Goal: Task Accomplishment & Management: Complete application form

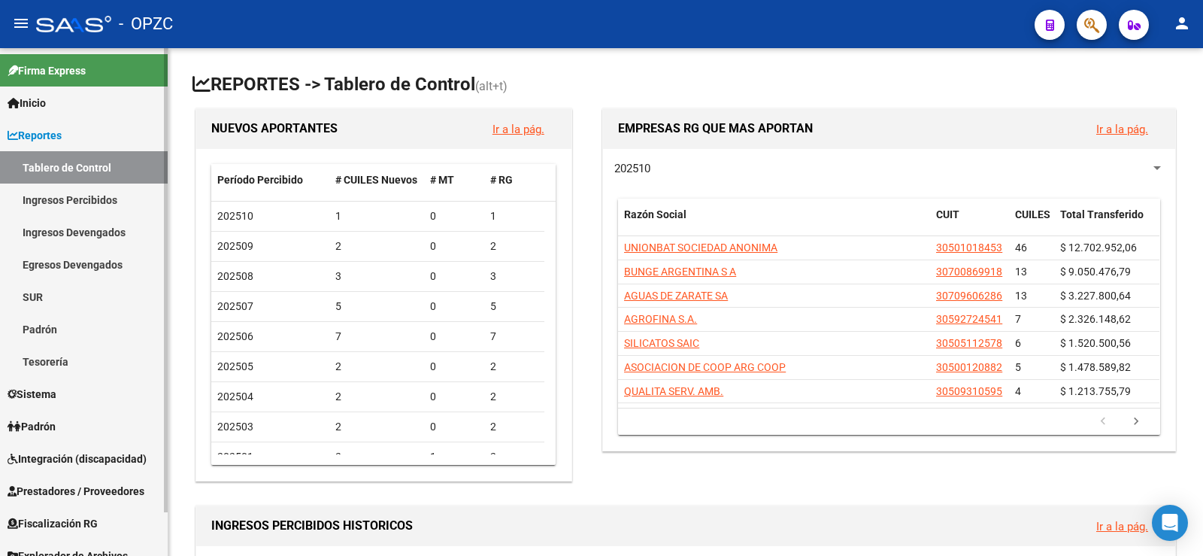
click at [60, 416] on link "Padrón" at bounding box center [84, 426] width 168 height 32
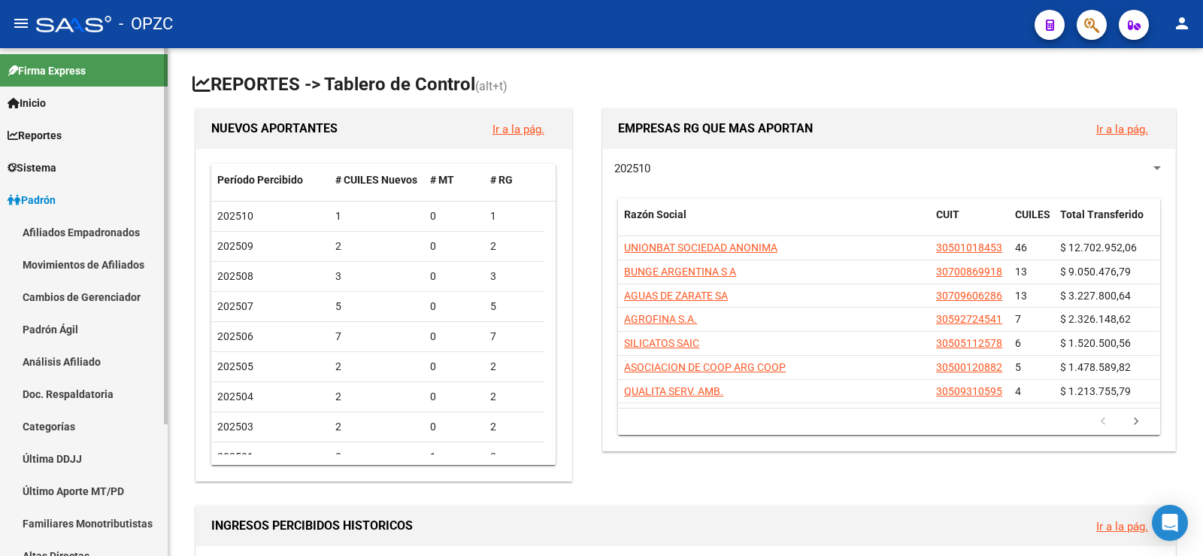
click at [67, 230] on link "Afiliados Empadronados" at bounding box center [84, 232] width 168 height 32
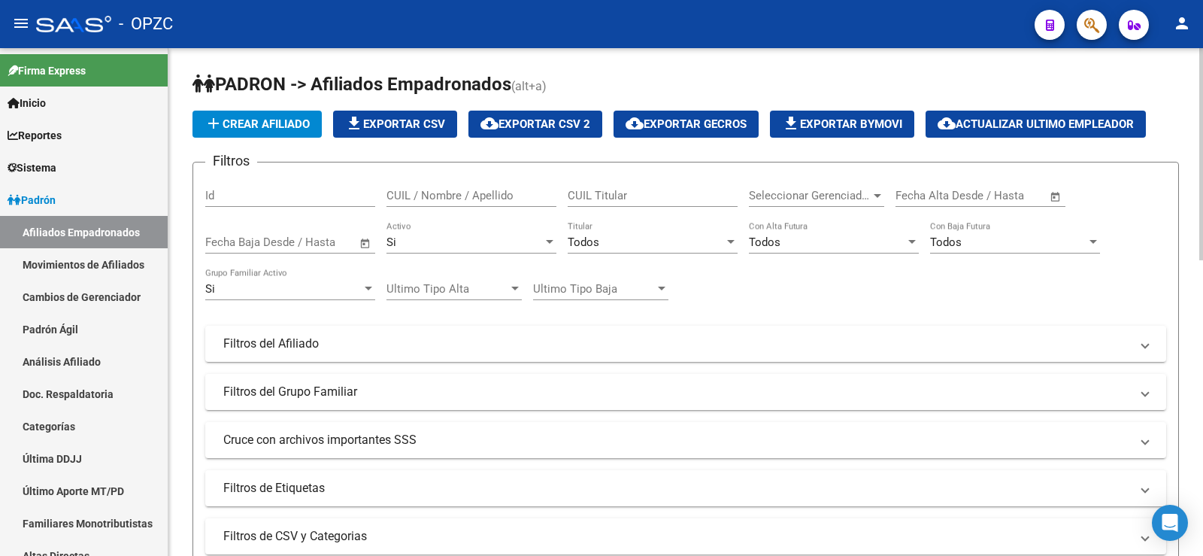
click at [418, 186] on div "CUIL / Nombre / Apellido" at bounding box center [471, 190] width 170 height 32
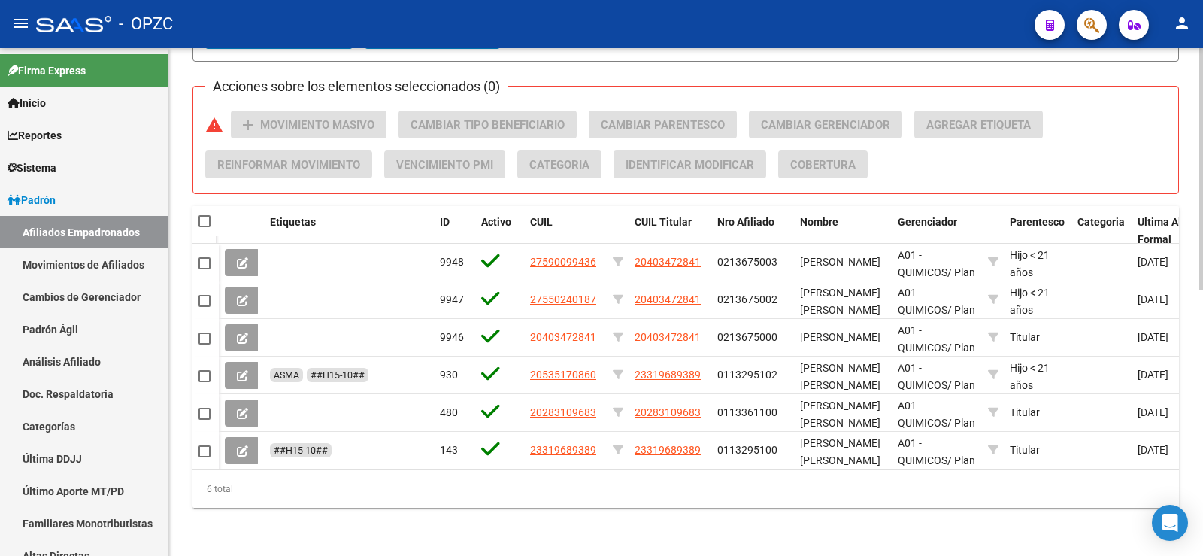
scroll to position [559, 0]
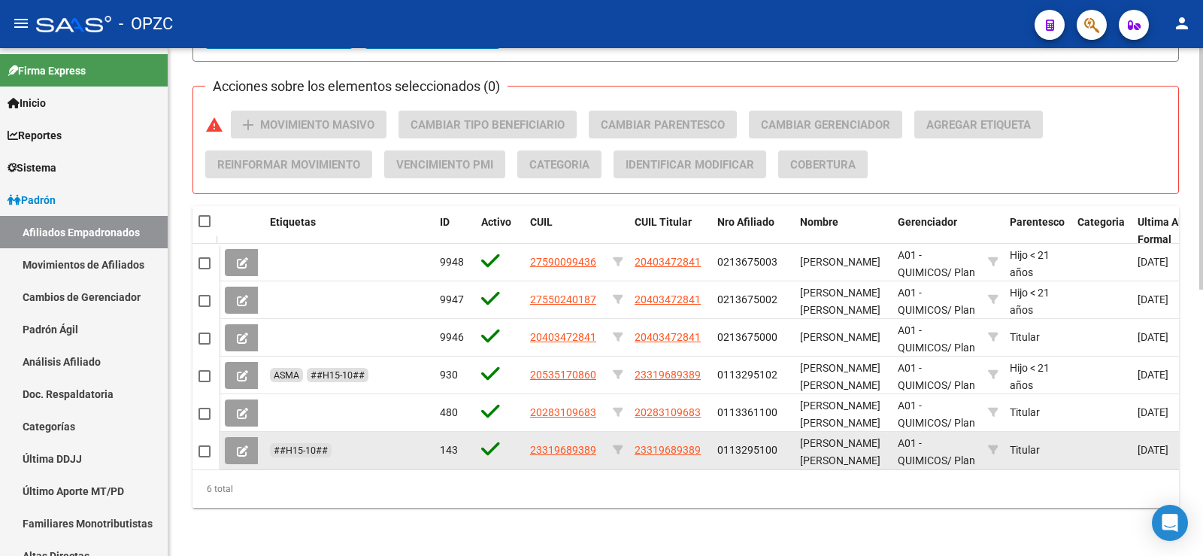
type input "[PERSON_NAME]"
drag, startPoint x: 598, startPoint y: 436, endPoint x: 515, endPoint y: 446, distance: 84.0
click at [515, 446] on div "##H15-10## 143 23319689389 23319689389 0113295100 [PERSON_NAME][GEOGRAPHIC_DATA…" at bounding box center [1074, 451] width 1710 height 38
copy div "23319689389"
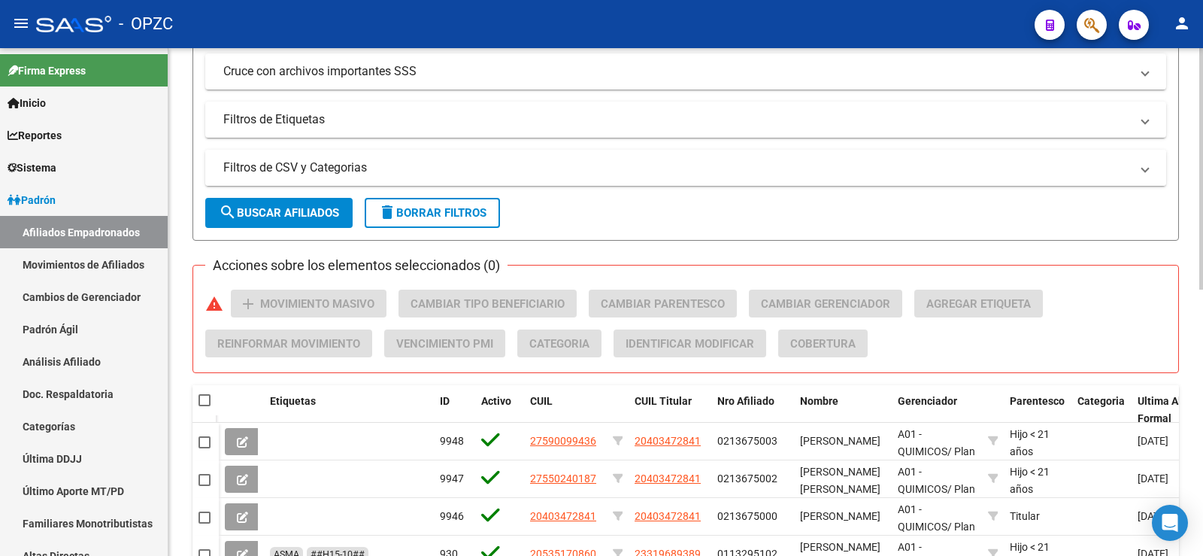
scroll to position [258, 0]
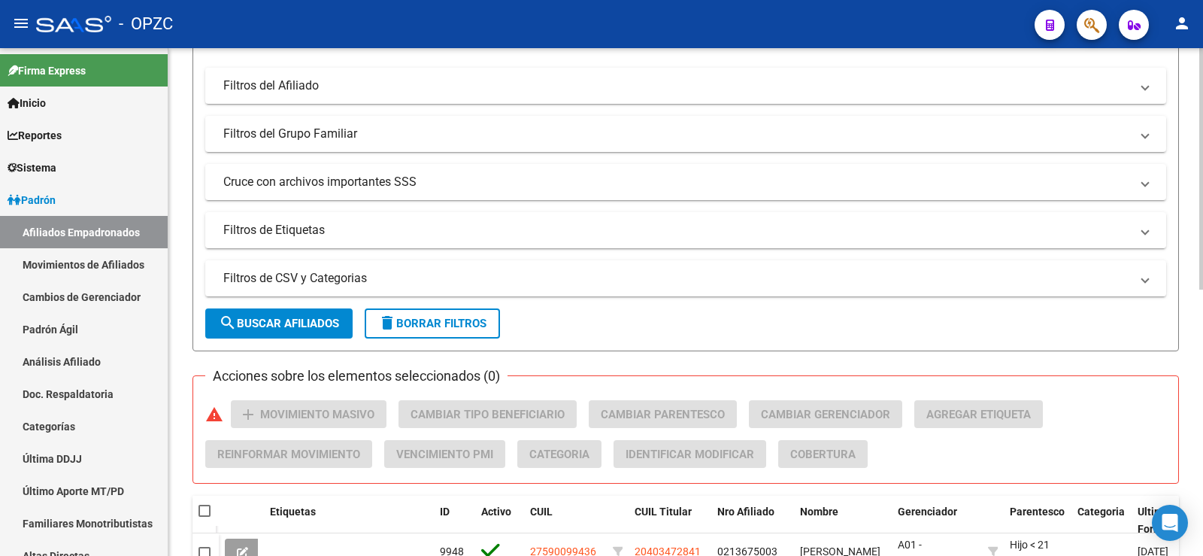
click at [443, 316] on button "delete Borrar Filtros" at bounding box center [432, 323] width 135 height 30
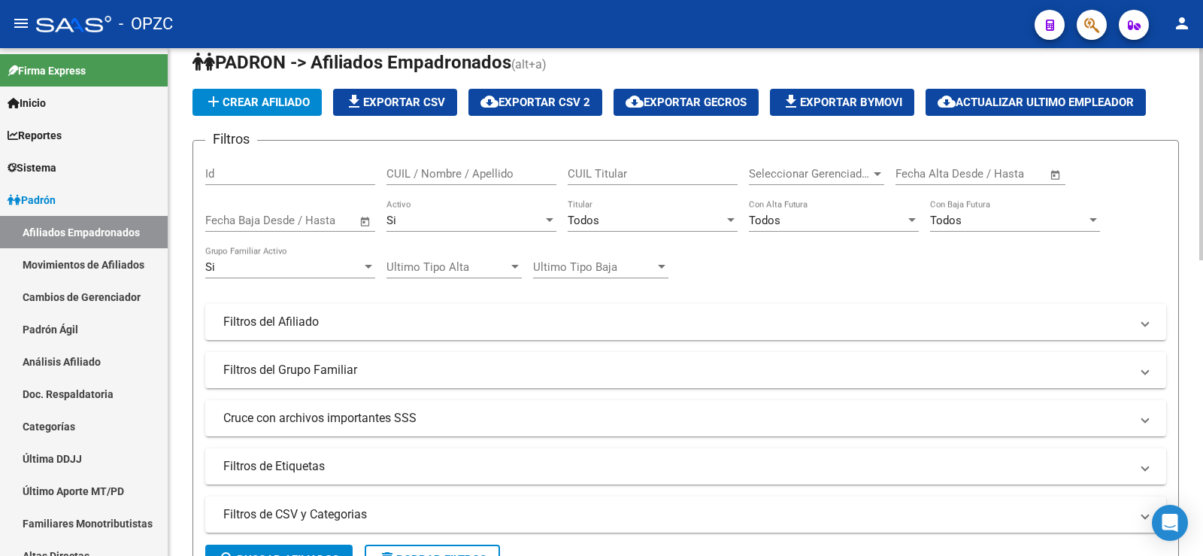
scroll to position [0, 0]
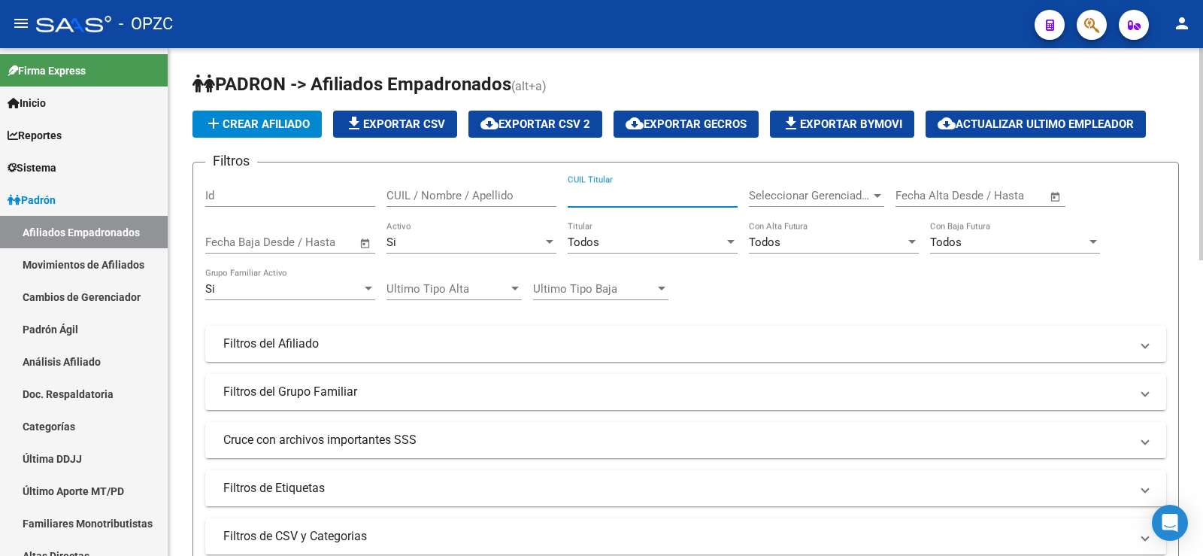
click at [613, 195] on input "CUIL Titular" at bounding box center [653, 196] width 170 height 14
paste input "23319689389"
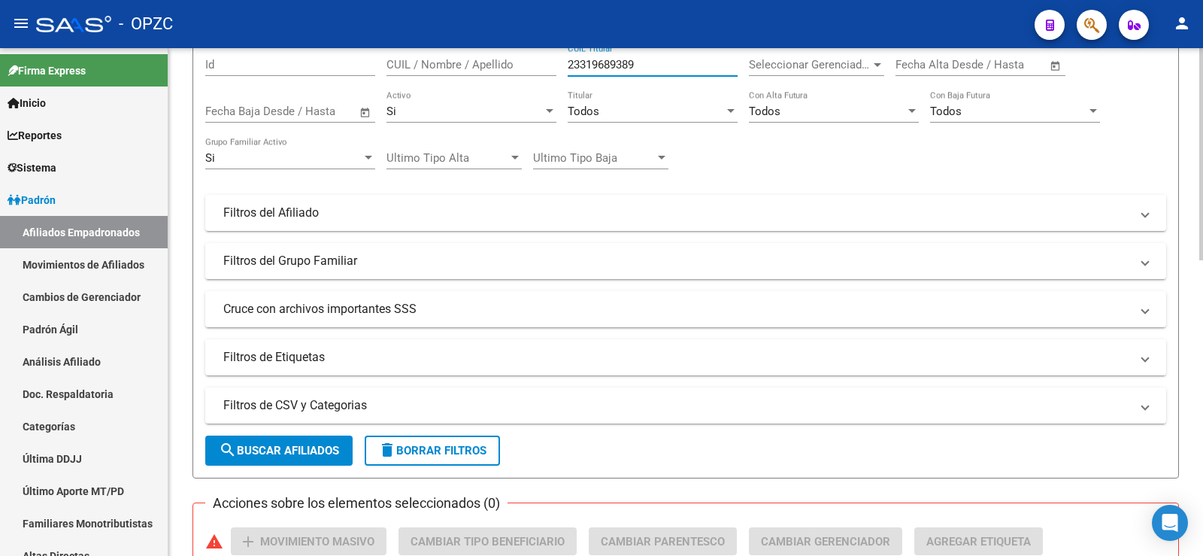
scroll to position [376, 0]
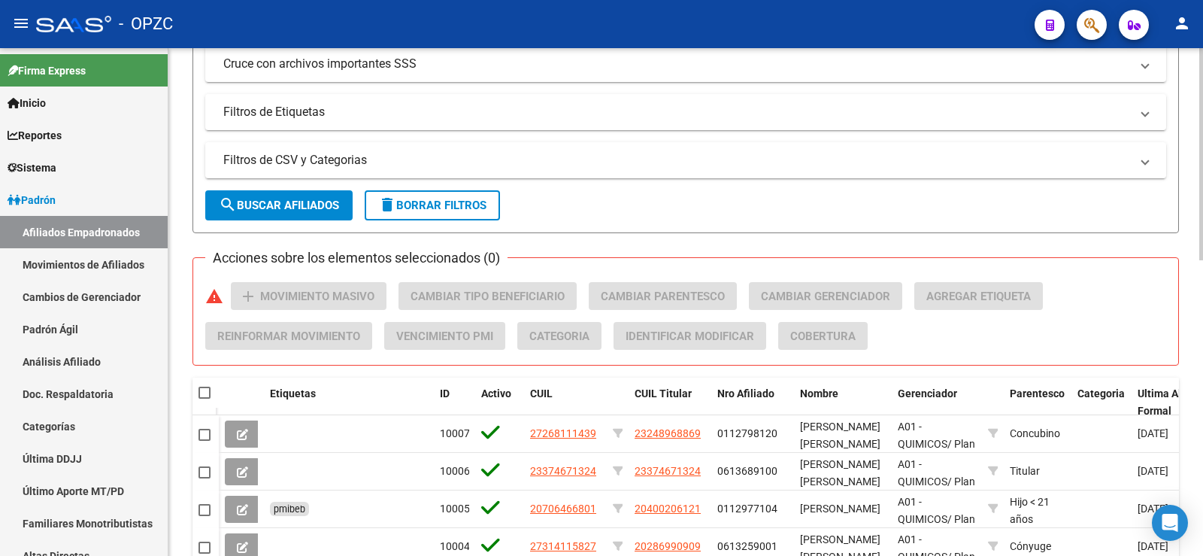
type input "23319689389"
click at [307, 202] on span "search Buscar Afiliados" at bounding box center [279, 205] width 120 height 14
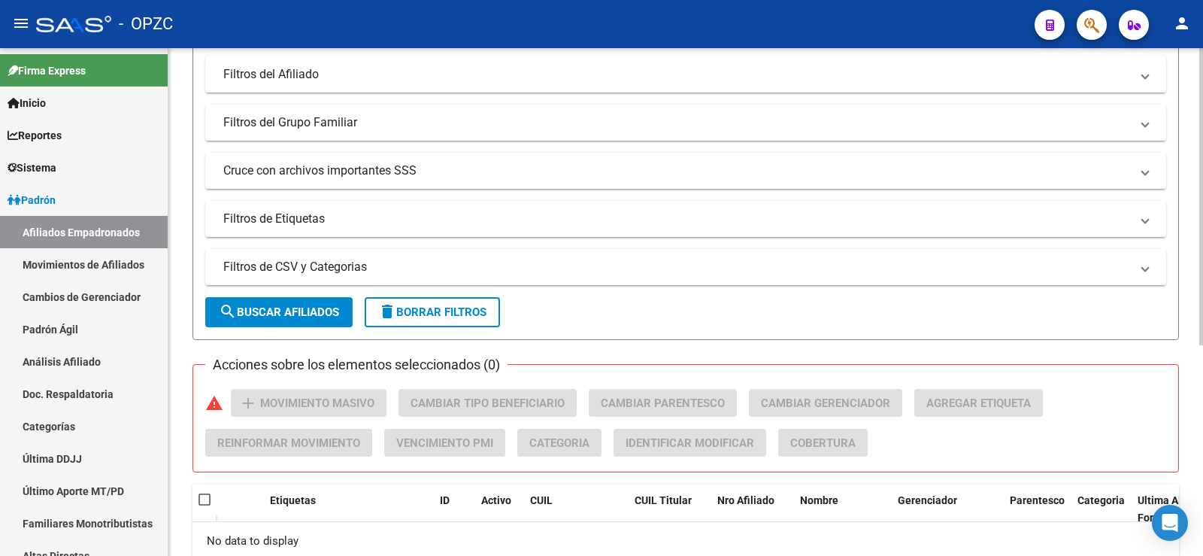
scroll to position [301, 0]
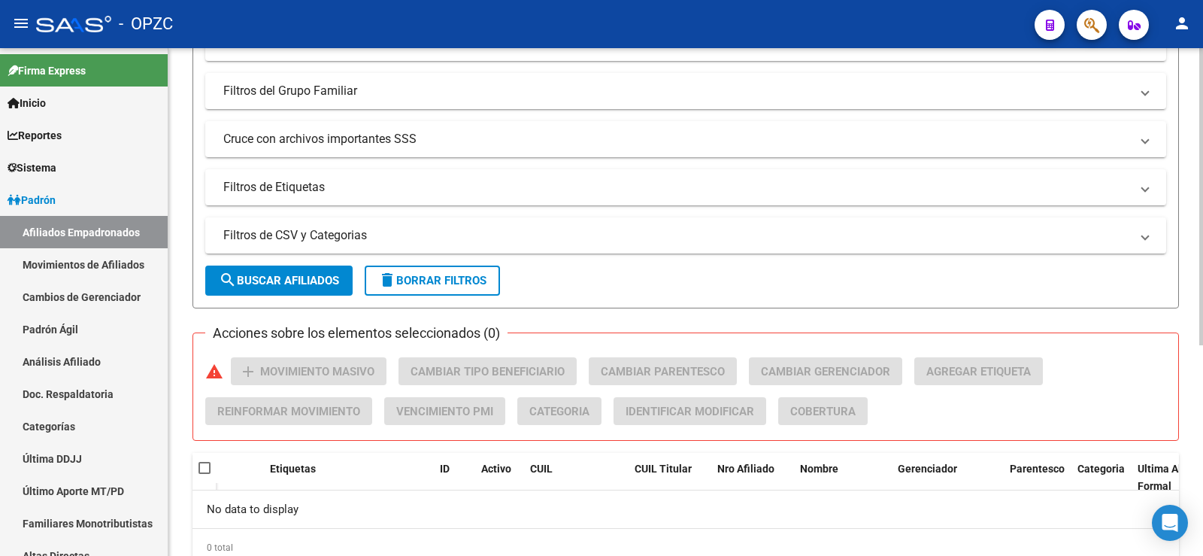
click at [295, 282] on span "search Buscar Afiliados" at bounding box center [279, 281] width 120 height 14
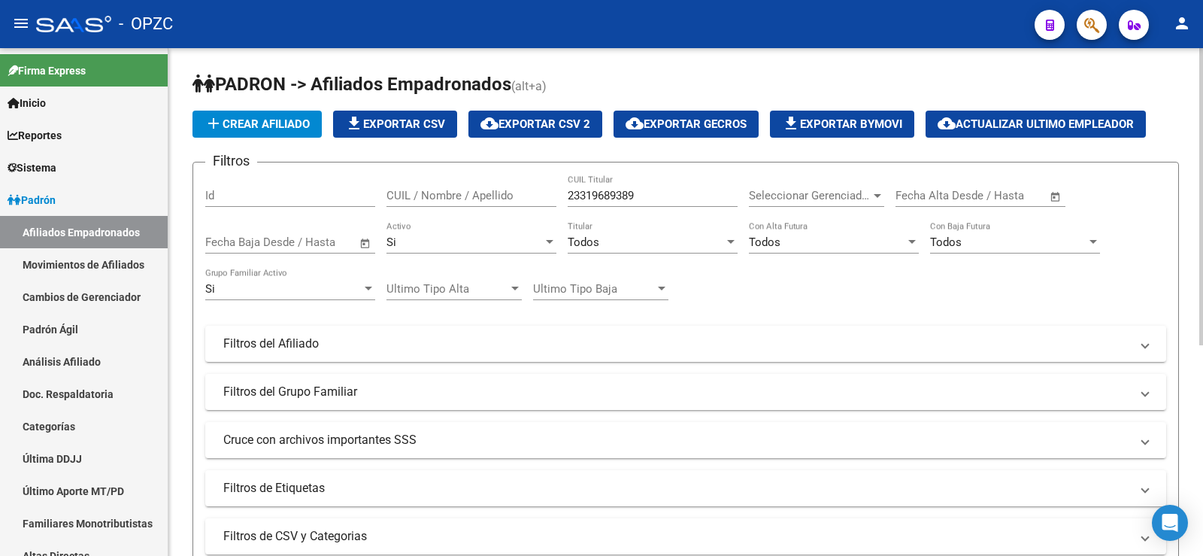
click at [442, 197] on input "CUIL / Nombre / Apellido" at bounding box center [471, 196] width 170 height 14
type input "[PERSON_NAME]"
drag, startPoint x: 650, startPoint y: 192, endPoint x: 549, endPoint y: 191, distance: 101.5
click at [549, 191] on div "Filtros Id [PERSON_NAME] CUIL / Nombre / Apellido 23319689389 CUIL Titular Sele…" at bounding box center [685, 340] width 961 height 332
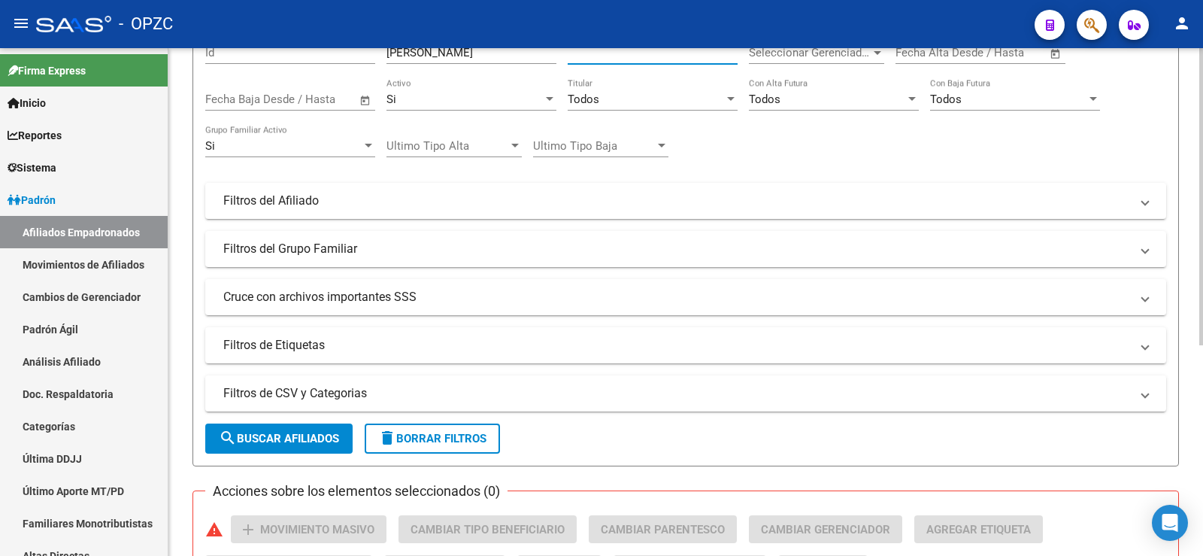
scroll to position [150, 0]
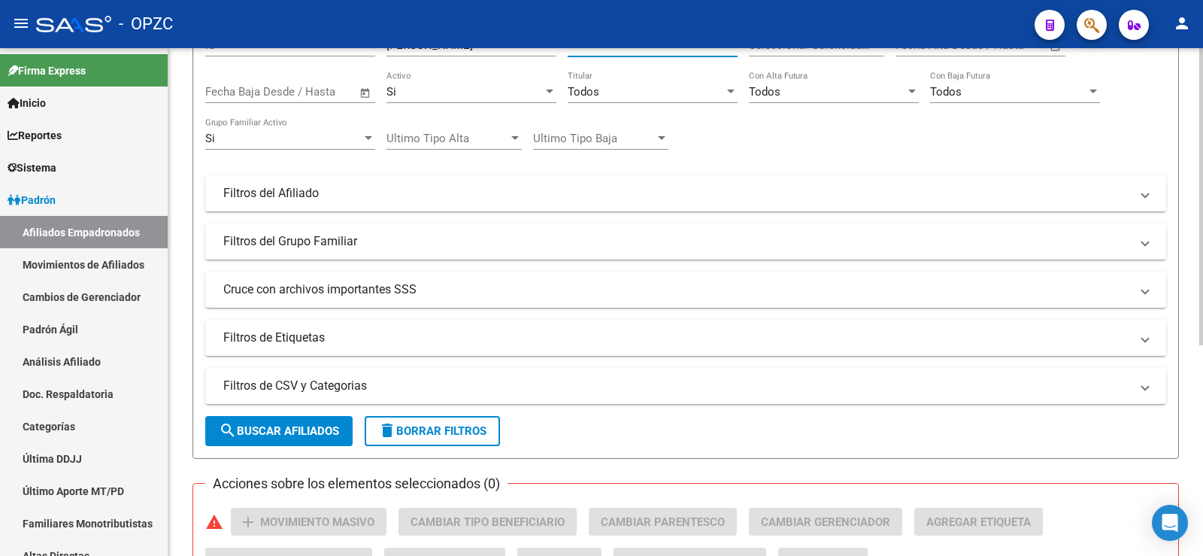
click at [308, 431] on span "search Buscar Afiliados" at bounding box center [279, 431] width 120 height 14
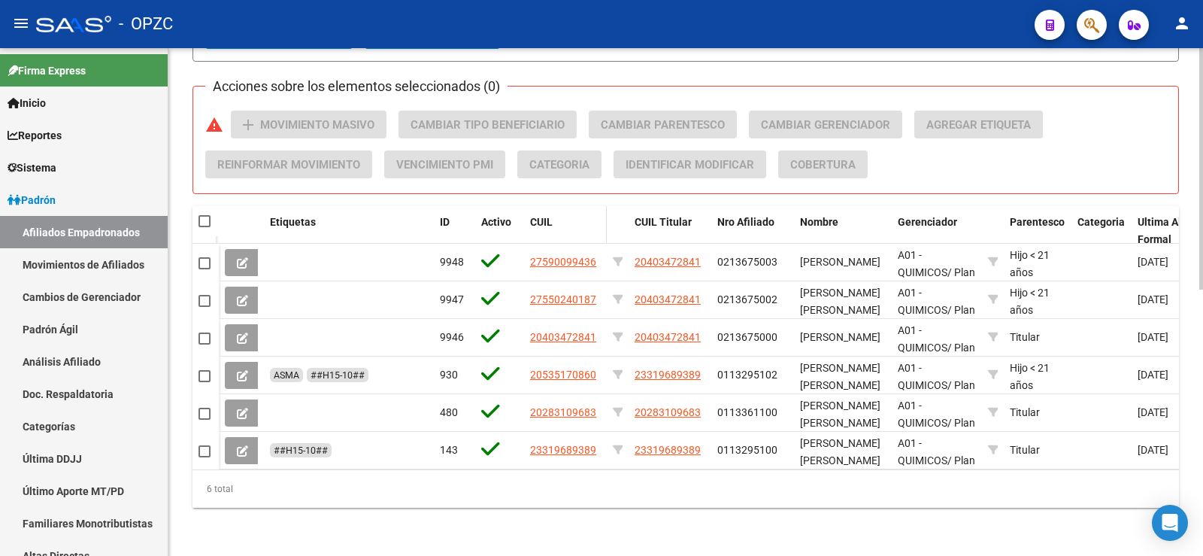
scroll to position [559, 0]
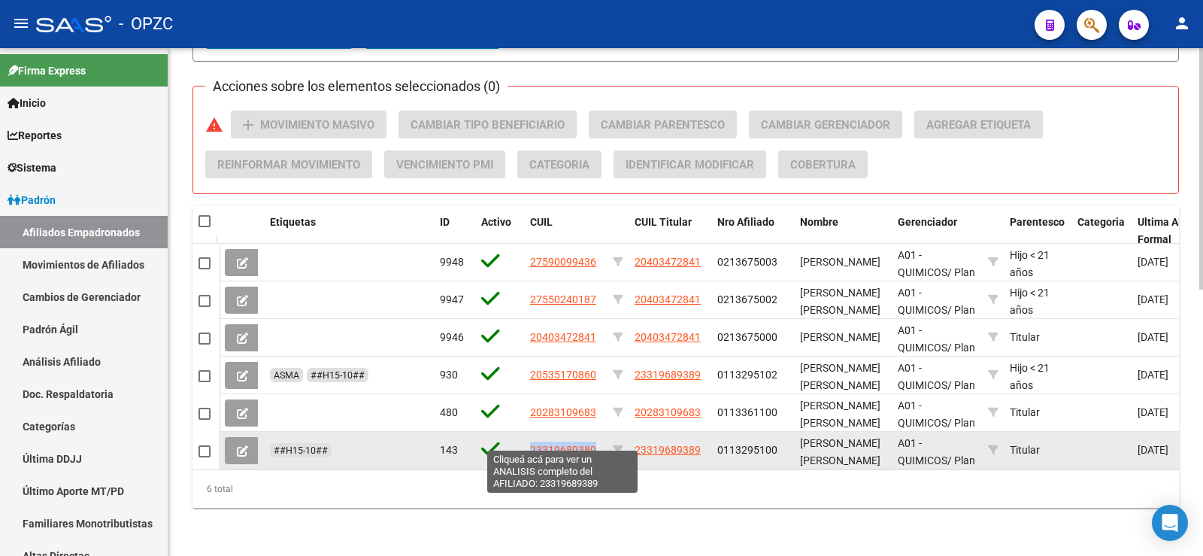
drag, startPoint x: 604, startPoint y: 439, endPoint x: 532, endPoint y: 435, distance: 72.3
click at [532, 435] on datatable-body-cell "23319689389" at bounding box center [565, 450] width 83 height 37
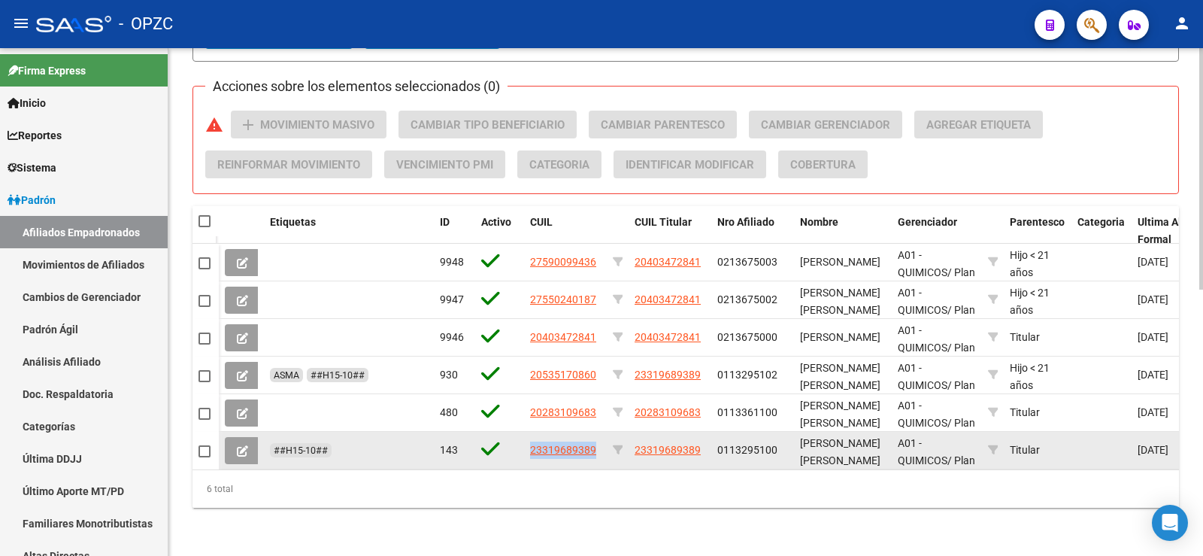
copy span "23319689389"
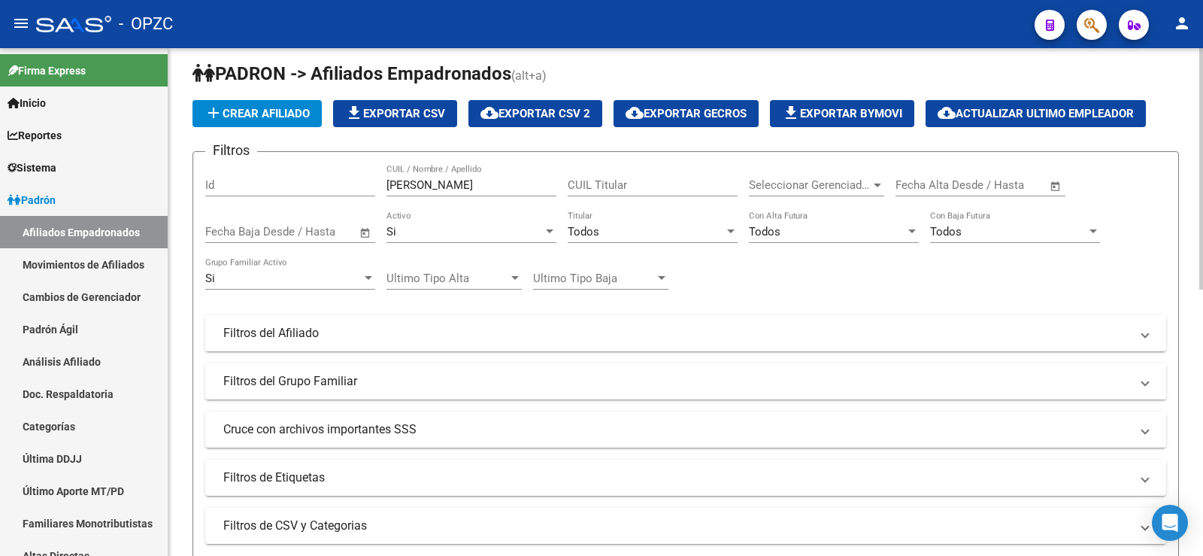
scroll to position [0, 0]
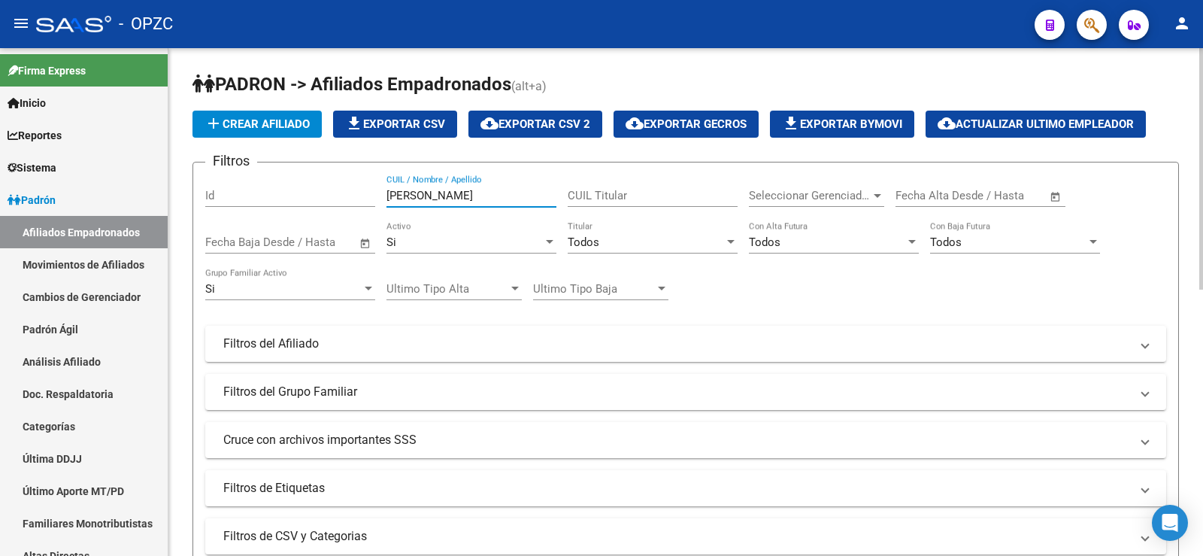
drag, startPoint x: 435, startPoint y: 190, endPoint x: 274, endPoint y: 211, distance: 162.3
click at [274, 211] on div "Filtros Id [PERSON_NAME] CUIL / Nombre / Apellido CUIL Titular Seleccionar Gere…" at bounding box center [685, 340] width 961 height 332
paste input "23319689389"
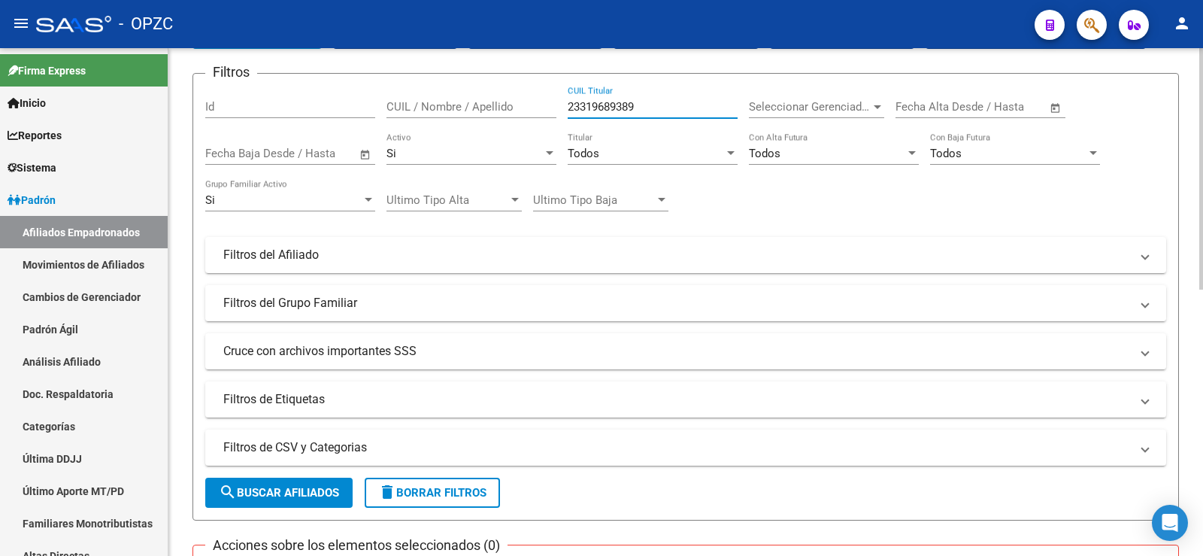
scroll to position [226, 0]
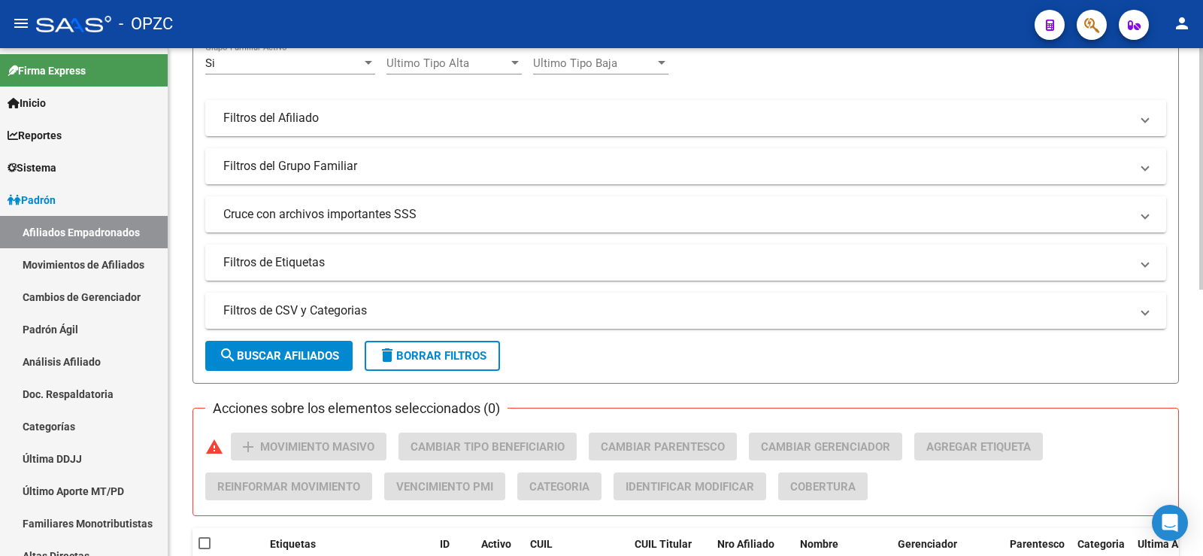
type input "23319689389"
click at [326, 356] on span "search Buscar Afiliados" at bounding box center [279, 356] width 120 height 14
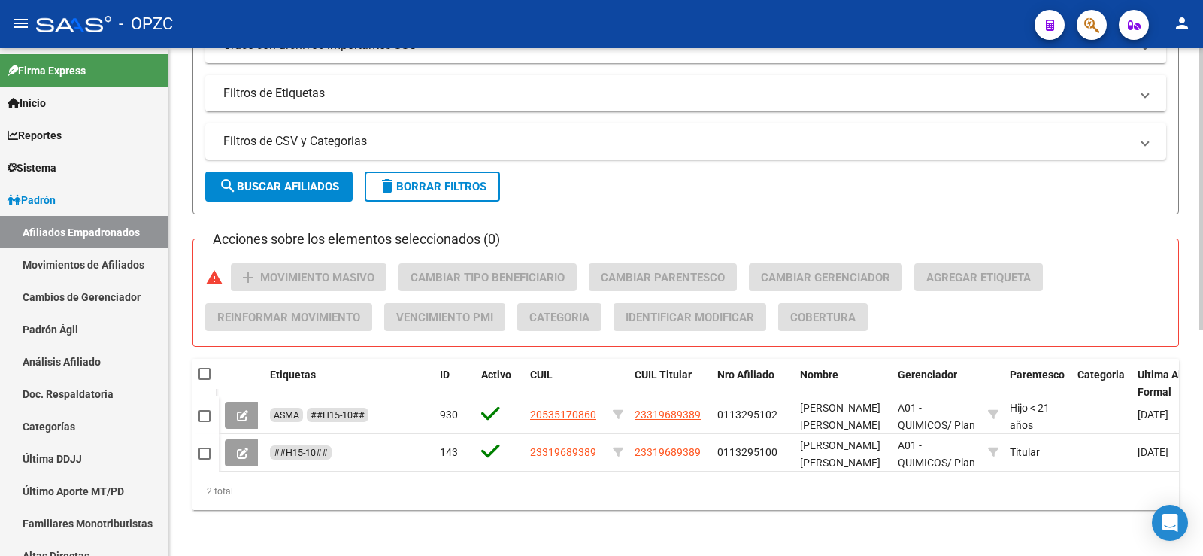
scroll to position [408, 0]
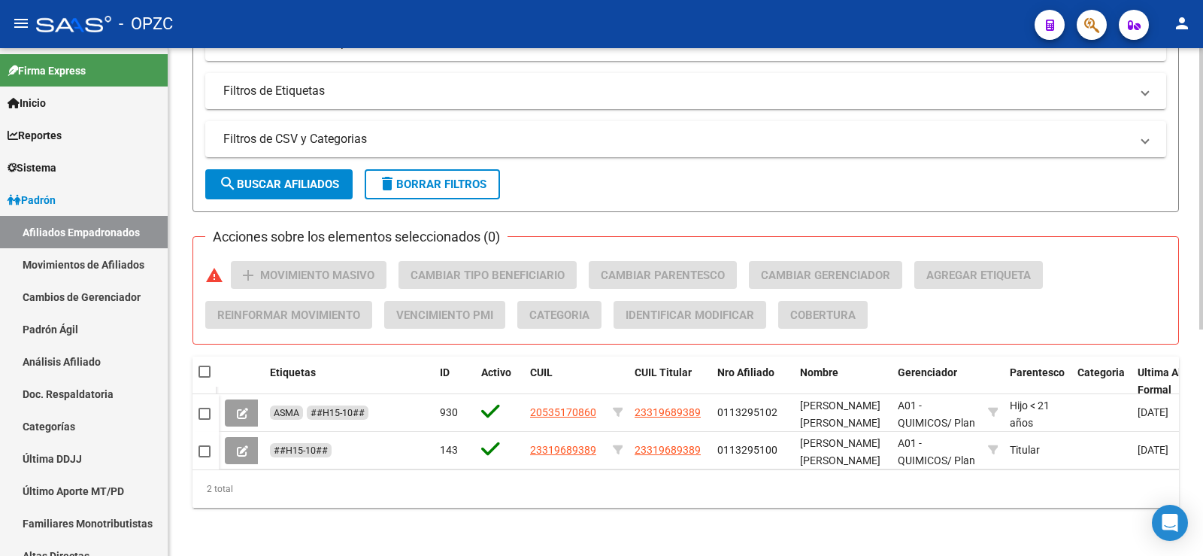
click at [204, 365] on span at bounding box center [204, 371] width 12 height 12
click at [204, 377] on input "checkbox" at bounding box center [204, 377] width 1 height 1
checkbox input "true"
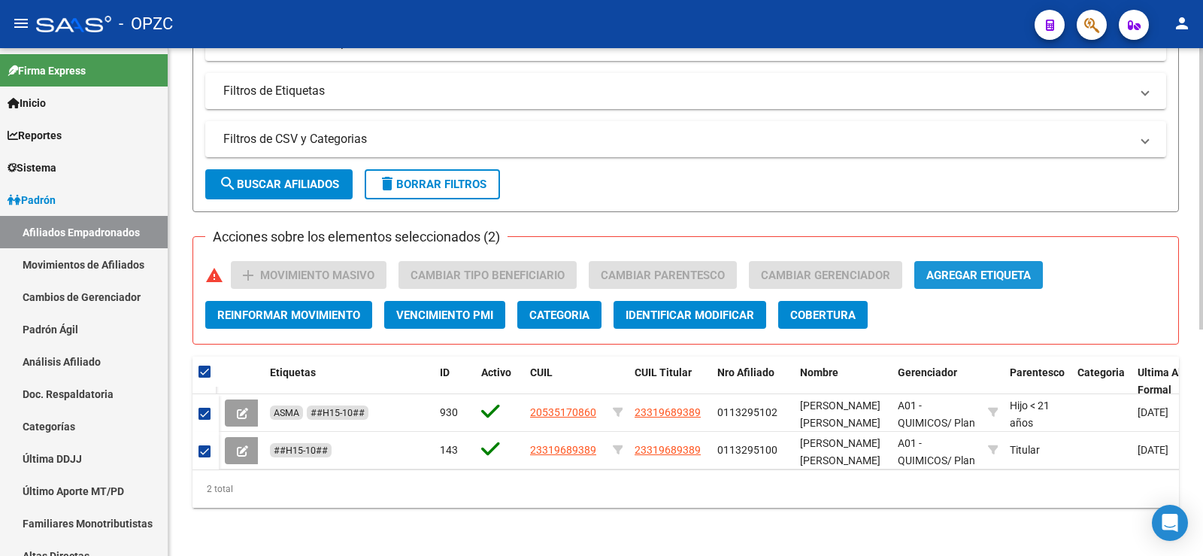
click at [1005, 268] on span "Agregar Etiqueta" at bounding box center [978, 275] width 105 height 14
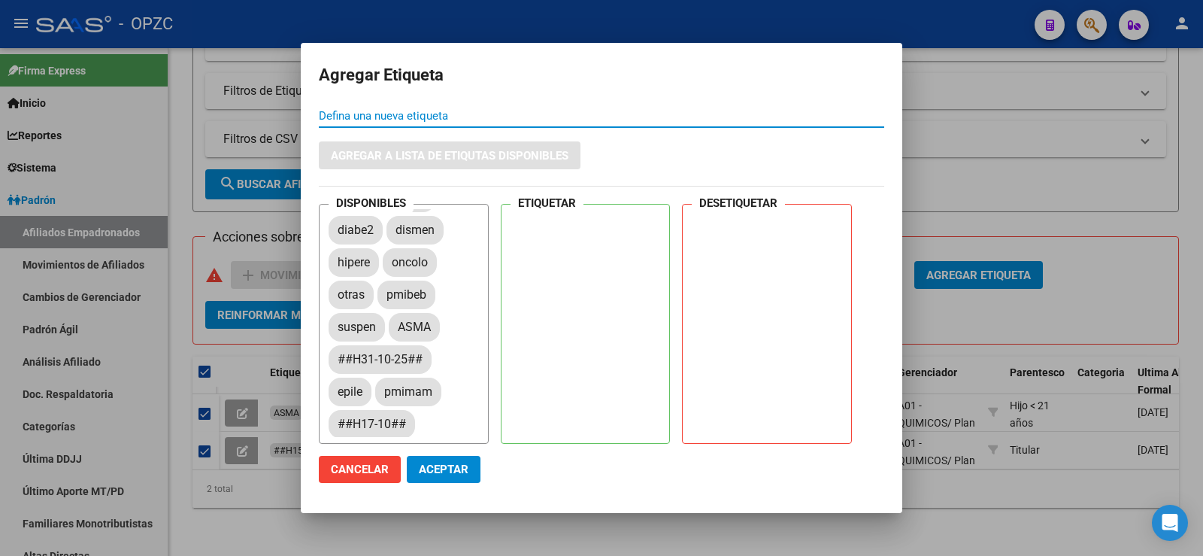
scroll to position [150, 0]
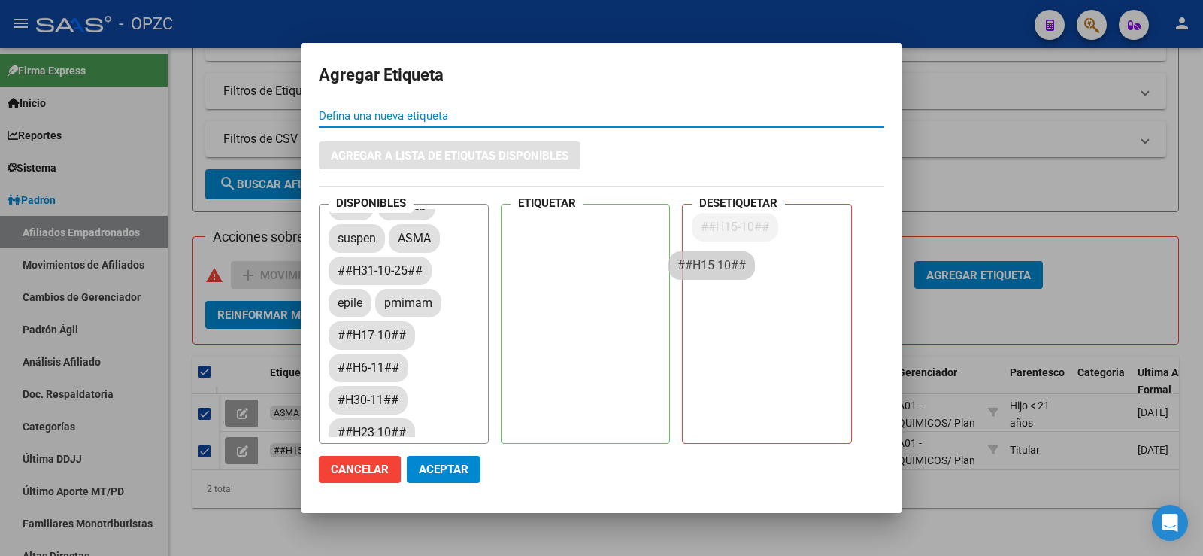
drag, startPoint x: 380, startPoint y: 367, endPoint x: 758, endPoint y: 239, distance: 399.2
click at [444, 467] on span "Aceptar" at bounding box center [444, 469] width 50 height 14
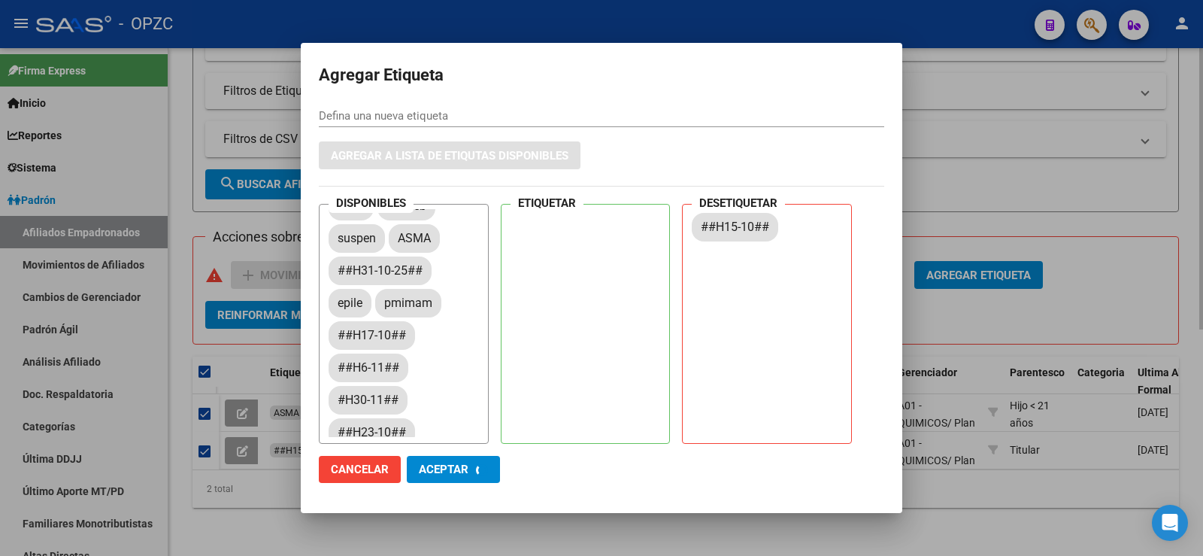
checkbox input "false"
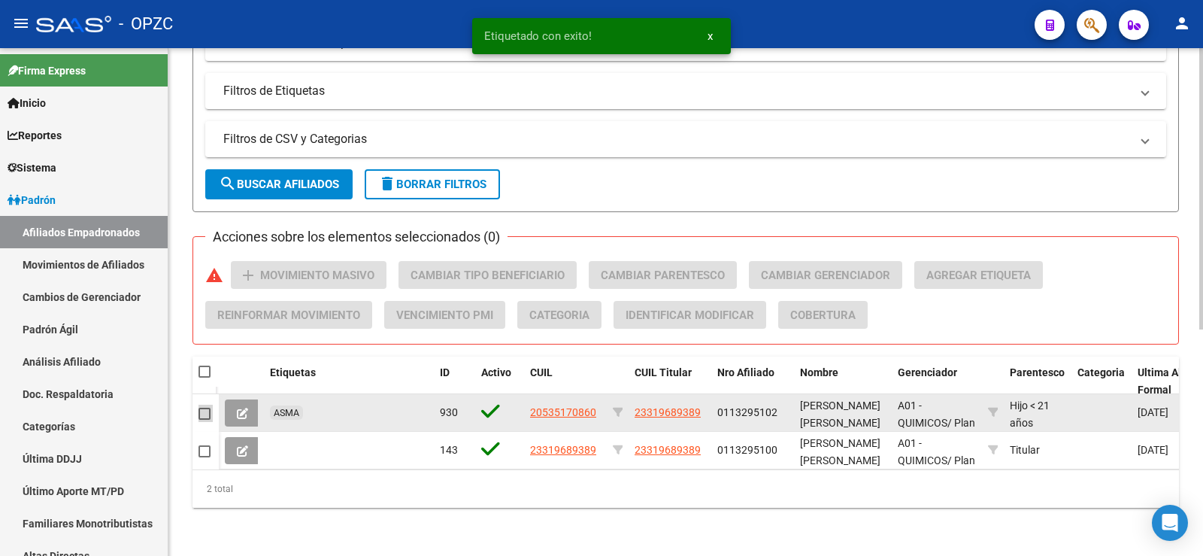
click at [204, 407] on span at bounding box center [204, 413] width 12 height 12
click at [204, 420] on input "checkbox" at bounding box center [204, 420] width 1 height 1
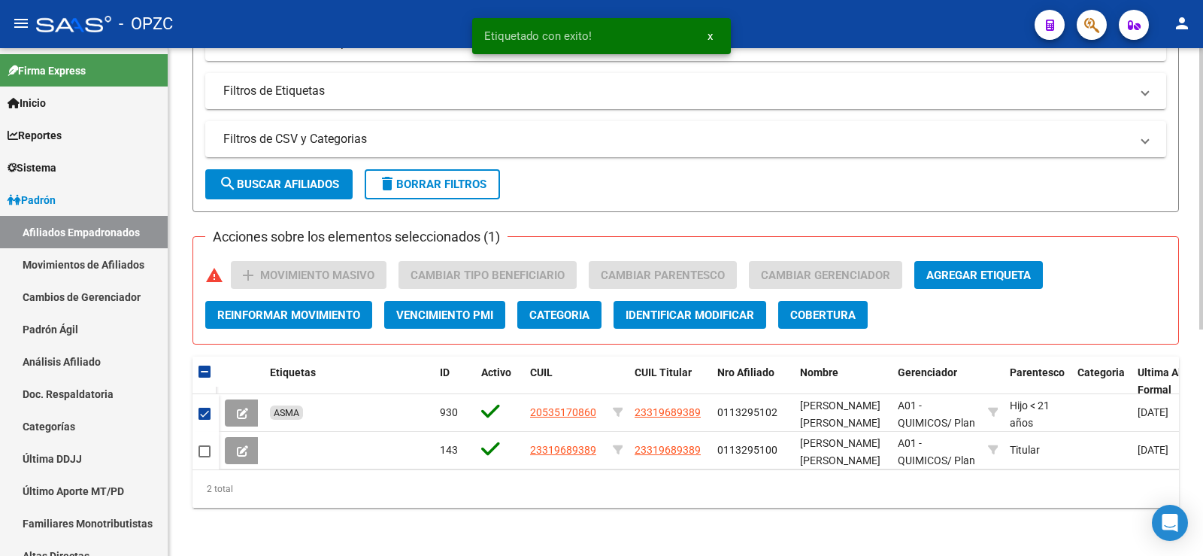
click at [985, 268] on span "Agregar Etiqueta" at bounding box center [978, 275] width 105 height 14
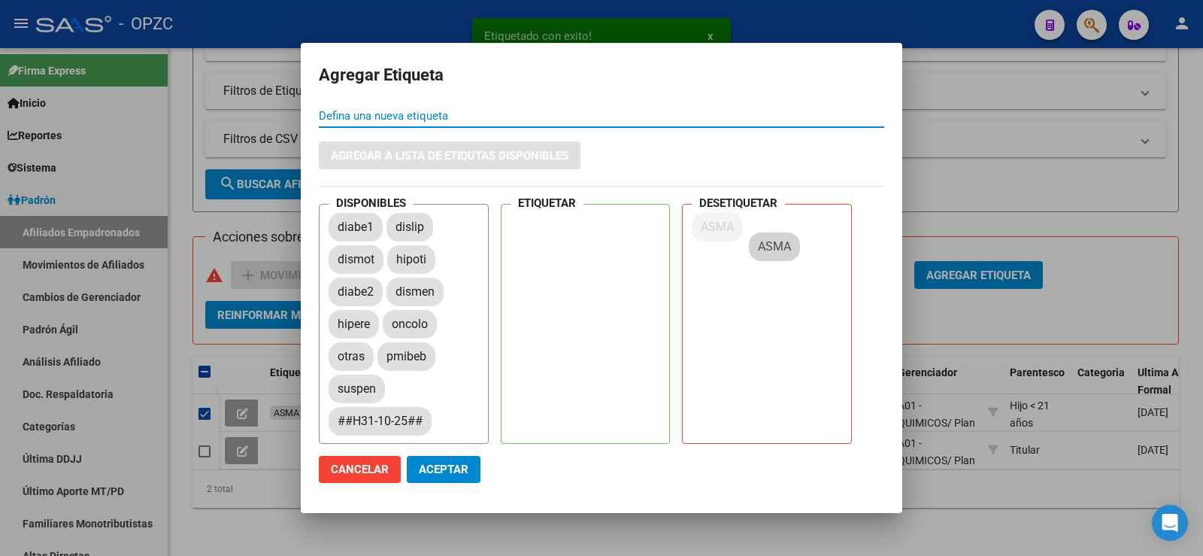
drag, startPoint x: 422, startPoint y: 391, endPoint x: 781, endPoint y: 248, distance: 386.7
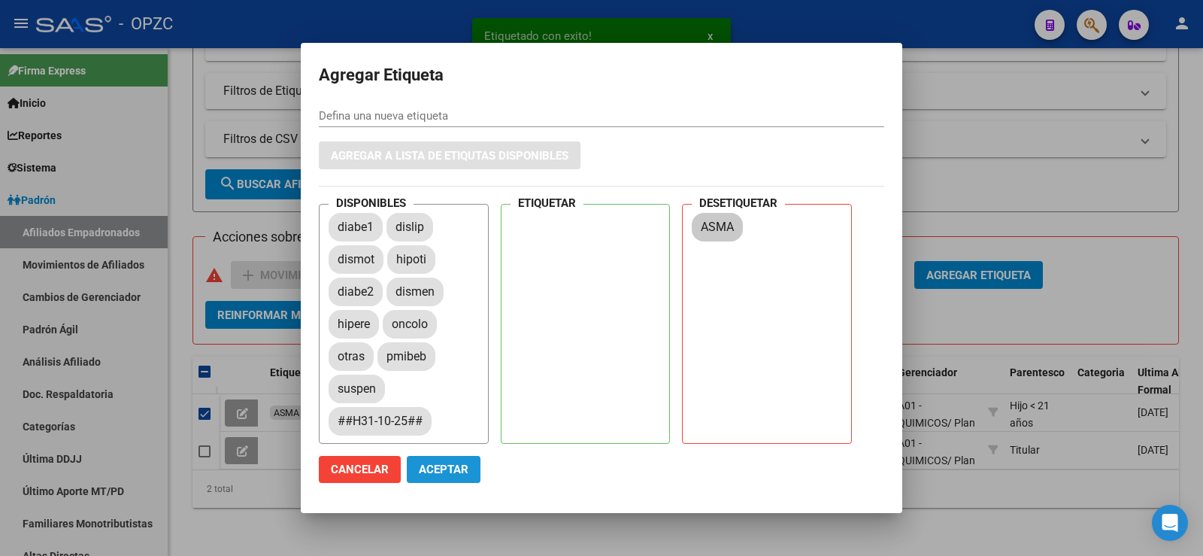
click at [465, 464] on span "Aceptar" at bounding box center [444, 469] width 50 height 14
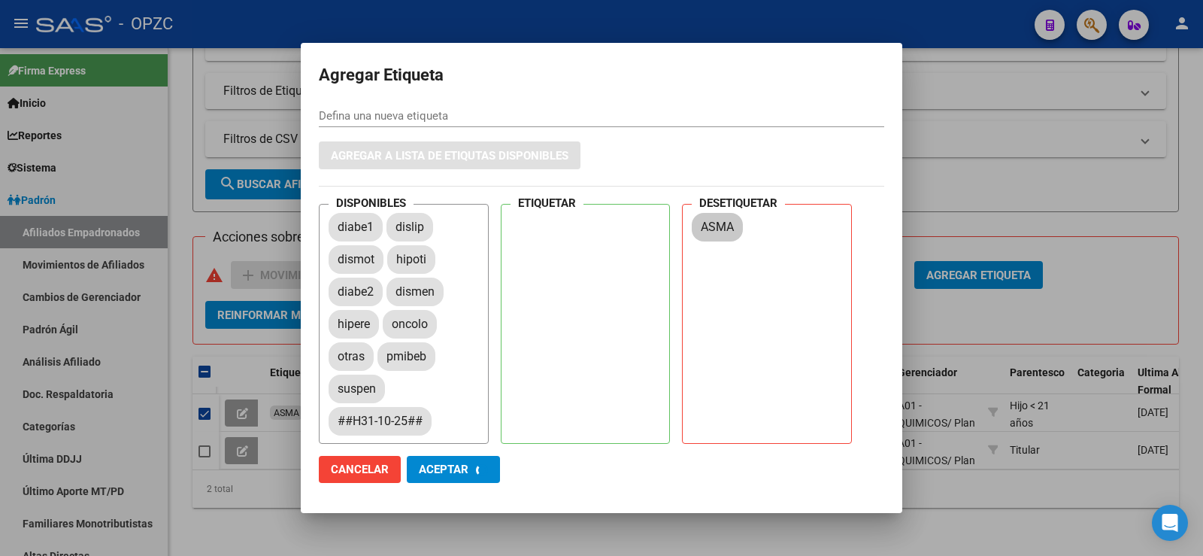
checkbox input "false"
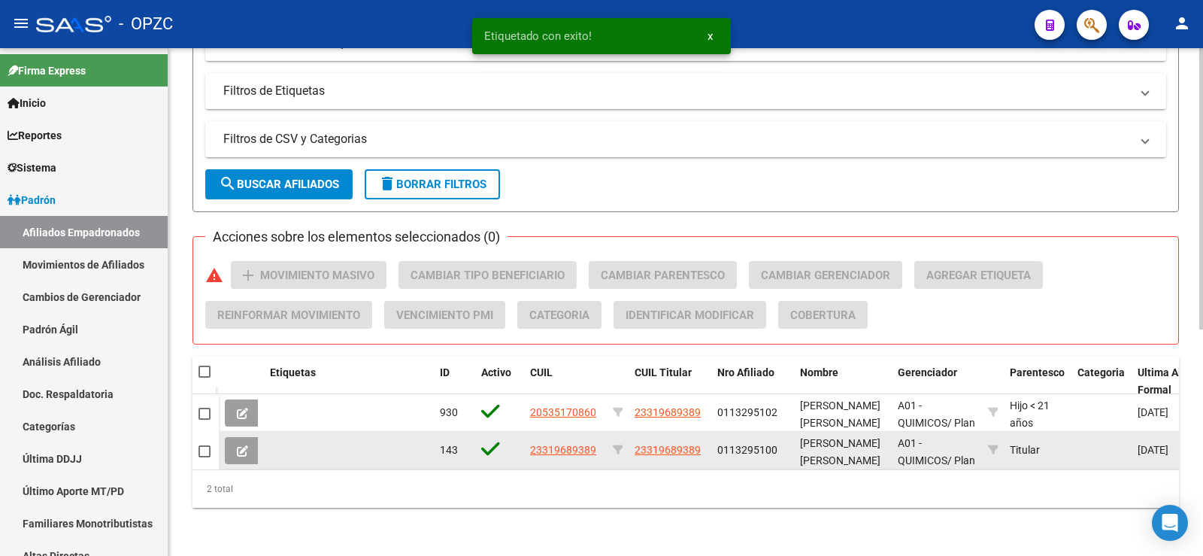
click at [227, 437] on button at bounding box center [242, 450] width 35 height 27
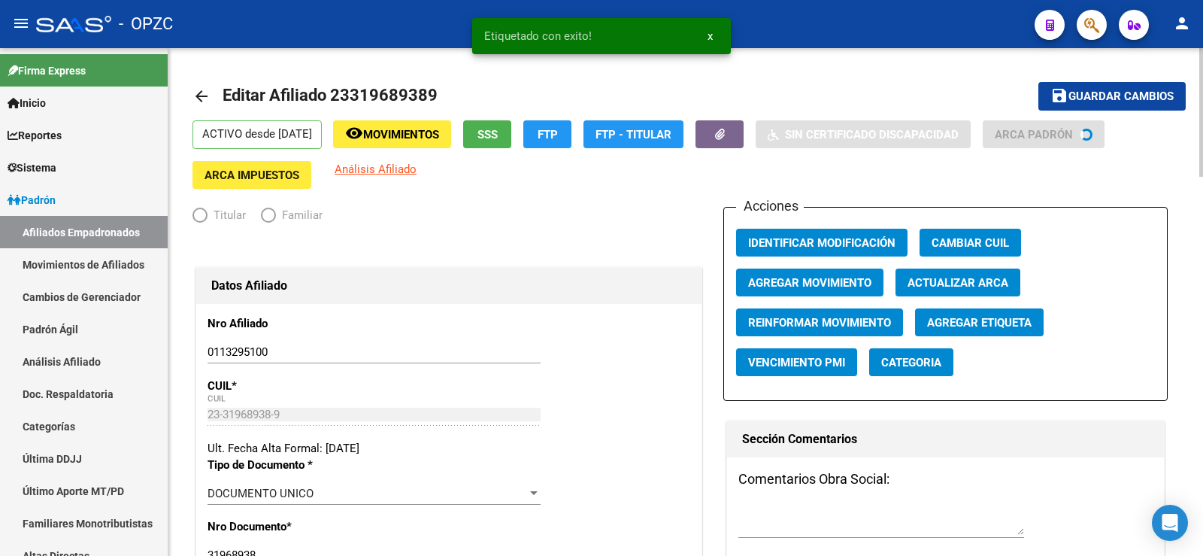
radio input "true"
type input "30-71647434-4"
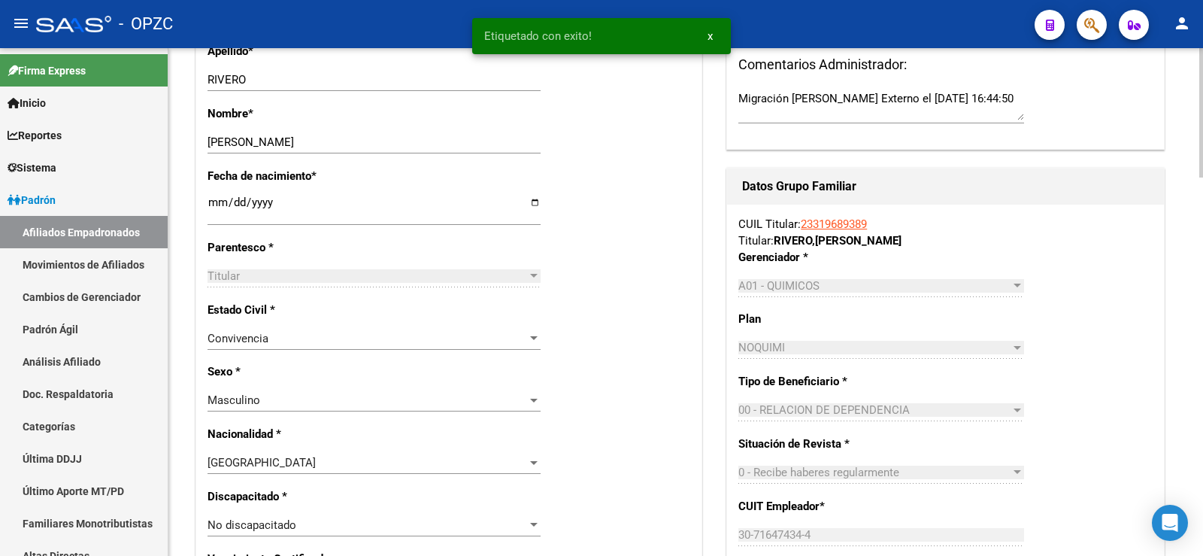
scroll to position [75, 0]
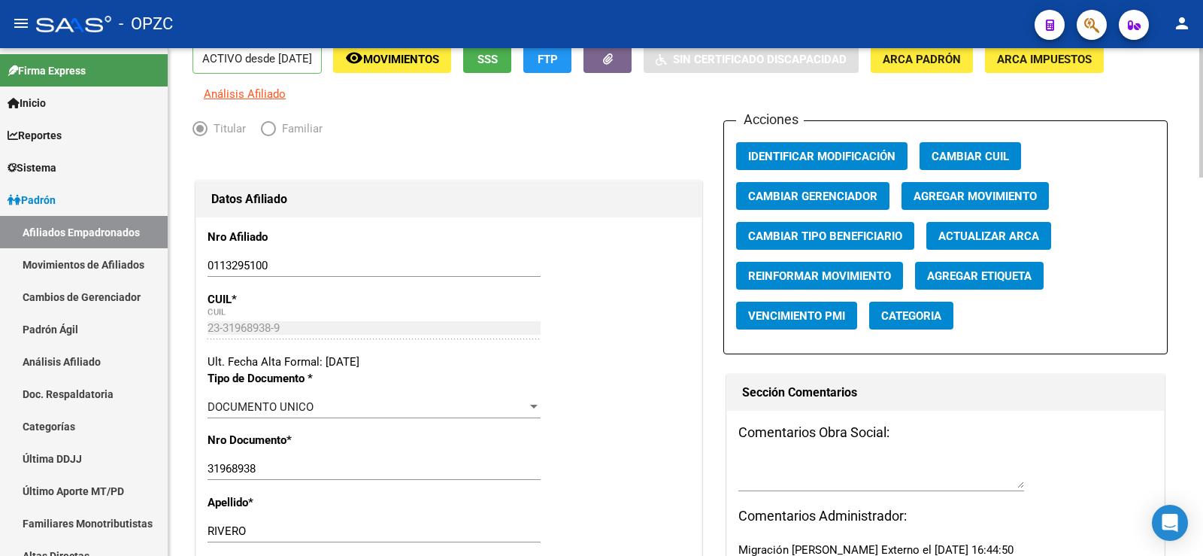
click at [956, 194] on span "Agregar Movimiento" at bounding box center [974, 196] width 123 height 14
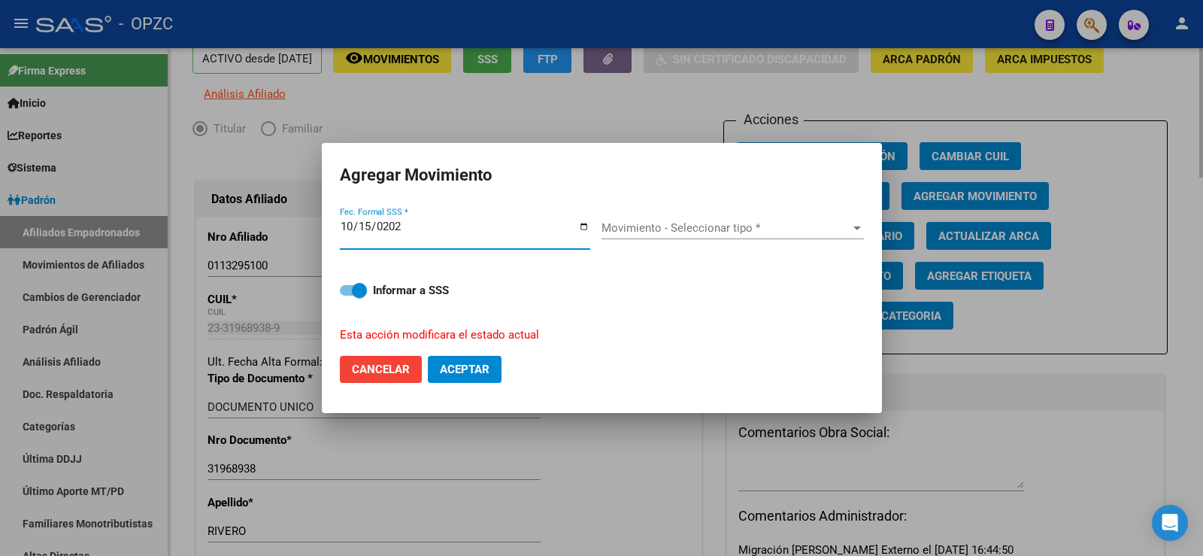
type input "[DATE]"
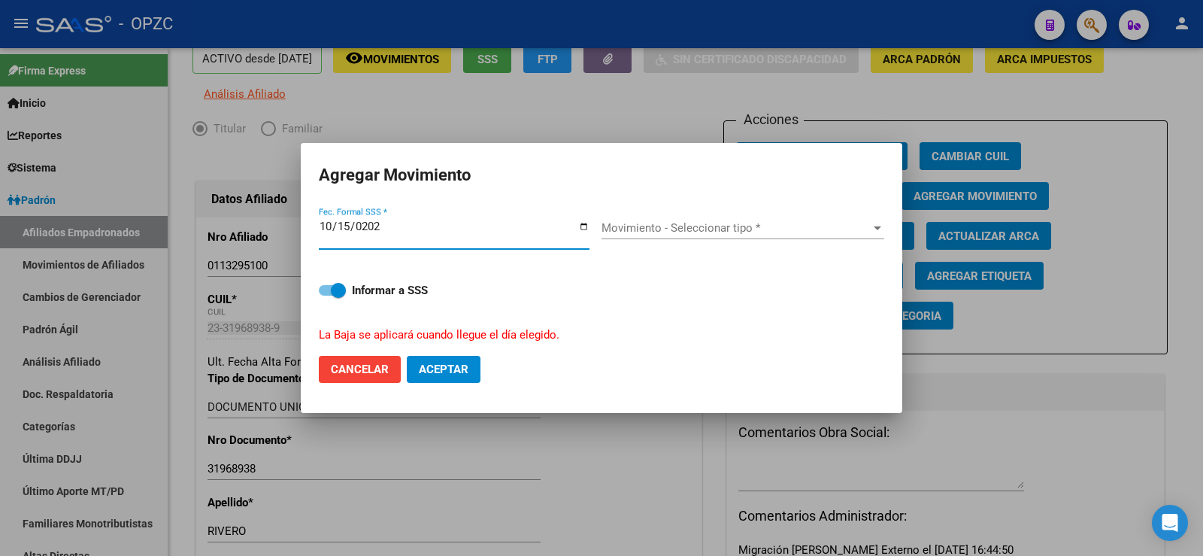
click at [779, 234] on span "Movimiento - Seleccionar tipo *" at bounding box center [735, 228] width 269 height 14
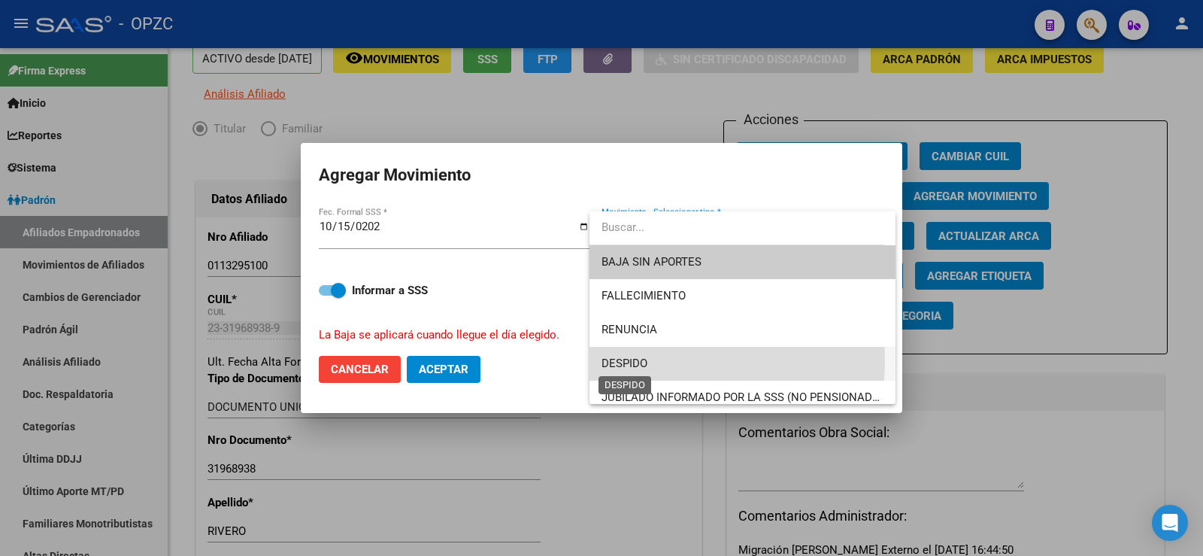
click at [641, 360] on span "DESPIDO" at bounding box center [624, 363] width 46 height 14
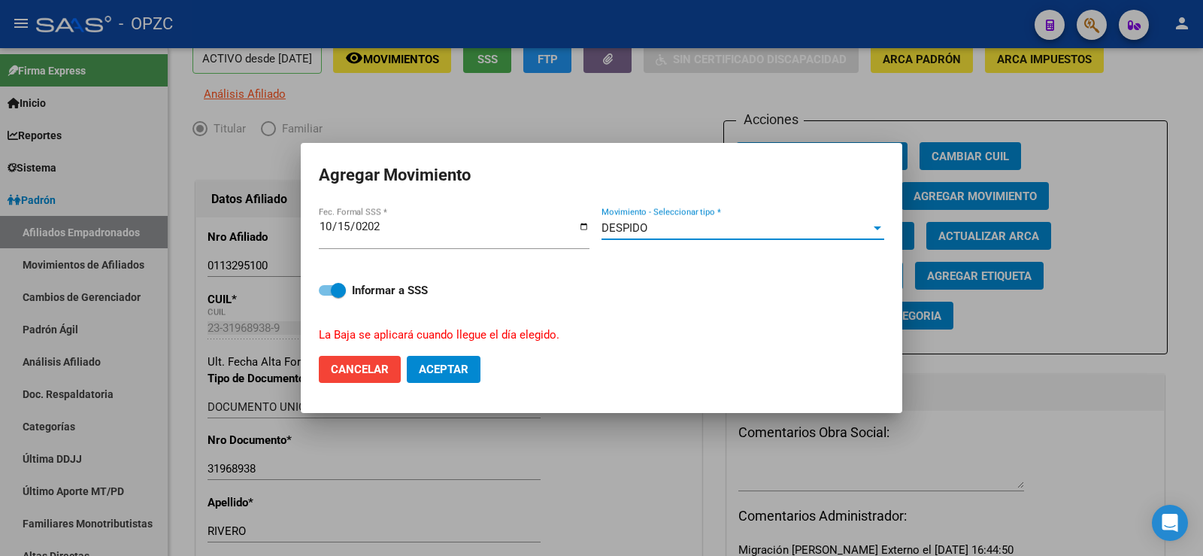
click at [460, 366] on span "Aceptar" at bounding box center [444, 369] width 50 height 14
checkbox input "false"
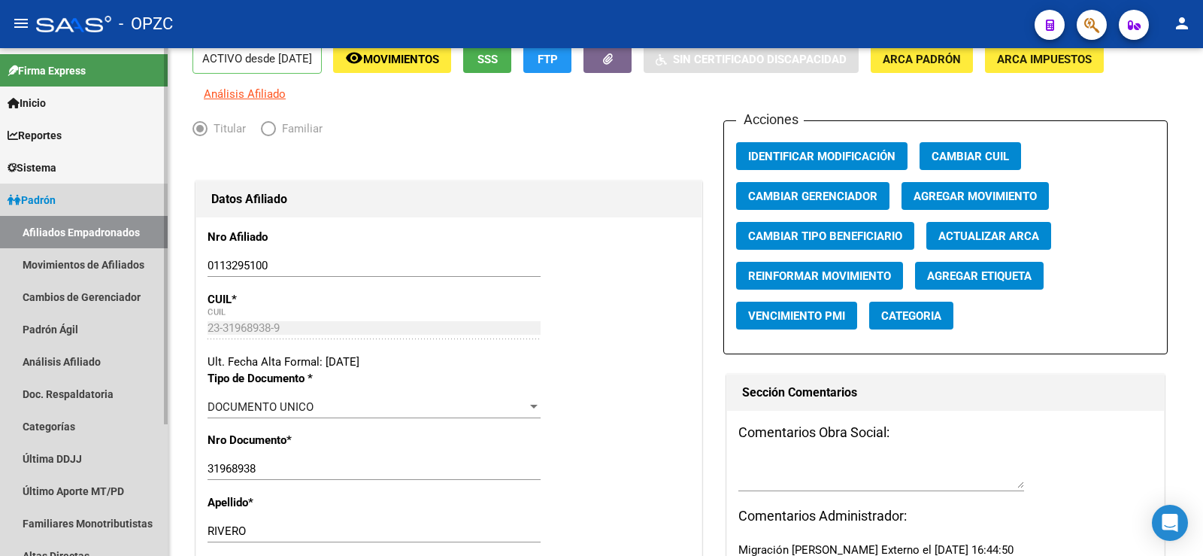
click at [116, 232] on link "Afiliados Empadronados" at bounding box center [84, 232] width 168 height 32
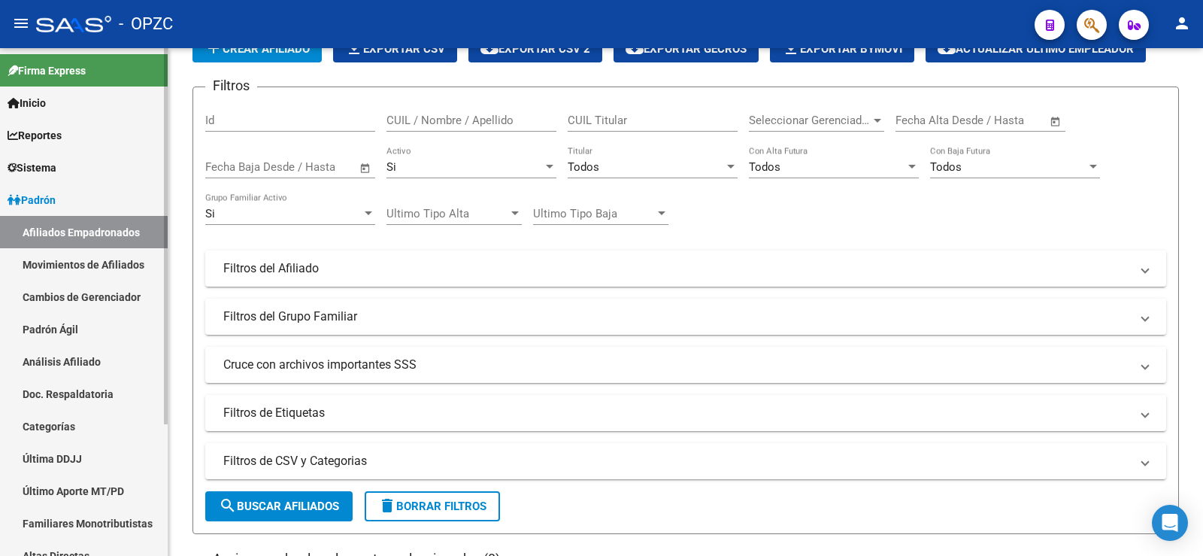
click at [91, 359] on link "Análisis Afiliado" at bounding box center [84, 361] width 168 height 32
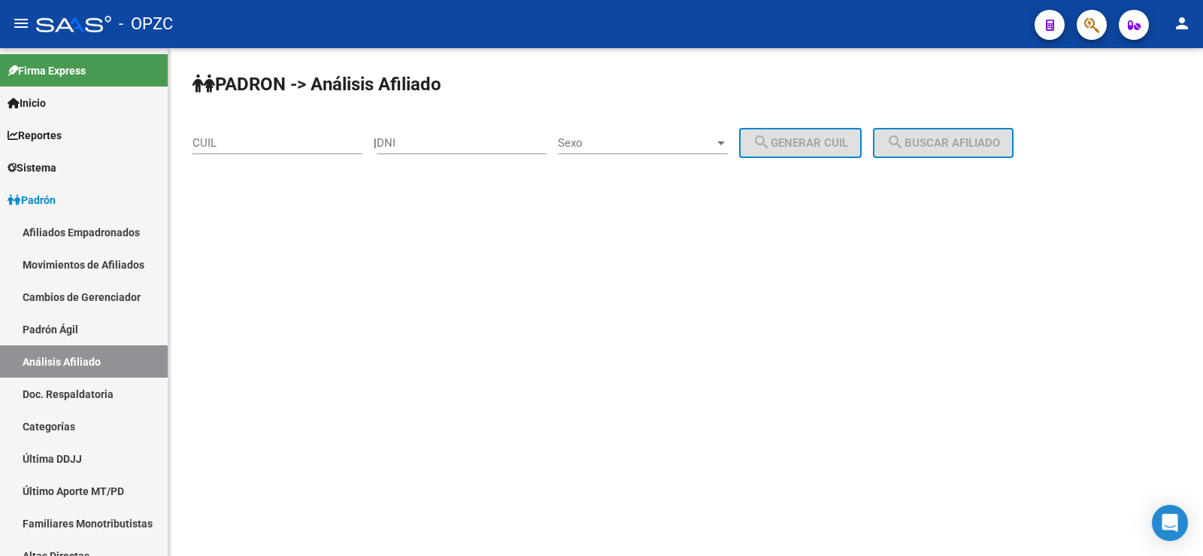
click at [237, 141] on input "CUIL" at bounding box center [277, 143] width 170 height 14
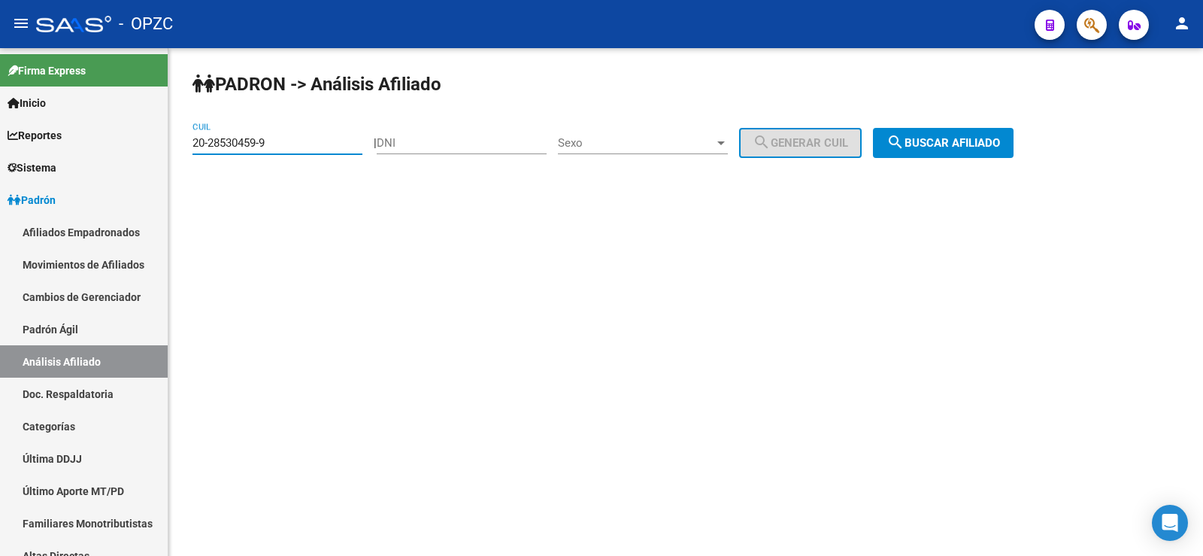
type input "20-28530459-9"
click at [939, 124] on div "[PERSON_NAME] -> Análisis Afiliado 20-28530459-9 CUIL | DNI Sexo Sexo search Ge…" at bounding box center [685, 127] width 1035 height 158
click at [934, 135] on button "search Buscar afiliado" at bounding box center [943, 143] width 141 height 30
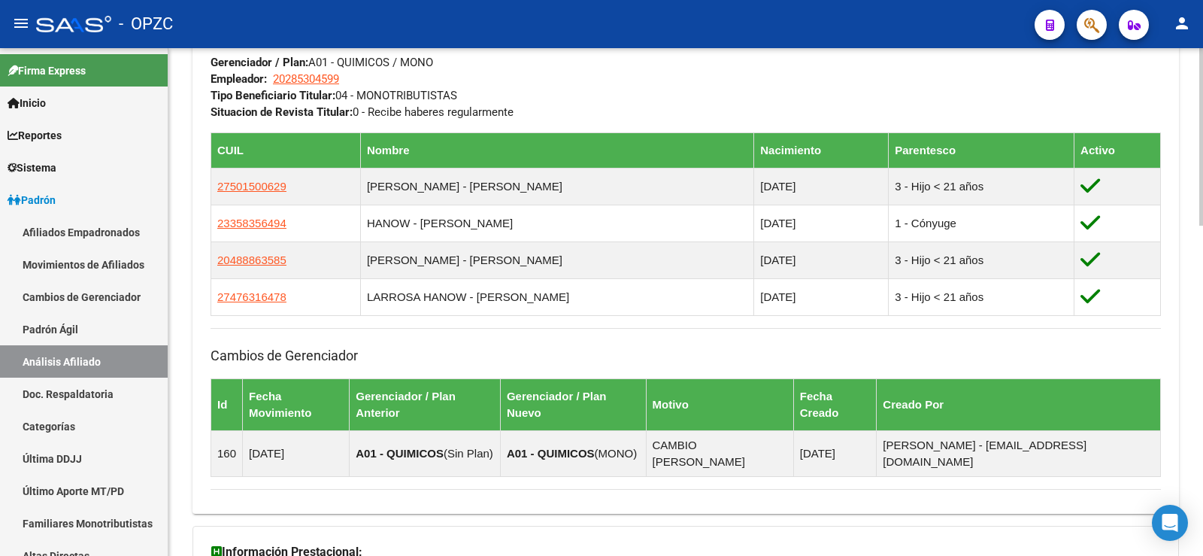
scroll to position [944, 0]
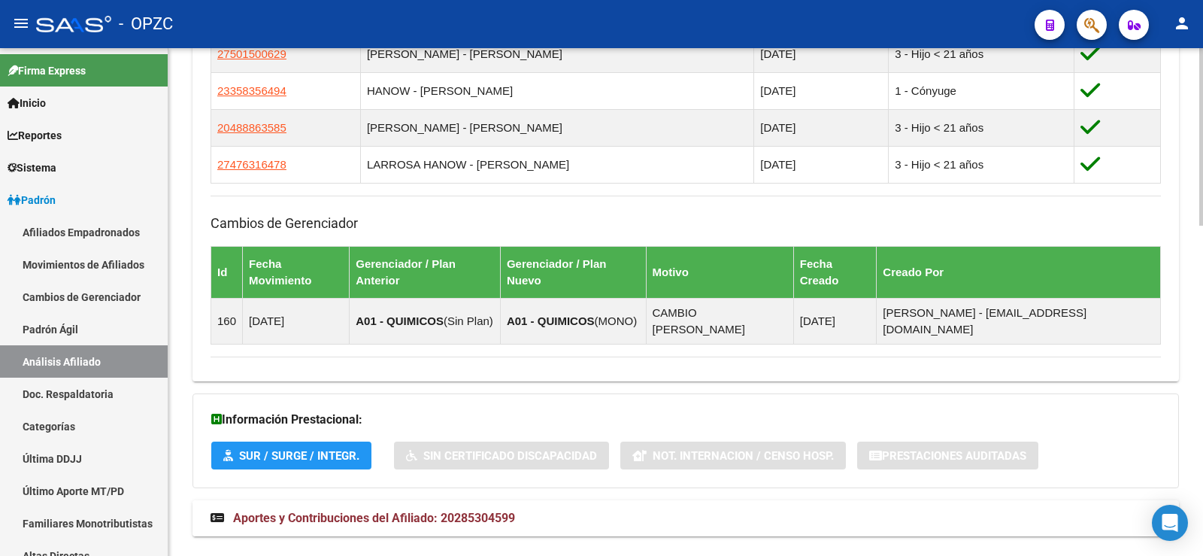
click at [461, 510] on span "Aportes y Contribuciones del Afiliado: 20285304599" at bounding box center [374, 517] width 282 height 14
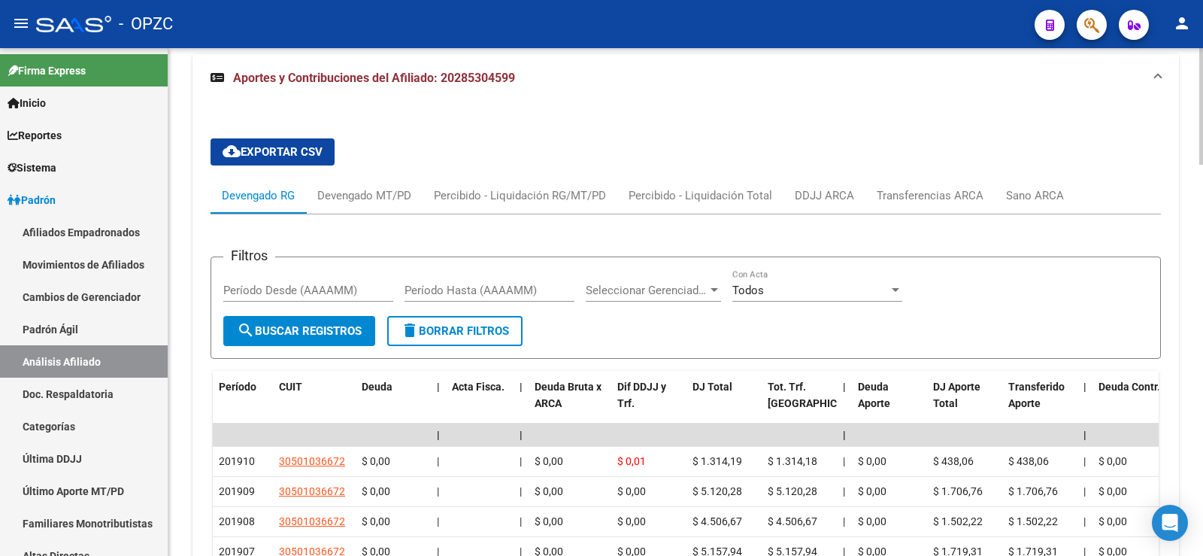
scroll to position [1395, 0]
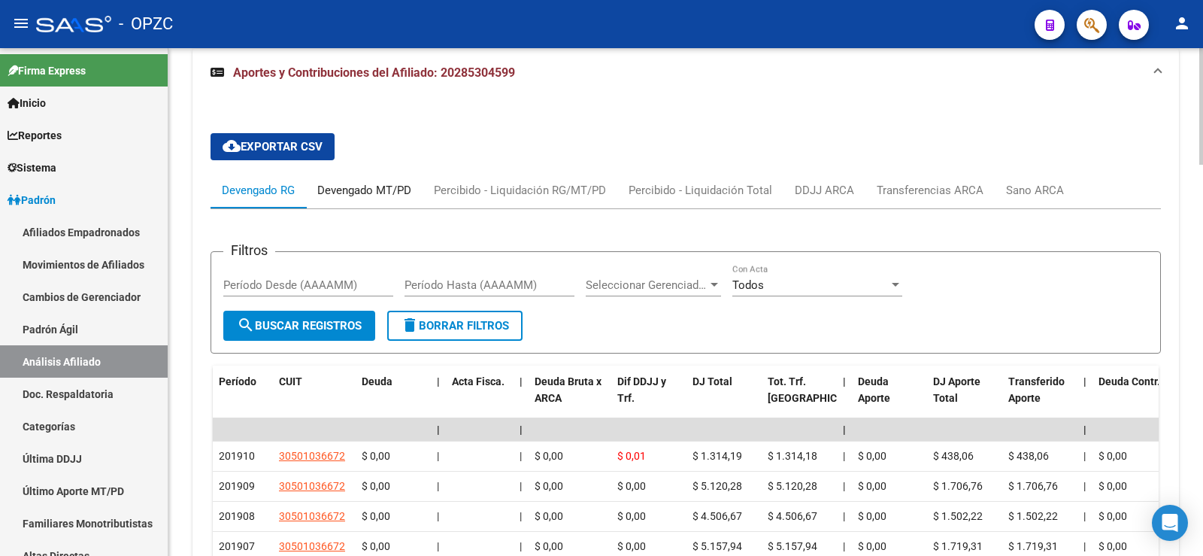
click at [350, 182] on div "Devengado MT/PD" at bounding box center [364, 190] width 94 height 17
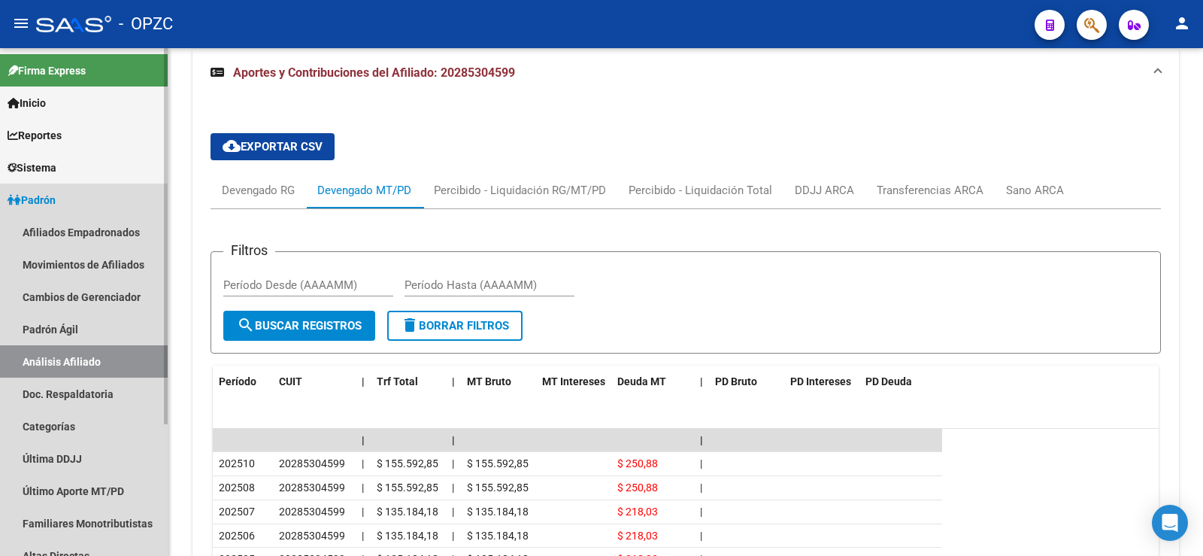
click at [92, 364] on link "Análisis Afiliado" at bounding box center [84, 361] width 168 height 32
click at [110, 238] on link "Afiliados Empadronados" at bounding box center [84, 232] width 168 height 32
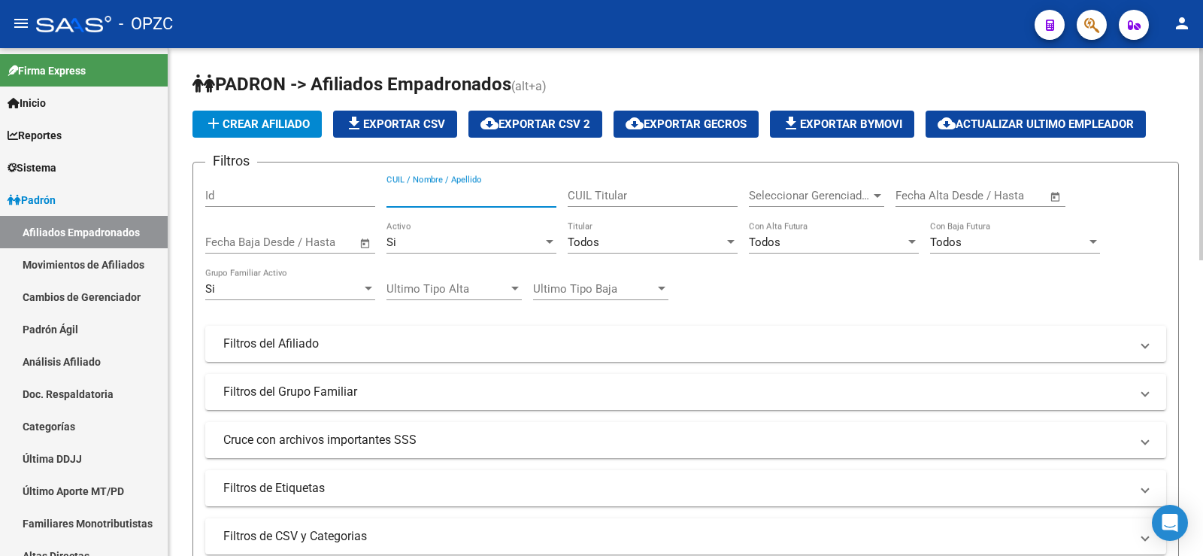
click at [408, 198] on input "CUIL / Nombre / Apellido" at bounding box center [471, 196] width 170 height 14
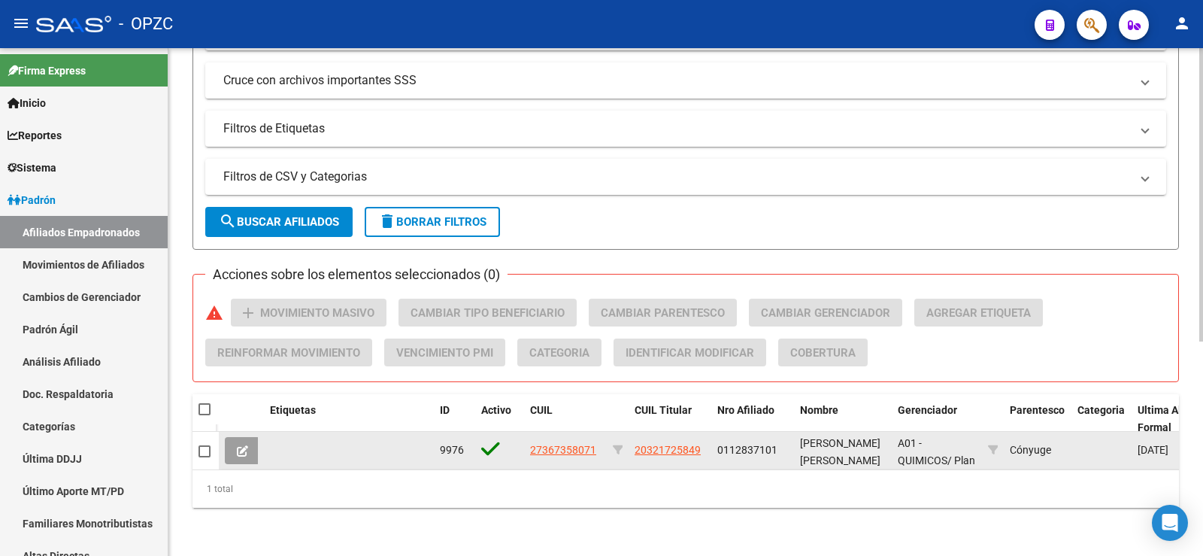
type input "36735807"
click at [244, 445] on icon at bounding box center [242, 450] width 11 height 11
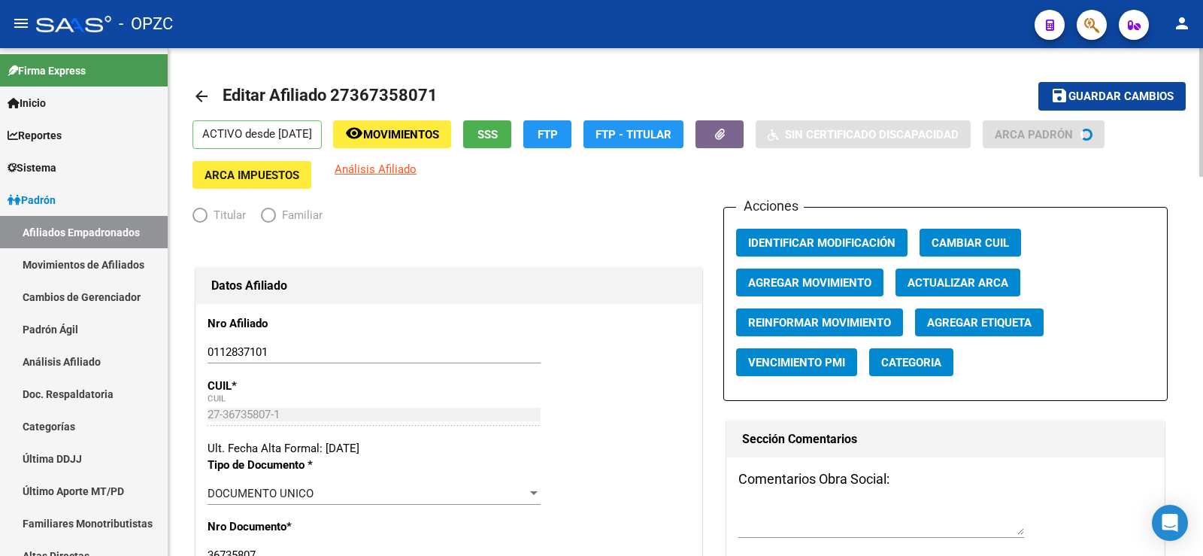
radio input "true"
type input "30-54098462-6"
click at [220, 350] on input "0112837101" at bounding box center [374, 352] width 333 height 14
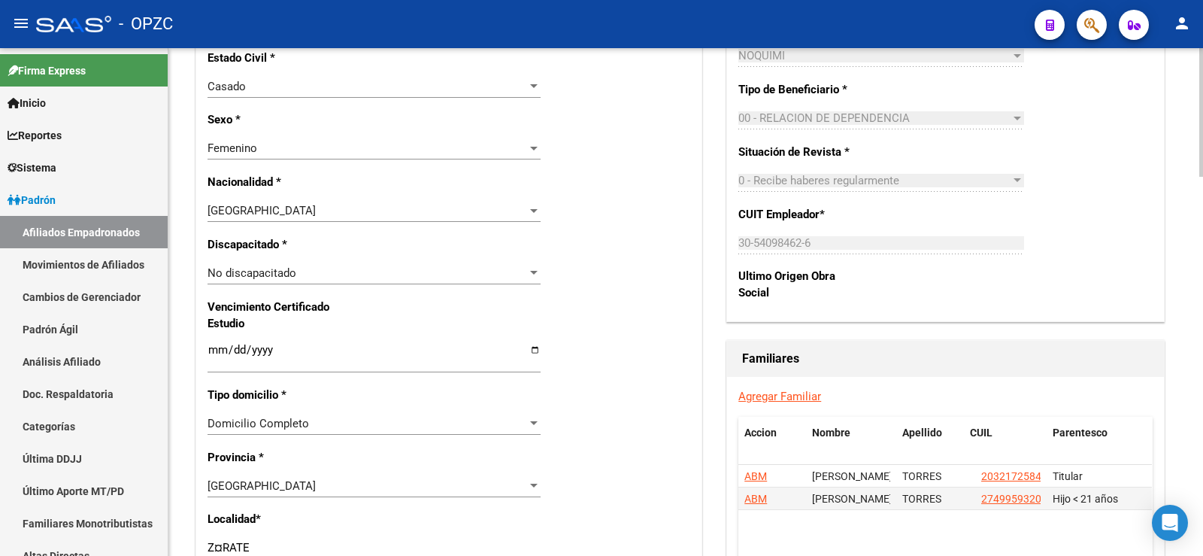
scroll to position [827, 0]
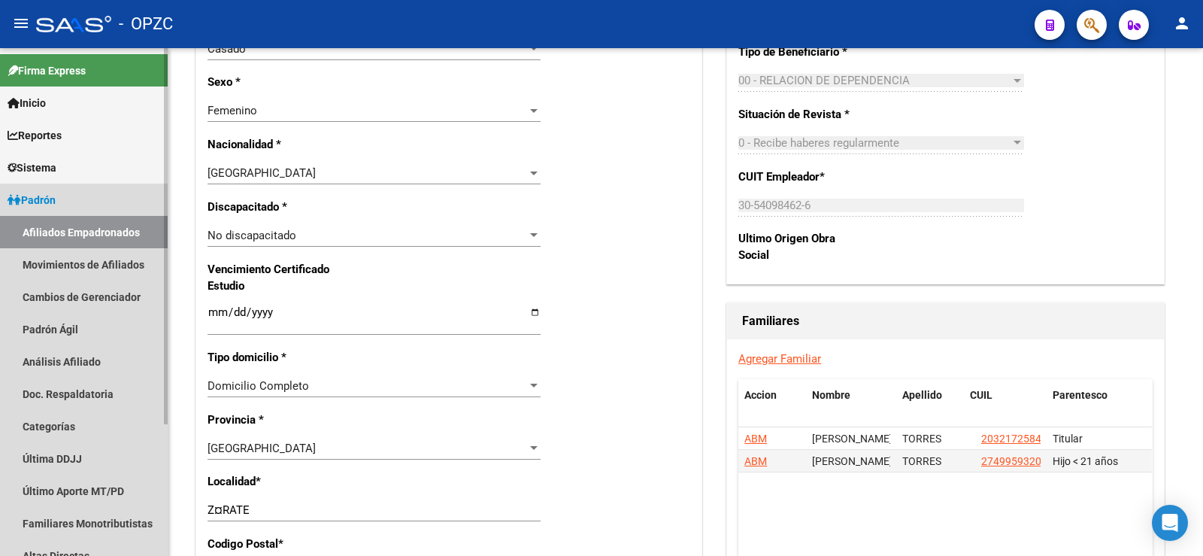
click at [95, 235] on link "Afiliados Empadronados" at bounding box center [84, 232] width 168 height 32
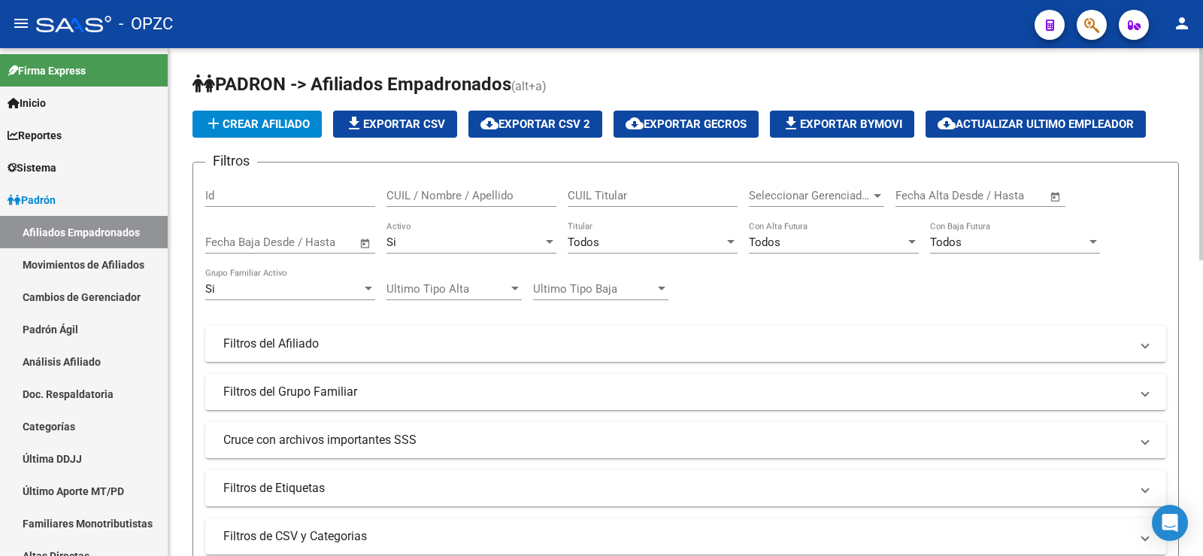
click at [422, 189] on input "CUIL / Nombre / Apellido" at bounding box center [471, 196] width 170 height 14
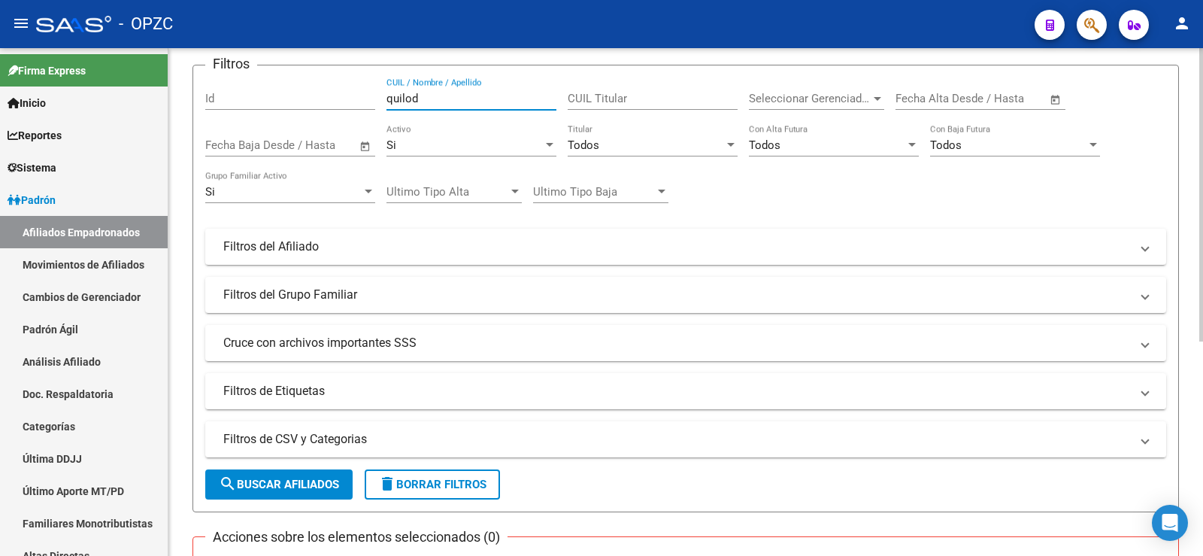
scroll to position [371, 0]
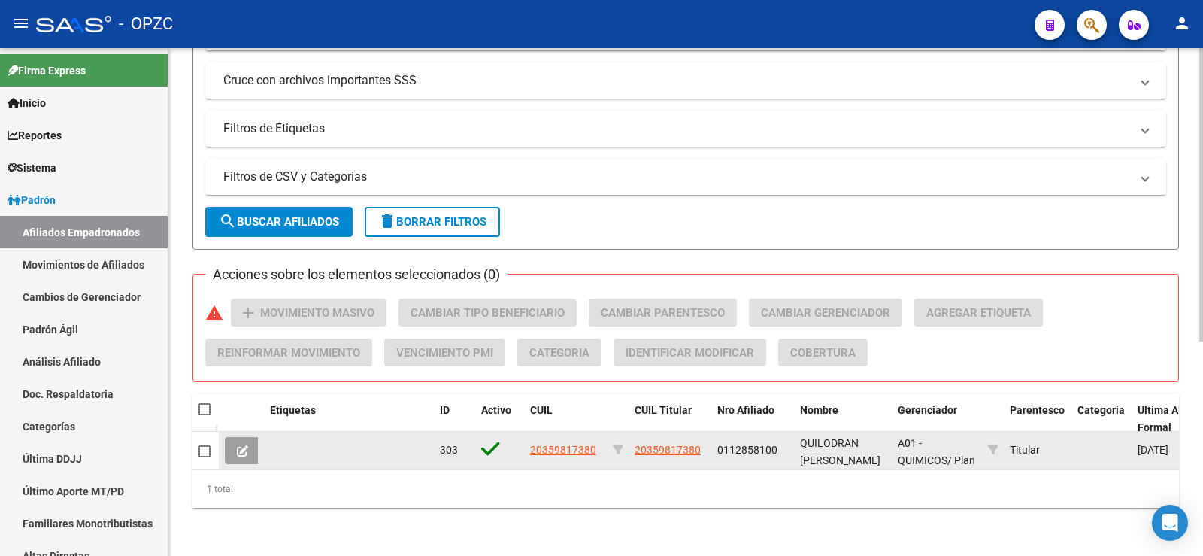
type input "quilod"
click at [244, 445] on icon at bounding box center [242, 450] width 11 height 11
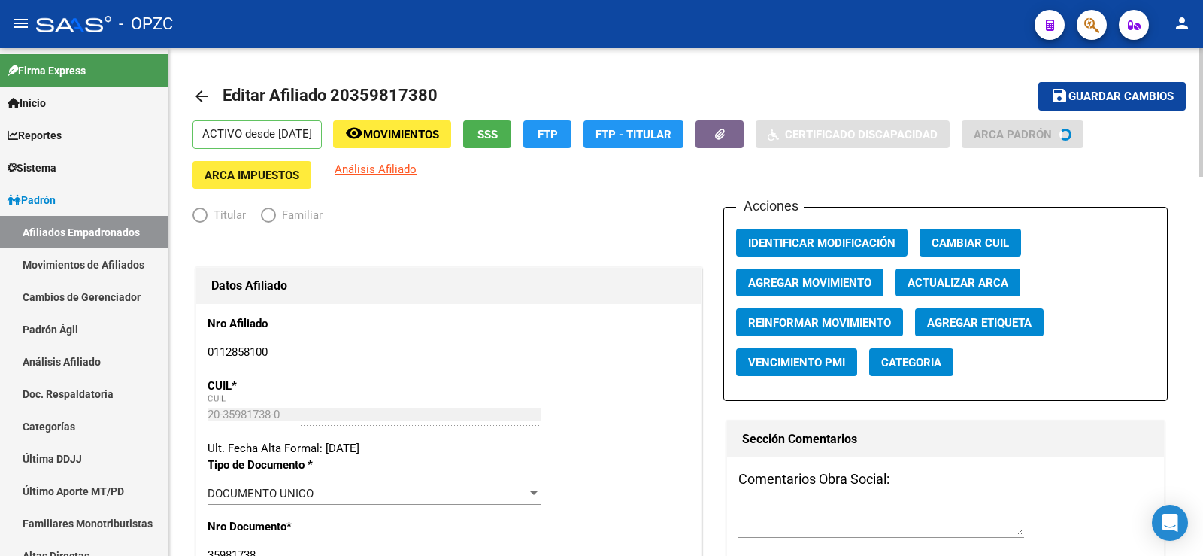
radio input "true"
type input "33-52537286-9"
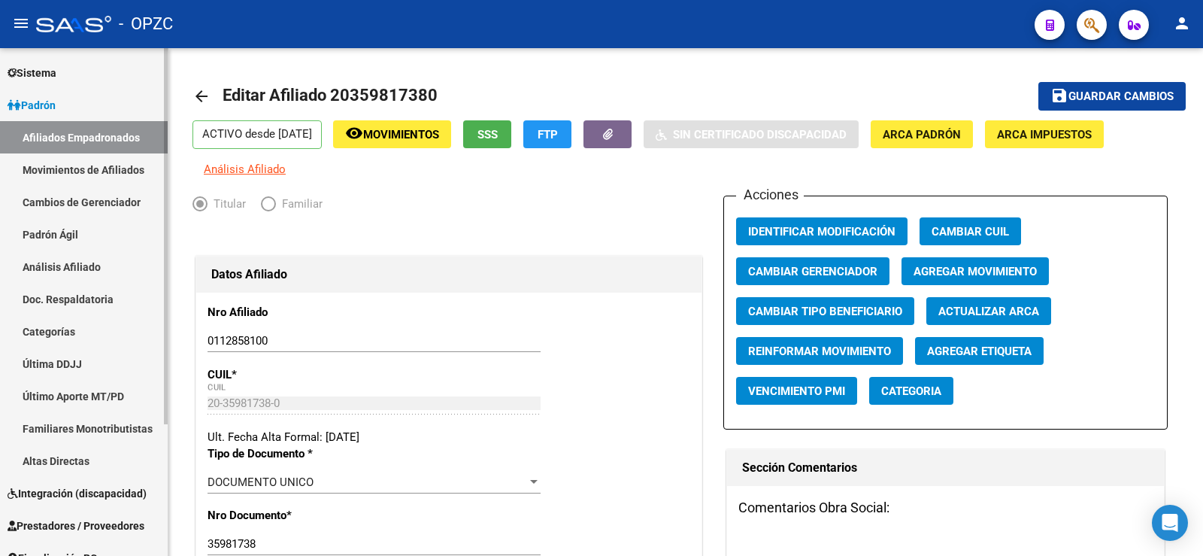
scroll to position [177, 0]
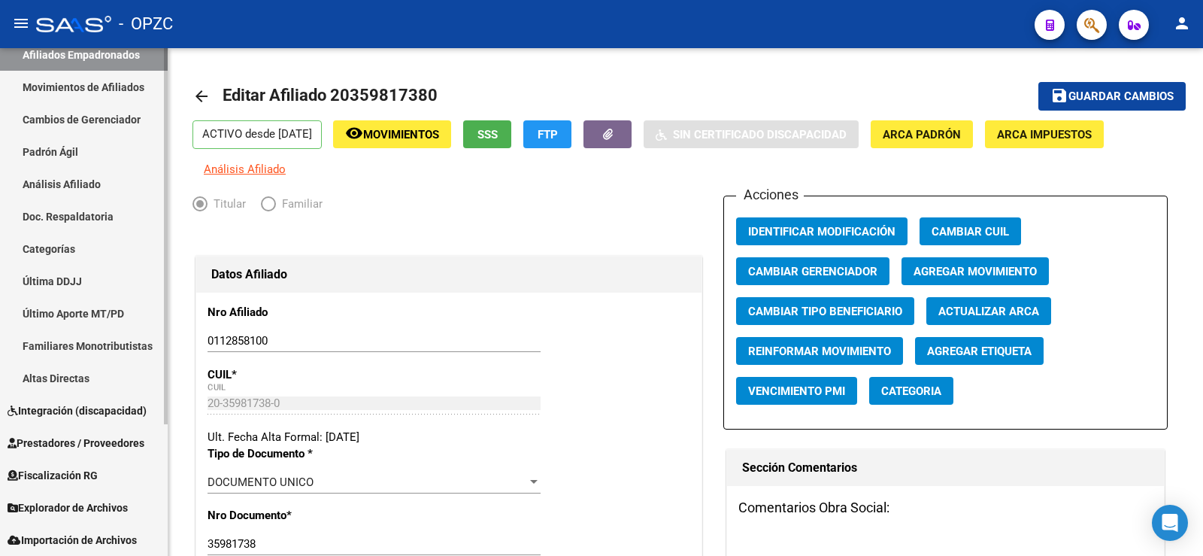
click at [89, 499] on span "Explorador de Archivos" at bounding box center [68, 507] width 120 height 17
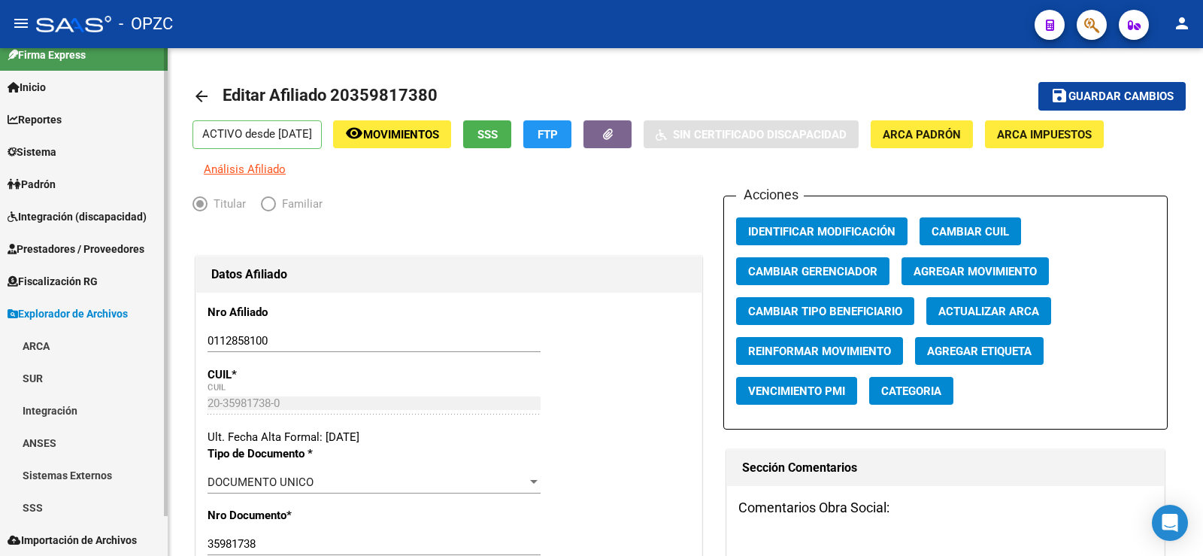
scroll to position [16, 0]
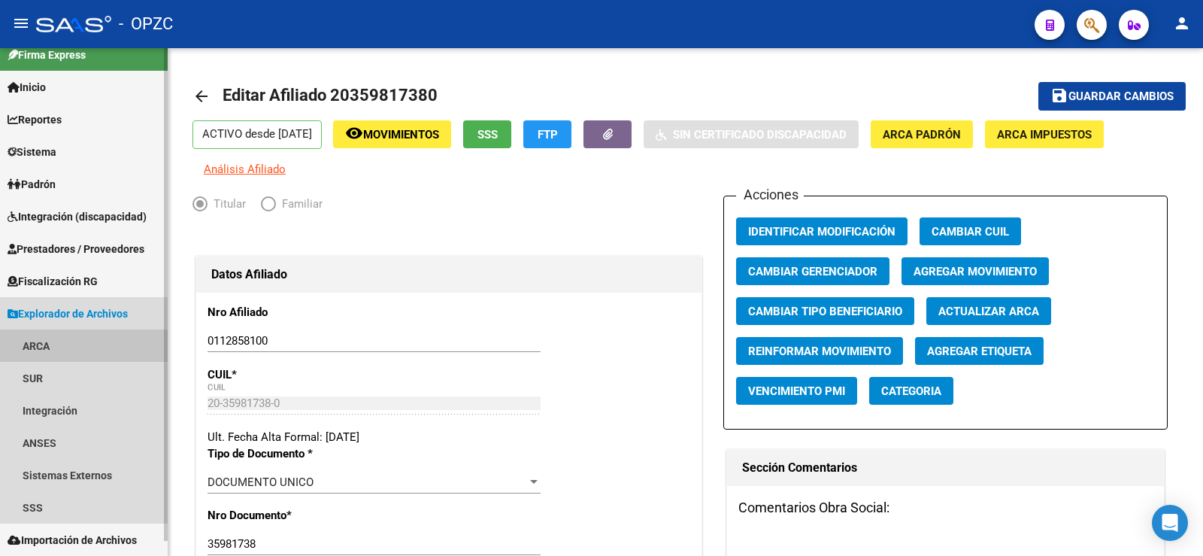
click at [61, 347] on link "ARCA" at bounding box center [84, 345] width 168 height 32
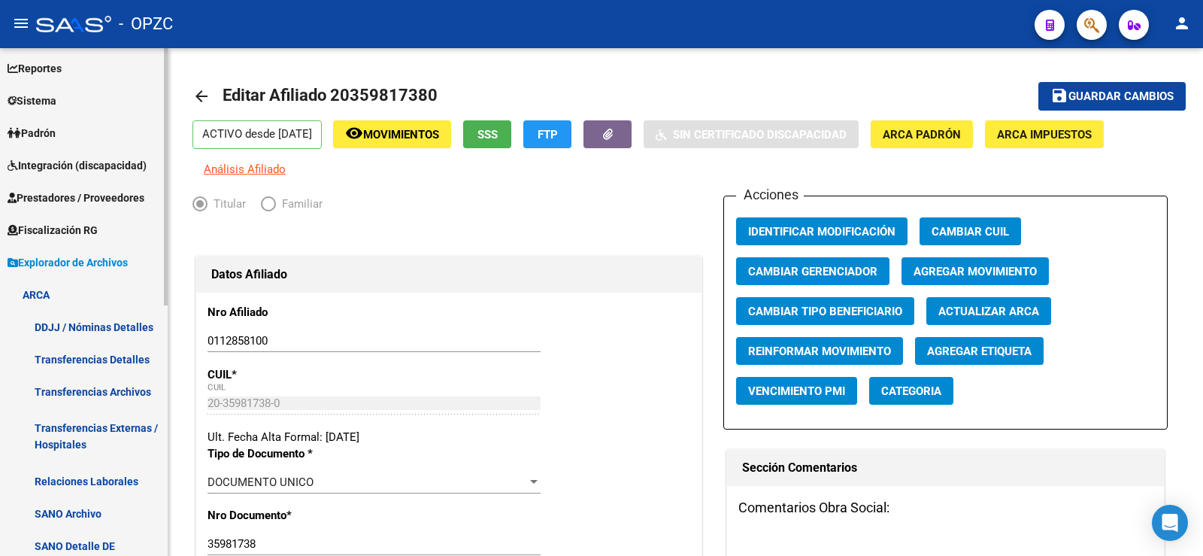
scroll to position [91, 0]
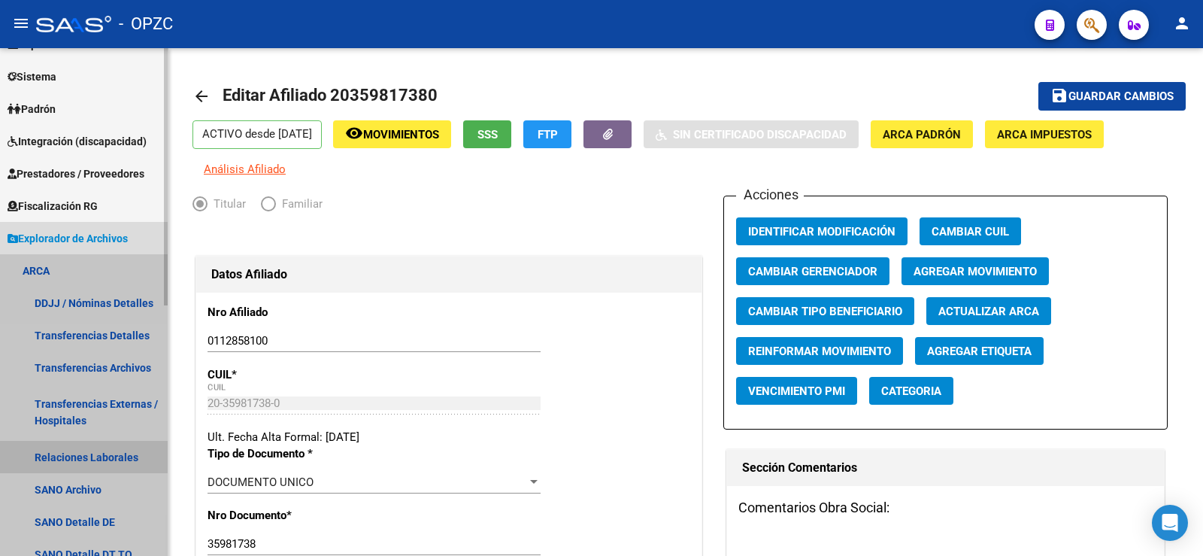
click at [107, 457] on link "Relaciones Laborales" at bounding box center [84, 457] width 168 height 32
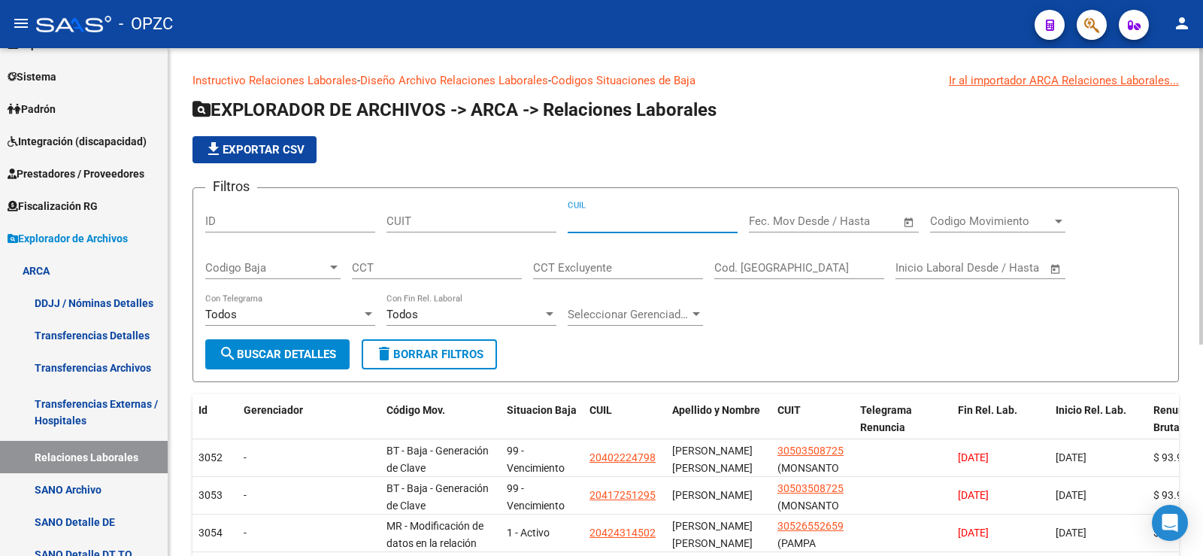
paste input "20-35981738-0"
type input "20-35981738-0"
click at [279, 350] on span "search Buscar Detalles" at bounding box center [277, 354] width 117 height 14
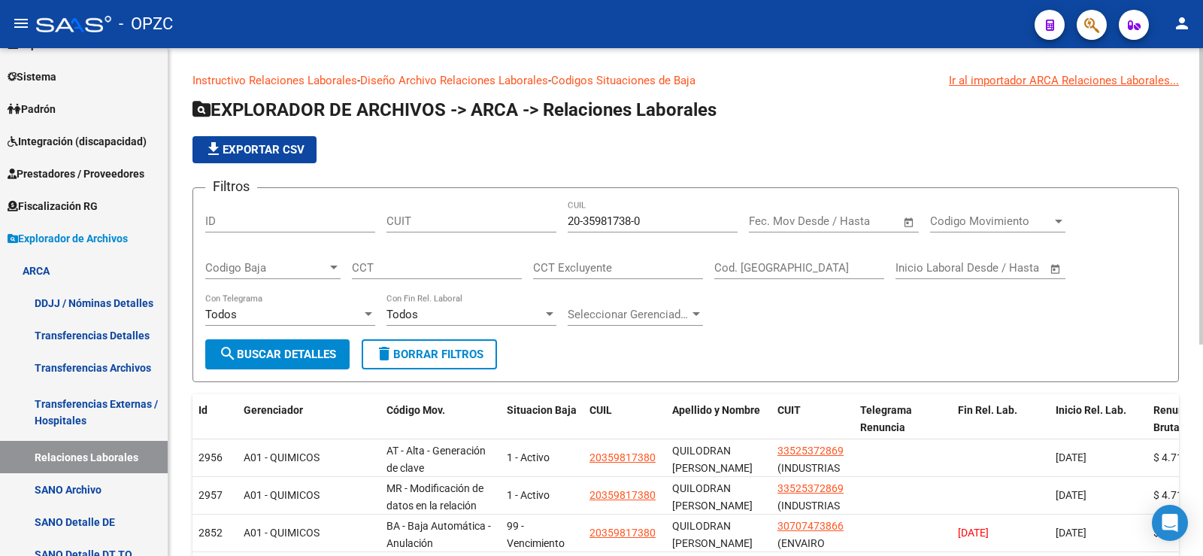
scroll to position [75, 0]
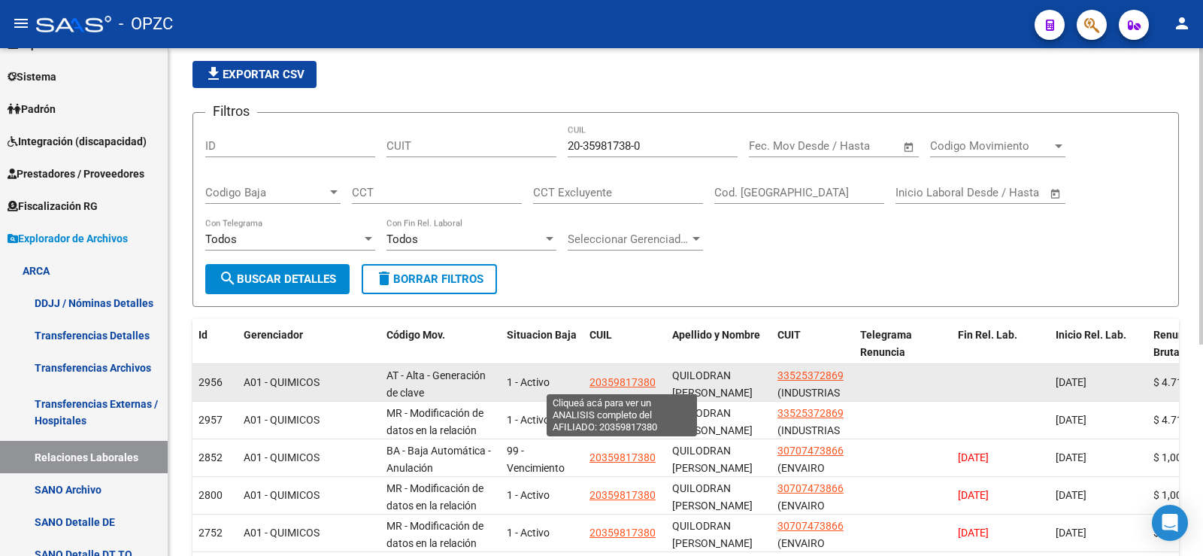
click at [605, 381] on span "20359817380" at bounding box center [622, 382] width 66 height 12
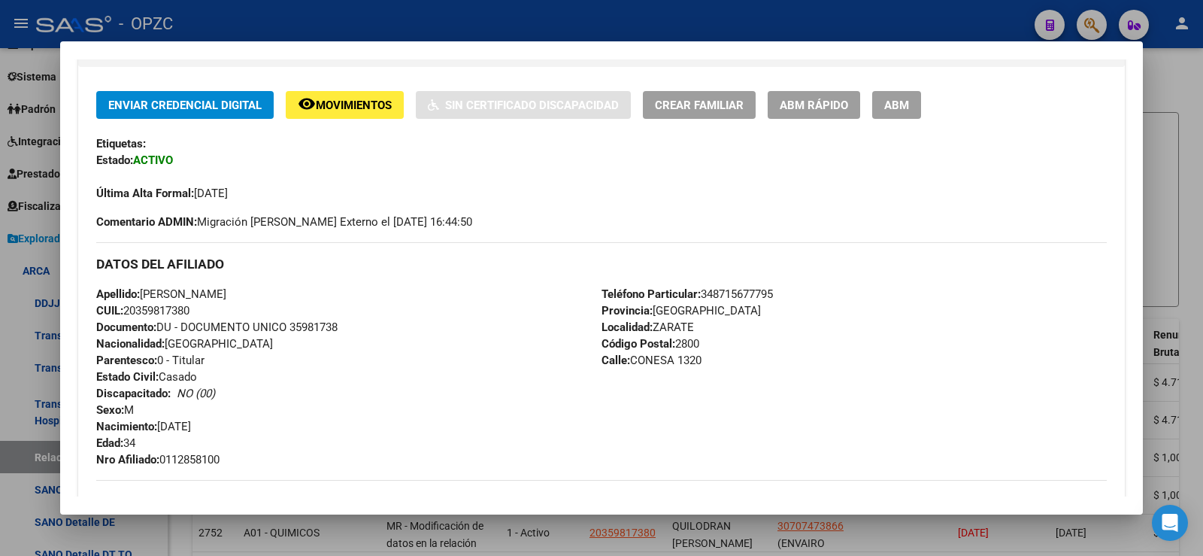
scroll to position [301, 0]
click at [889, 117] on button "ABM" at bounding box center [896, 104] width 49 height 28
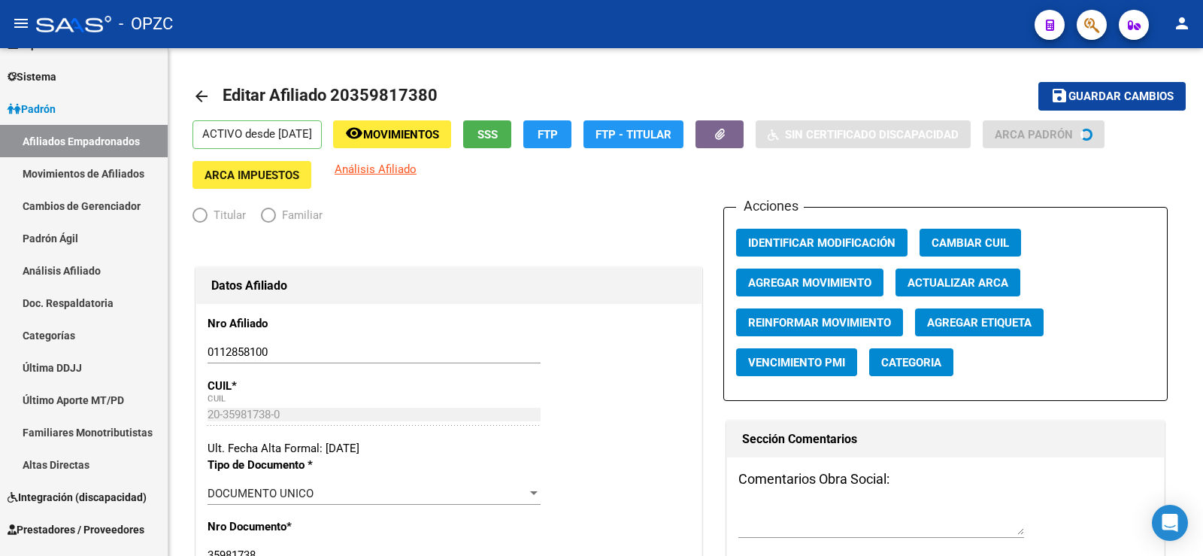
radio input "true"
type input "33-52537286-9"
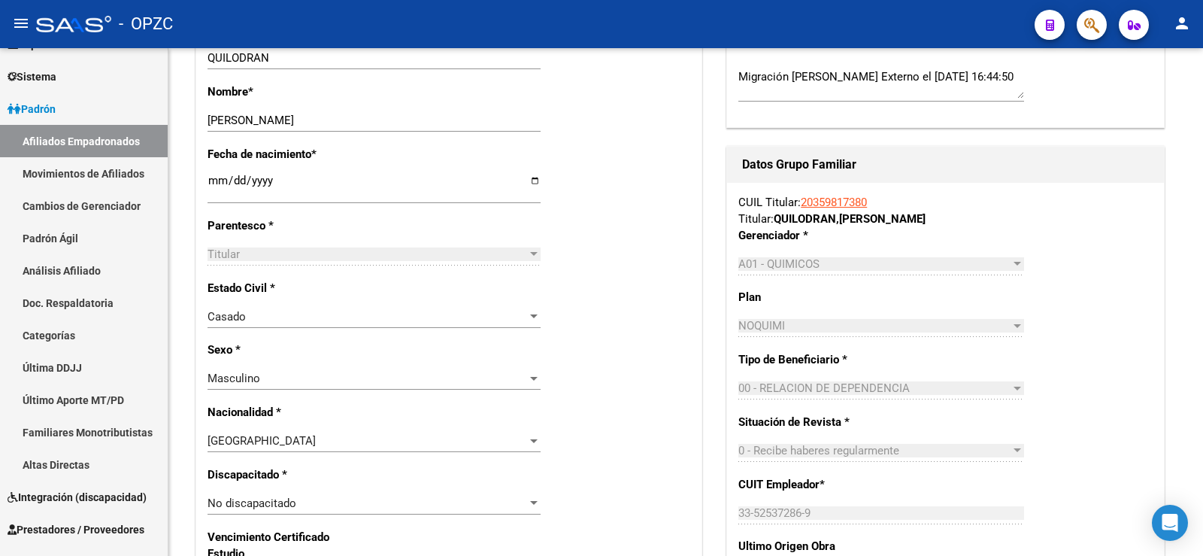
scroll to position [601, 0]
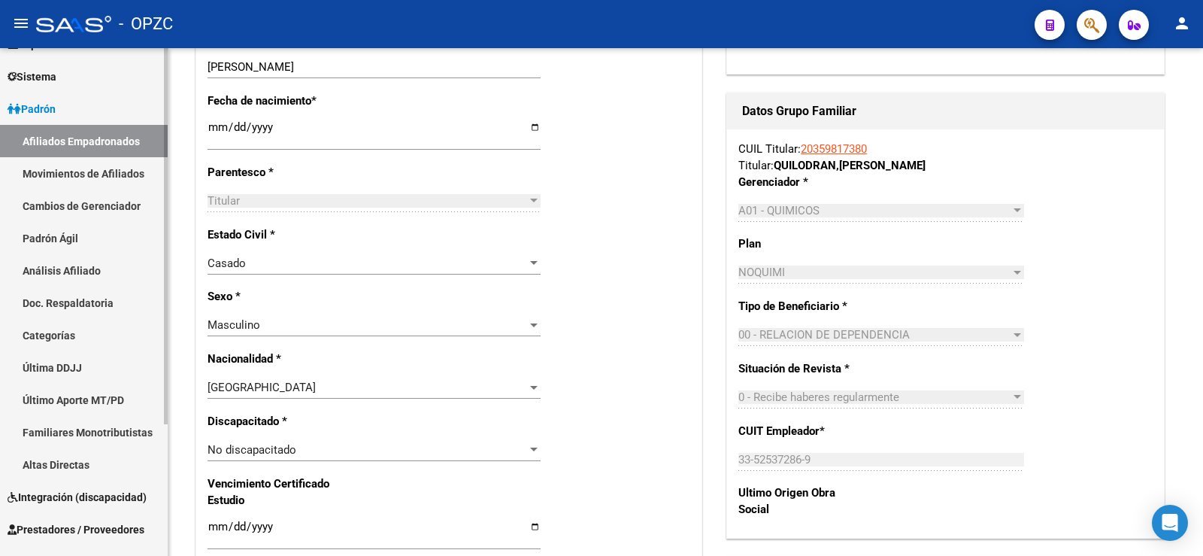
click at [83, 139] on link "Afiliados Empadronados" at bounding box center [84, 141] width 168 height 32
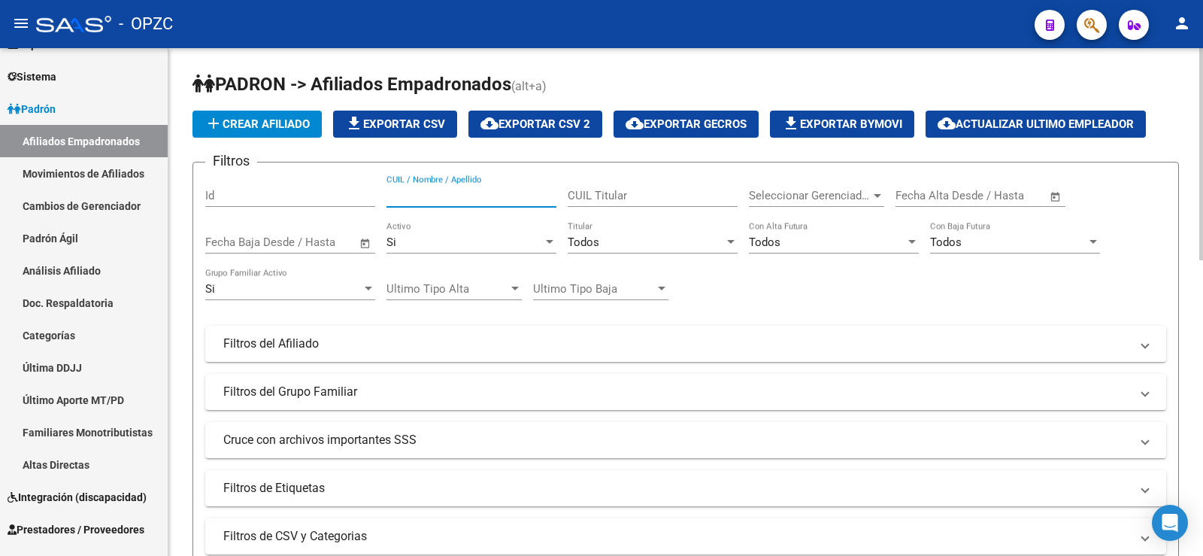
click at [445, 192] on input "CUIL / Nombre / Apellido" at bounding box center [471, 196] width 170 height 14
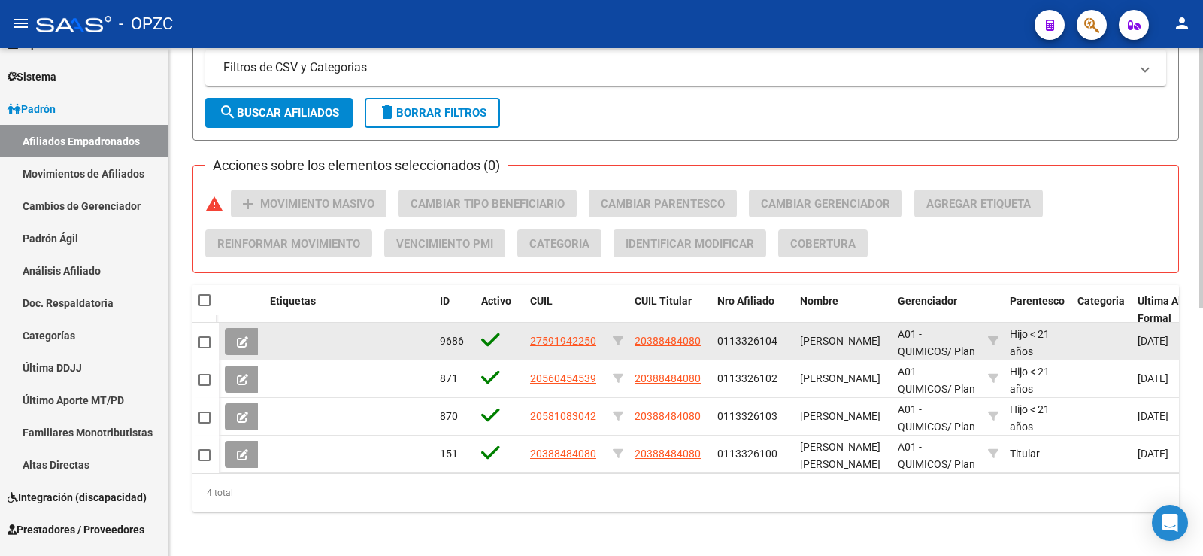
scroll to position [483, 0]
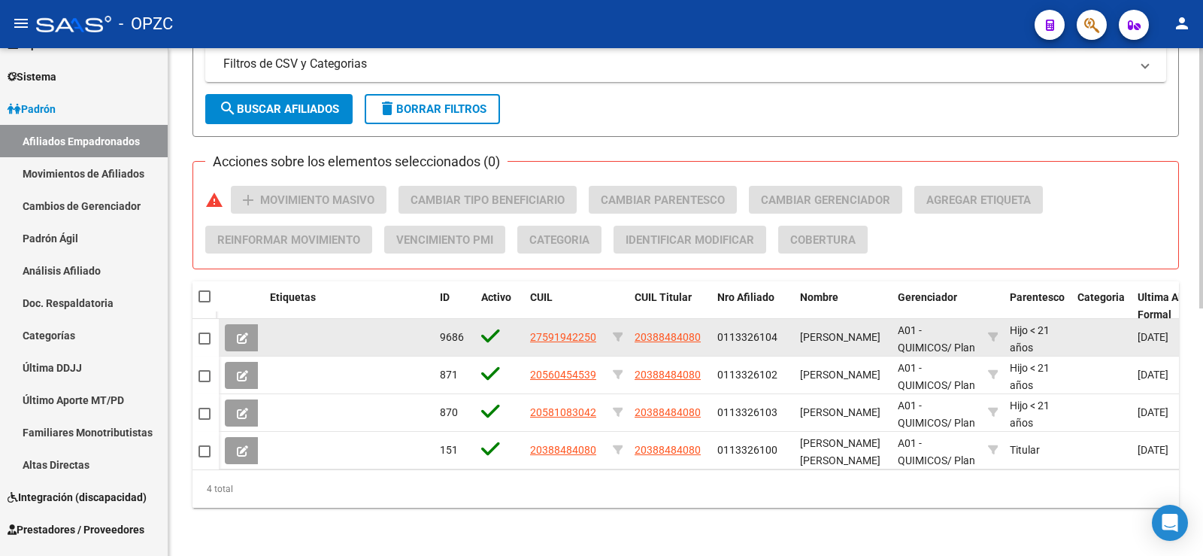
type input "gaitan"
click at [250, 325] on button at bounding box center [242, 337] width 35 height 27
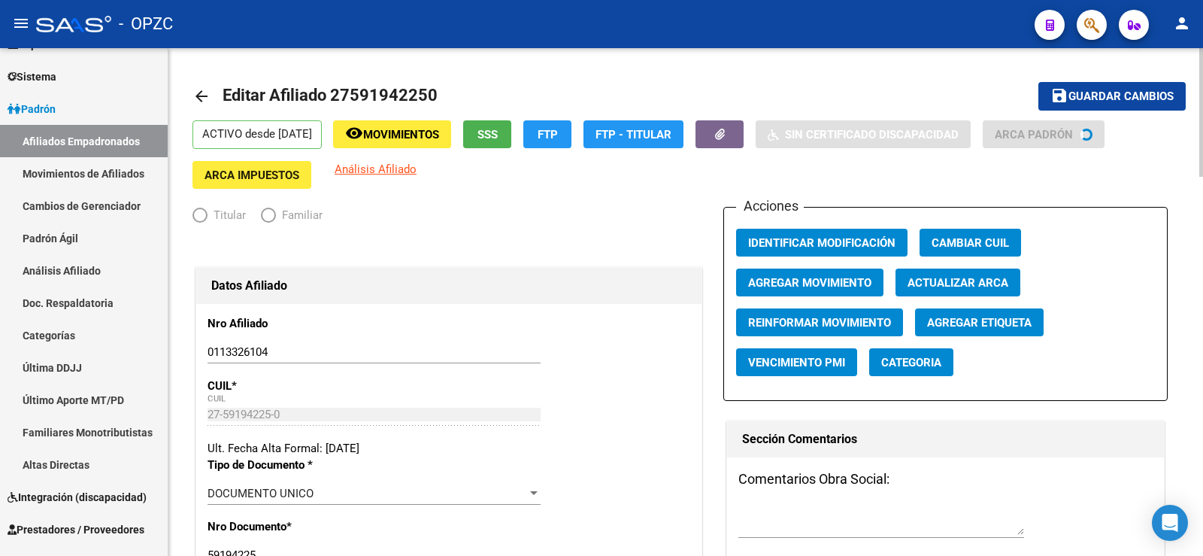
radio input "true"
type input "30-52547959-1"
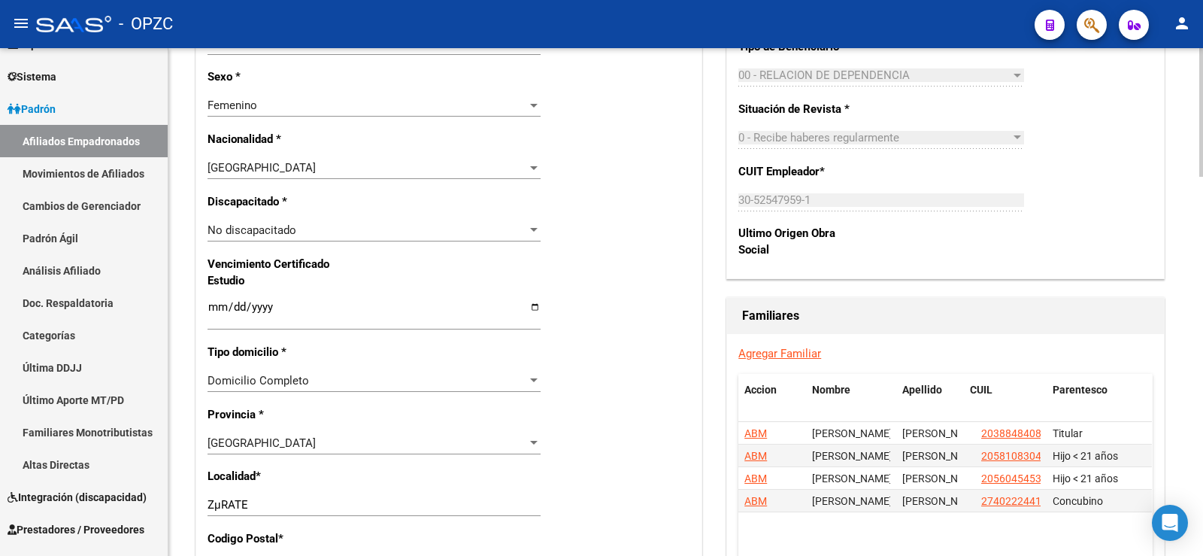
scroll to position [902, 0]
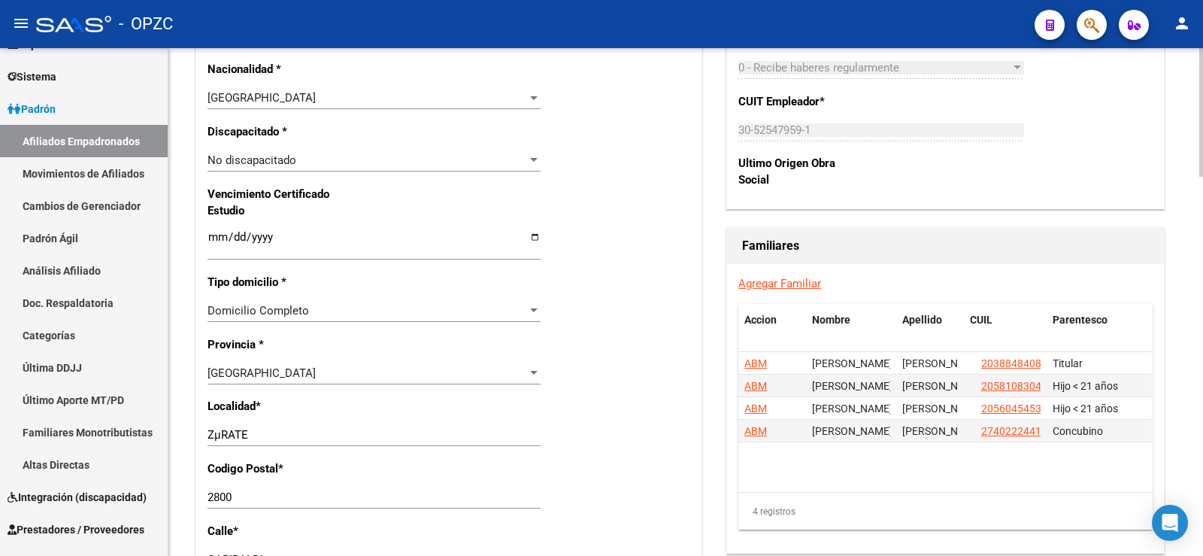
click at [220, 432] on input "ZµRATE" at bounding box center [374, 435] width 333 height 14
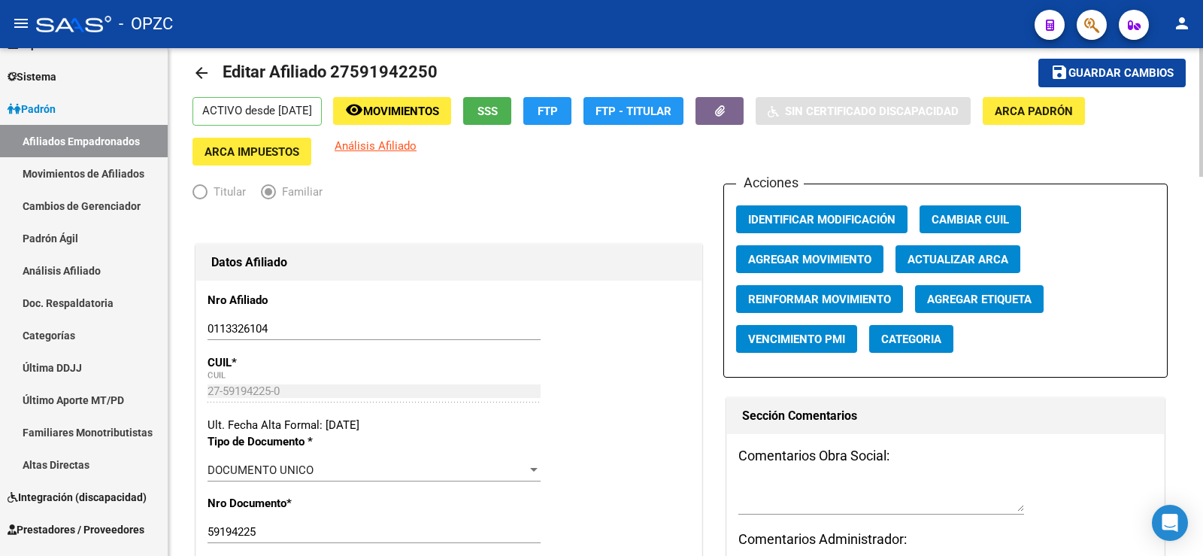
scroll to position [0, 0]
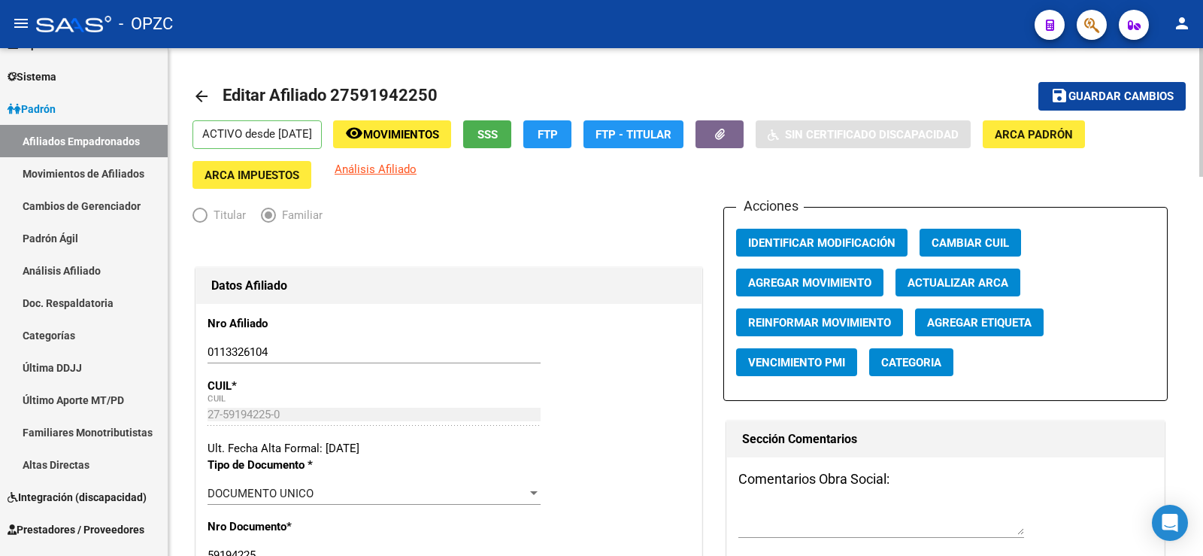
type input "ZARATE"
click at [1127, 95] on span "Guardar cambios" at bounding box center [1120, 97] width 105 height 14
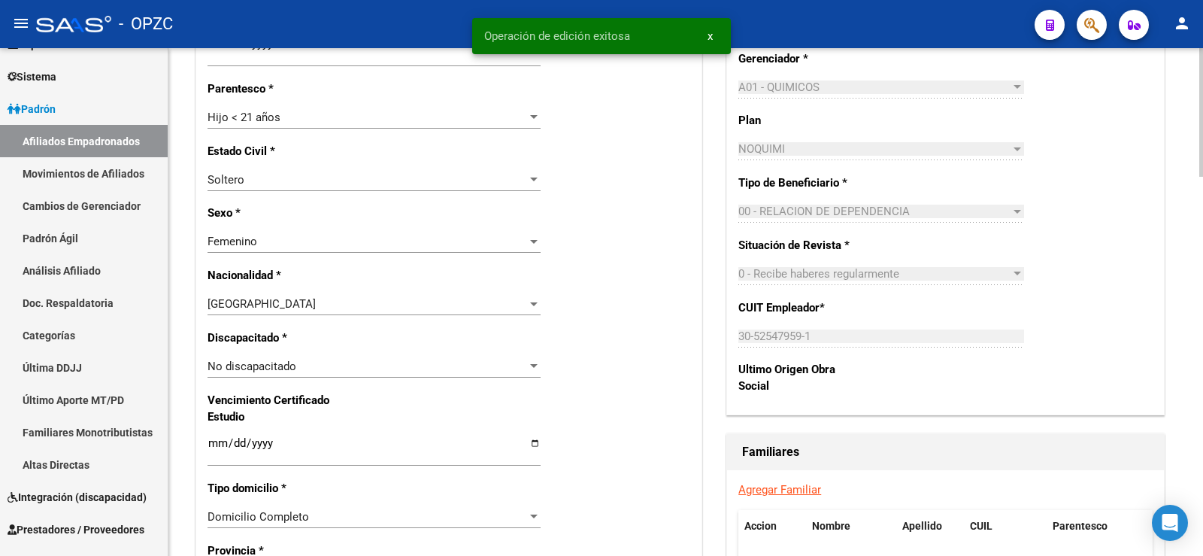
scroll to position [977, 0]
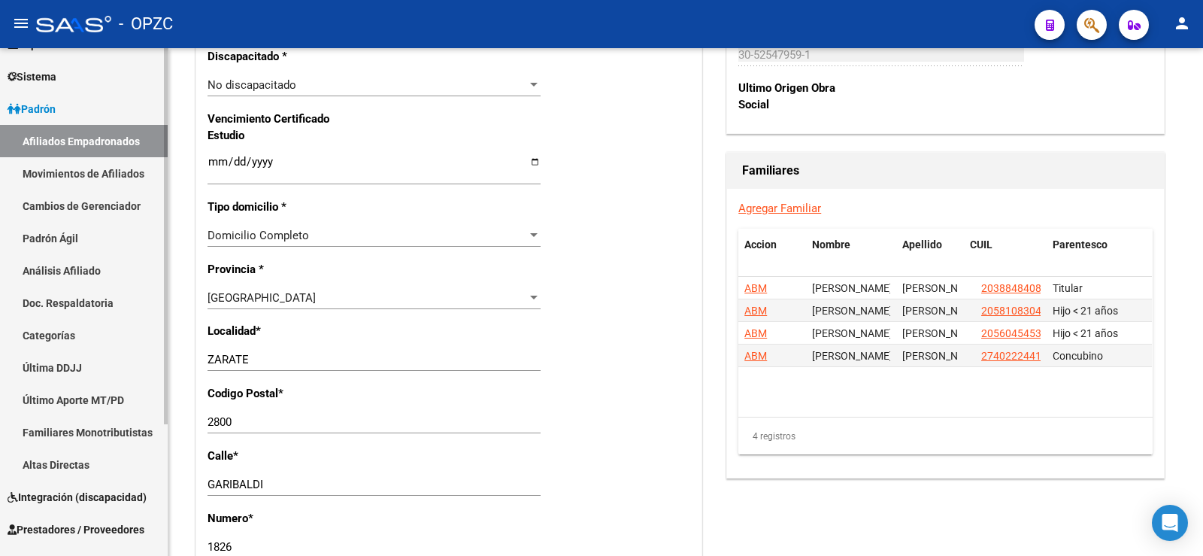
click at [77, 147] on link "Afiliados Empadronados" at bounding box center [84, 141] width 168 height 32
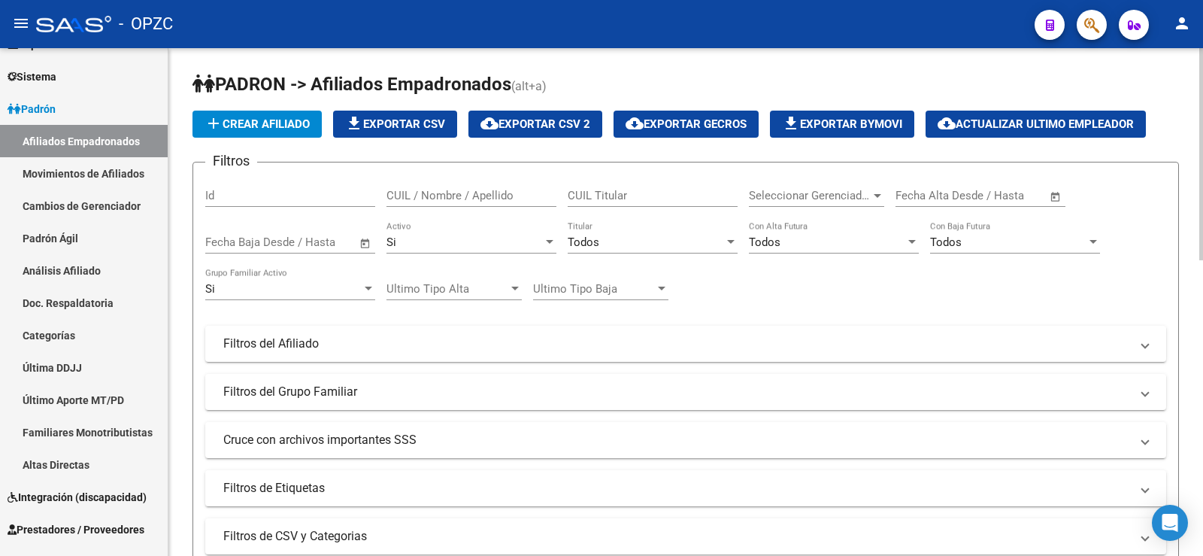
click at [602, 199] on input "CUIL Titular" at bounding box center [653, 196] width 170 height 14
click at [535, 193] on input "CUIL / Nombre / Apellido" at bounding box center [471, 196] width 170 height 14
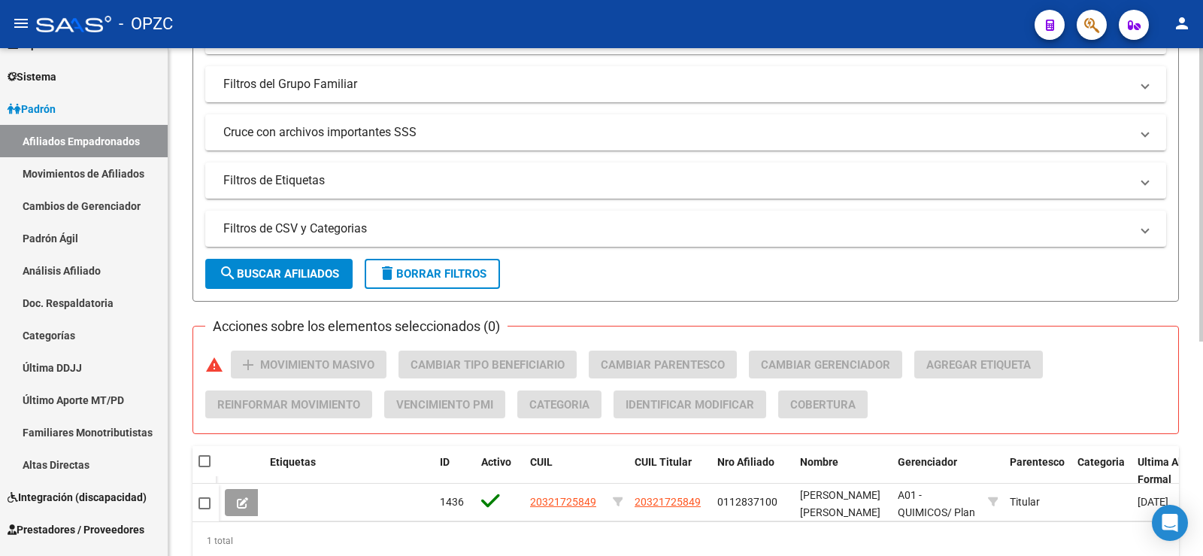
scroll to position [371, 0]
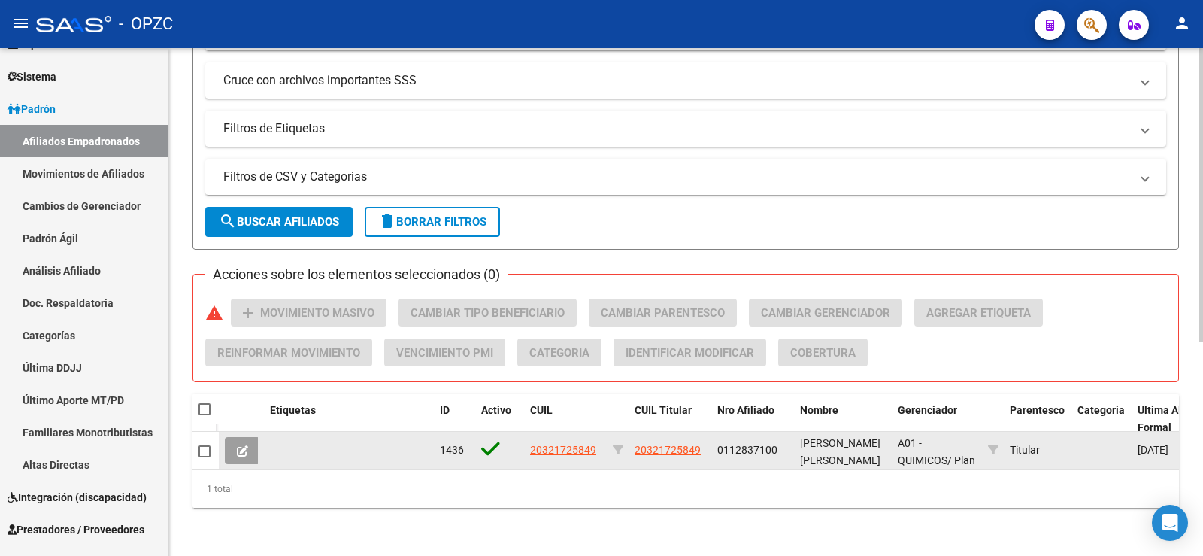
type input "32172584"
click at [239, 445] on icon at bounding box center [242, 450] width 11 height 11
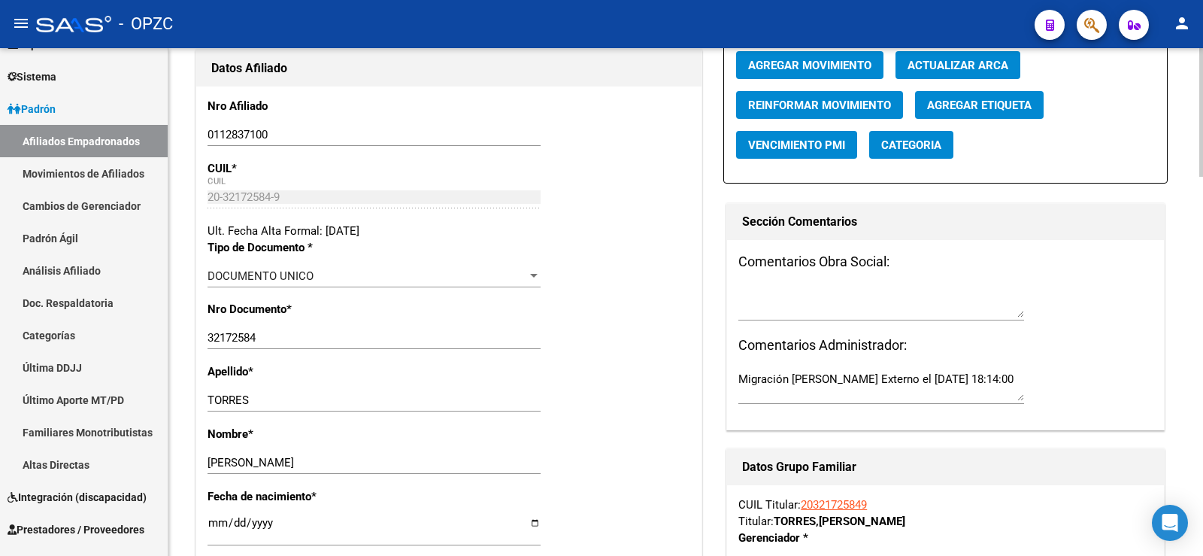
radio input "true"
type input "30-54098462-6"
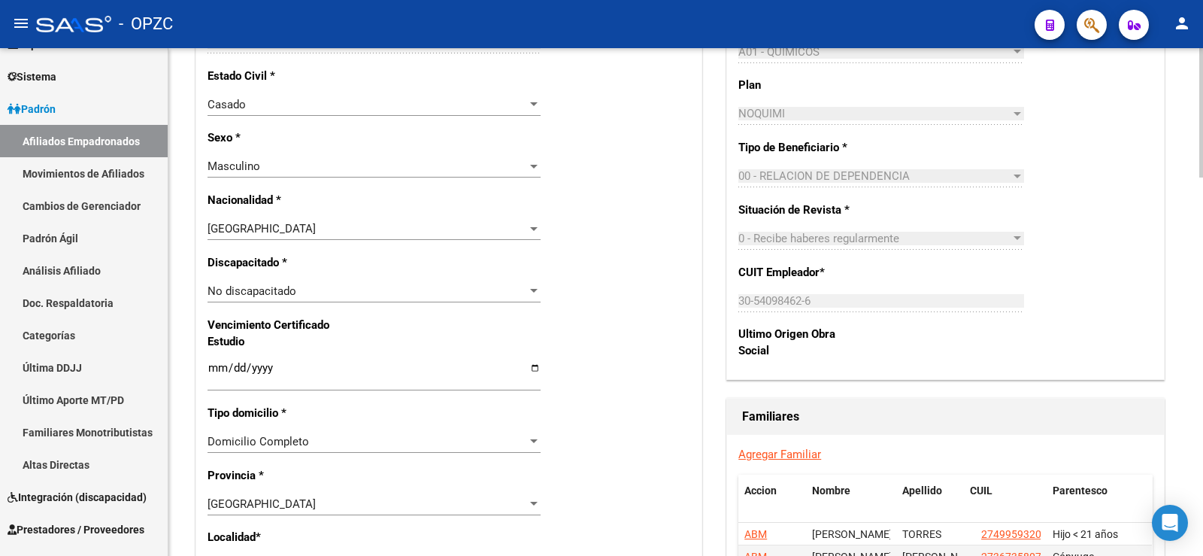
scroll to position [891, 0]
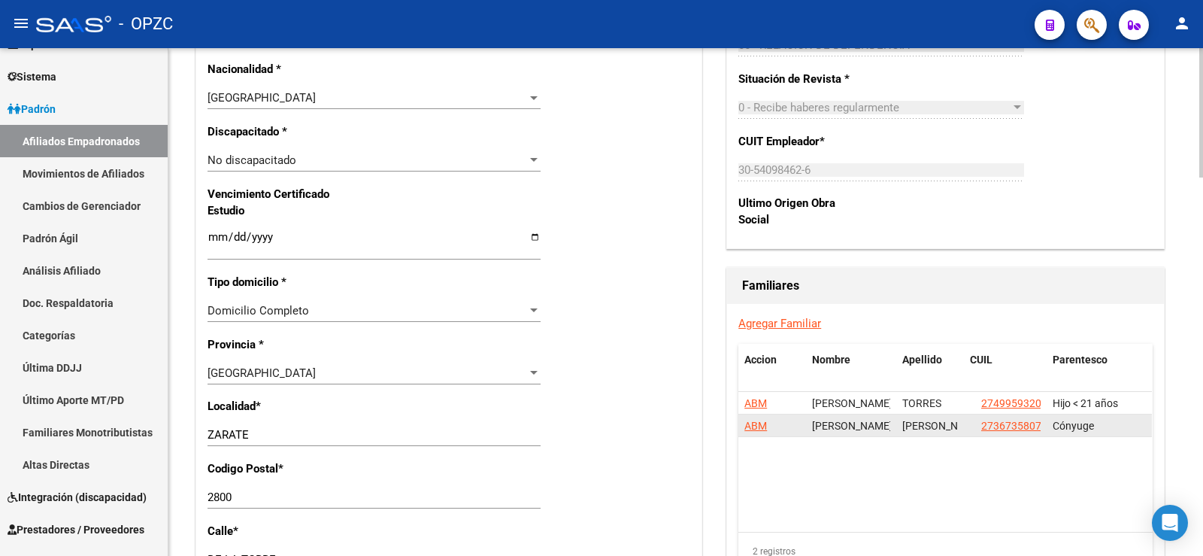
click at [754, 426] on span "ABM" at bounding box center [755, 426] width 23 height 12
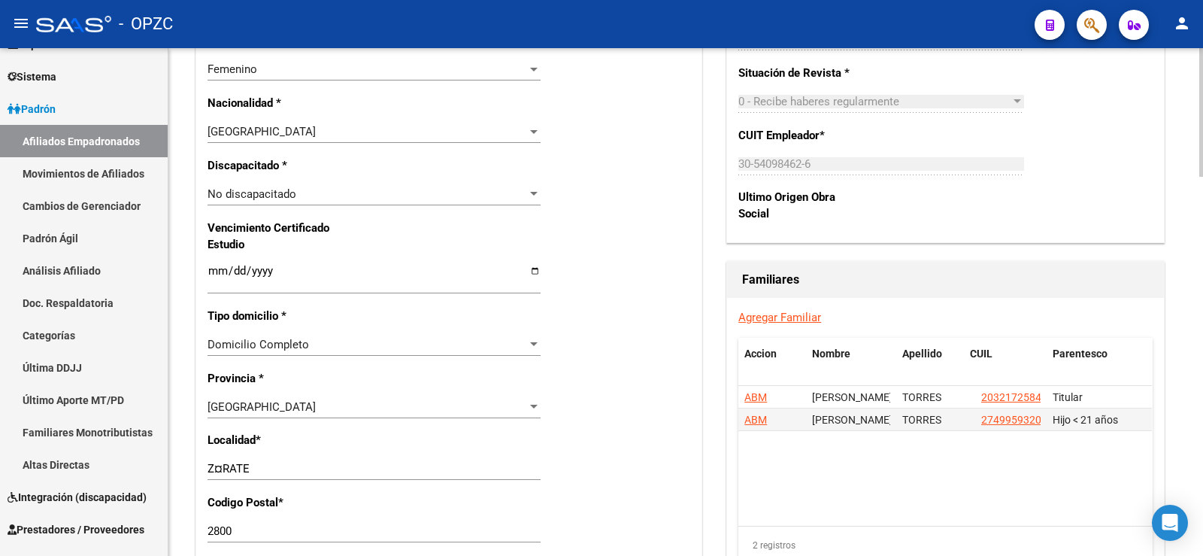
scroll to position [902, 0]
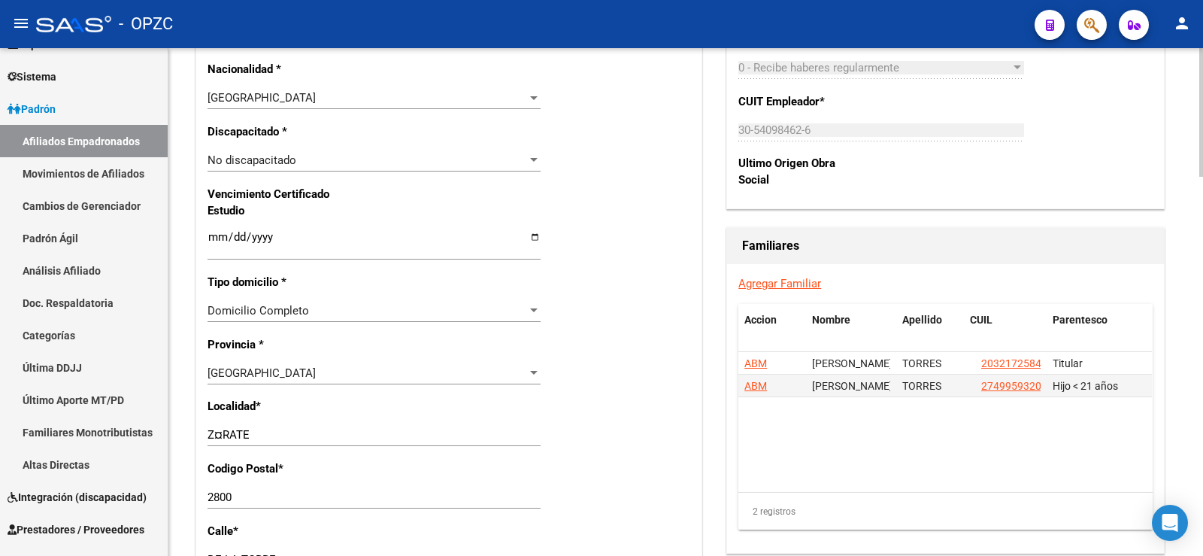
click at [225, 434] on input "Z¤RATE" at bounding box center [374, 435] width 333 height 14
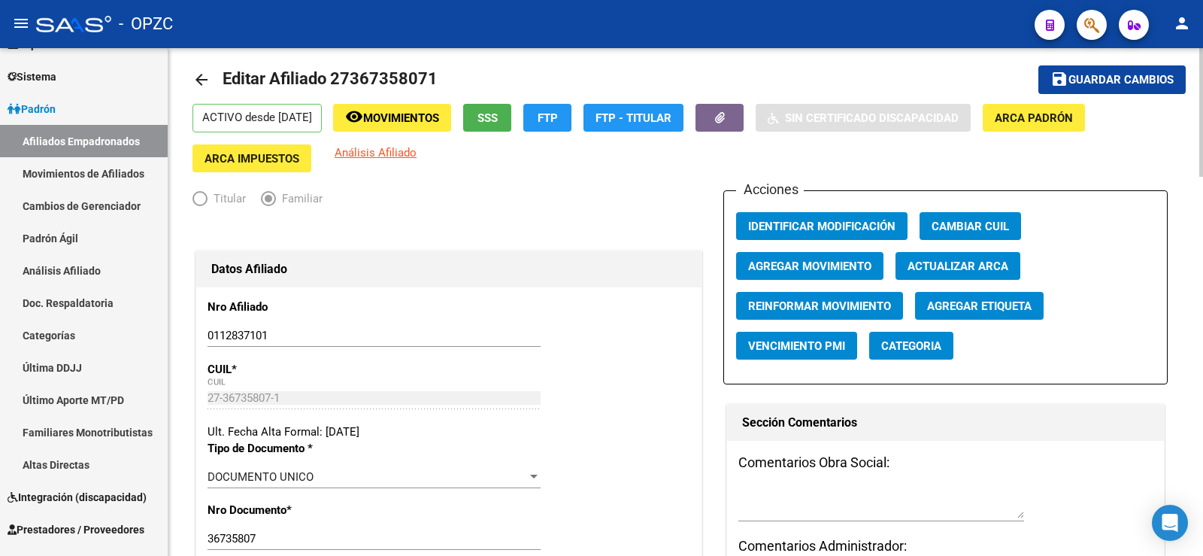
scroll to position [0, 0]
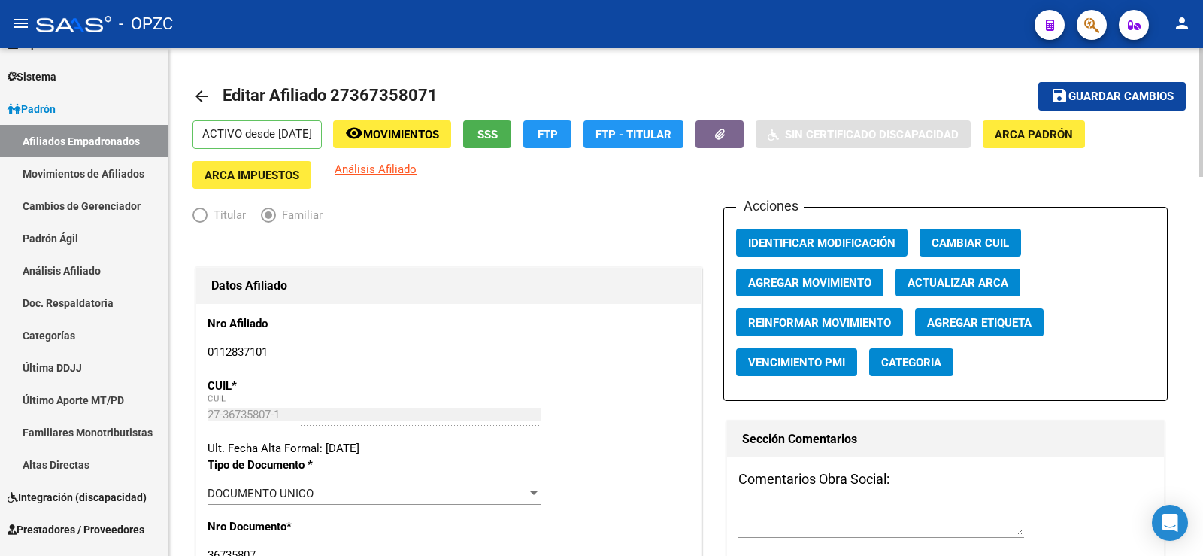
type input "ZARATE"
click at [1120, 95] on span "Guardar cambios" at bounding box center [1120, 97] width 105 height 14
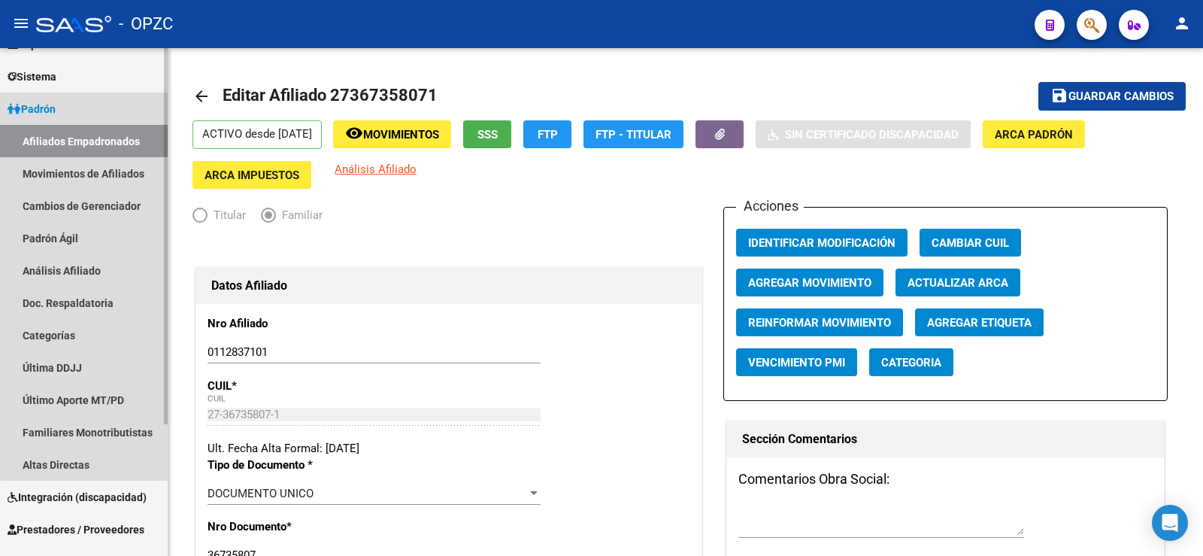
click at [98, 138] on link "Afiliados Empadronados" at bounding box center [84, 141] width 168 height 32
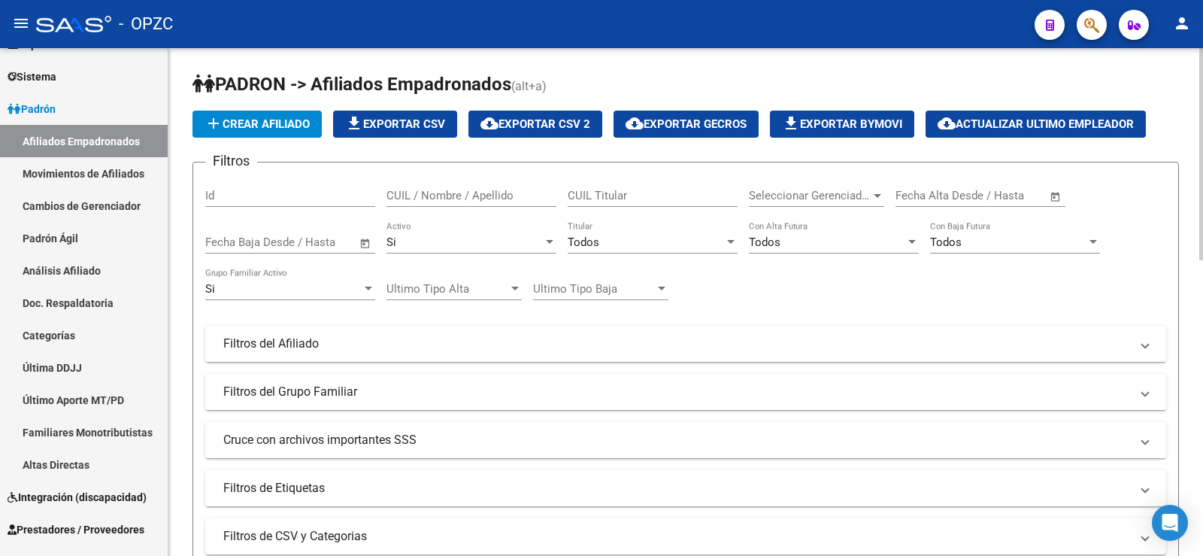
click at [441, 193] on input "CUIL / Nombre / Apellido" at bounding box center [471, 196] width 170 height 14
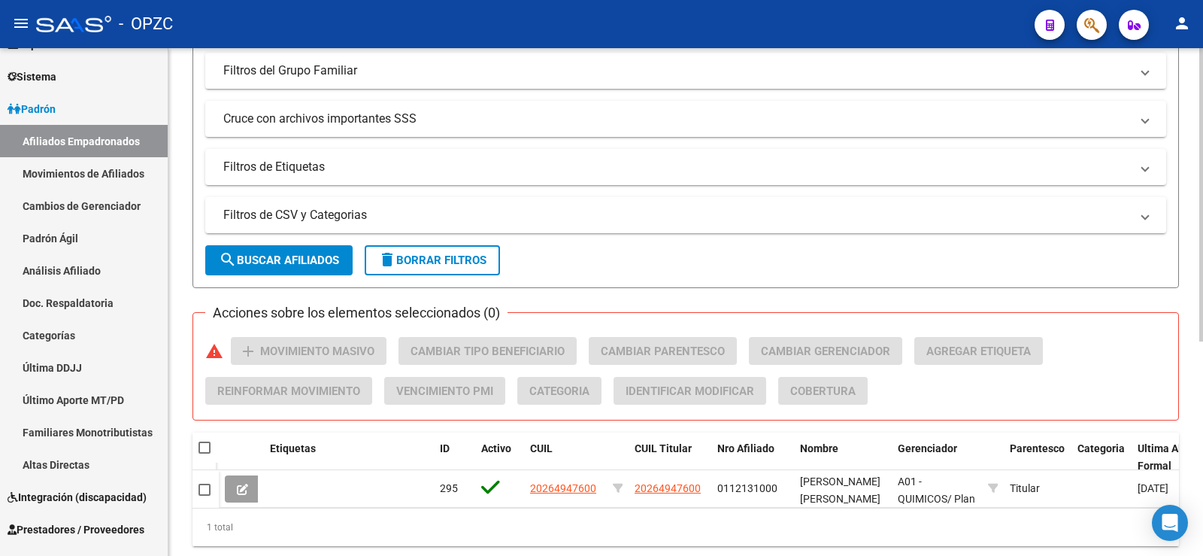
scroll to position [371, 0]
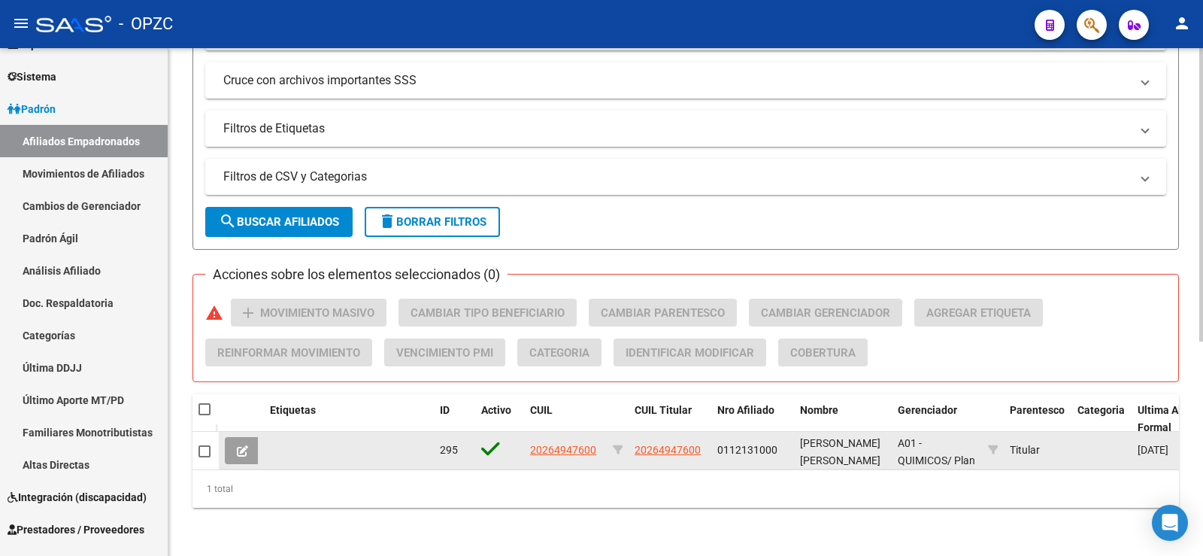
type input "26494760"
drag, startPoint x: 241, startPoint y: 439, endPoint x: 606, endPoint y: 420, distance: 365.9
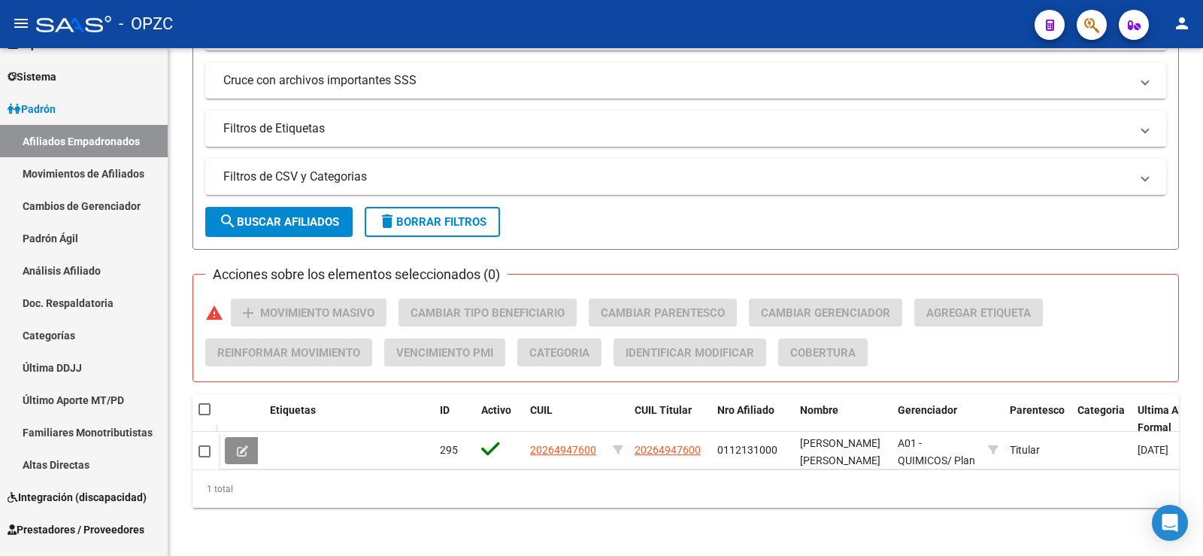
click at [243, 445] on icon at bounding box center [242, 450] width 11 height 11
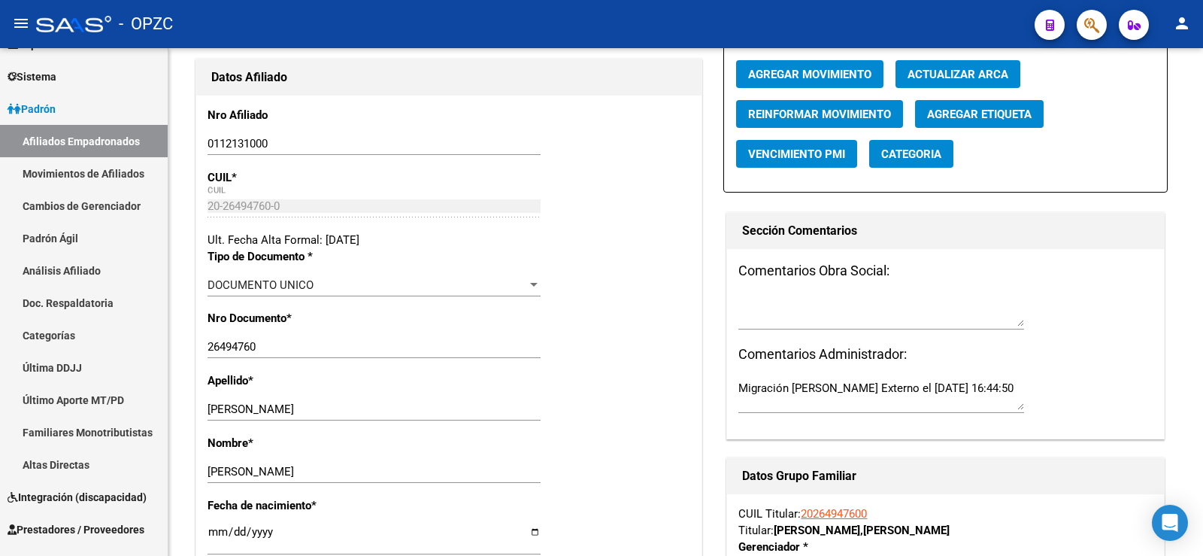
radio input "true"
type input "30-50350872-5"
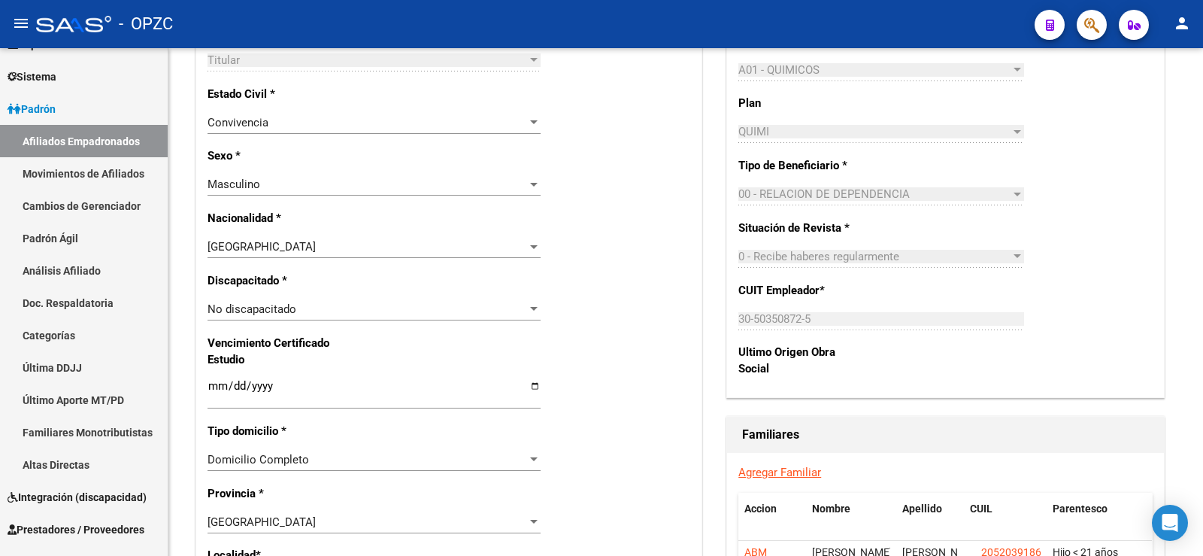
scroll to position [966, 0]
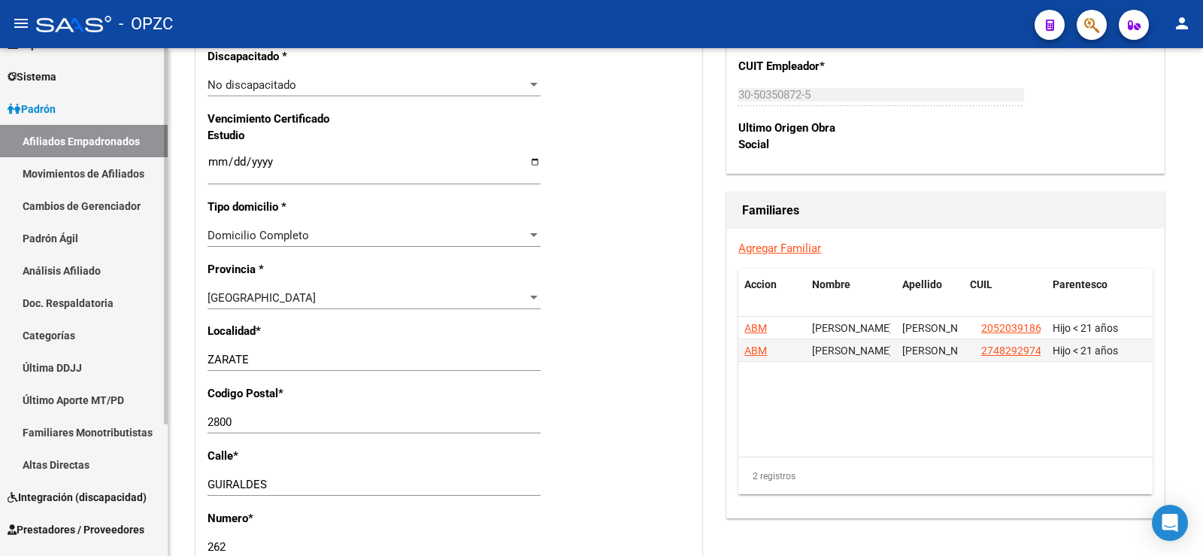
click at [97, 135] on link "Afiliados Empadronados" at bounding box center [84, 141] width 168 height 32
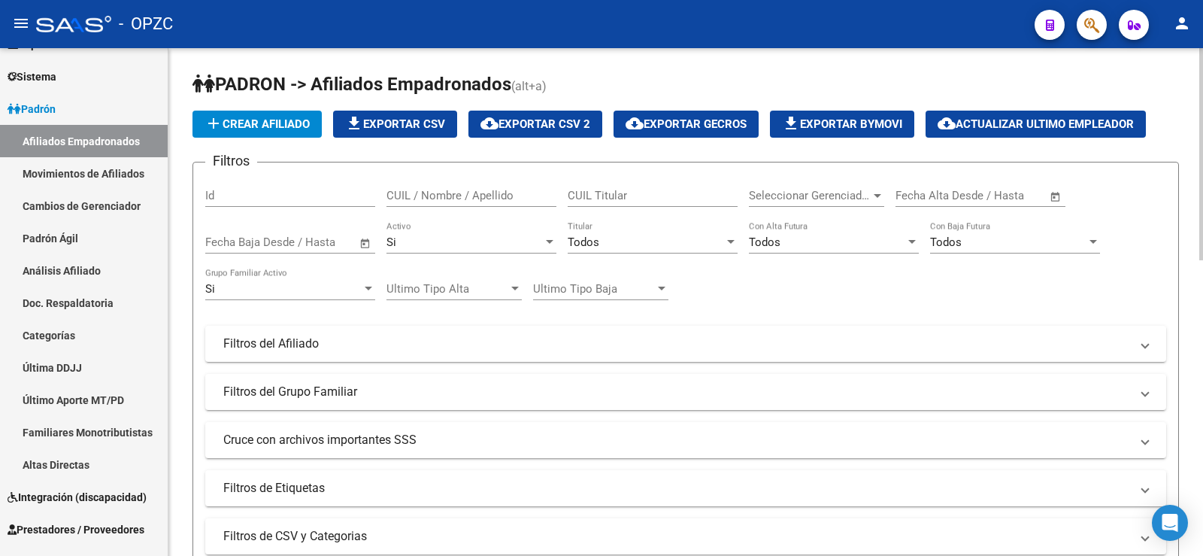
click at [467, 189] on input "CUIL / Nombre / Apellido" at bounding box center [471, 196] width 170 height 14
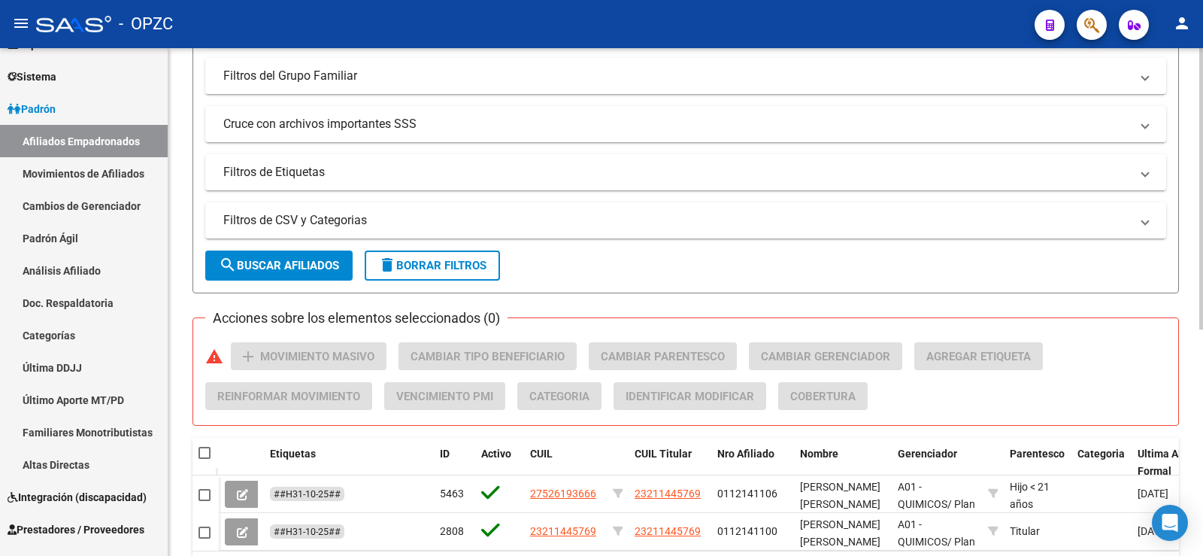
scroll to position [408, 0]
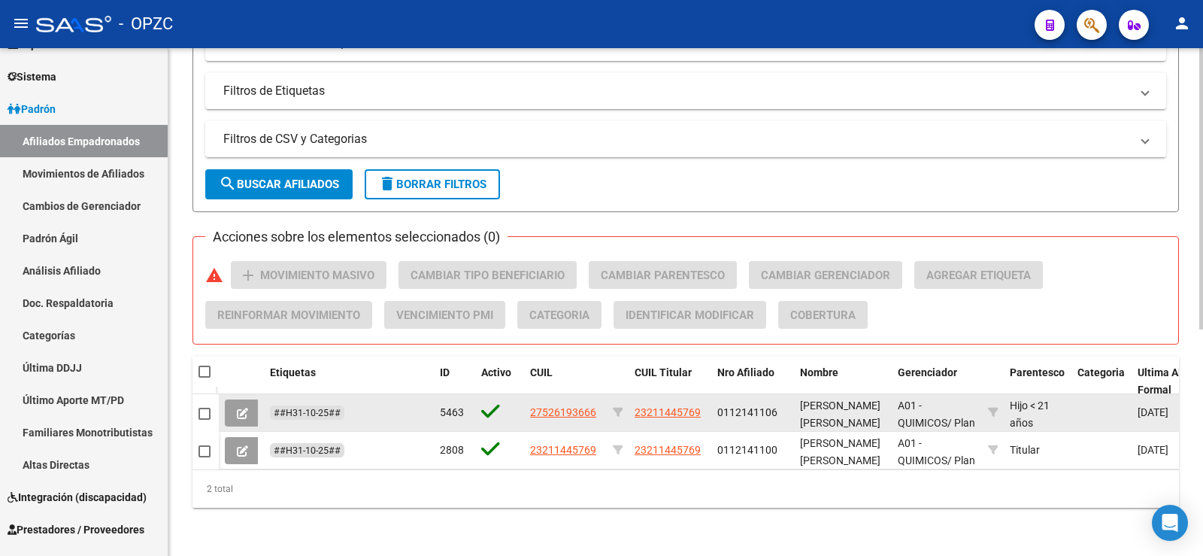
type input "IBARR"
click at [256, 405] on button at bounding box center [242, 412] width 35 height 27
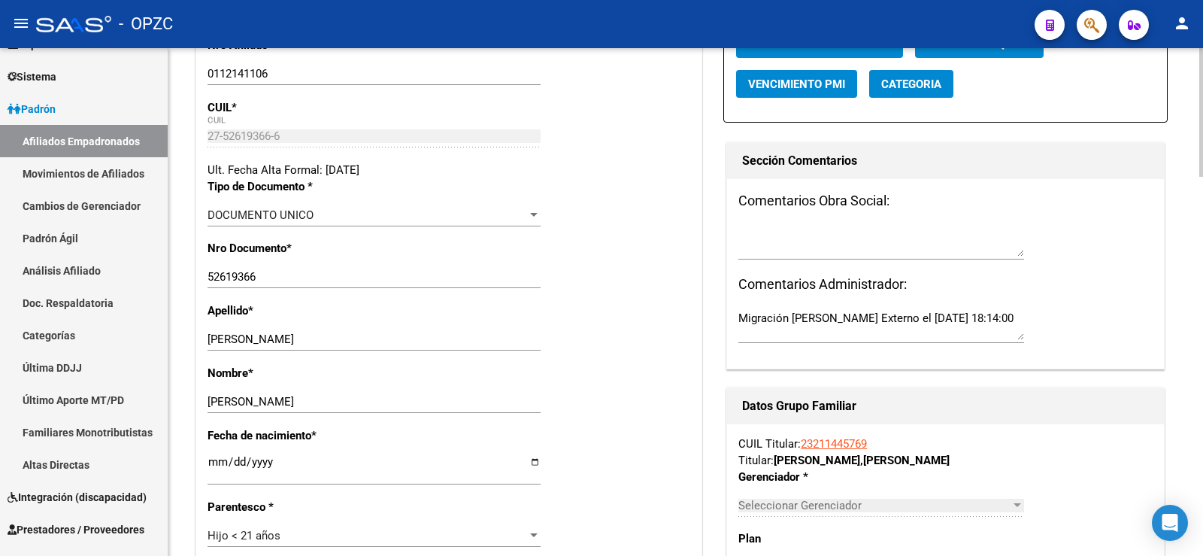
radio input "true"
type input "33-63761744-9"
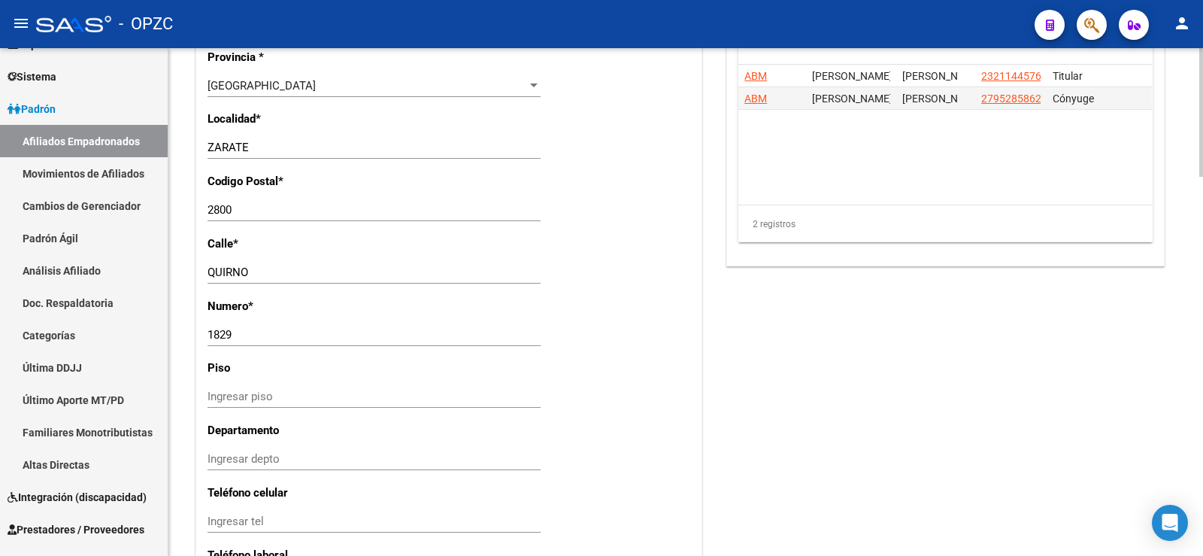
scroll to position [1114, 0]
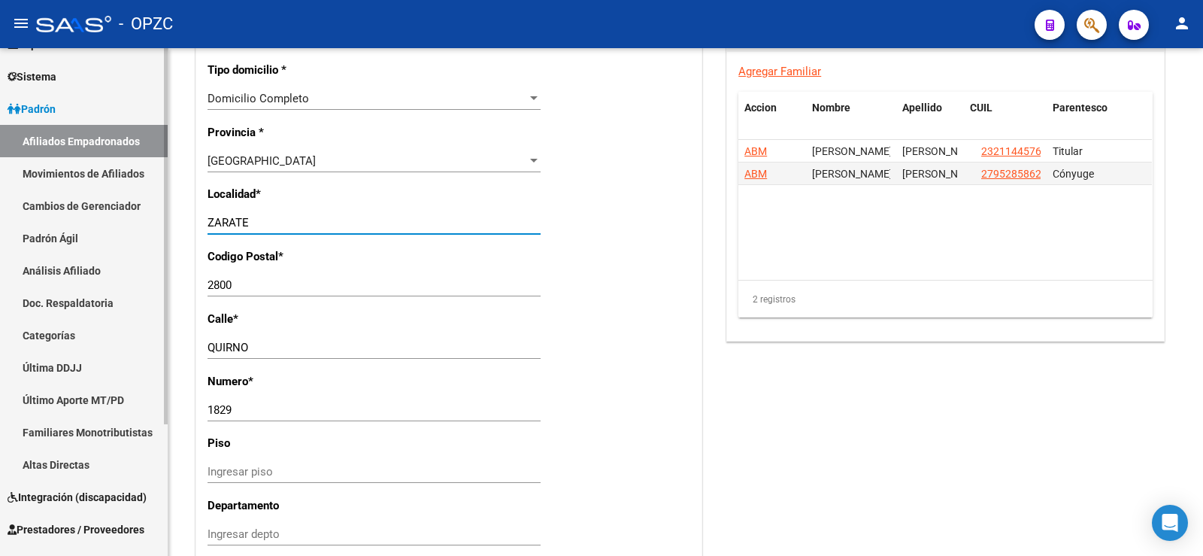
drag, startPoint x: 265, startPoint y: 220, endPoint x: 144, endPoint y: 215, distance: 121.9
click at [144, 215] on mat-sidenav-container "Firma Express Inicio Calendario SSS Instructivos Contacto OS Reportes Tablero d…" at bounding box center [601, 301] width 1203 height 507
type input "ZARATE"
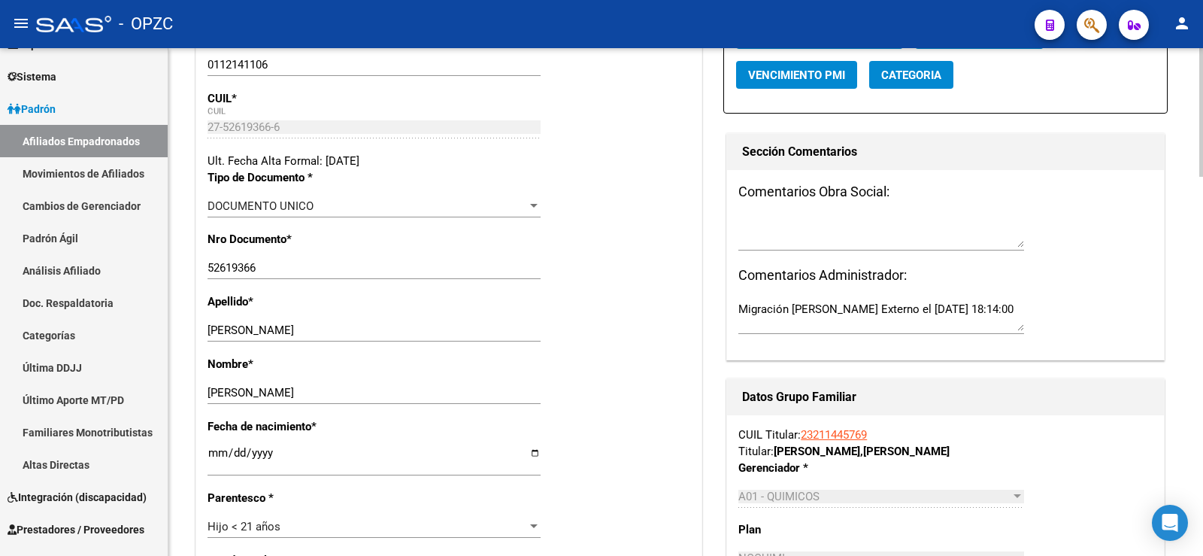
scroll to position [0, 0]
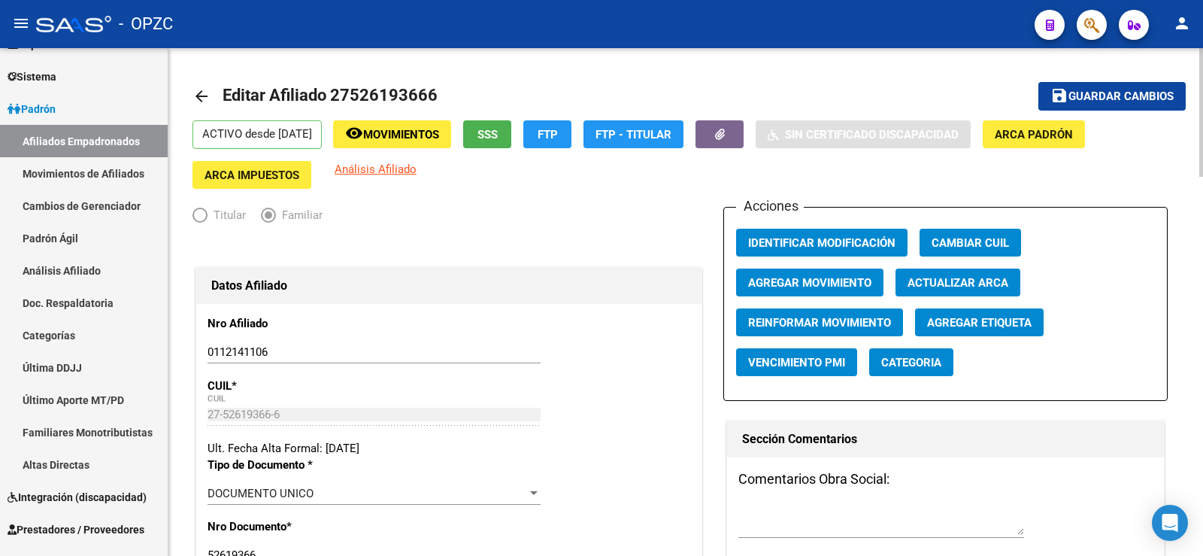
click at [1143, 102] on span "Guardar cambios" at bounding box center [1120, 97] width 105 height 14
click at [86, 141] on link "Afiliados Empadronados" at bounding box center [84, 141] width 168 height 32
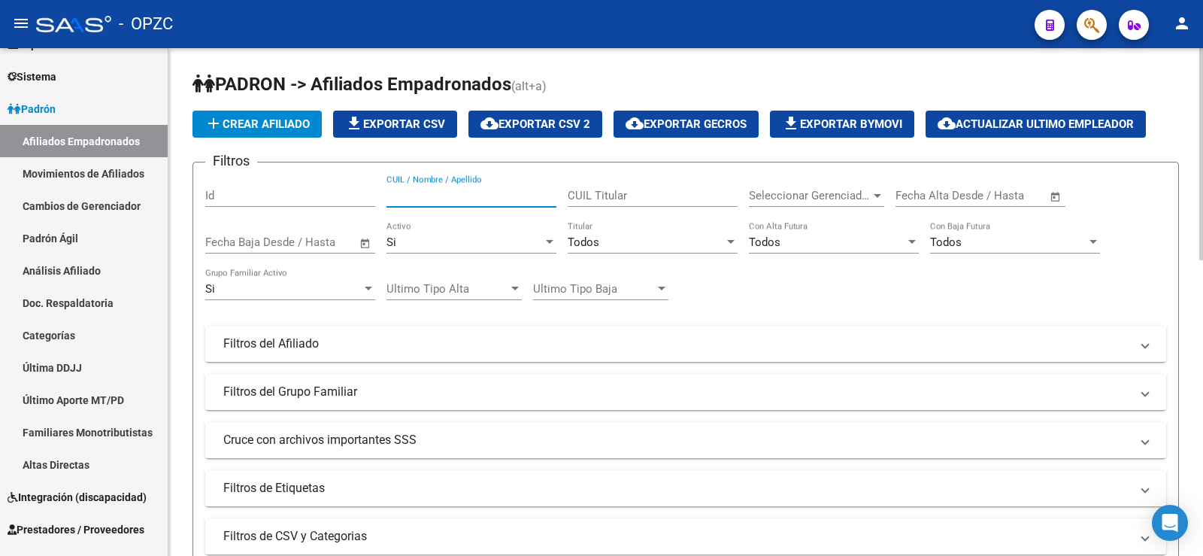
click at [455, 192] on input "CUIL / Nombre / Apellido" at bounding box center [471, 196] width 170 height 14
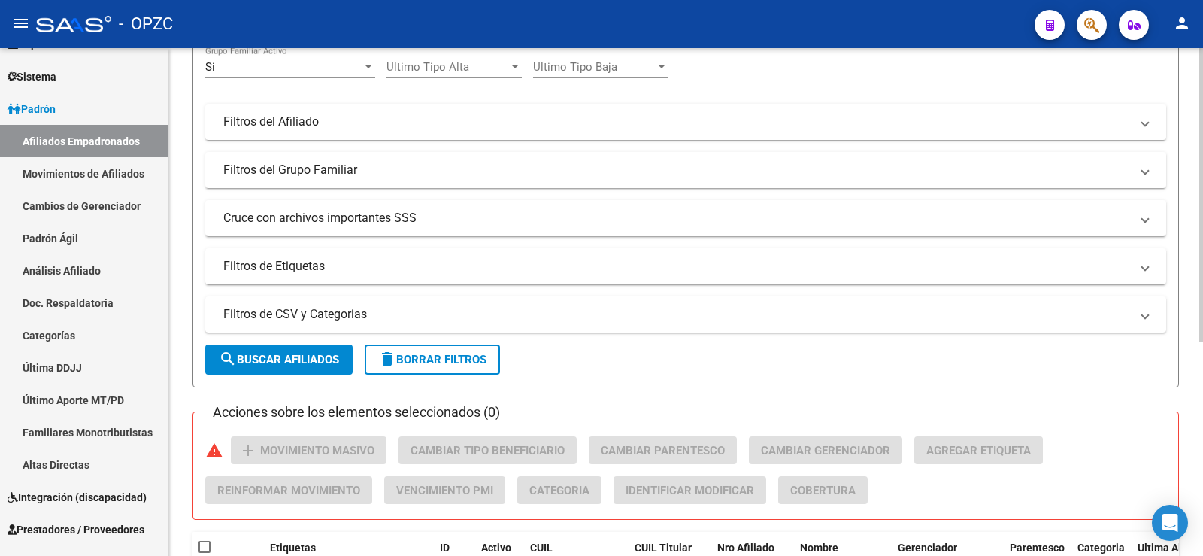
scroll to position [371, 0]
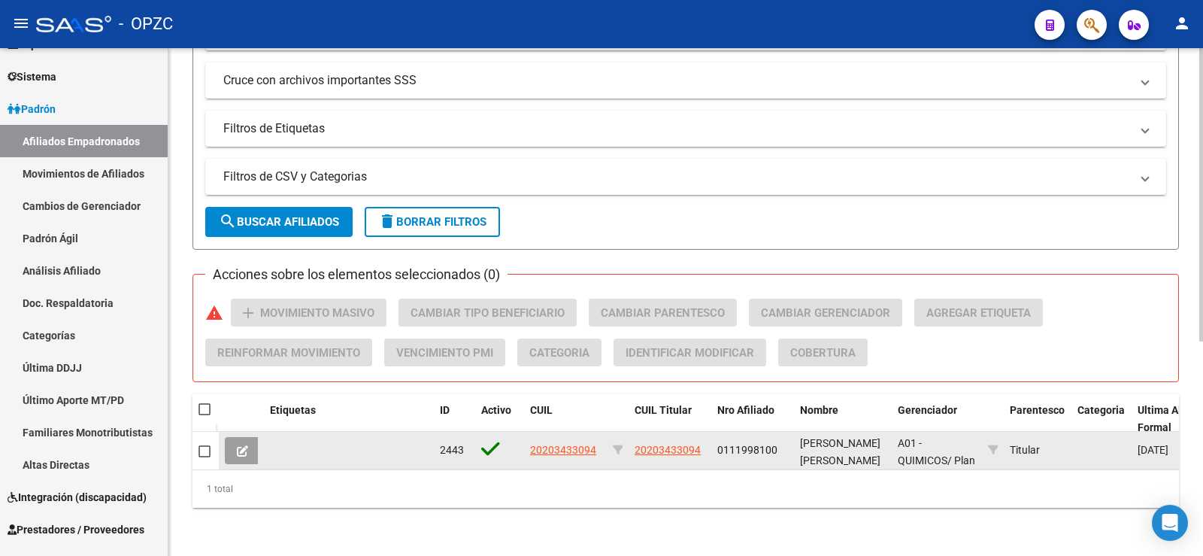
type input "20343309"
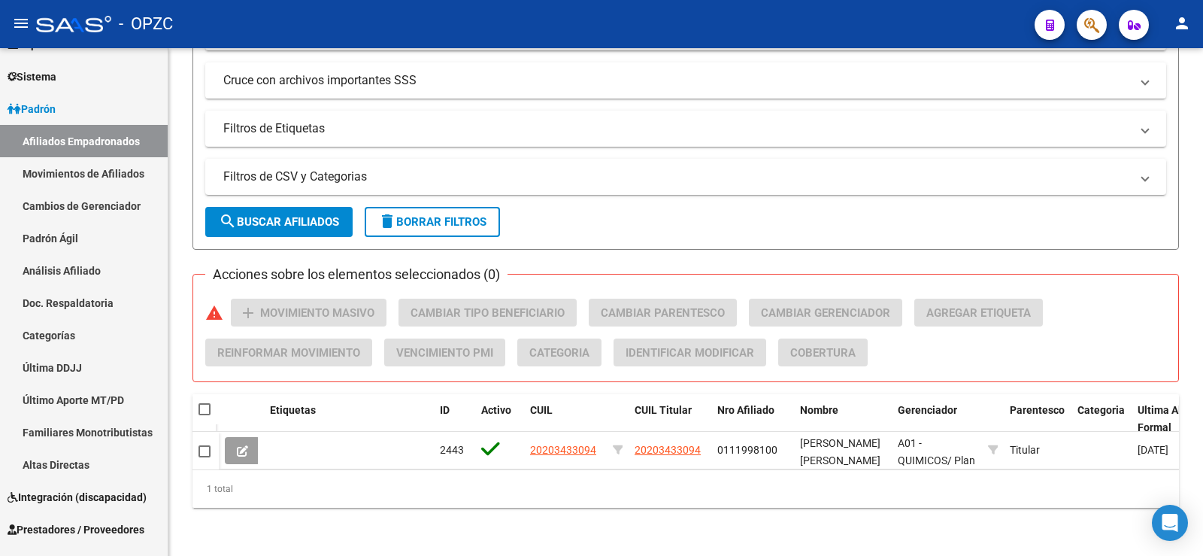
drag, startPoint x: 248, startPoint y: 436, endPoint x: 270, endPoint y: 417, distance: 29.3
click at [253, 437] on button at bounding box center [242, 450] width 35 height 27
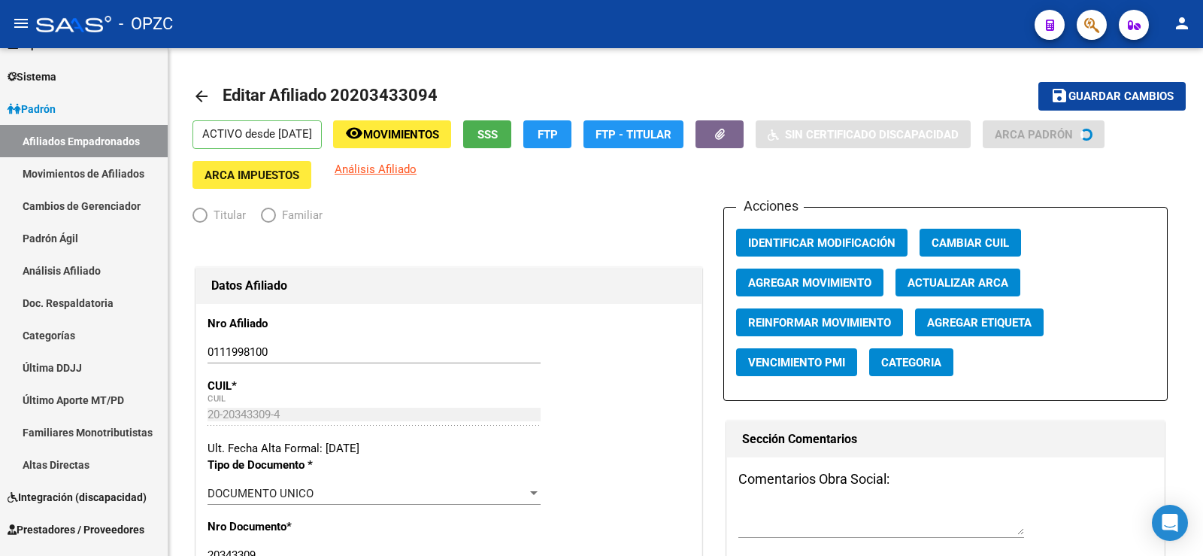
radio input "true"
type input "30-50101005-3"
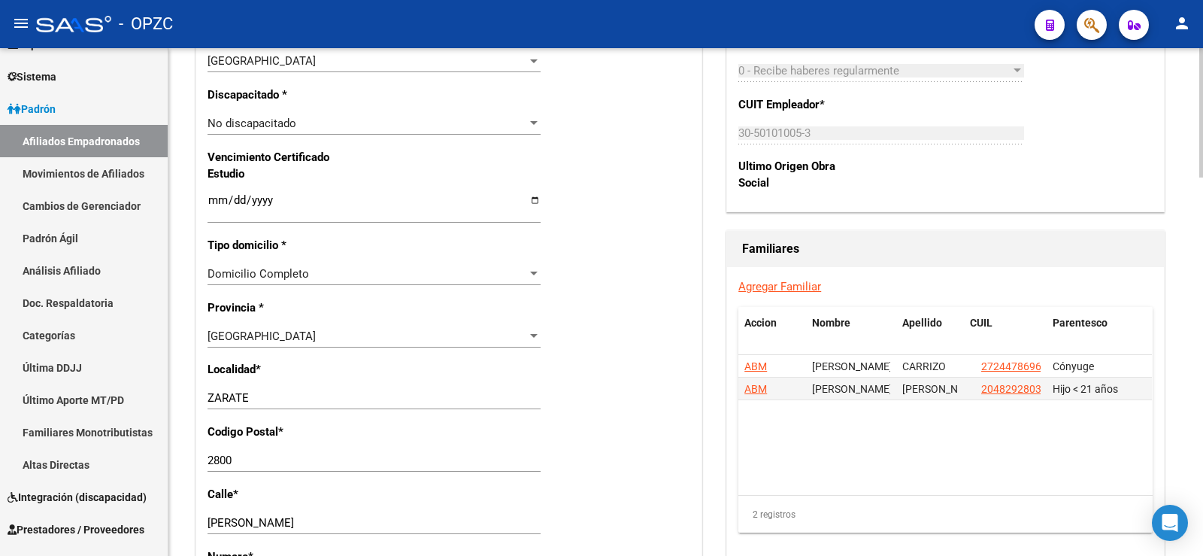
scroll to position [966, 0]
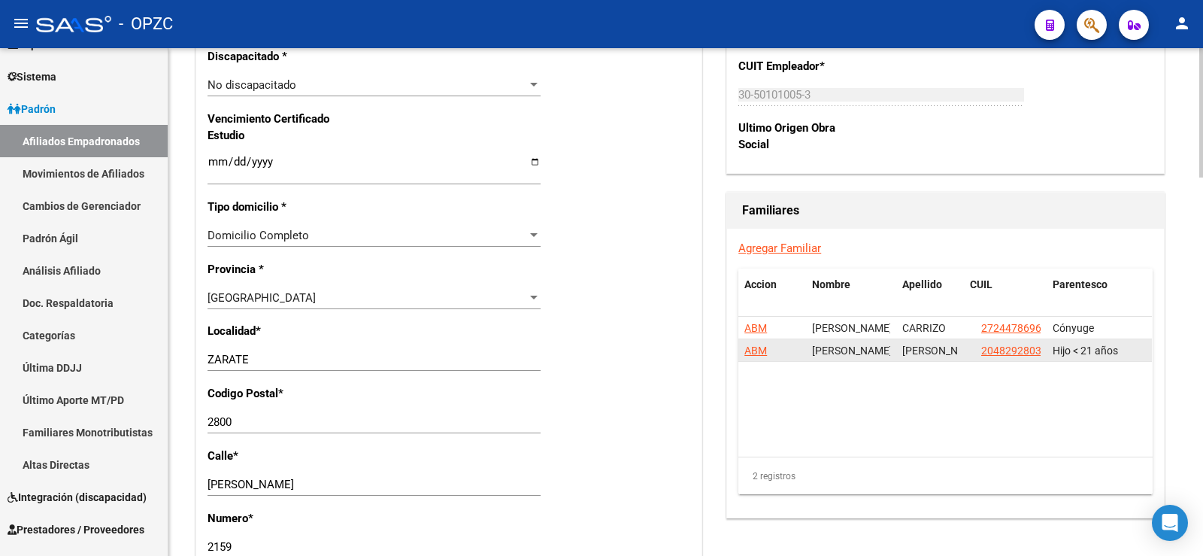
click at [759, 349] on span "ABM" at bounding box center [755, 350] width 23 height 12
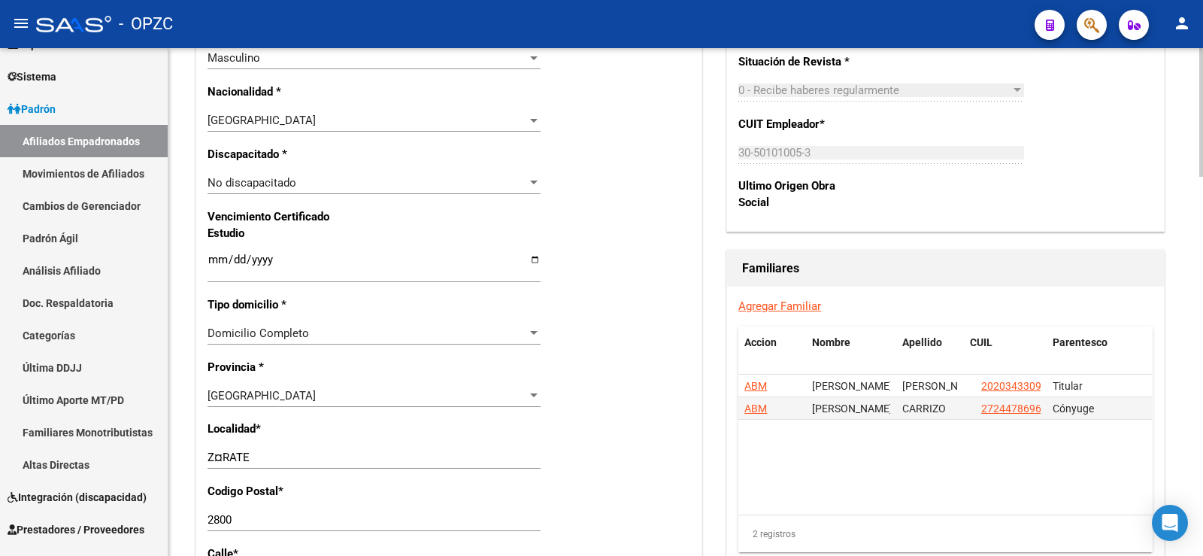
scroll to position [902, 0]
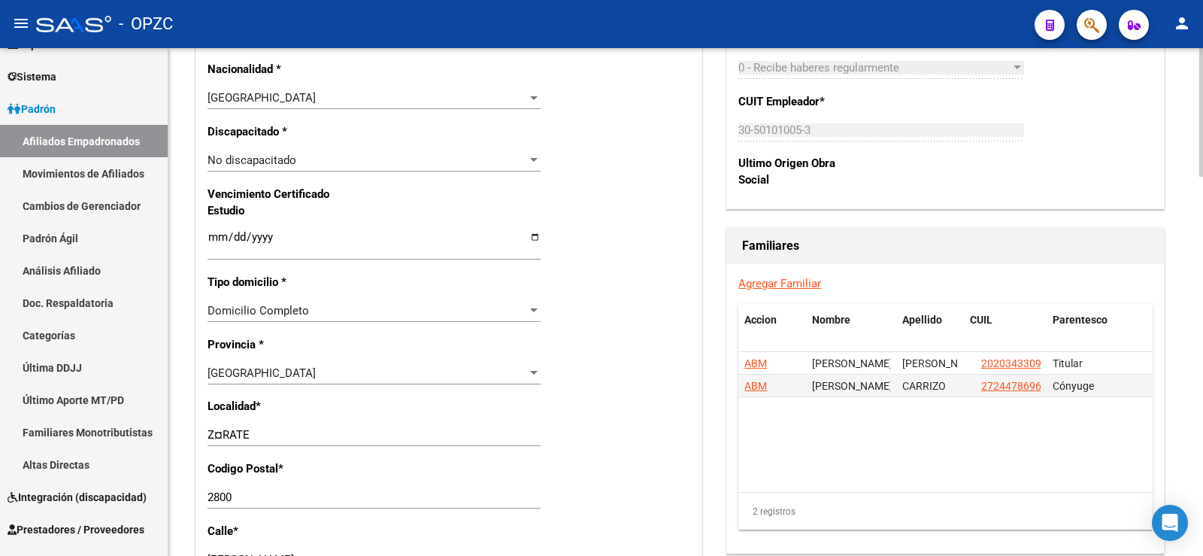
click at [222, 434] on input "Z¤RATE" at bounding box center [374, 435] width 333 height 14
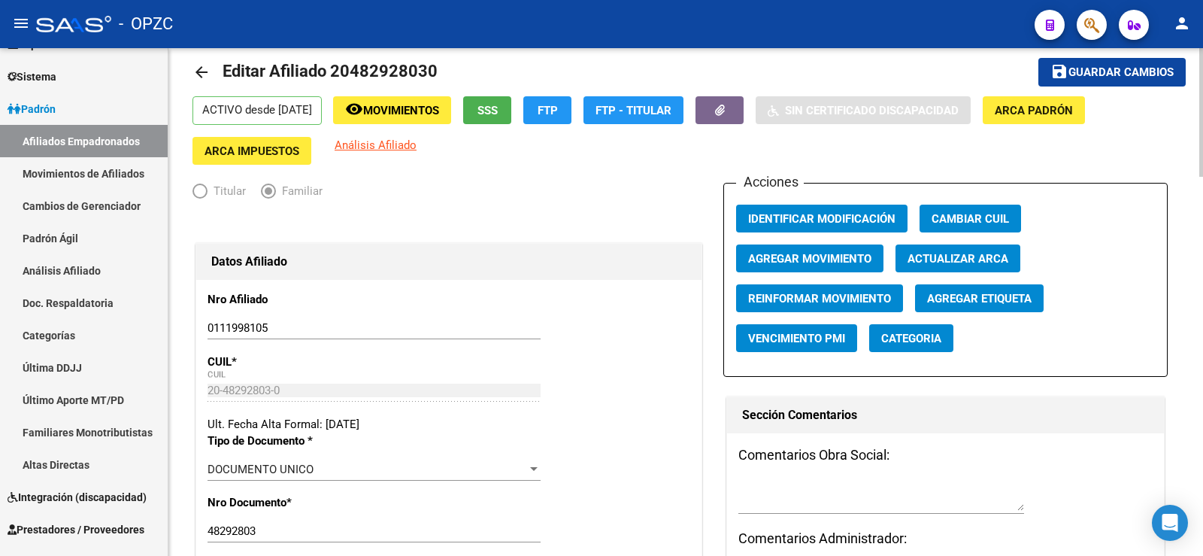
scroll to position [0, 0]
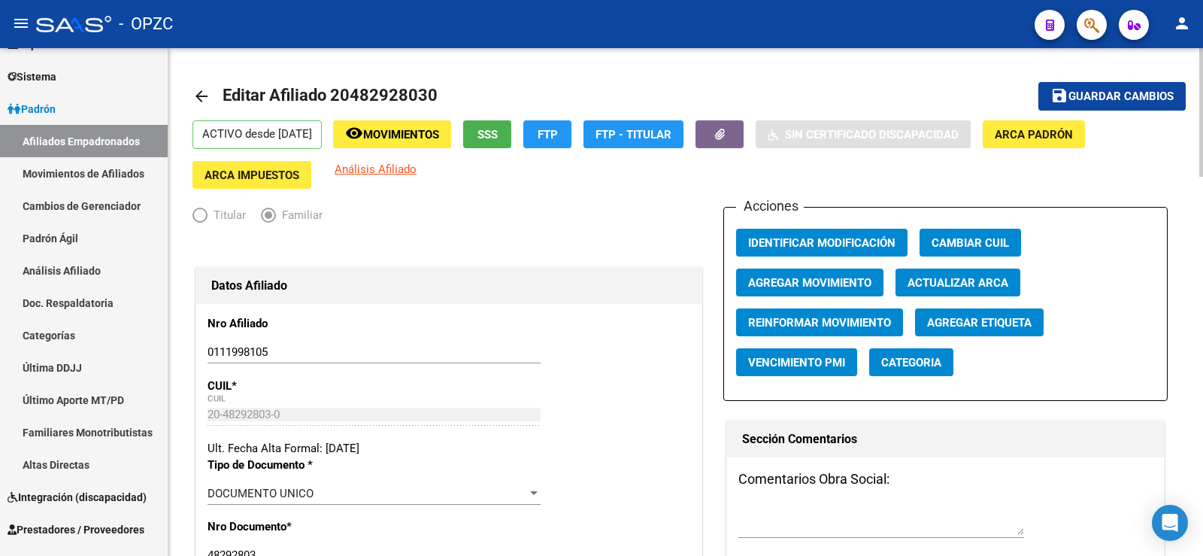
type input "ZARATE"
click at [1153, 92] on span "Guardar cambios" at bounding box center [1120, 97] width 105 height 14
click at [115, 129] on link "Afiliados Empadronados" at bounding box center [84, 141] width 168 height 32
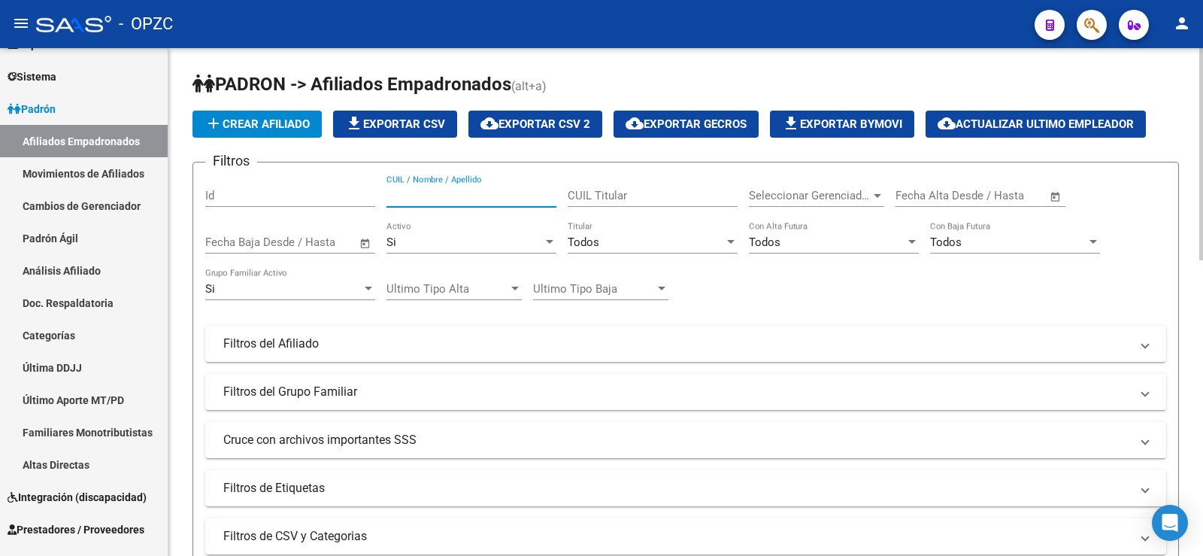
click at [462, 197] on input "CUIL / Nombre / Apellido" at bounding box center [471, 196] width 170 height 14
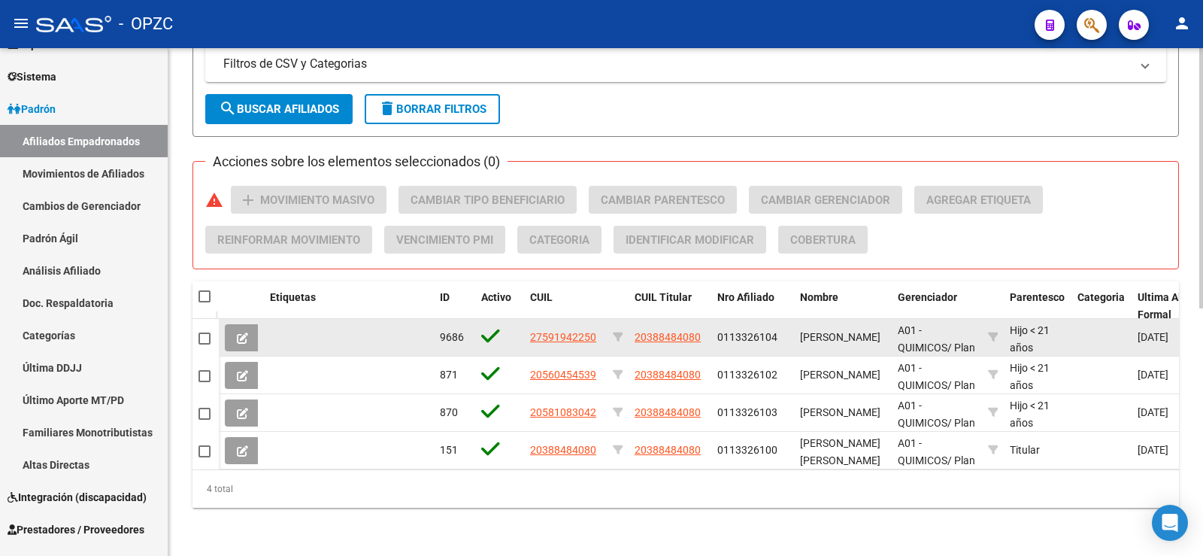
type input "GAITA"
click at [241, 332] on icon at bounding box center [242, 337] width 11 height 11
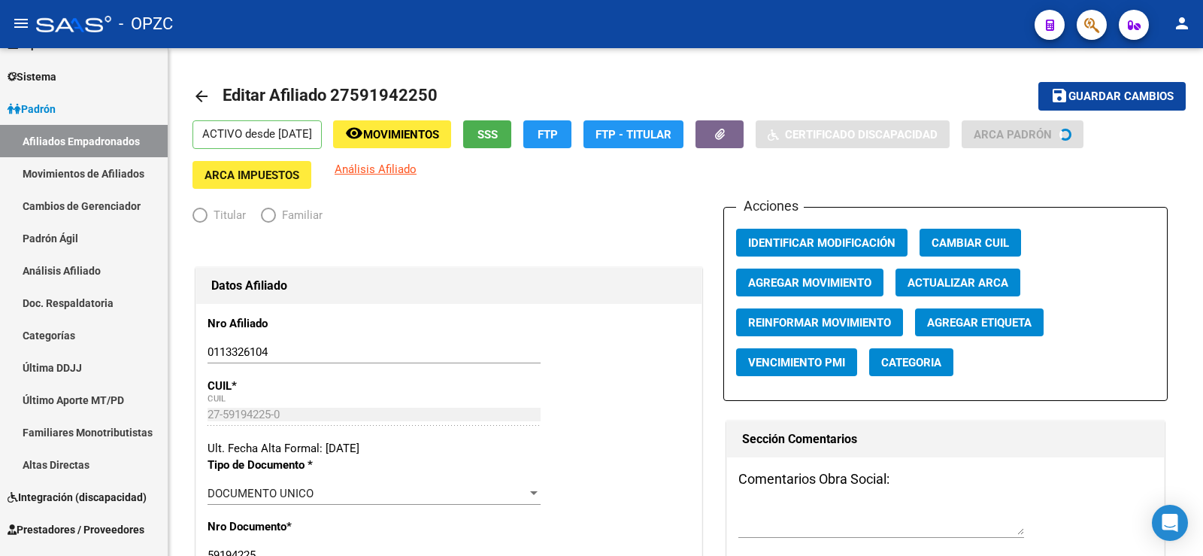
radio input "true"
type input "30-52547959-1"
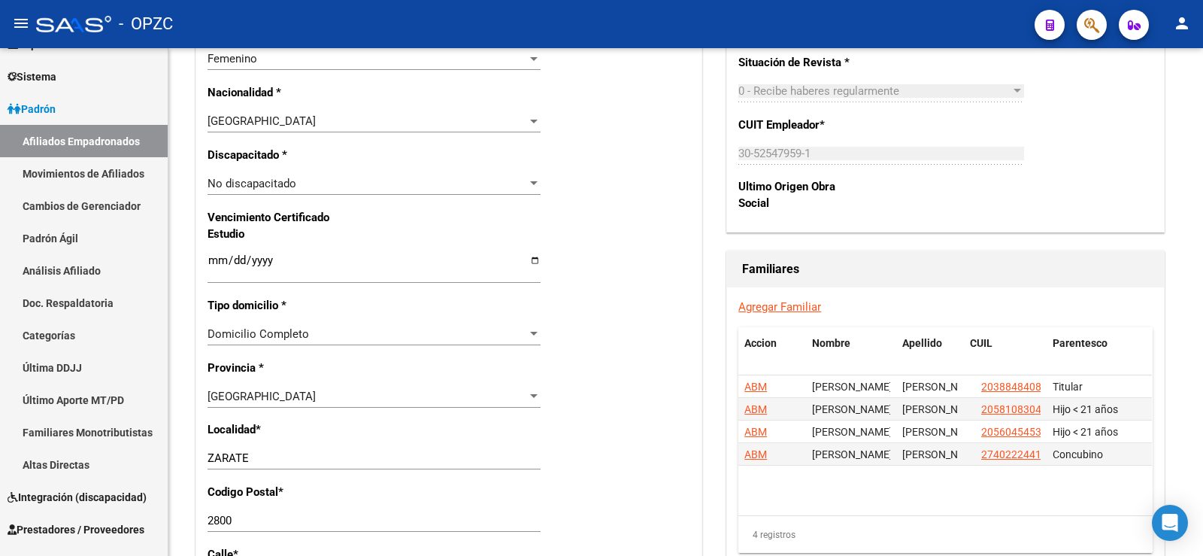
scroll to position [902, 0]
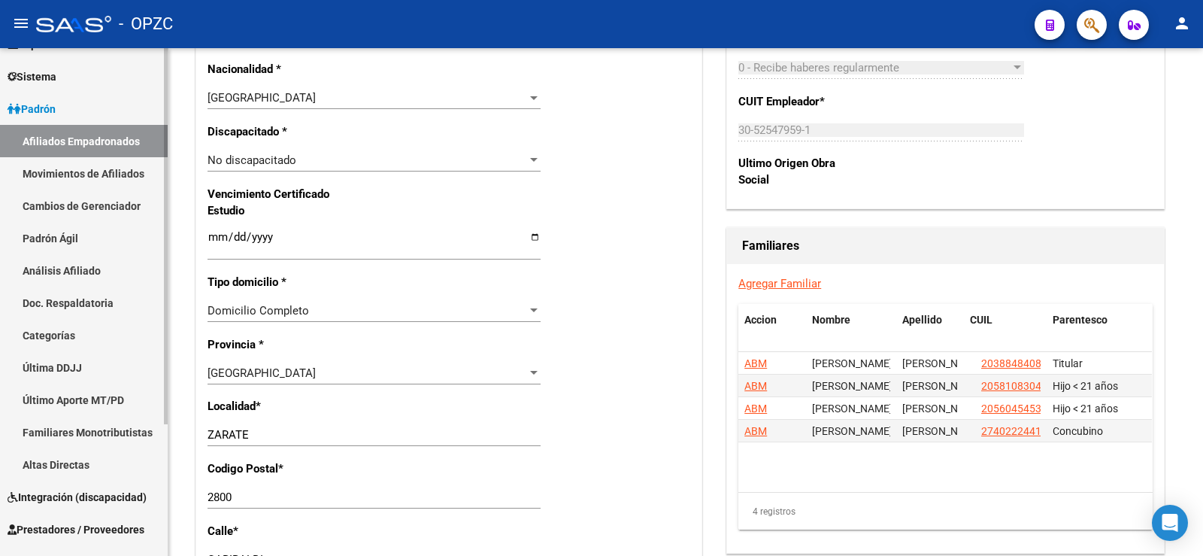
click at [95, 135] on link "Afiliados Empadronados" at bounding box center [84, 141] width 168 height 32
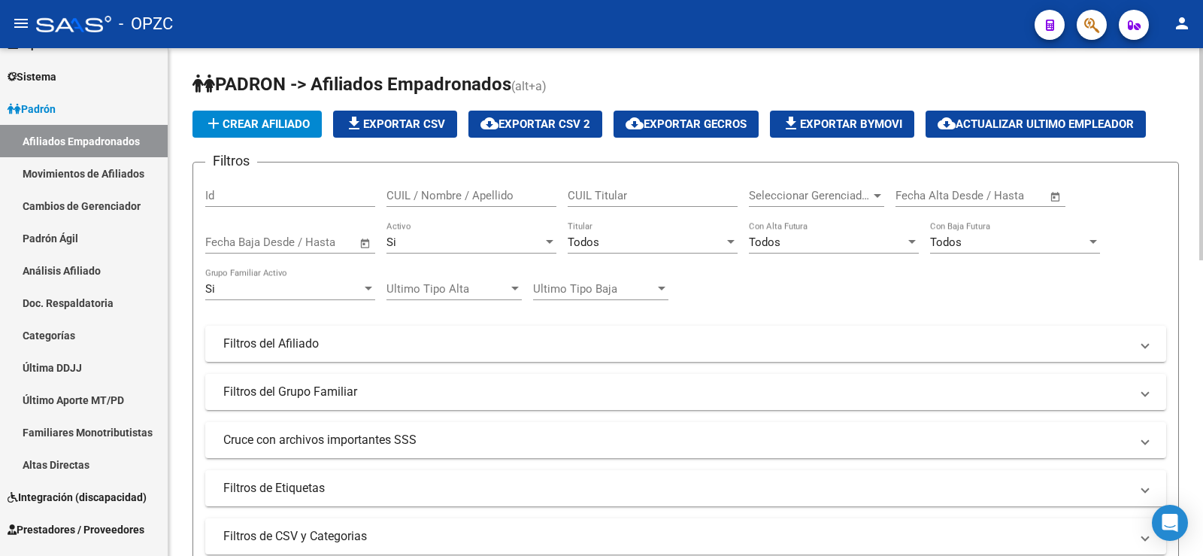
click at [459, 198] on input "CUIL / Nombre / Apellido" at bounding box center [471, 196] width 170 height 14
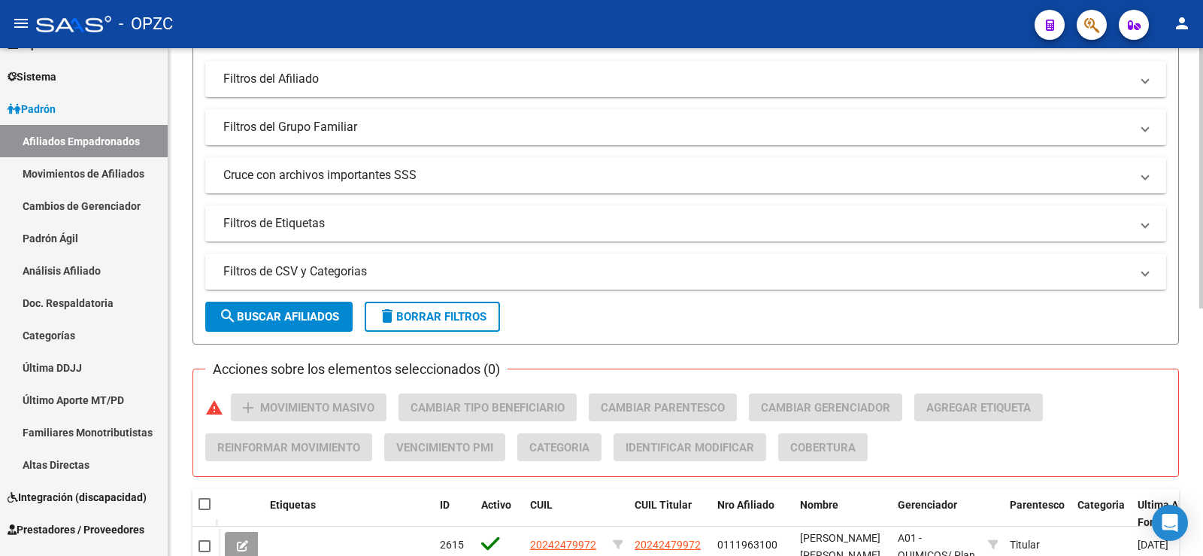
scroll to position [483, 0]
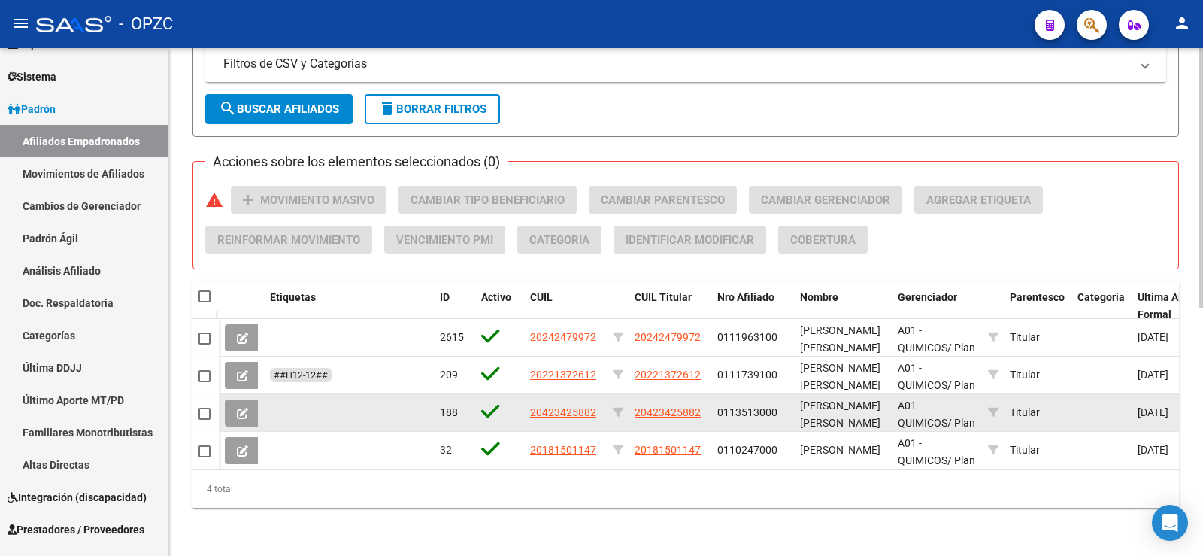
type input "FERREYR"
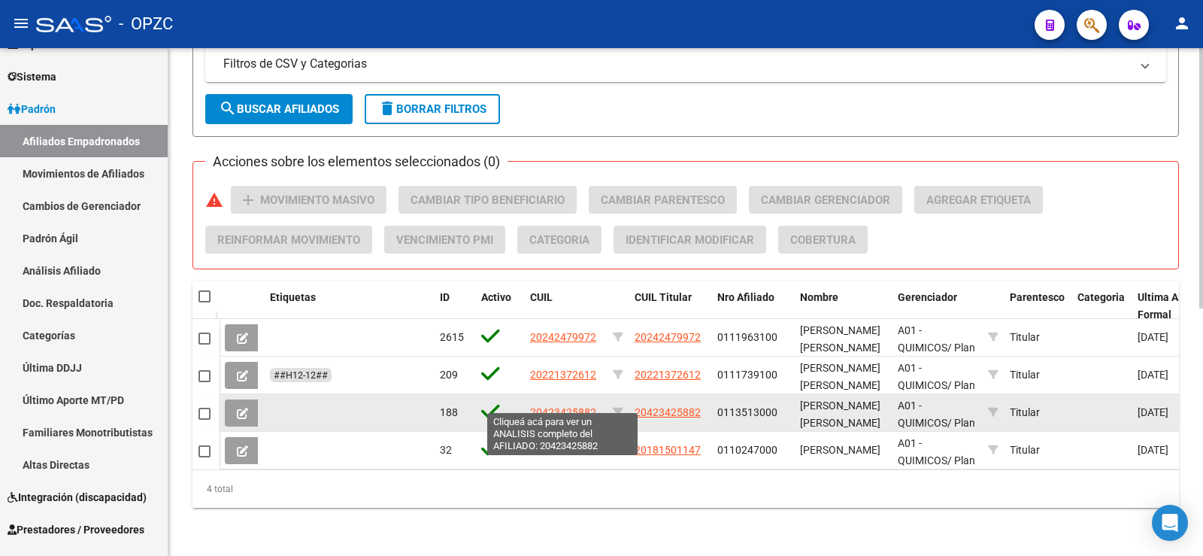
drag, startPoint x: 598, startPoint y: 399, endPoint x: 531, endPoint y: 397, distance: 67.7
click at [531, 404] on div "20423425882" at bounding box center [565, 412] width 71 height 17
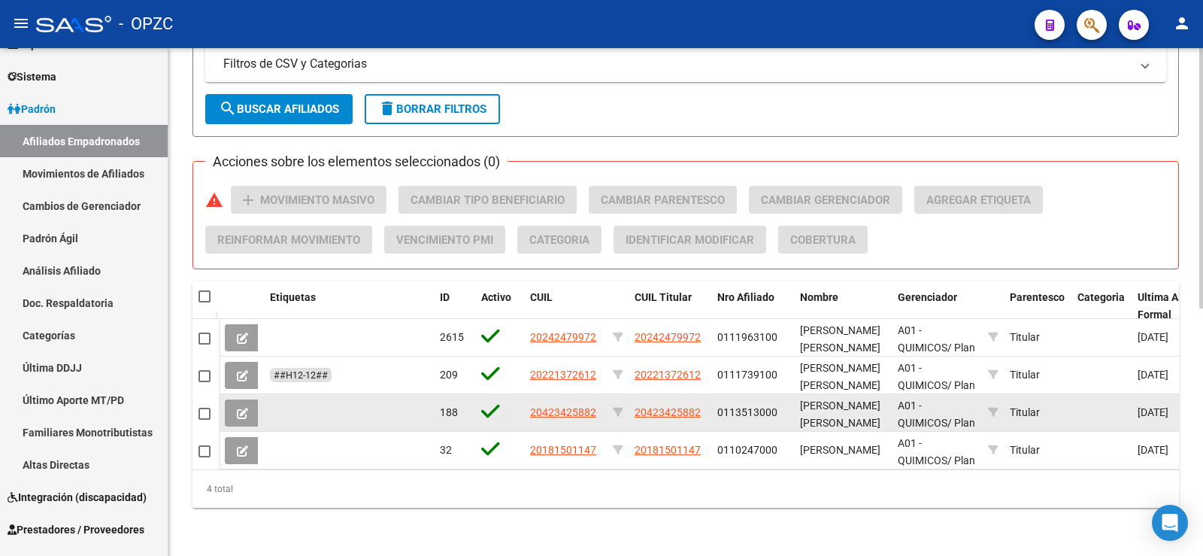
copy span "20423425882"
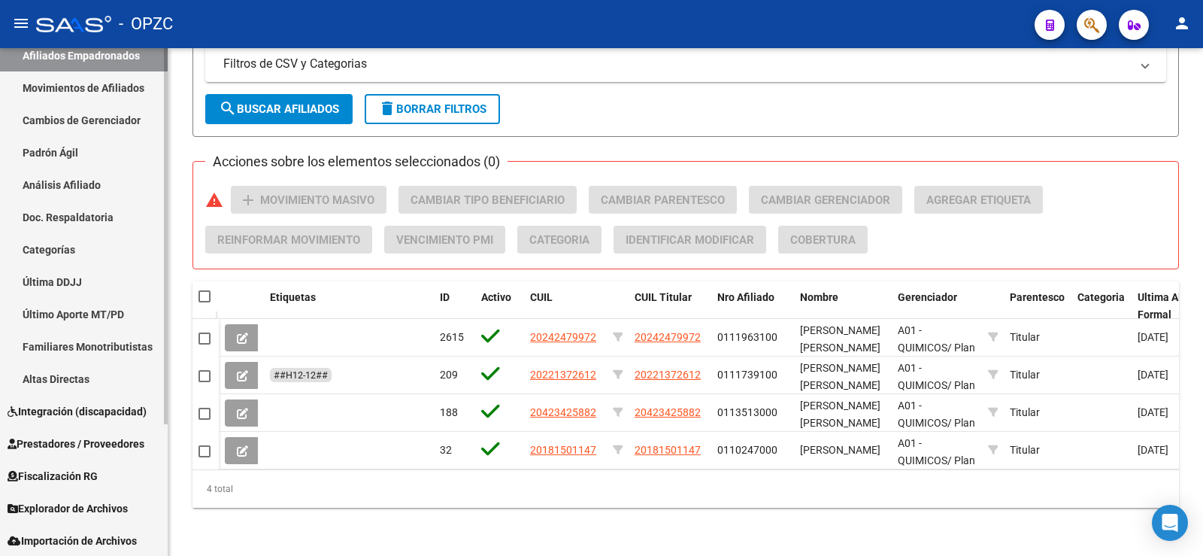
scroll to position [177, 0]
click at [101, 501] on span "Explorador de Archivos" at bounding box center [68, 507] width 120 height 17
click at [98, 499] on span "Explorador de Archivos" at bounding box center [68, 507] width 120 height 17
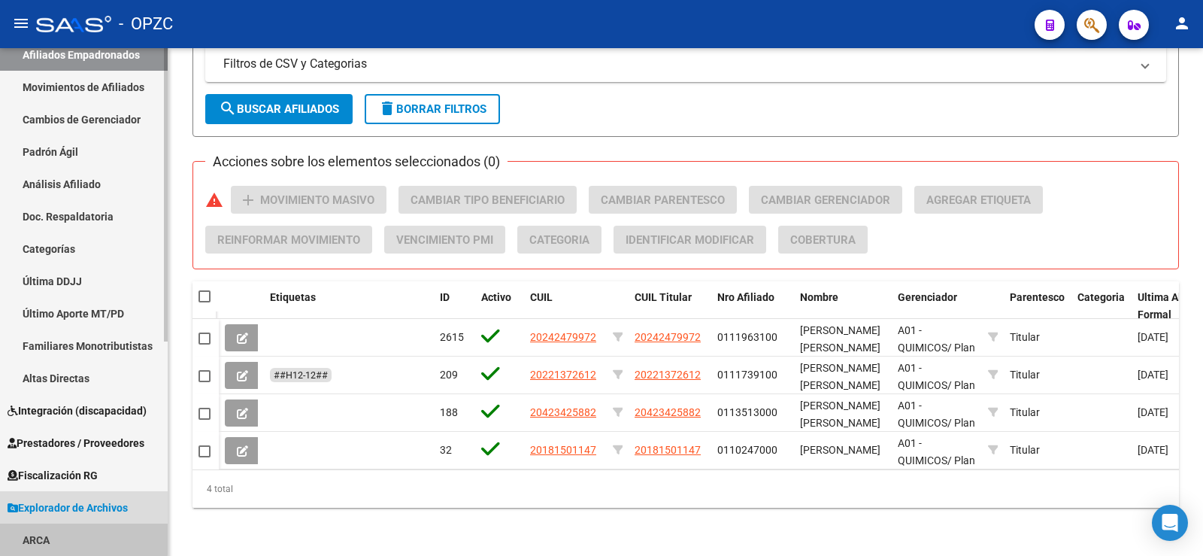
click at [66, 533] on link "ARCA" at bounding box center [84, 539] width 168 height 32
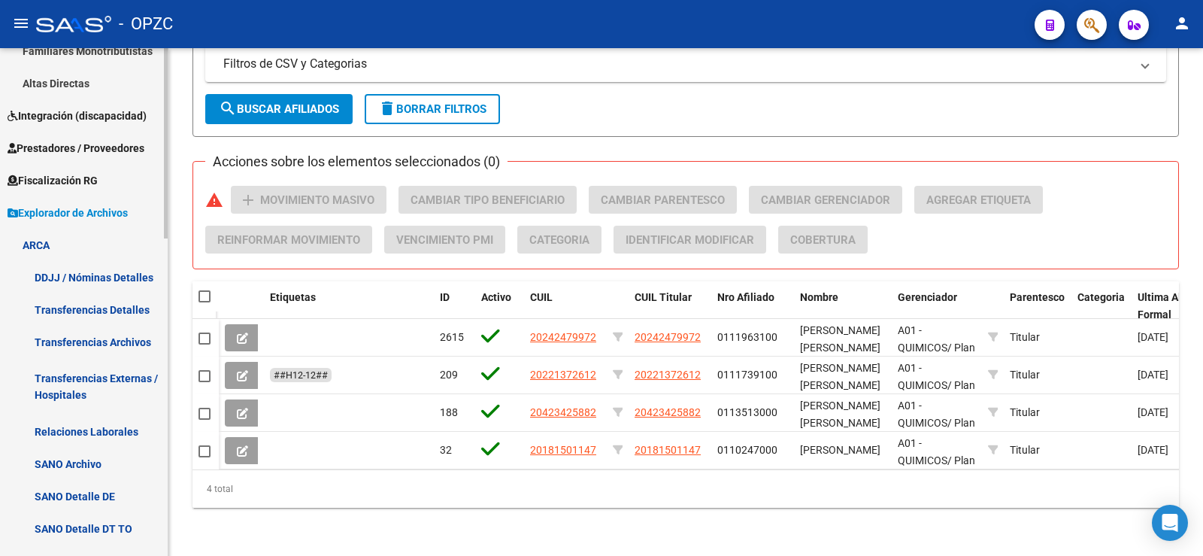
scroll to position [478, 0]
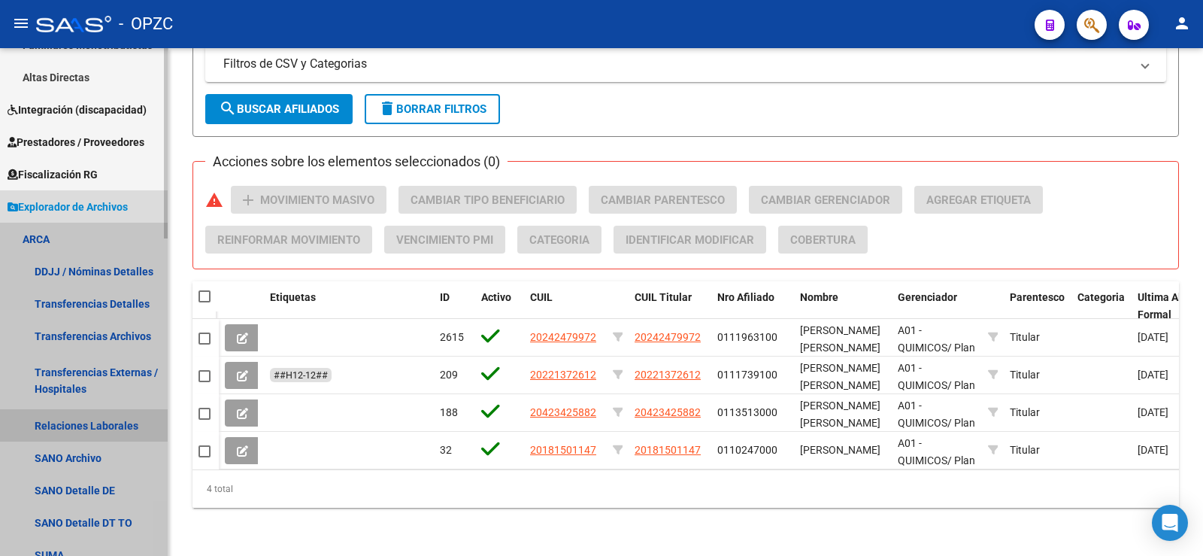
click at [83, 431] on link "Relaciones Laborales" at bounding box center [84, 425] width 168 height 32
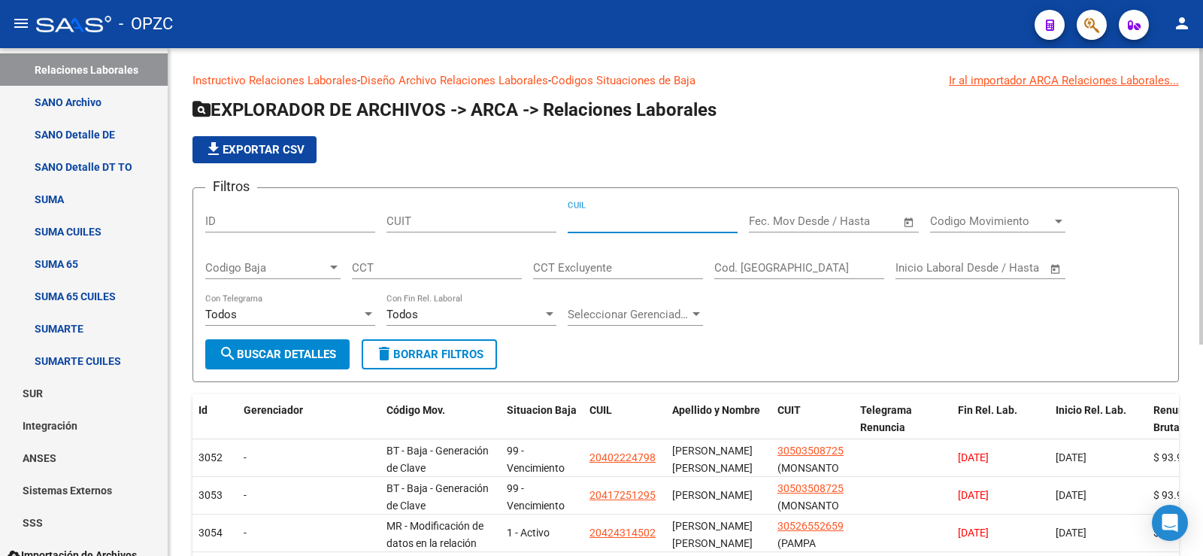
paste input "20-42342588-2"
type input "20-42342588-2"
click at [267, 361] on span "search Buscar Detalles" at bounding box center [277, 354] width 117 height 14
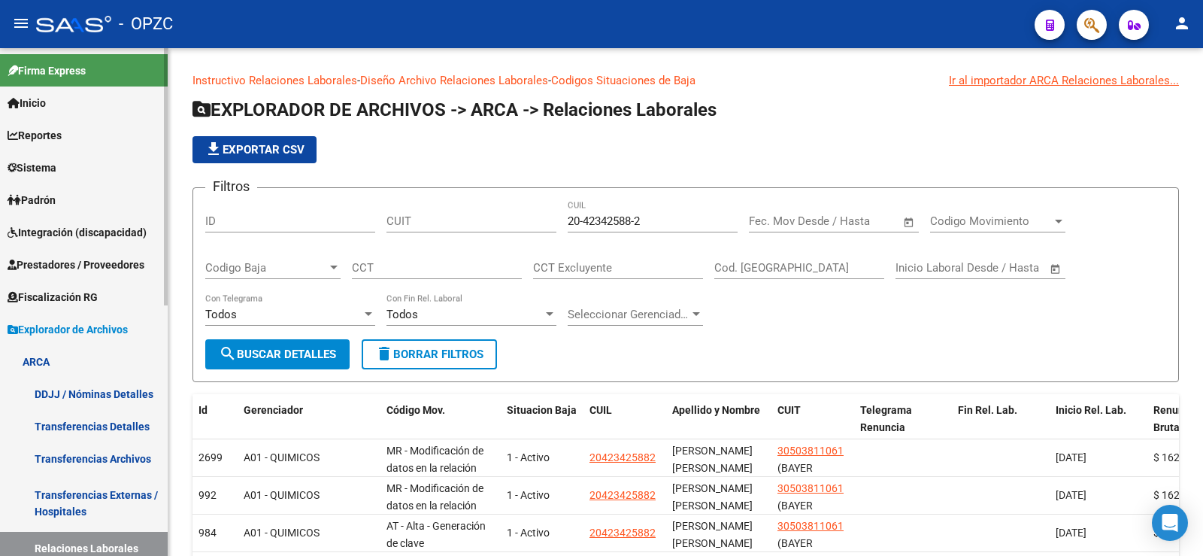
click at [82, 200] on link "Padrón" at bounding box center [84, 199] width 168 height 32
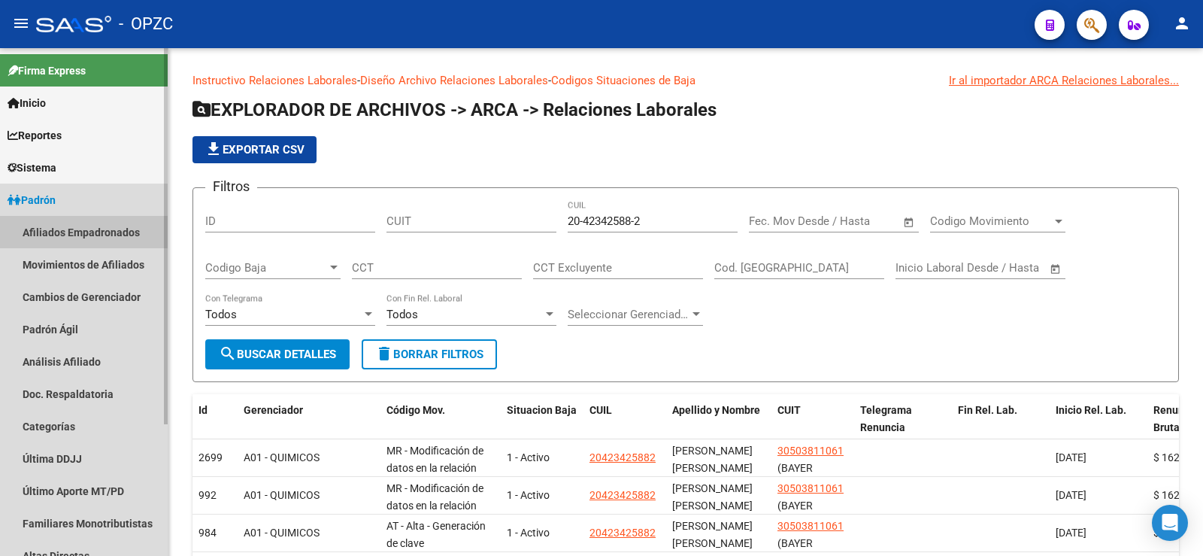
click at [83, 229] on link "Afiliados Empadronados" at bounding box center [84, 232] width 168 height 32
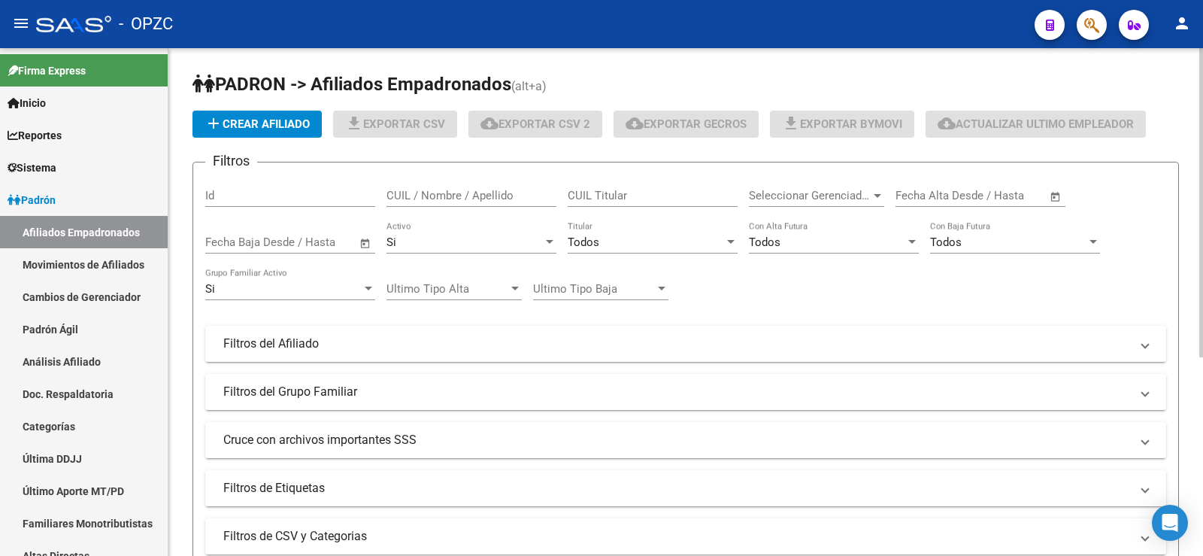
click at [432, 197] on input "CUIL / Nombre / Apellido" at bounding box center [471, 196] width 170 height 14
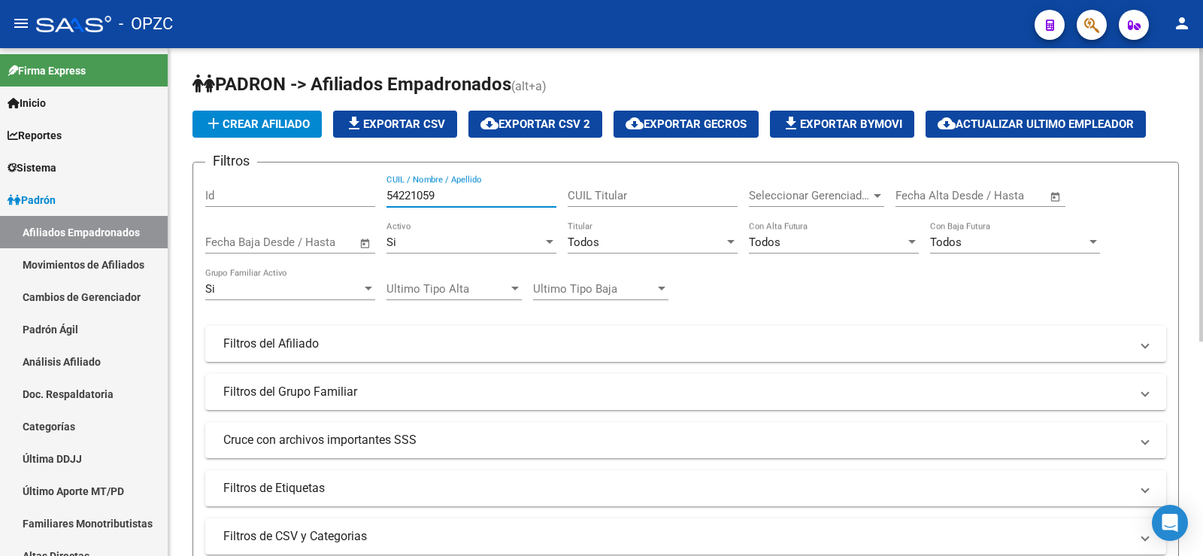
scroll to position [371, 0]
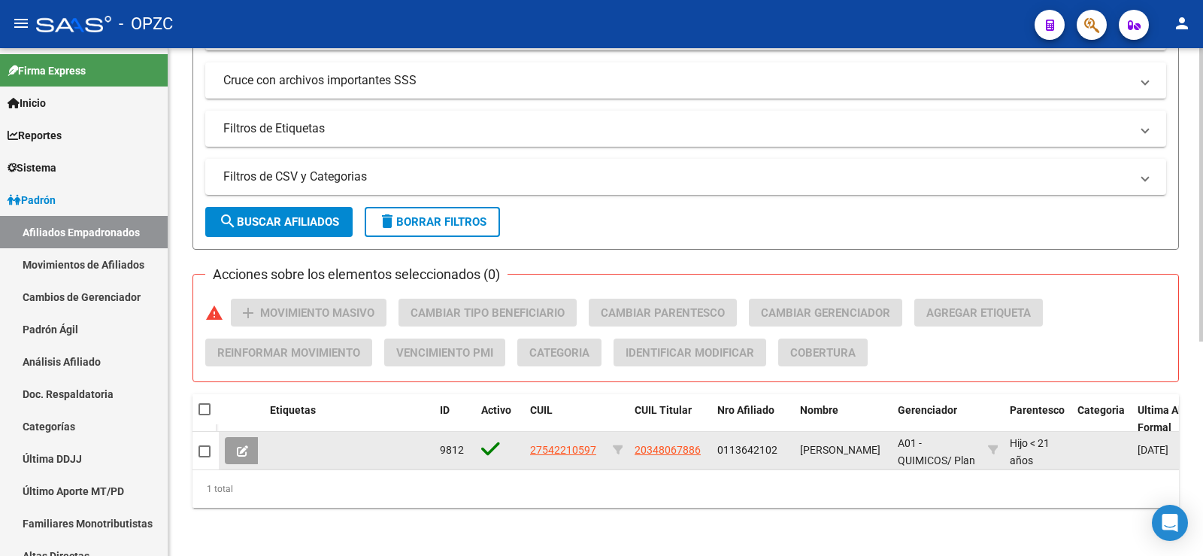
type input "54221059"
click at [247, 444] on span at bounding box center [242, 451] width 11 height 14
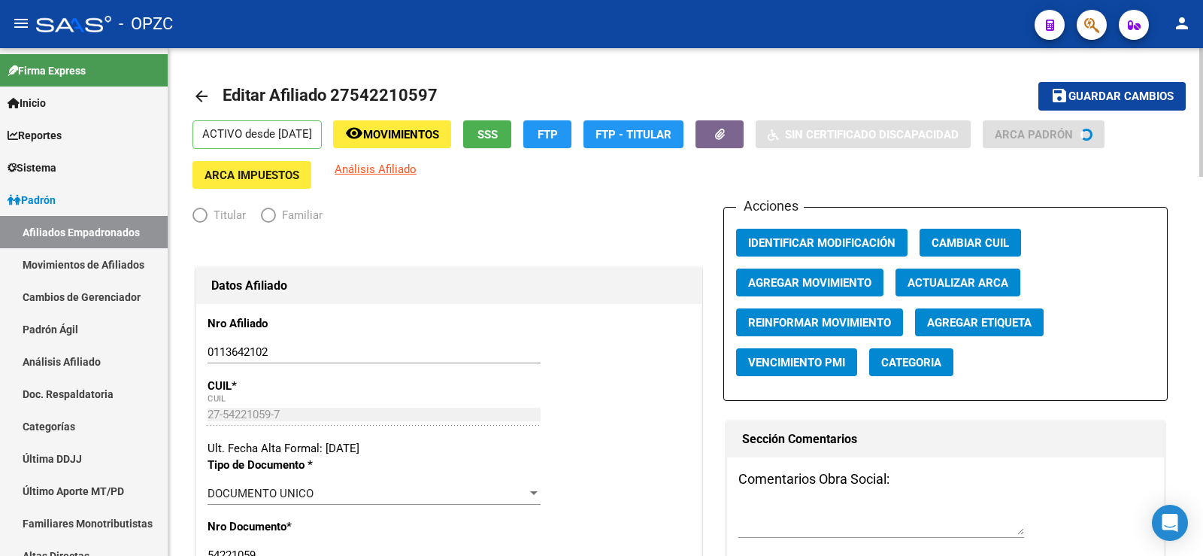
radio input "true"
type input "30-65276194-8"
click at [220, 349] on input "0113642102" at bounding box center [374, 352] width 333 height 14
click at [251, 350] on input "0113642102" at bounding box center [374, 352] width 333 height 14
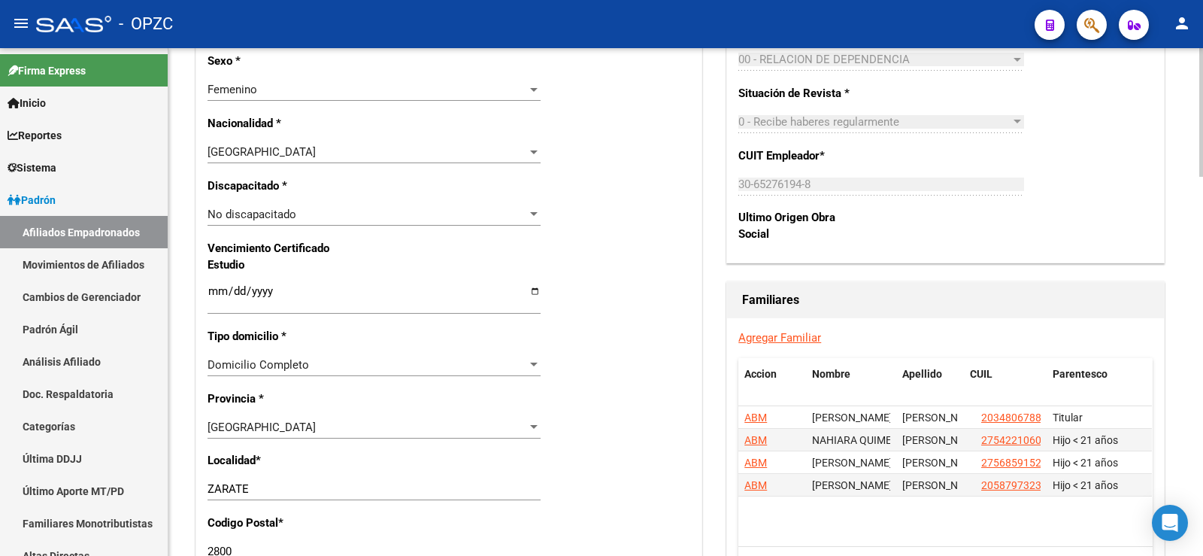
scroll to position [977, 0]
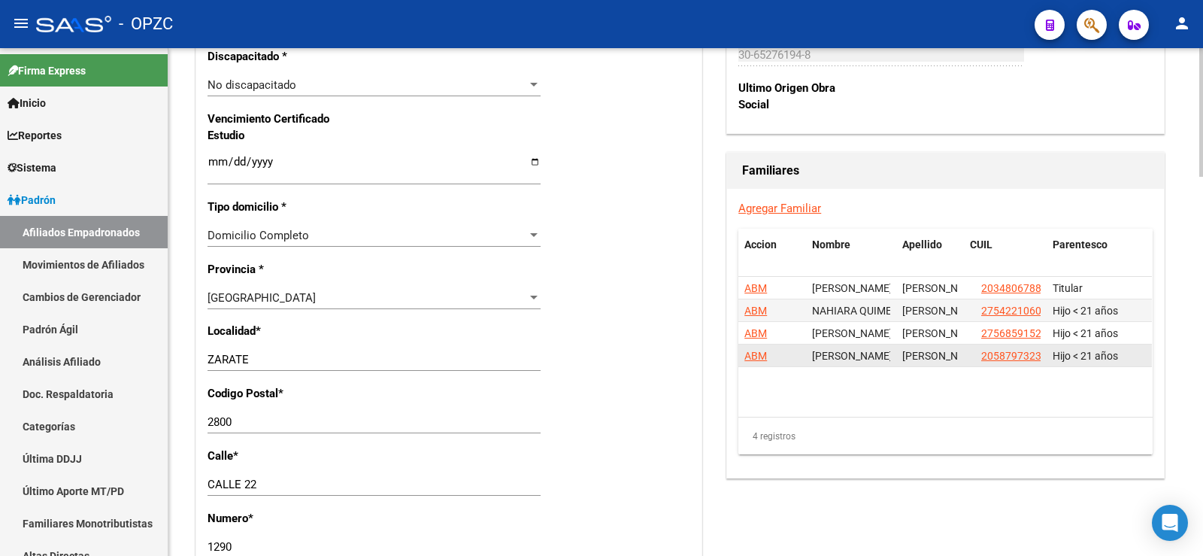
click at [754, 352] on span "ABM" at bounding box center [755, 356] width 23 height 12
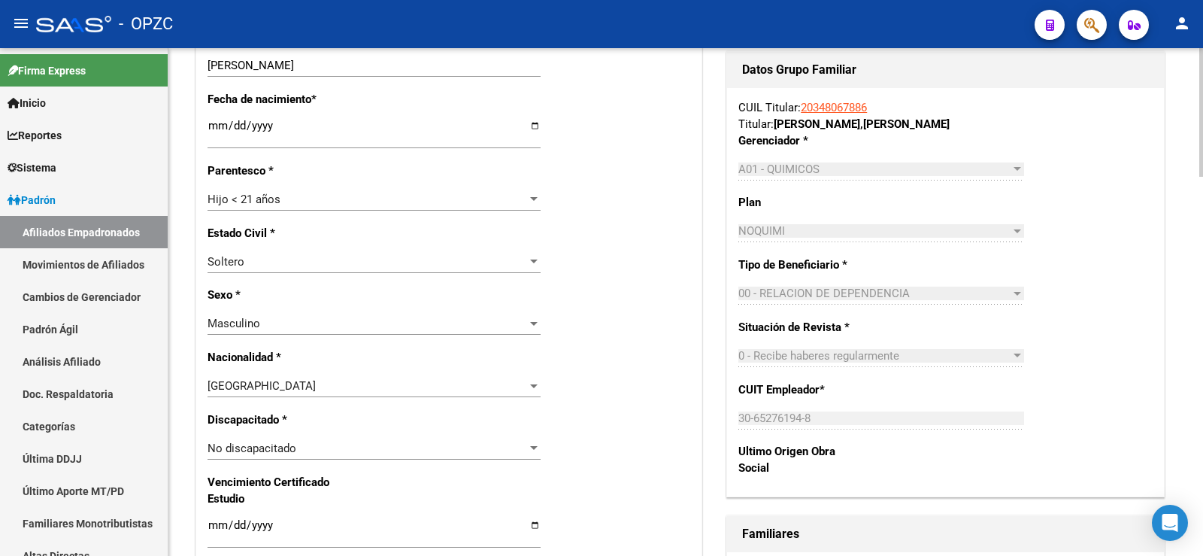
scroll to position [902, 0]
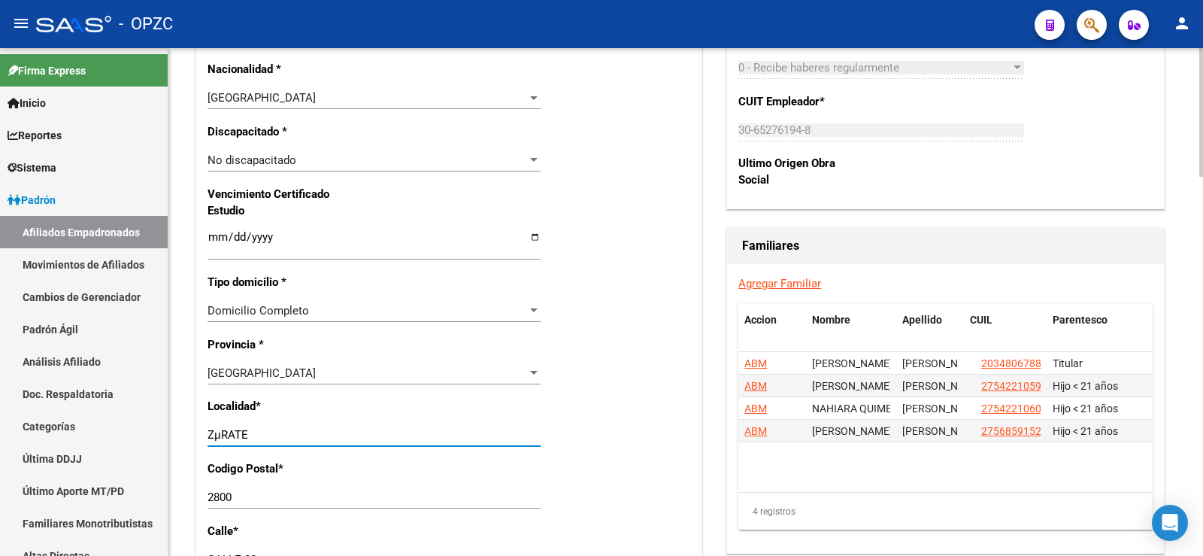
click at [222, 431] on input "ZµRATE" at bounding box center [374, 435] width 333 height 14
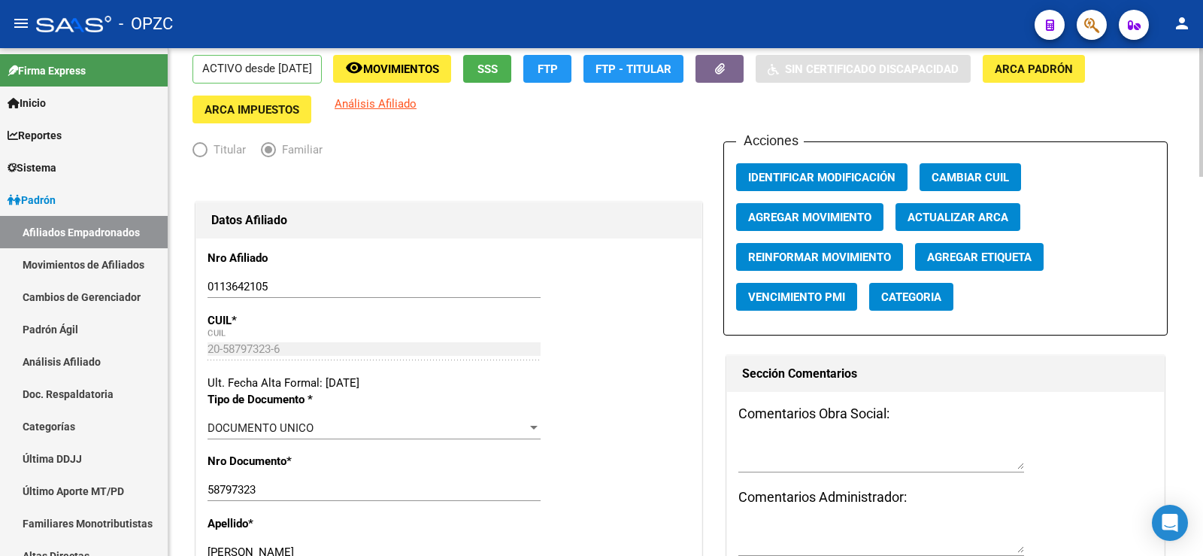
scroll to position [0, 0]
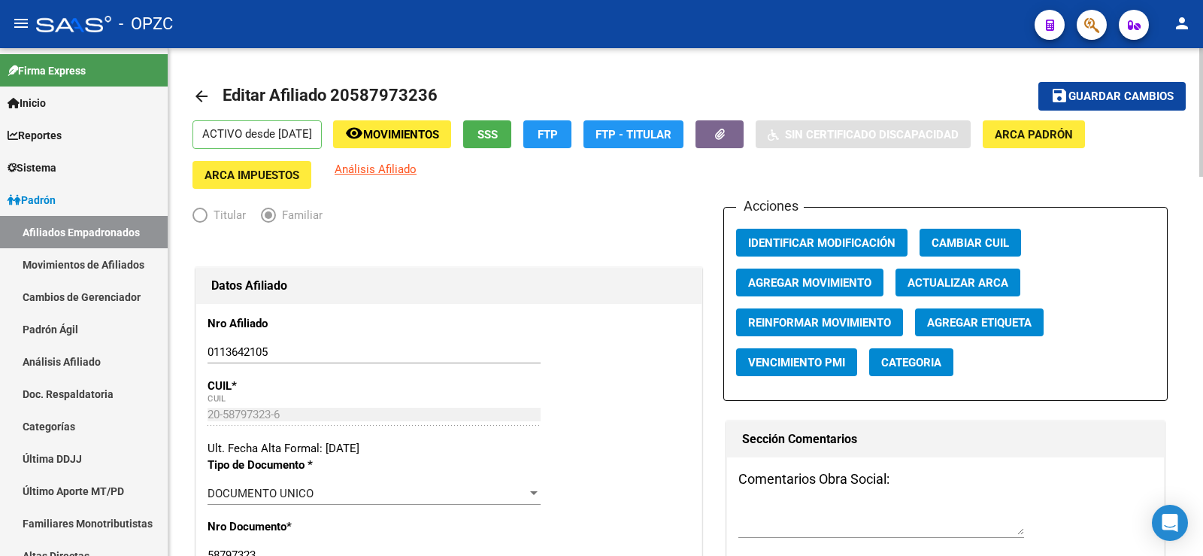
type input "ZARATE"
click at [1128, 92] on span "Guardar cambios" at bounding box center [1120, 97] width 105 height 14
click at [89, 233] on link "Afiliados Empadronados" at bounding box center [84, 232] width 168 height 32
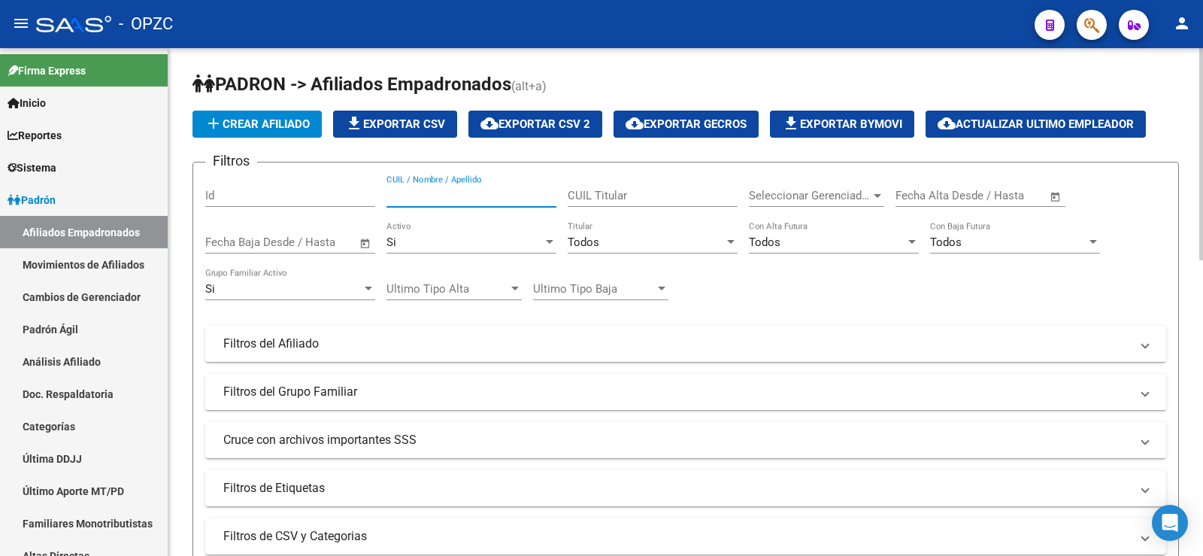
click at [442, 199] on input "CUIL / Nombre / Apellido" at bounding box center [471, 196] width 170 height 14
type input "MANCIN"
drag, startPoint x: 450, startPoint y: 191, endPoint x: 365, endPoint y: 190, distance: 85.0
click at [365, 190] on div "Filtros Id MANCIN CUIL / Nombre / Apellido CUIL Titular Seleccionar Gerenciador…" at bounding box center [685, 340] width 961 height 332
type input "16045686"
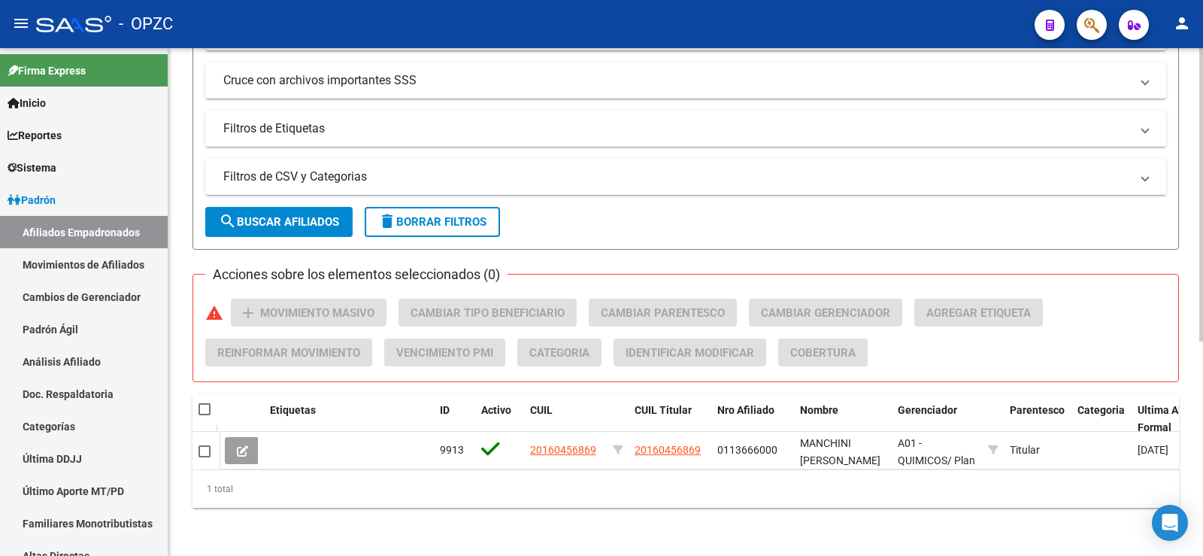
scroll to position [371, 0]
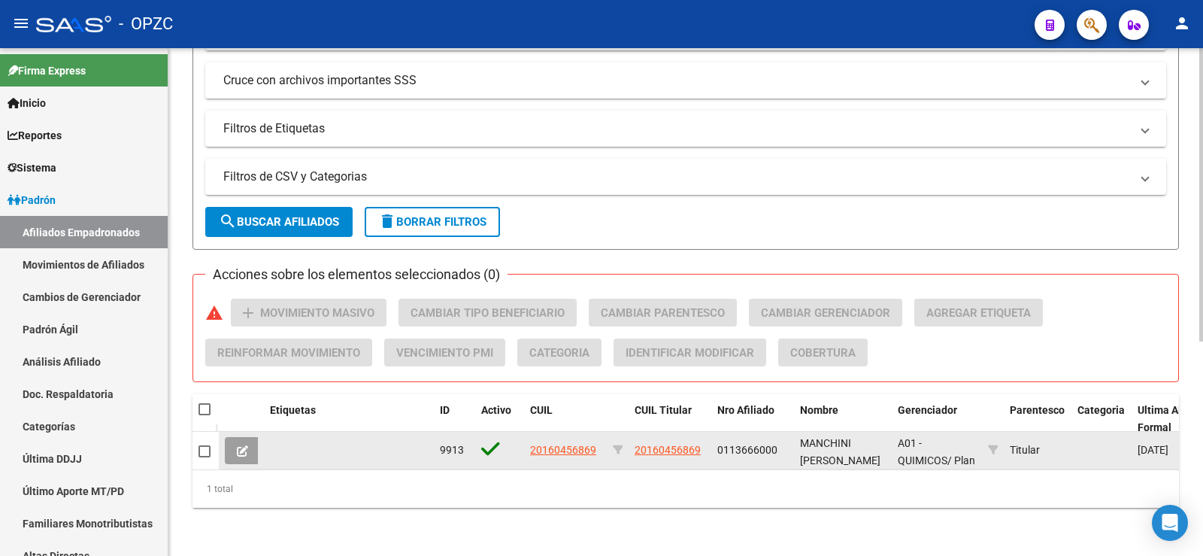
click at [246, 444] on span at bounding box center [242, 451] width 11 height 14
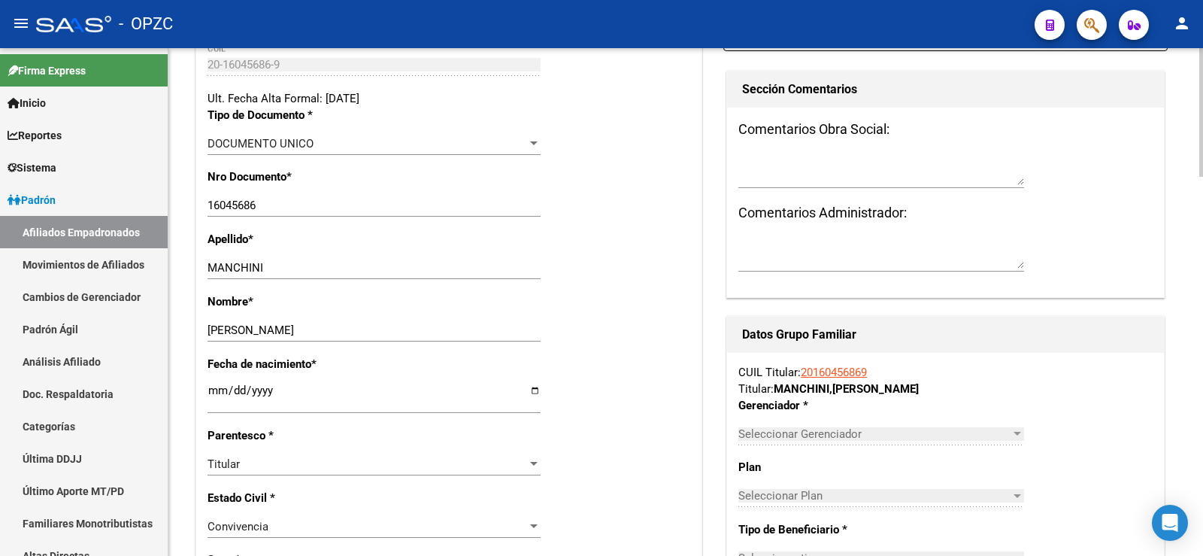
radio input "true"
type input "30-59272454-1"
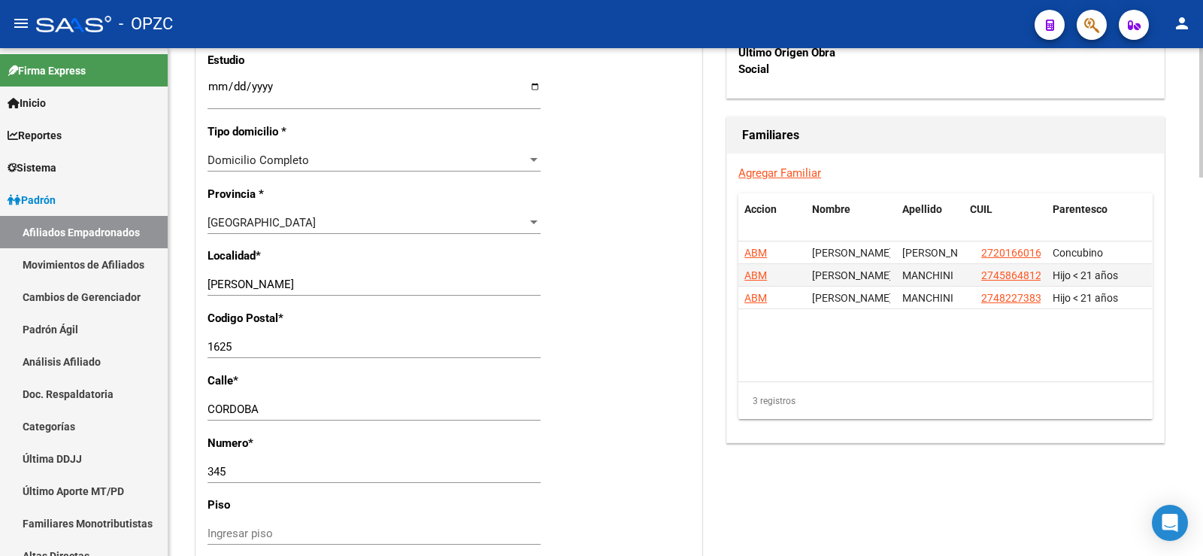
scroll to position [966, 0]
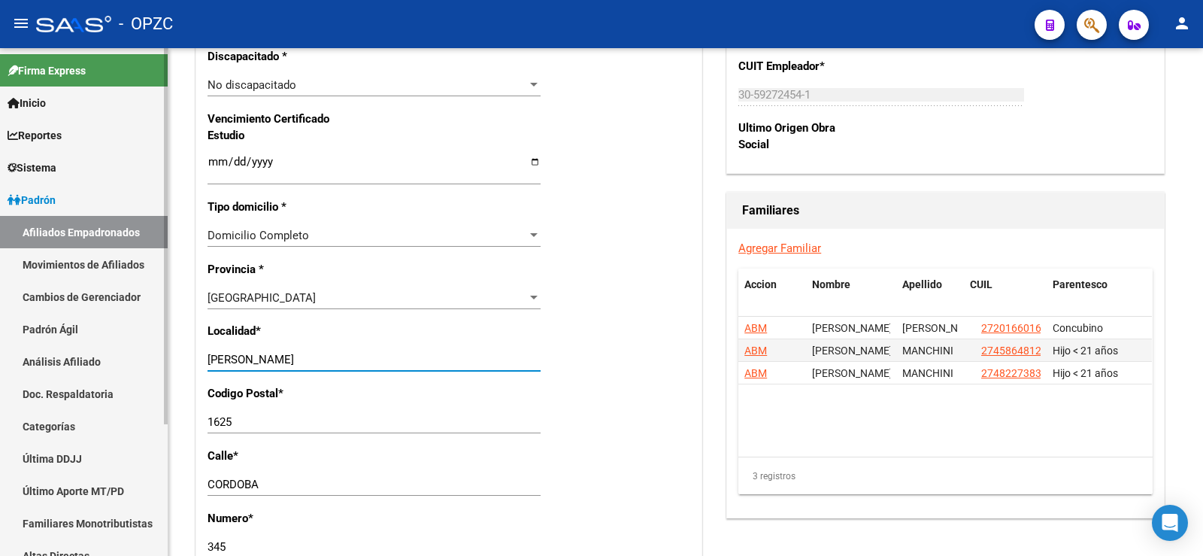
drag, startPoint x: 311, startPoint y: 355, endPoint x: 120, endPoint y: 353, distance: 191.0
click at [120, 353] on mat-sidenav-container "Firma Express Inicio Calendario SSS Instructivos Contacto OS Reportes Tablero d…" at bounding box center [601, 301] width 1203 height 507
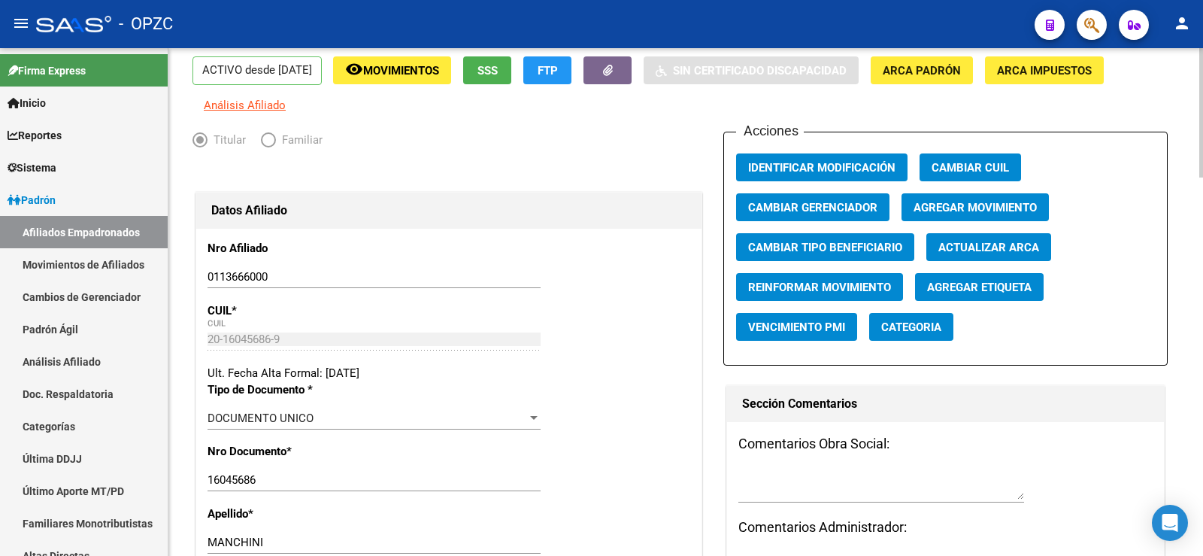
scroll to position [0, 0]
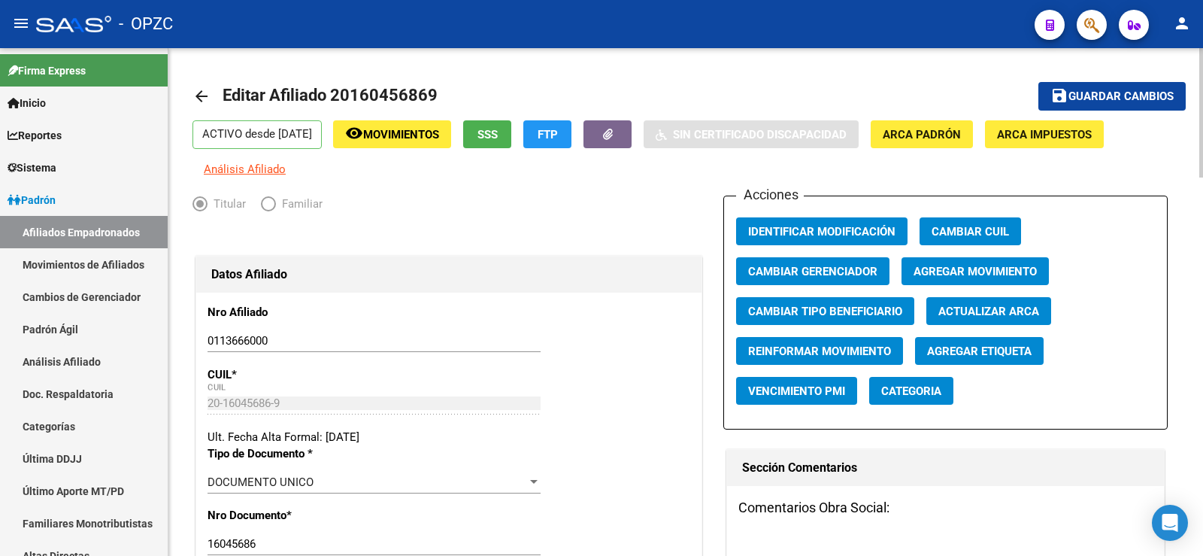
type input "ZARATE"
click at [1134, 95] on span "Guardar cambios" at bounding box center [1120, 97] width 105 height 14
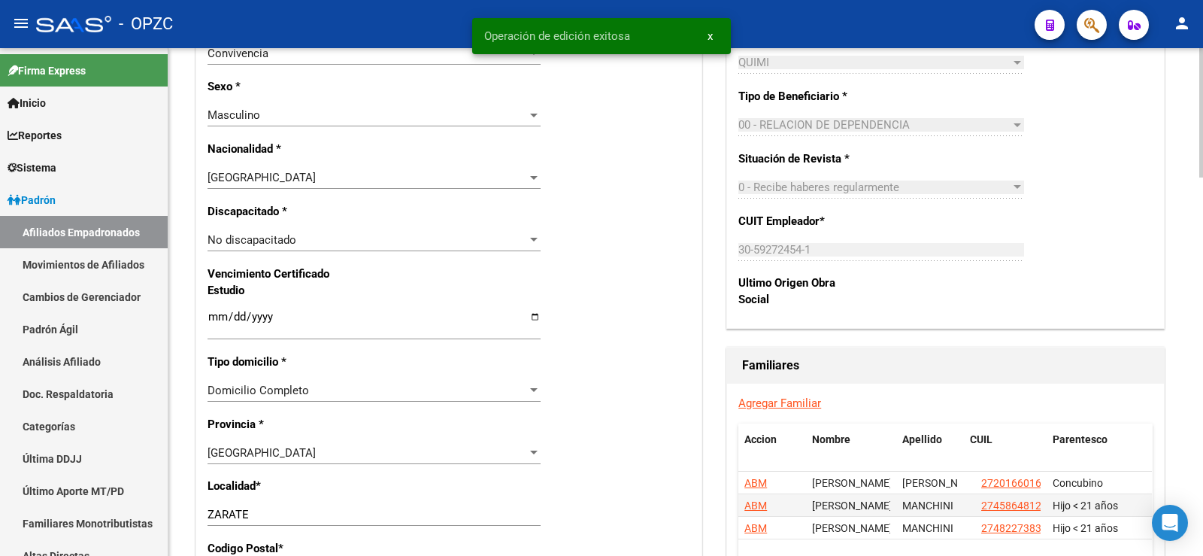
scroll to position [977, 0]
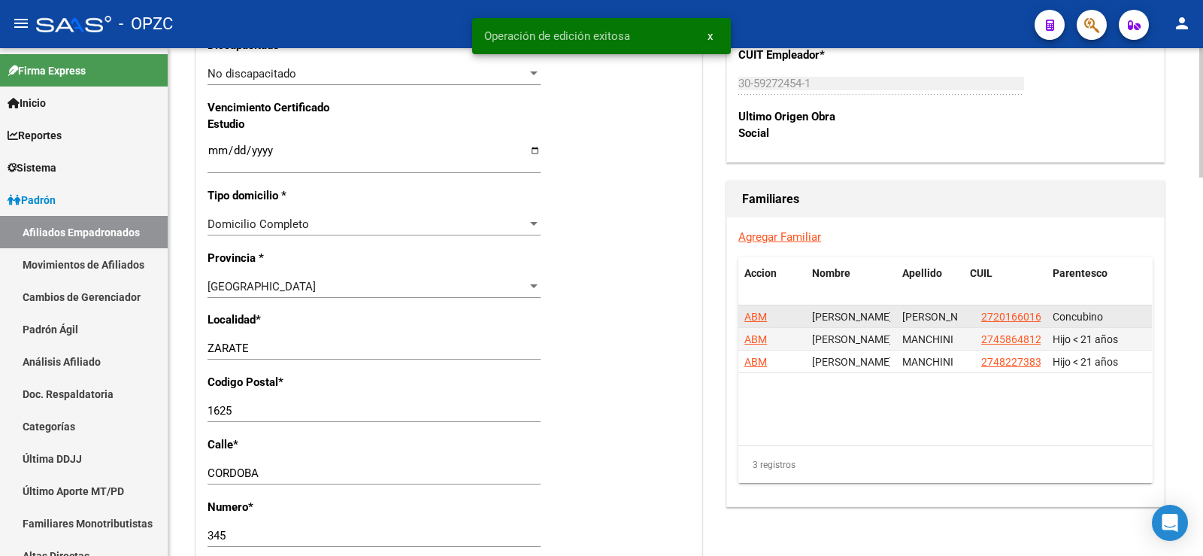
click at [756, 313] on span "ABM" at bounding box center [755, 317] width 23 height 12
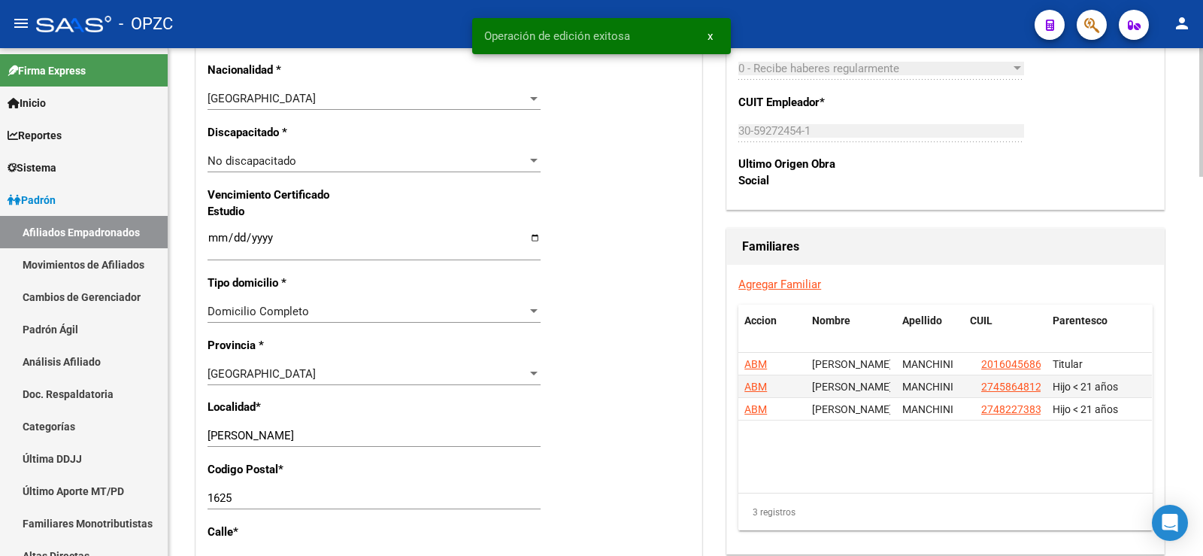
scroll to position [902, 0]
drag, startPoint x: 268, startPoint y: 430, endPoint x: 8, endPoint y: 423, distance: 261.0
click at [6, 423] on mat-sidenav-container "Firma Express Inicio Calendario SSS Instructivos Contacto OS Reportes Tablero d…" at bounding box center [601, 301] width 1203 height 507
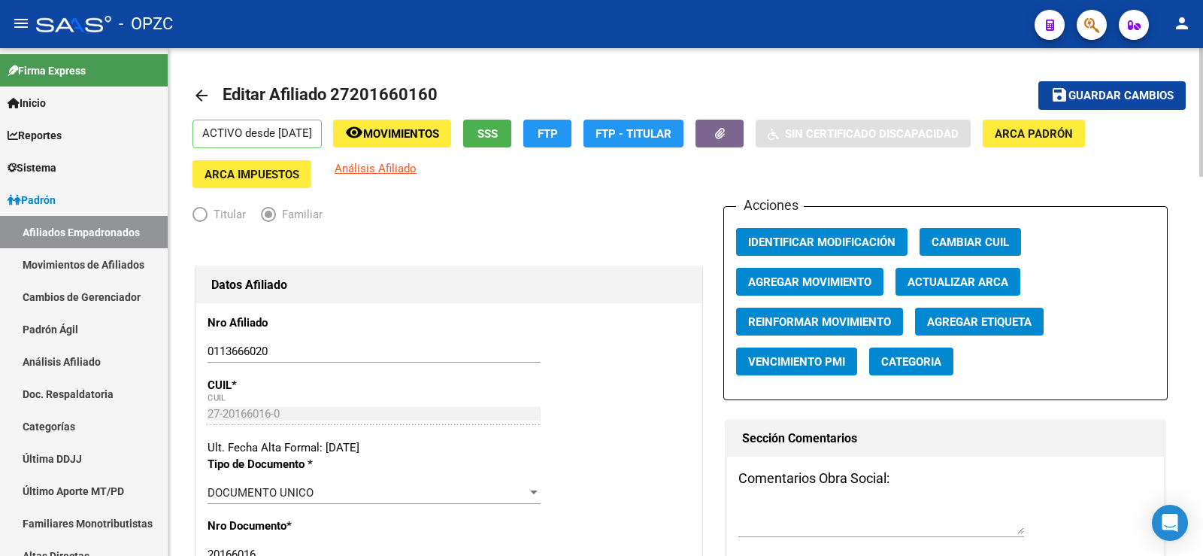
scroll to position [0, 0]
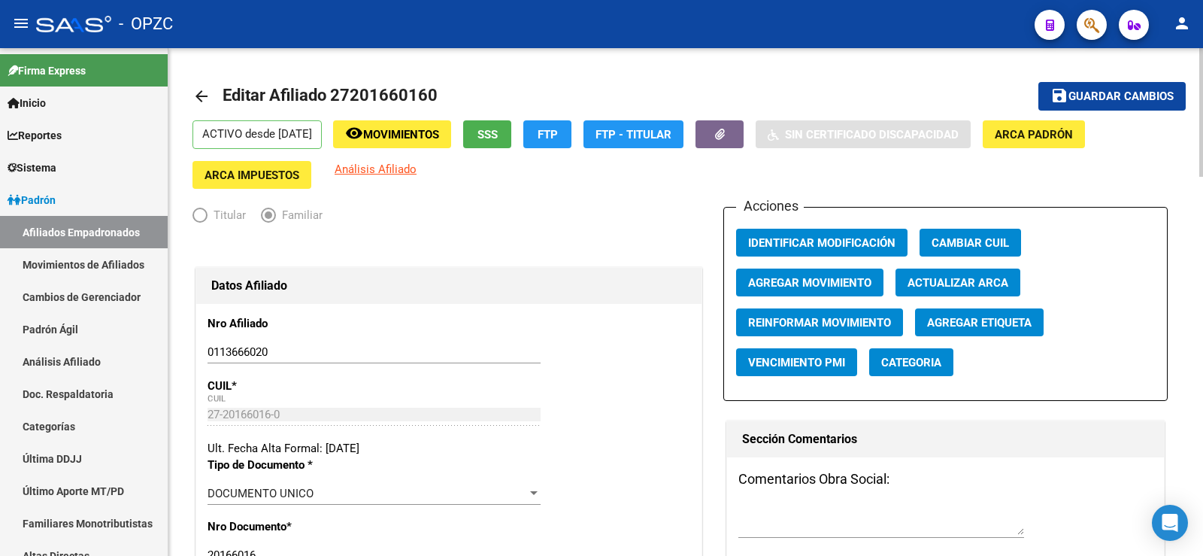
click at [1117, 96] on span "Guardar cambios" at bounding box center [1120, 97] width 105 height 14
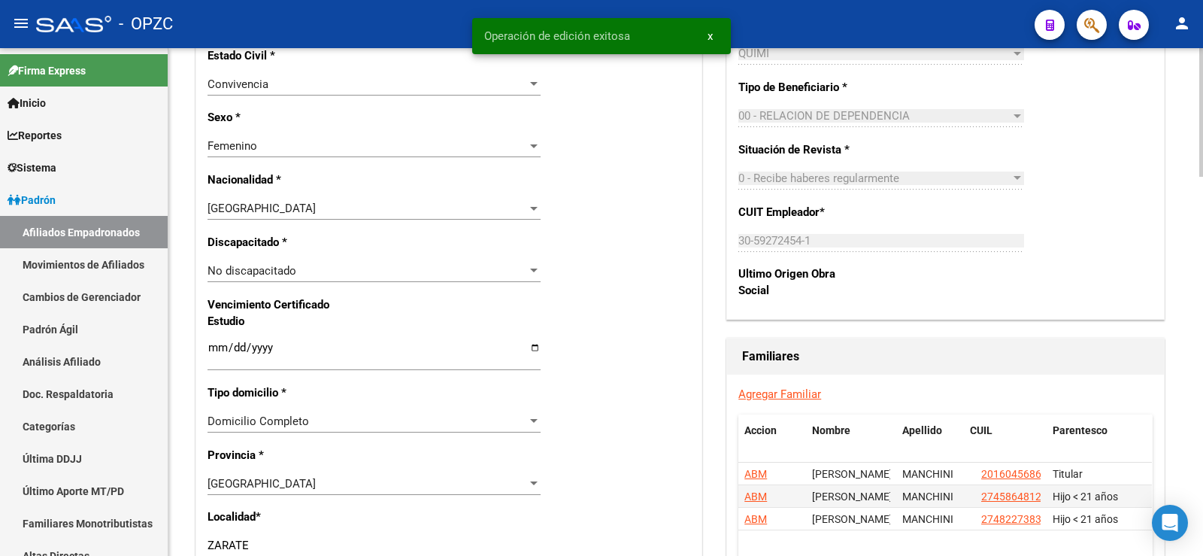
scroll to position [902, 0]
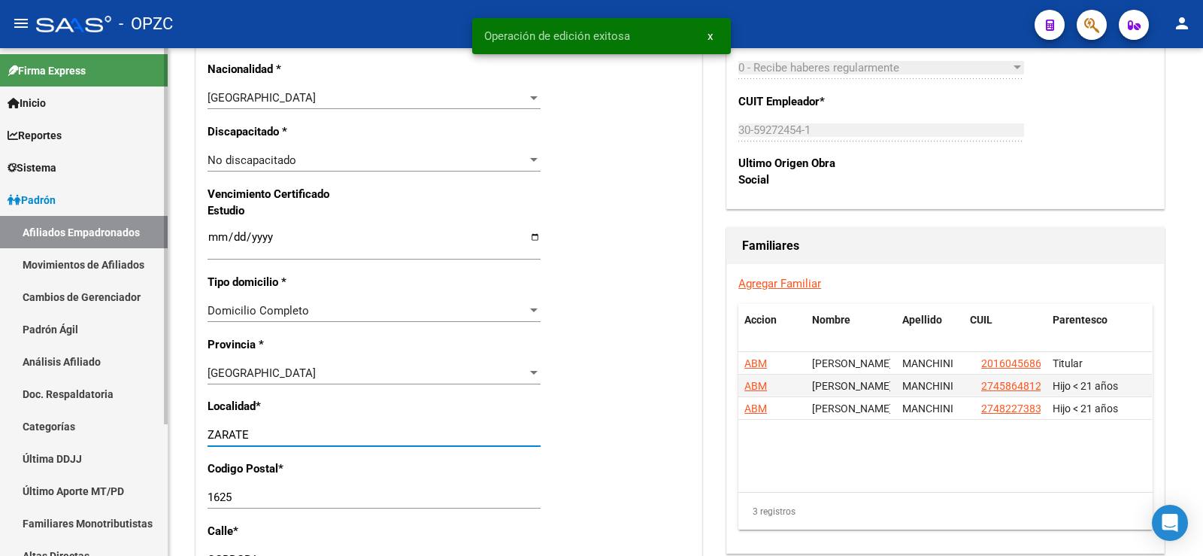
drag, startPoint x: 260, startPoint y: 434, endPoint x: 11, endPoint y: 432, distance: 249.6
click at [11, 432] on mat-sidenav-container "Firma Express Inicio Calendario SSS Instructivos Contacto OS Reportes Tablero d…" at bounding box center [601, 301] width 1203 height 507
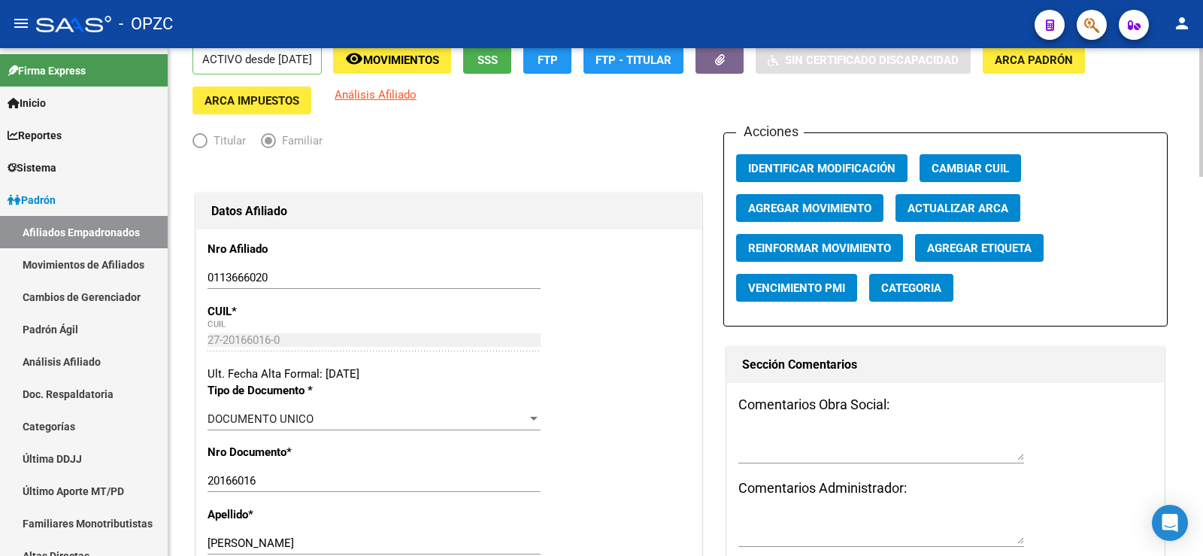
scroll to position [0, 0]
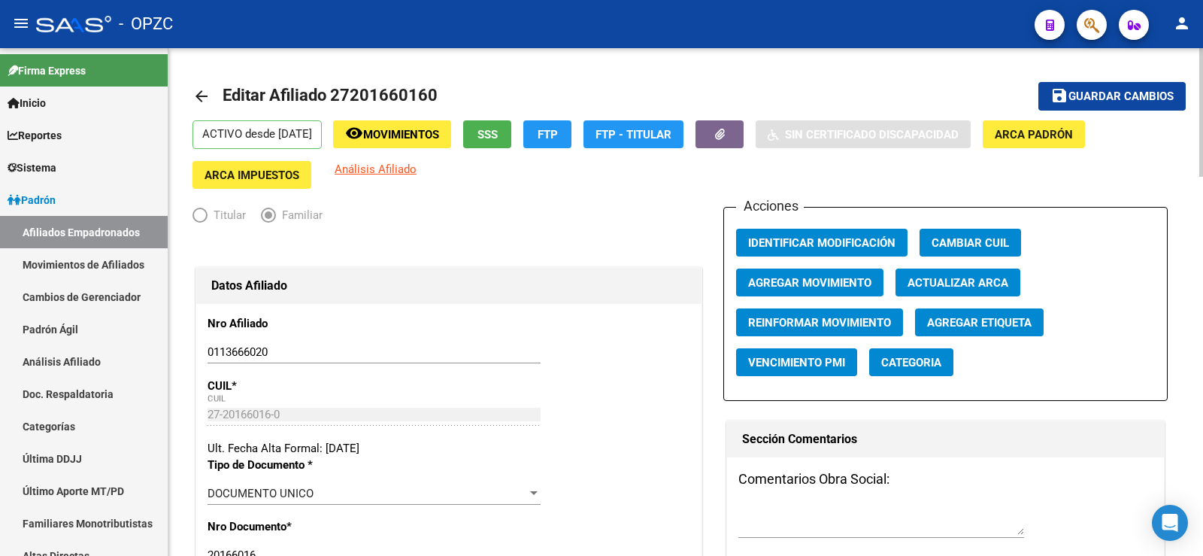
type input "[PERSON_NAME]"
click at [1135, 96] on span "Guardar cambios" at bounding box center [1120, 97] width 105 height 14
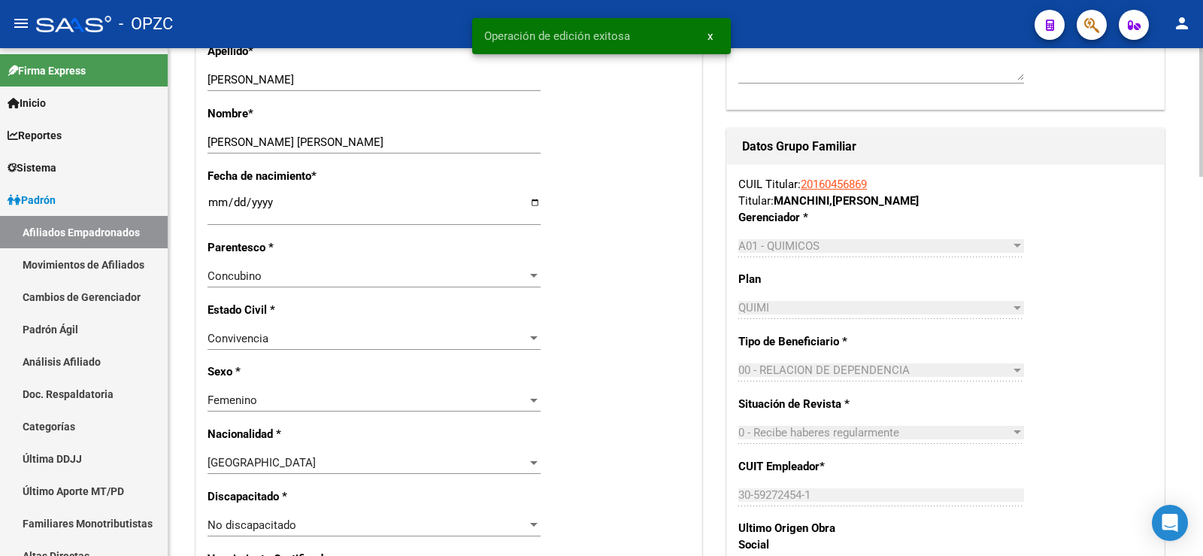
scroll to position [752, 0]
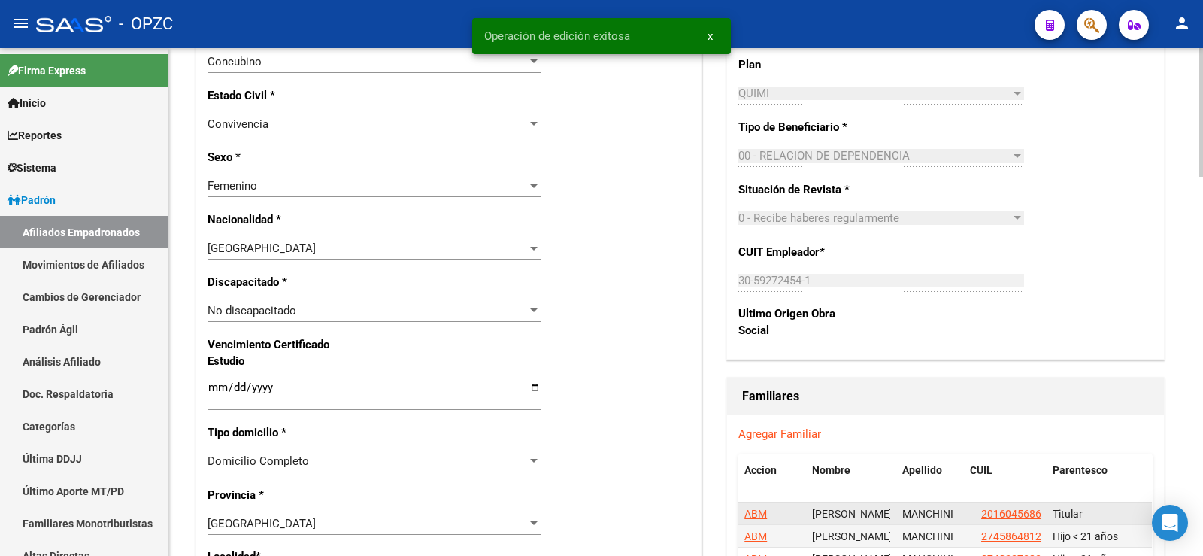
click at [749, 511] on span "ABM" at bounding box center [755, 513] width 23 height 12
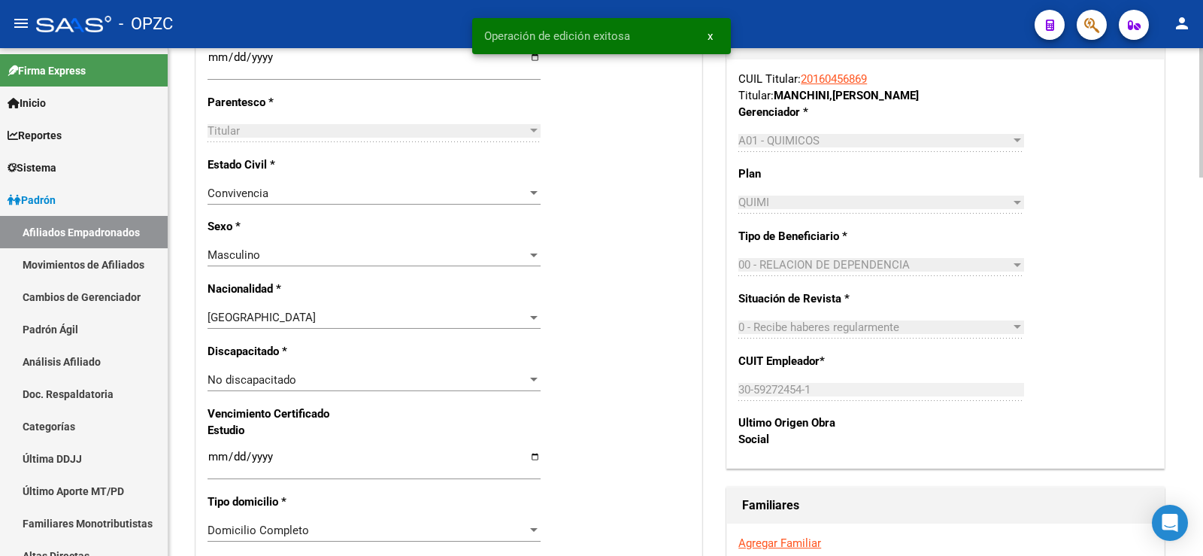
scroll to position [827, 0]
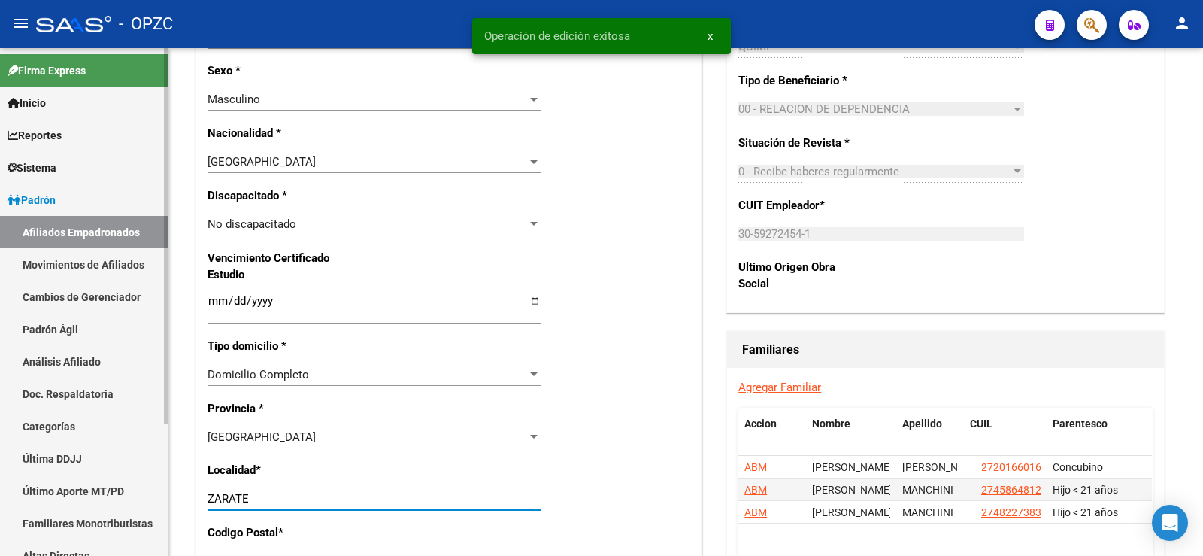
drag, startPoint x: 222, startPoint y: 498, endPoint x: 77, endPoint y: 497, distance: 144.4
click at [77, 497] on mat-sidenav-container "Firma Express Inicio Calendario SSS Instructivos Contacto OS Reportes Tablero d…" at bounding box center [601, 301] width 1203 height 507
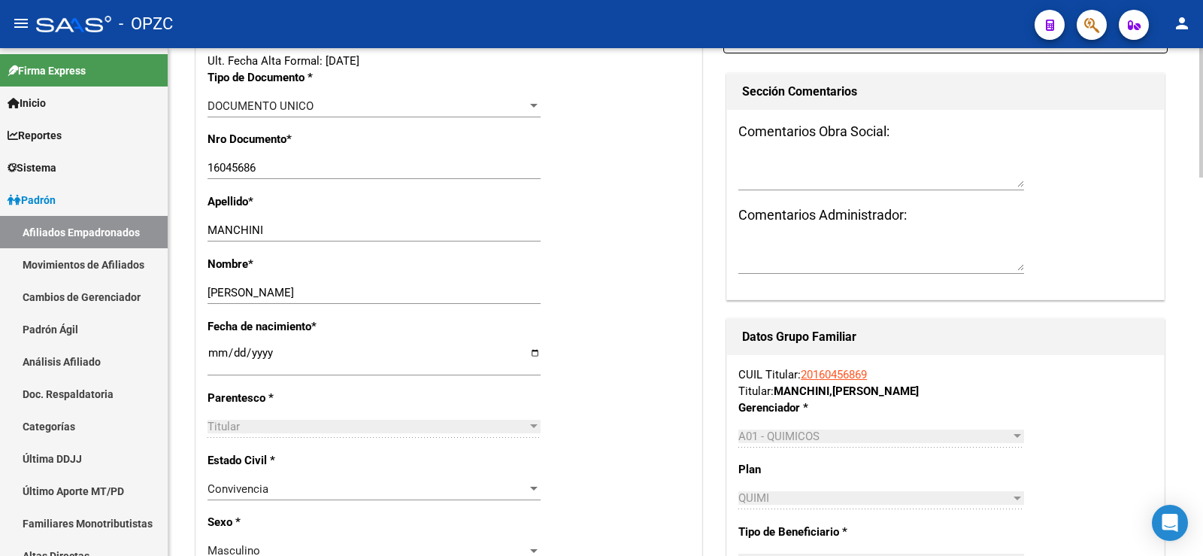
scroll to position [0, 0]
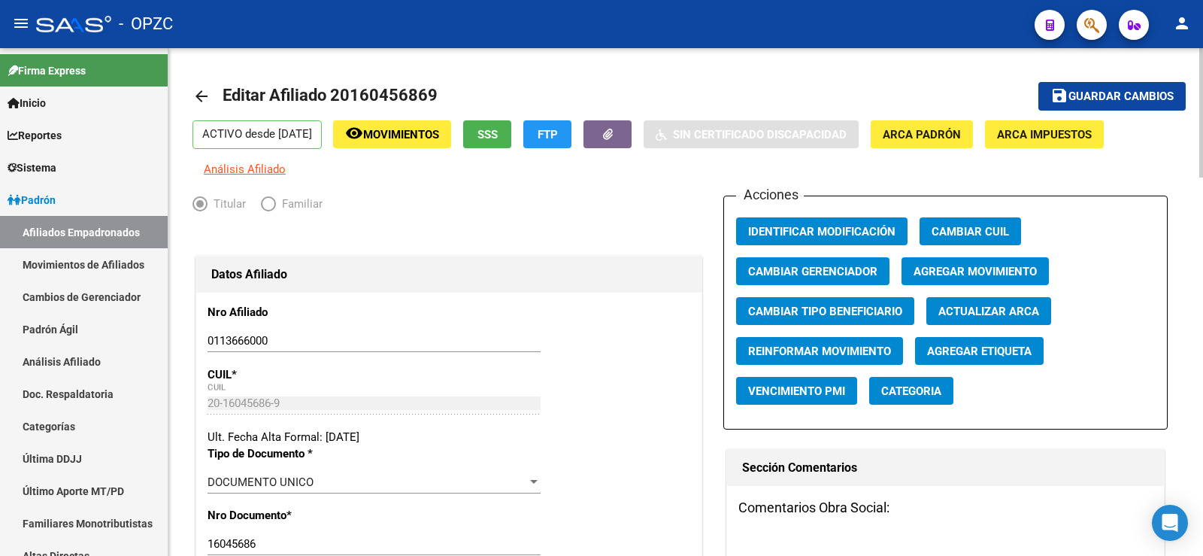
type input "[PERSON_NAME]"
click at [1174, 92] on span "Guardar cambios" at bounding box center [1120, 97] width 105 height 14
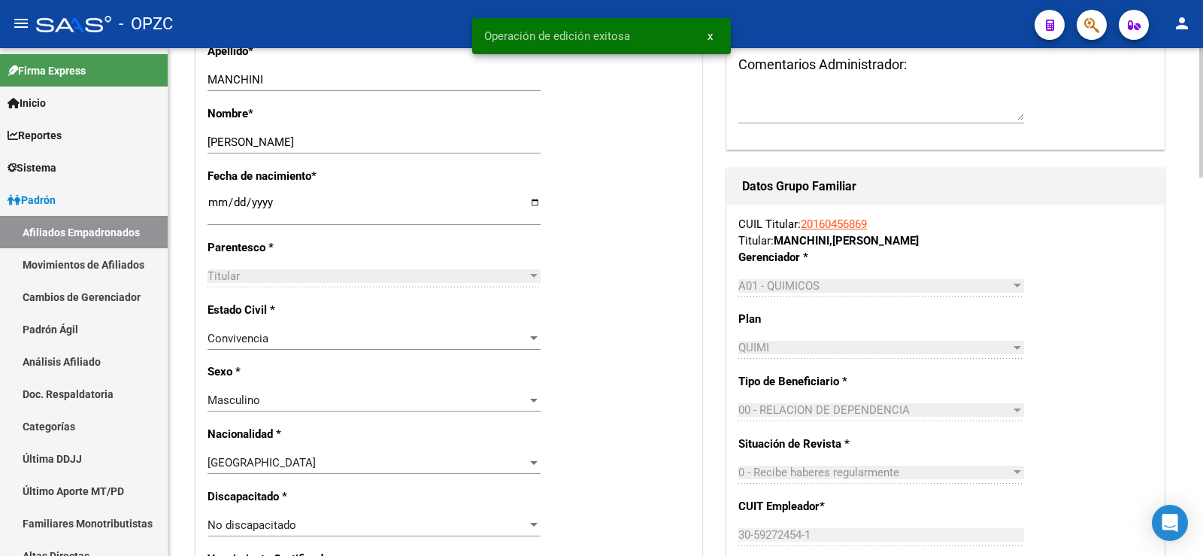
scroll to position [977, 0]
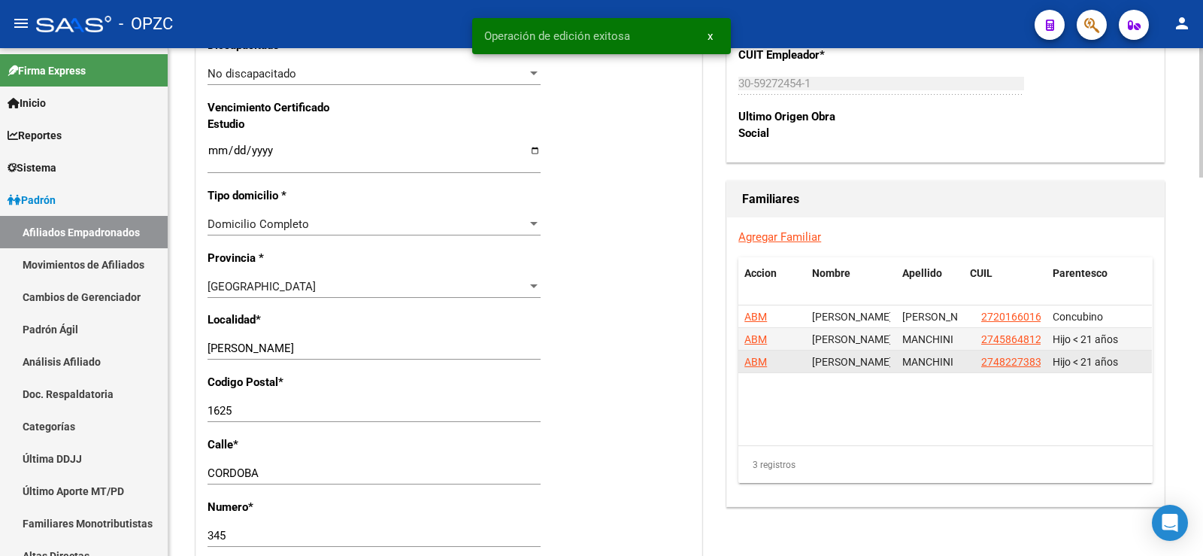
click at [754, 357] on span "ABM" at bounding box center [755, 362] width 23 height 12
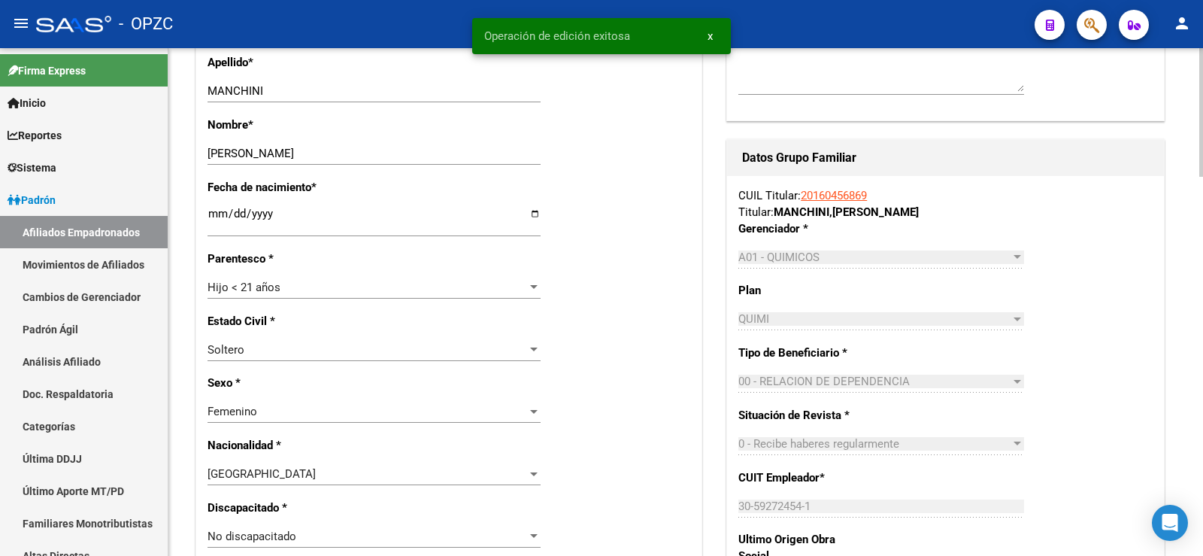
scroll to position [1053, 0]
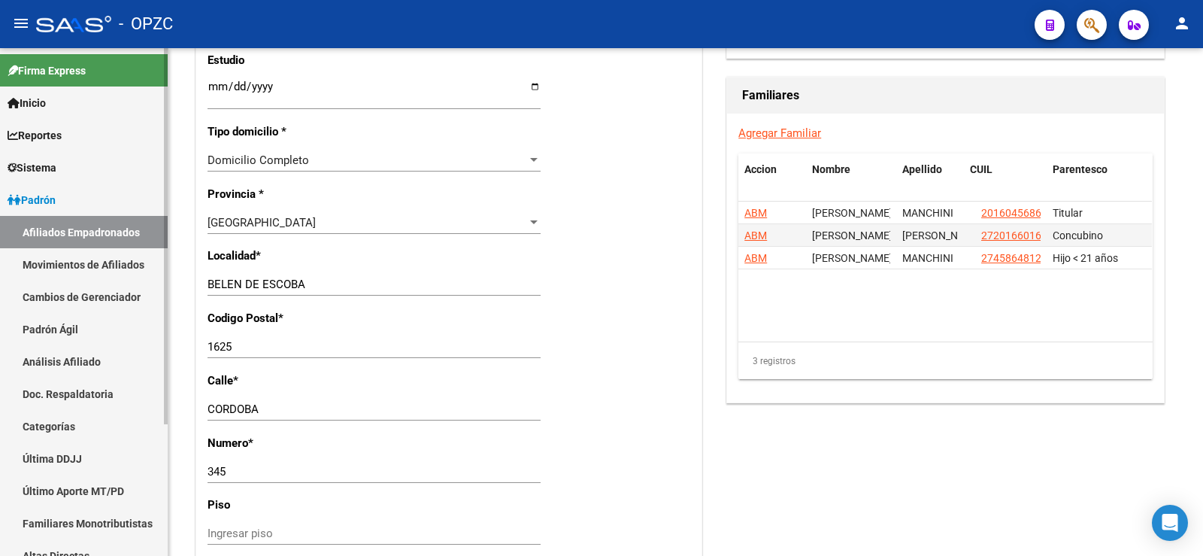
click at [120, 222] on link "Afiliados Empadronados" at bounding box center [84, 232] width 168 height 32
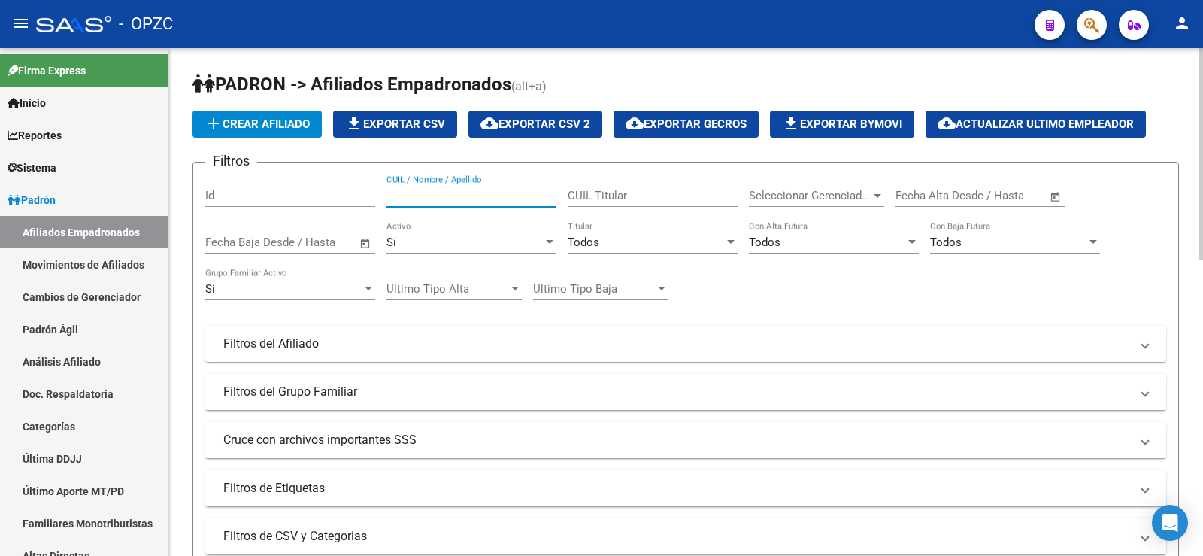
click at [454, 190] on input "CUIL / Nombre / Apellido" at bounding box center [471, 196] width 170 height 14
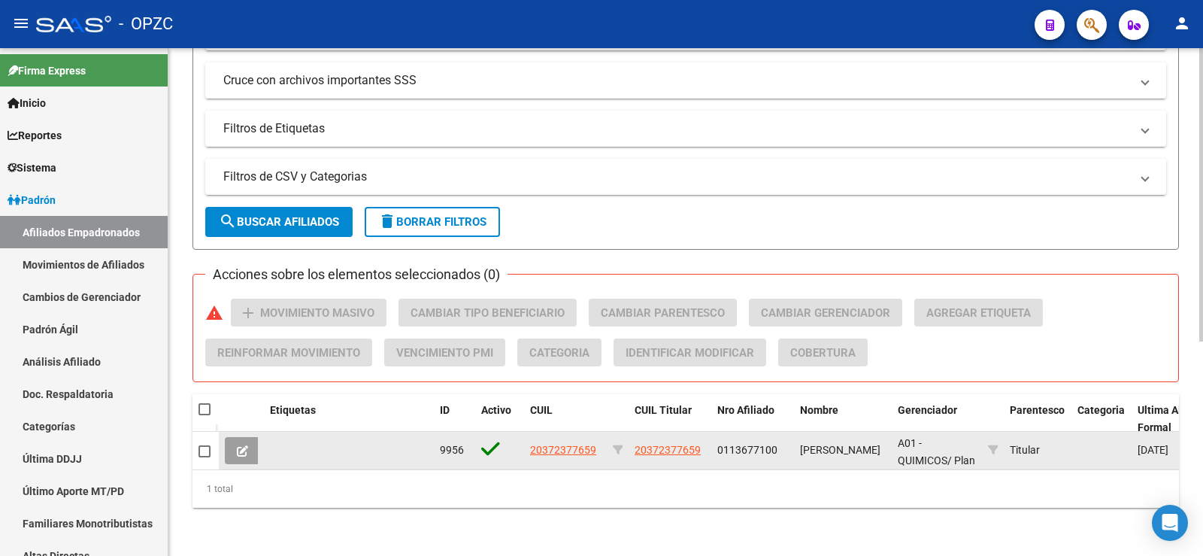
type input "37237765"
click at [243, 445] on icon at bounding box center [242, 450] width 11 height 11
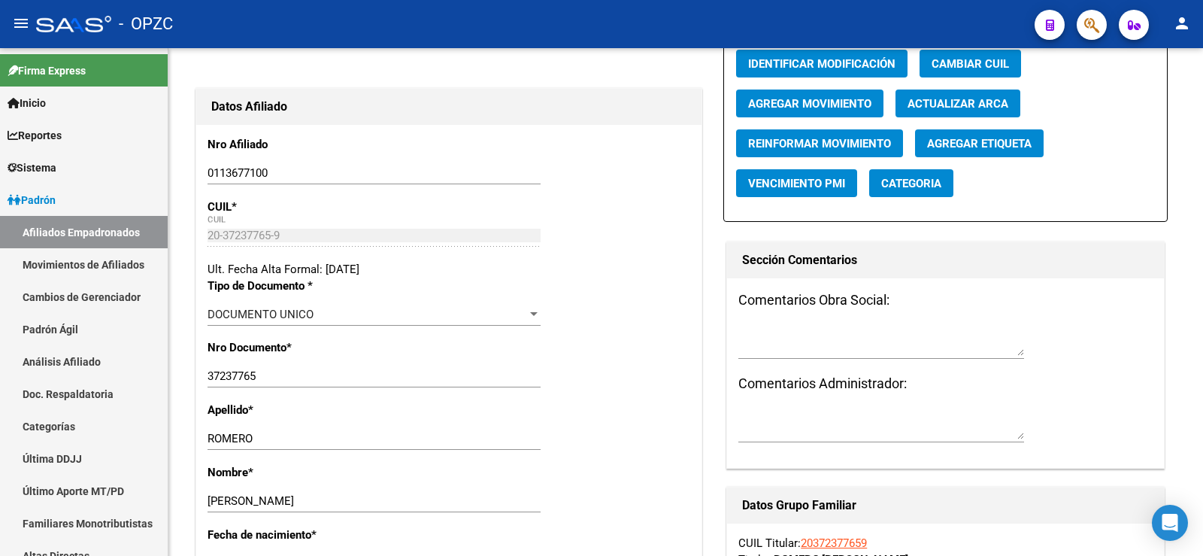
radio input "true"
type input "30-64153685-3"
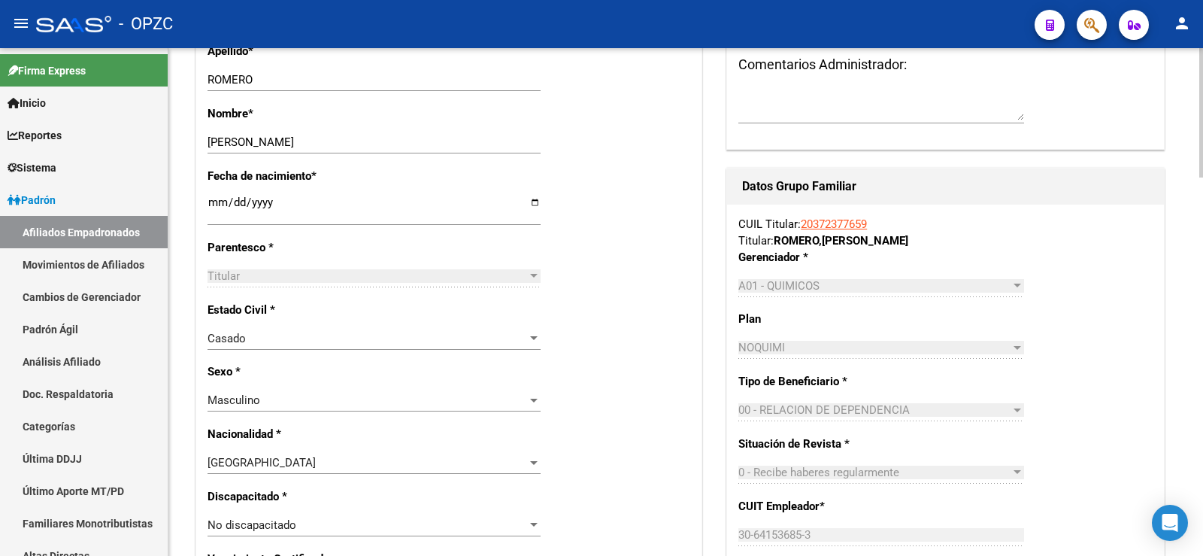
scroll to position [977, 0]
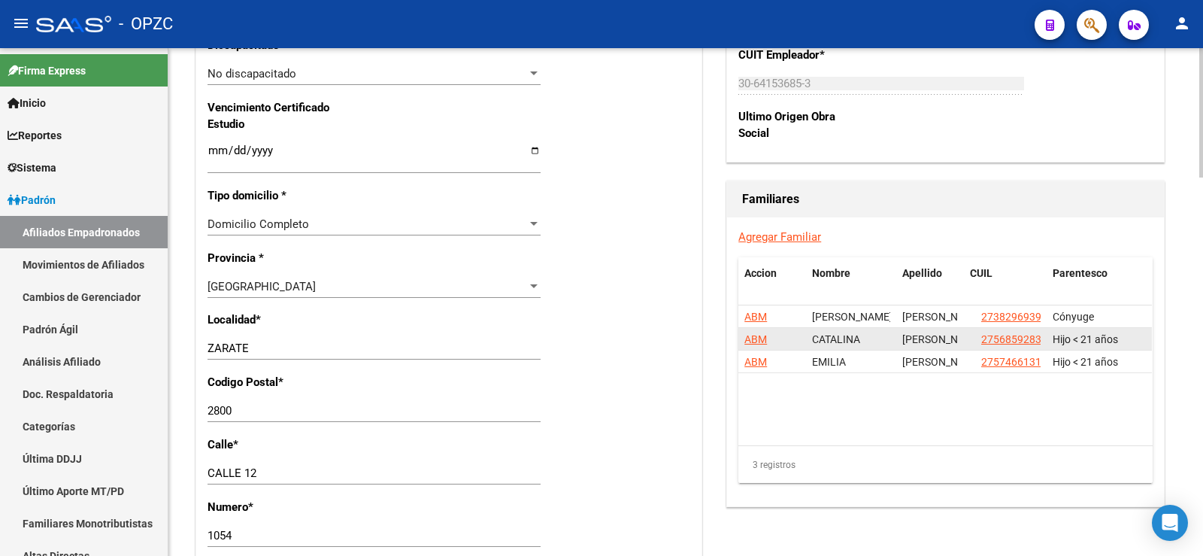
click at [753, 337] on span "ABM" at bounding box center [755, 339] width 23 height 12
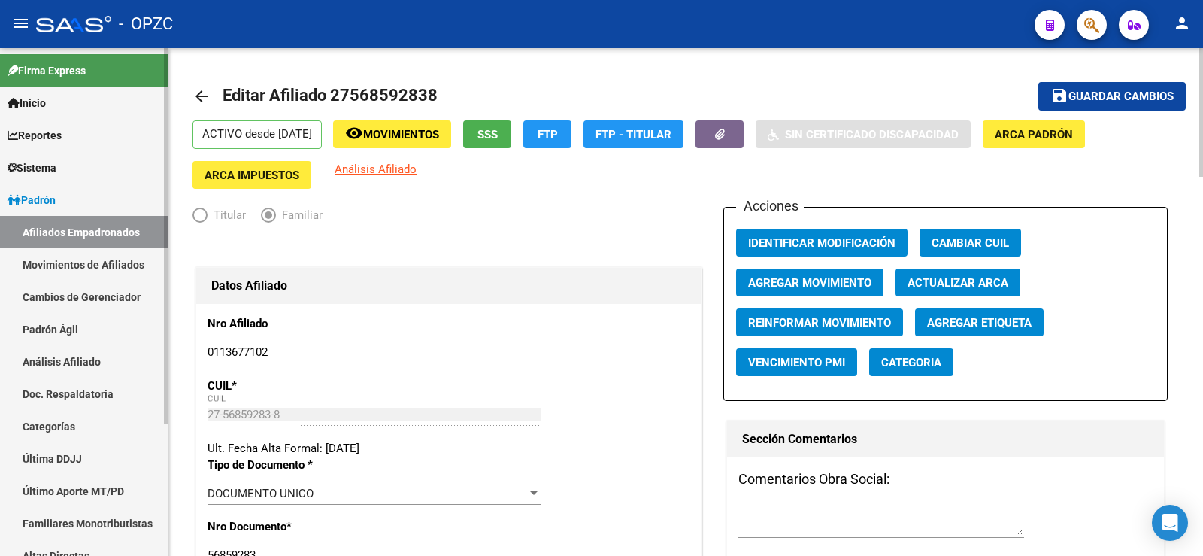
click at [56, 235] on link "Afiliados Empadronados" at bounding box center [84, 232] width 168 height 32
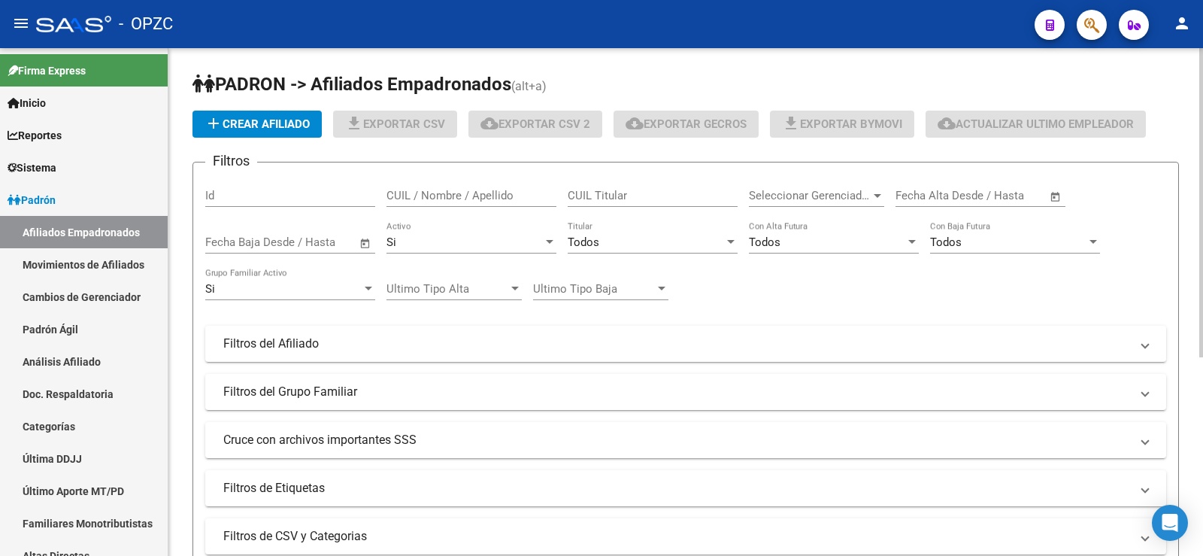
click at [423, 195] on input "CUIL / Nombre / Apellido" at bounding box center [471, 196] width 170 height 14
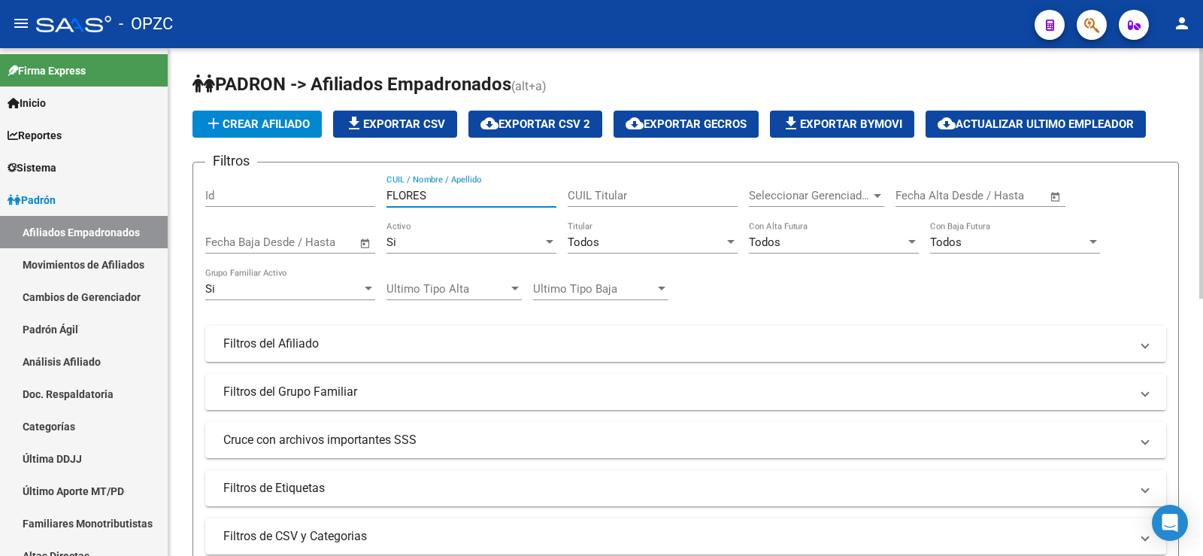
scroll to position [521, 0]
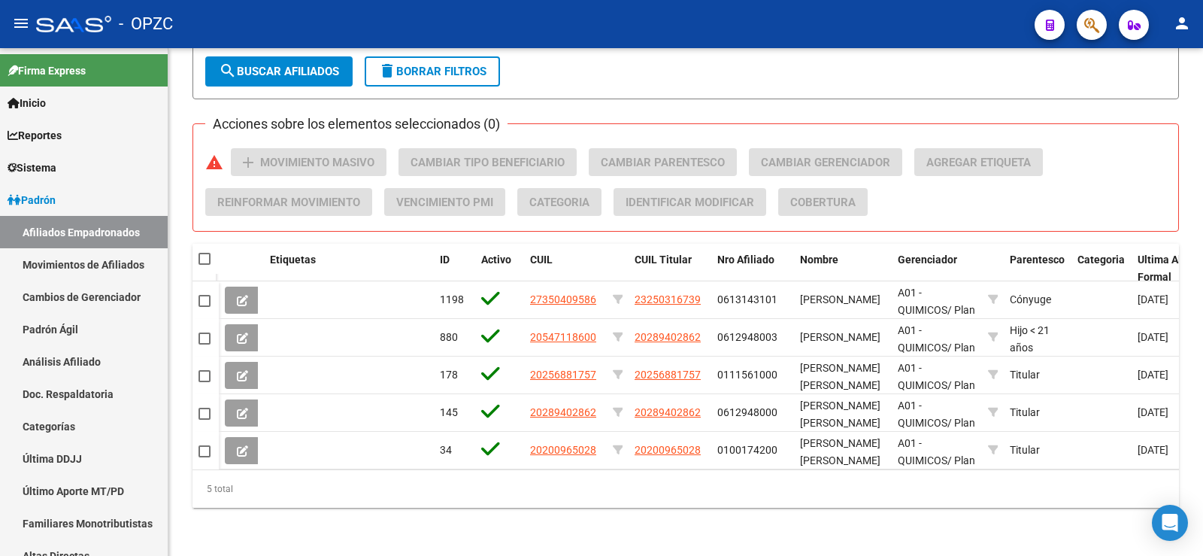
type input "FLORES"
click at [449, 65] on span "delete Borrar Filtros" at bounding box center [432, 72] width 108 height 14
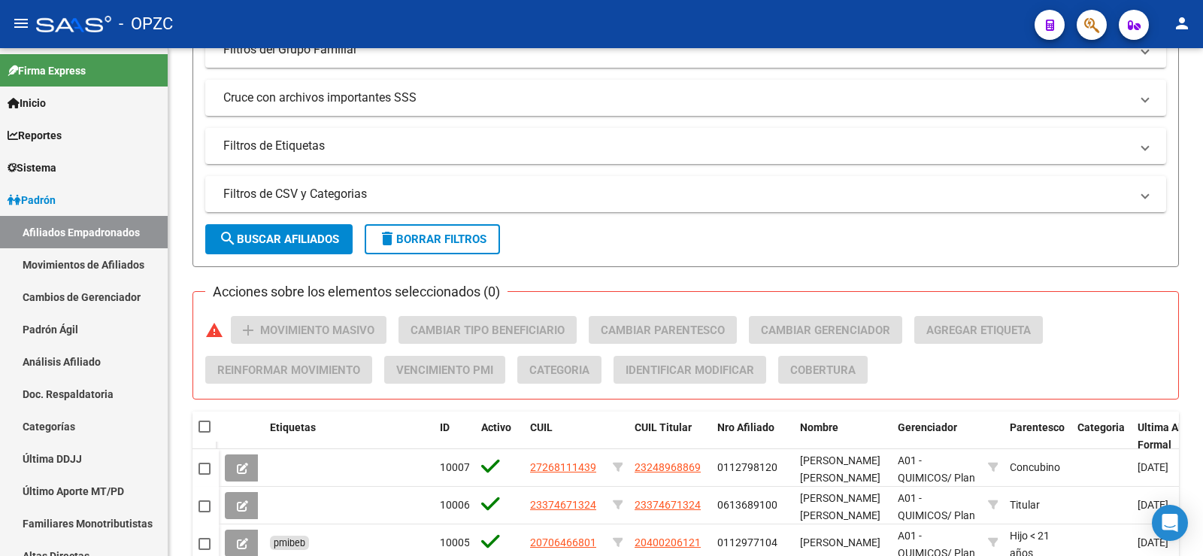
scroll to position [523, 0]
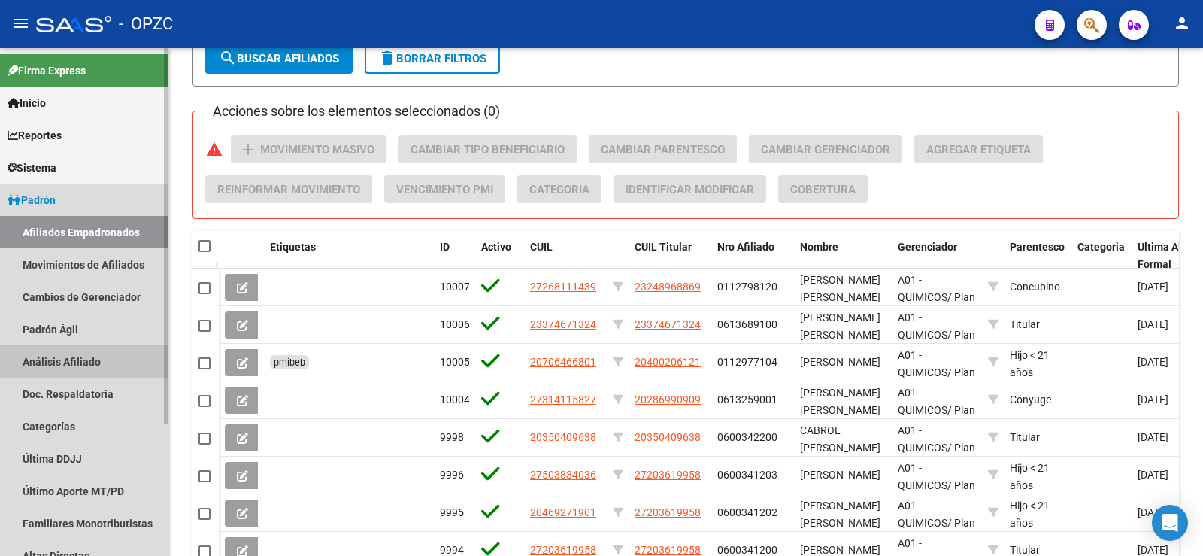
click at [71, 357] on link "Análisis Afiliado" at bounding box center [84, 361] width 168 height 32
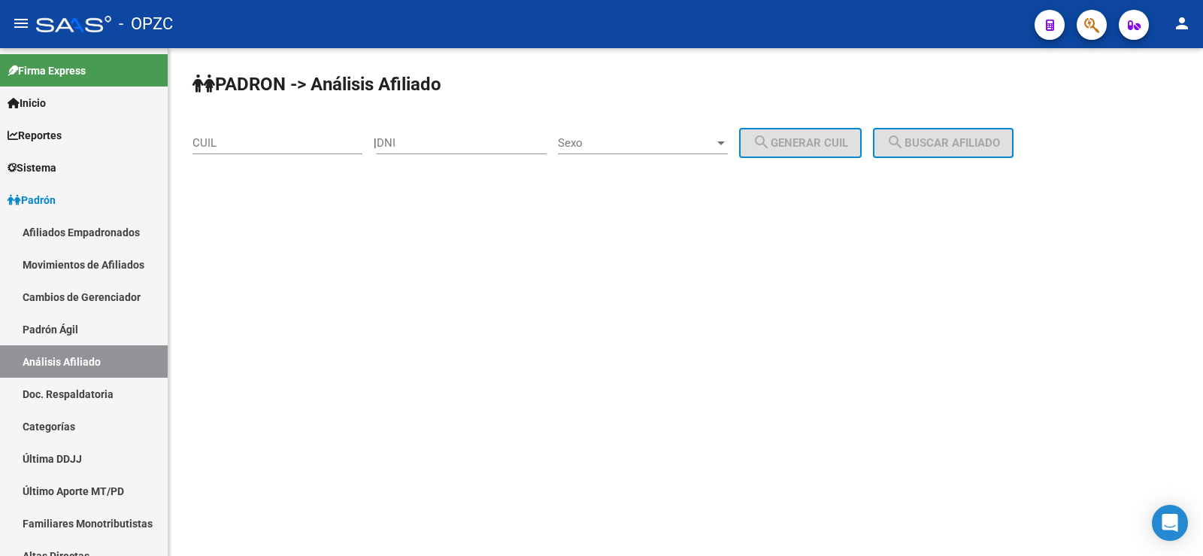
click at [249, 142] on input "CUIL" at bounding box center [277, 143] width 170 height 14
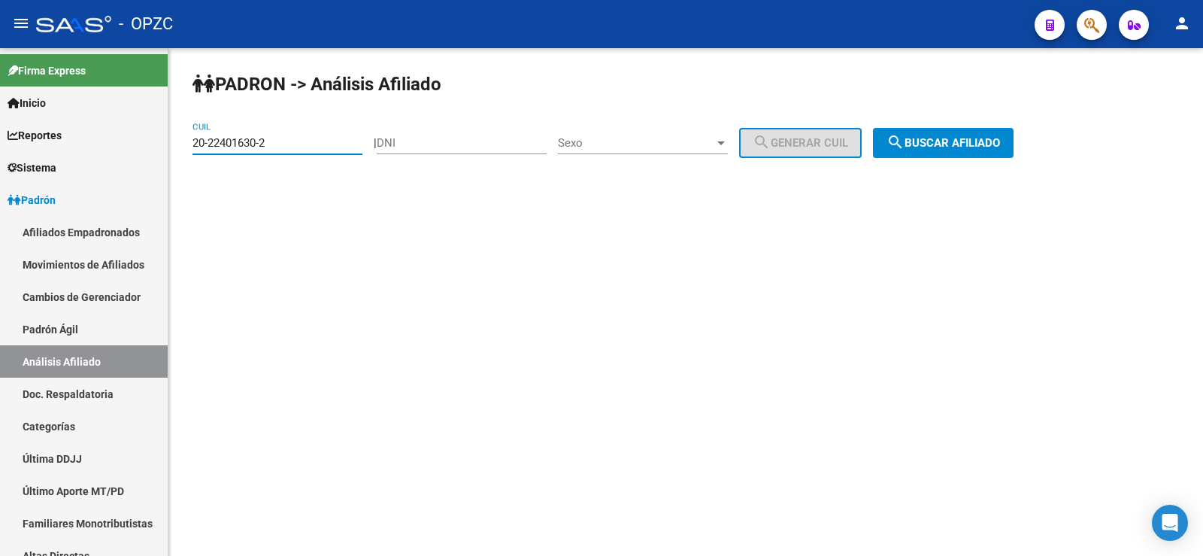
click at [981, 140] on span "search Buscar afiliado" at bounding box center [943, 143] width 114 height 14
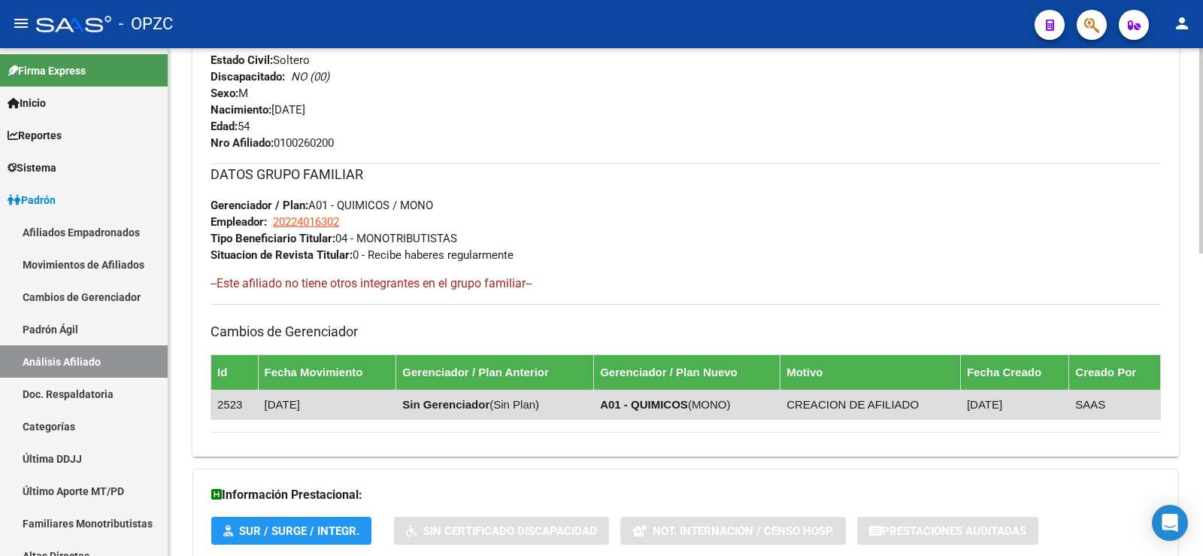
scroll to position [748, 0]
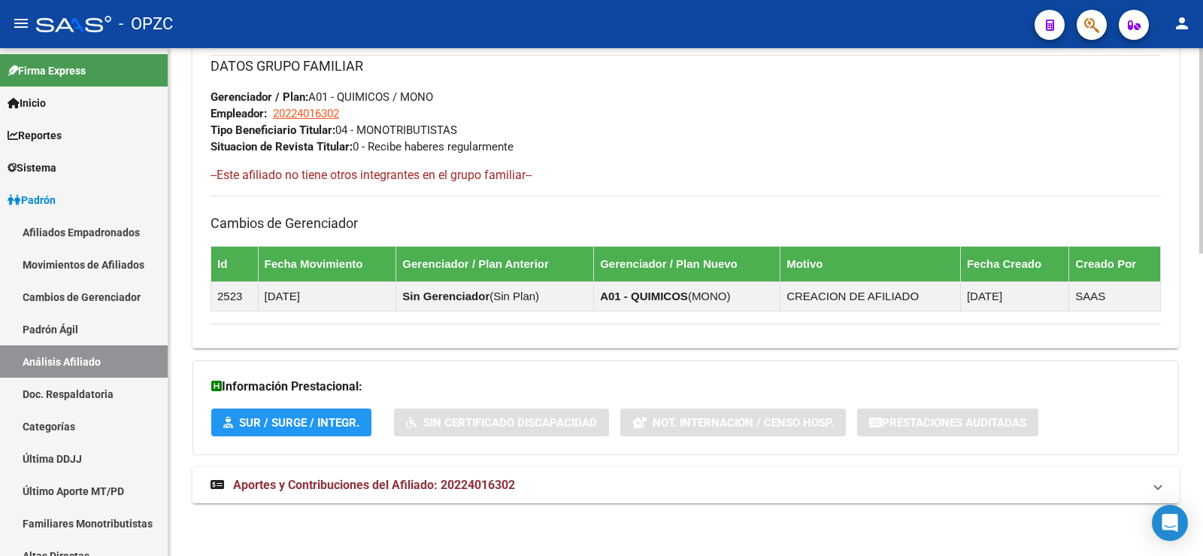
click at [506, 481] on span "Aportes y Contribuciones del Afiliado: 20224016302" at bounding box center [374, 484] width 282 height 14
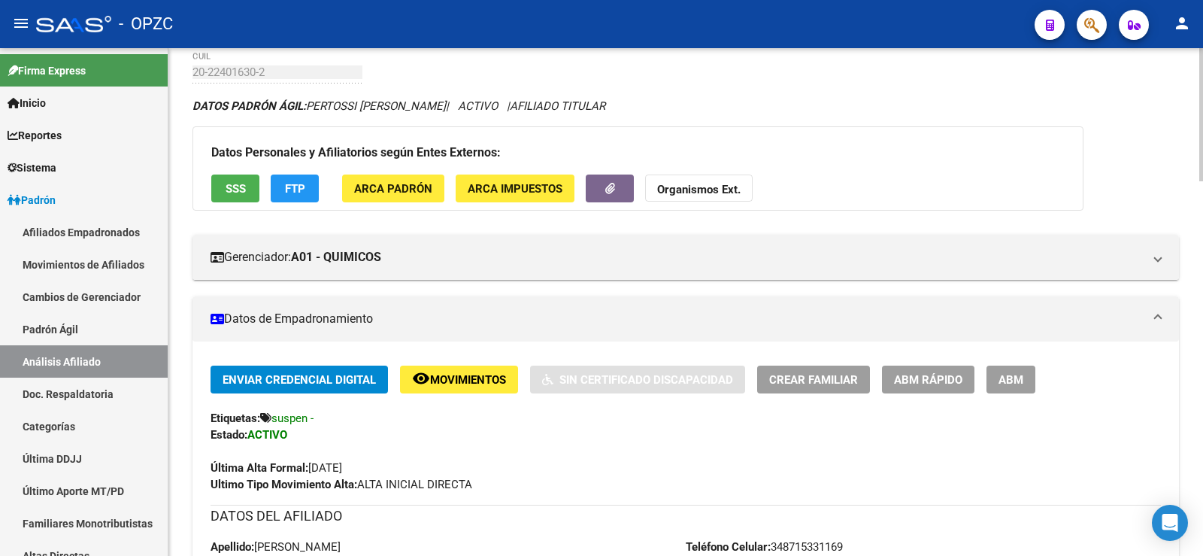
scroll to position [0, 0]
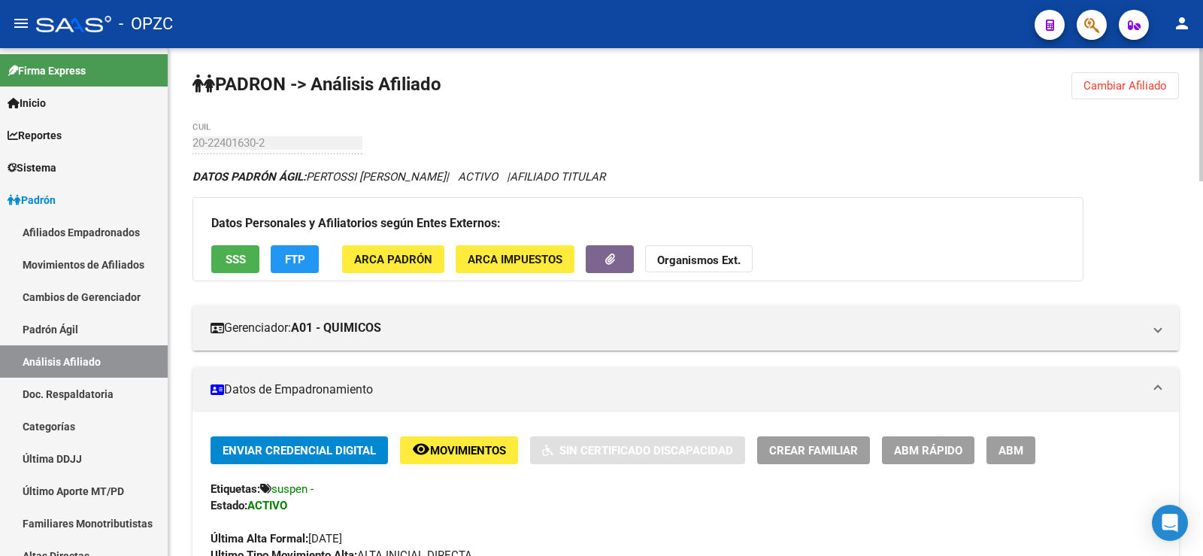
click at [1091, 83] on span "Cambiar Afiliado" at bounding box center [1124, 86] width 83 height 14
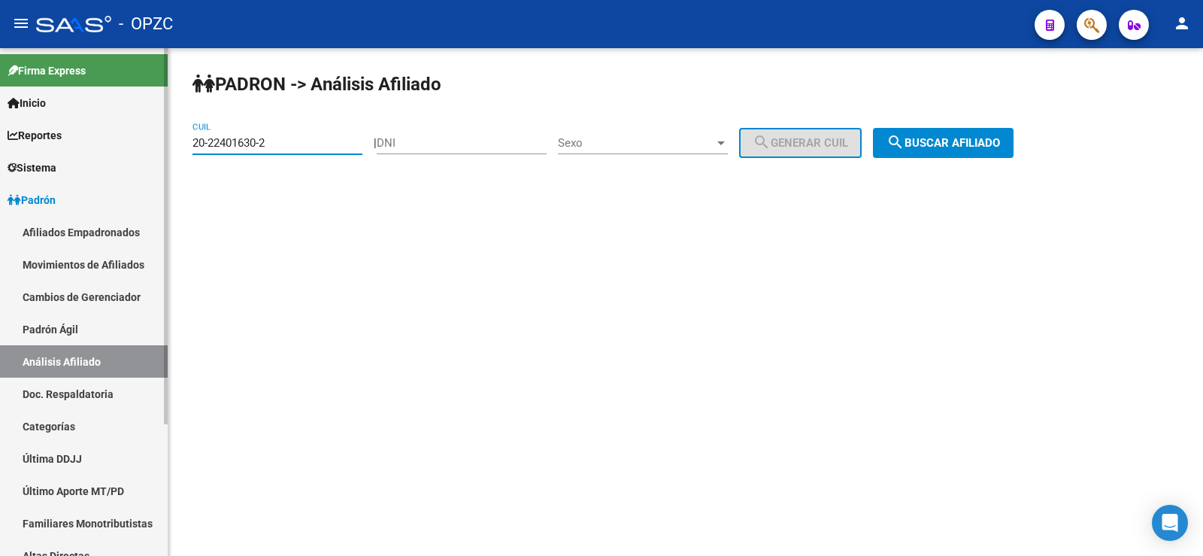
click at [122, 147] on mat-sidenav-container "Firma Express Inicio Calendario SSS Instructivos Contacto OS Reportes Tablero d…" at bounding box center [601, 301] width 1203 height 507
click at [966, 145] on span "search Buscar afiliado" at bounding box center [943, 143] width 114 height 14
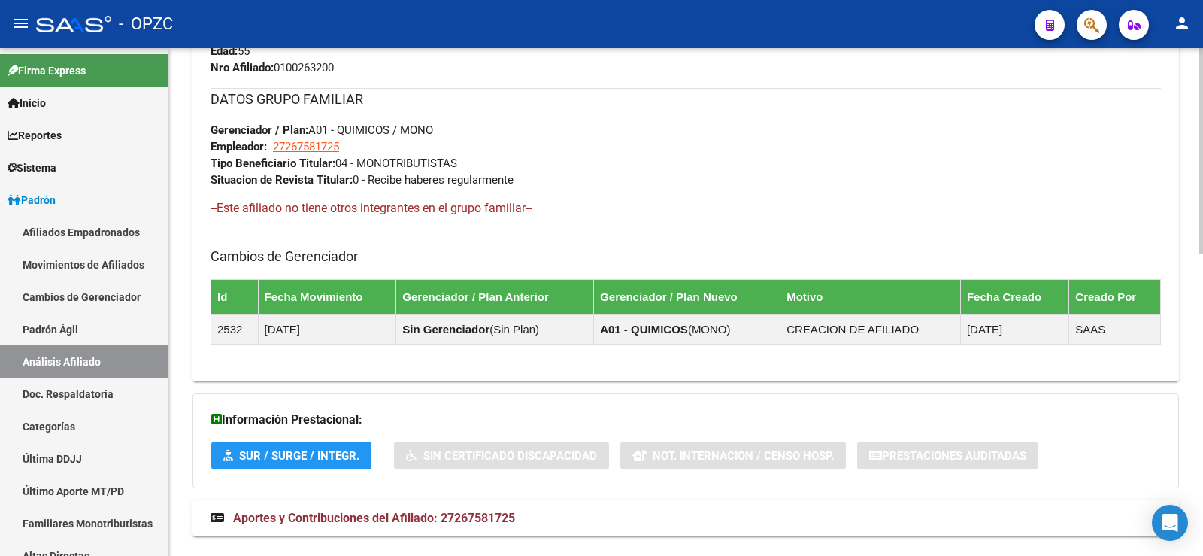
scroll to position [748, 0]
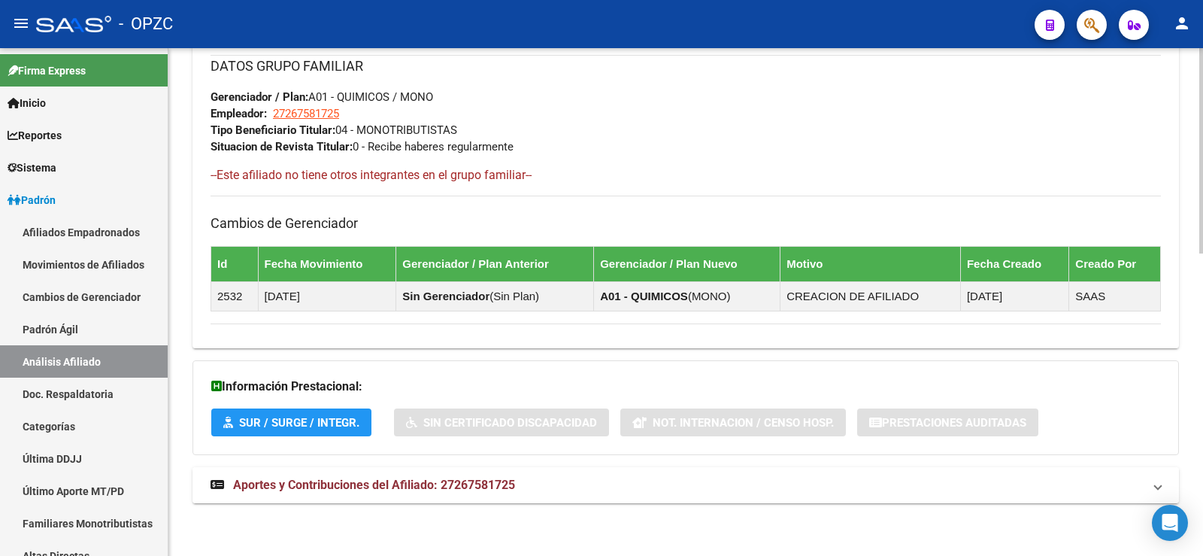
click at [436, 489] on span "Aportes y Contribuciones del Afiliado: 27267581725" at bounding box center [374, 484] width 282 height 14
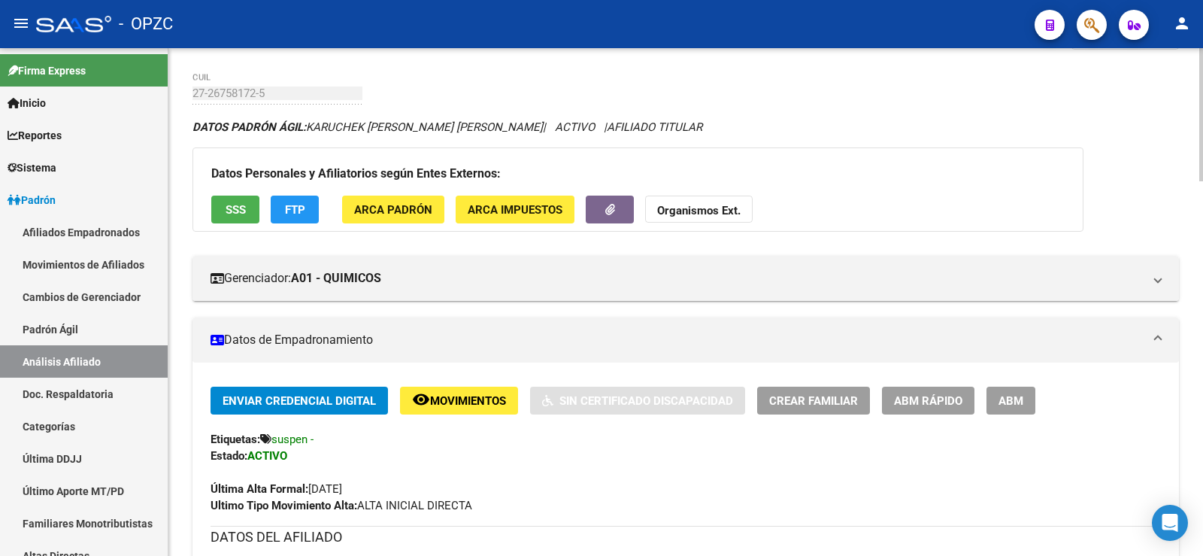
scroll to position [0, 0]
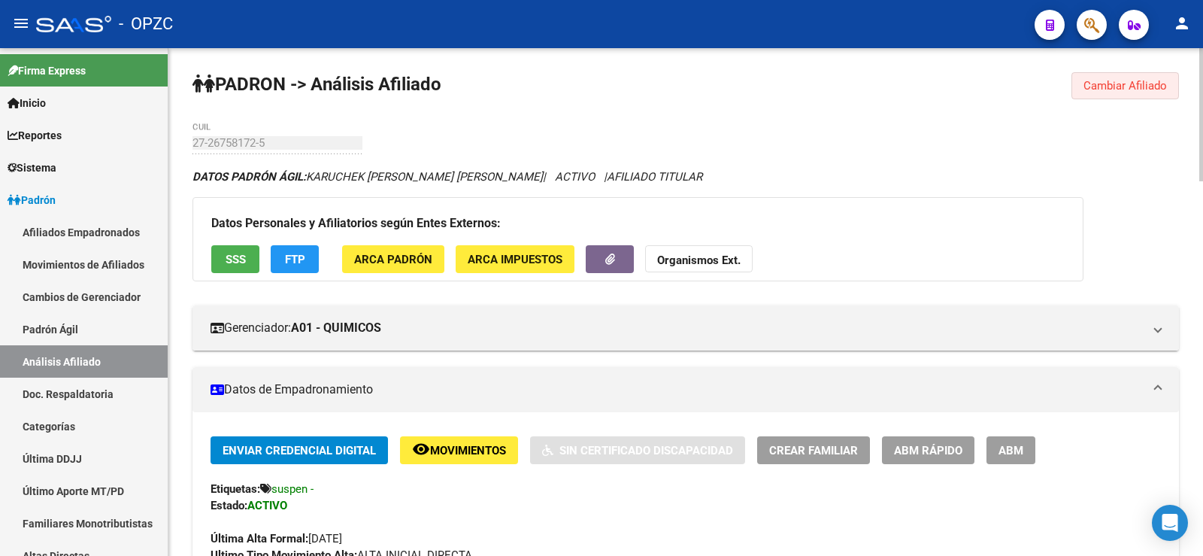
click at [1113, 86] on span "Cambiar Afiliado" at bounding box center [1124, 86] width 83 height 14
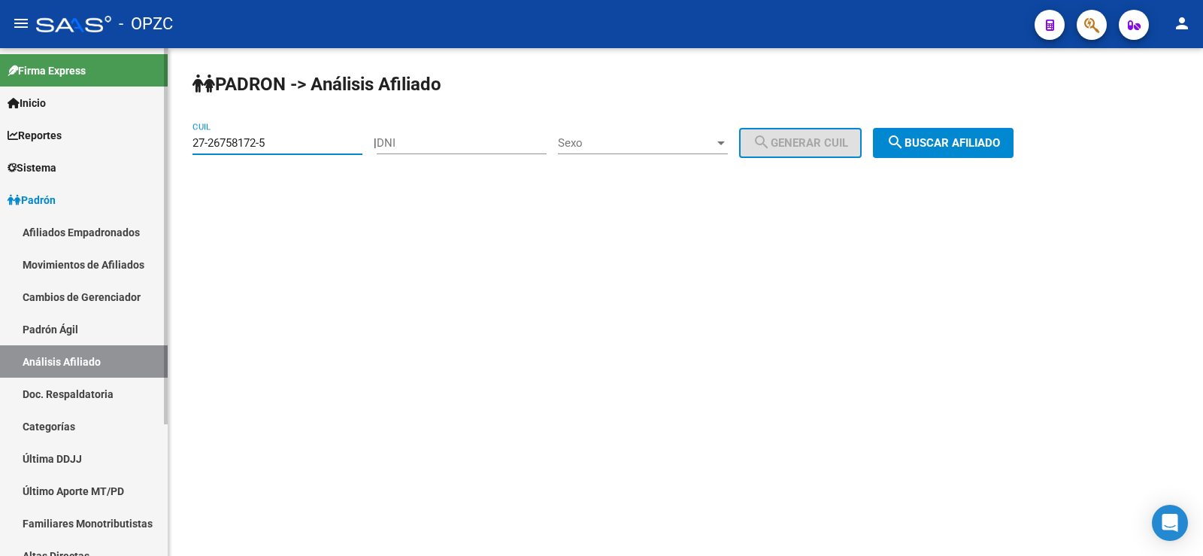
drag, startPoint x: 297, startPoint y: 142, endPoint x: 0, endPoint y: 168, distance: 298.1
click at [0, 168] on mat-sidenav-container "Firma Express Inicio Calendario SSS Instructivos Contacto OS Reportes Tablero d…" at bounding box center [601, 301] width 1203 height 507
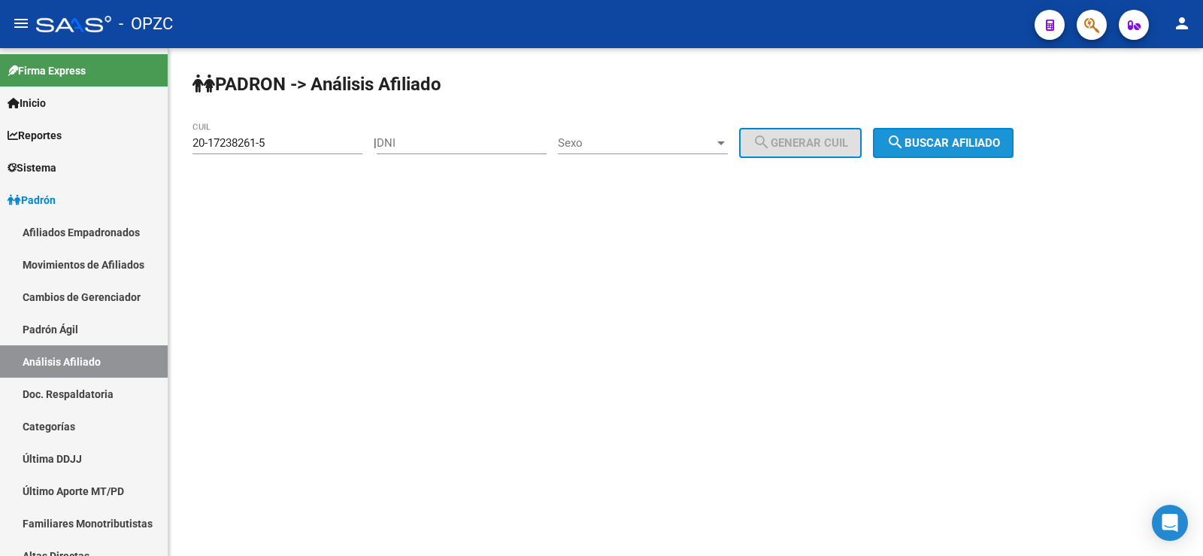
click at [959, 150] on button "search Buscar afiliado" at bounding box center [943, 143] width 141 height 30
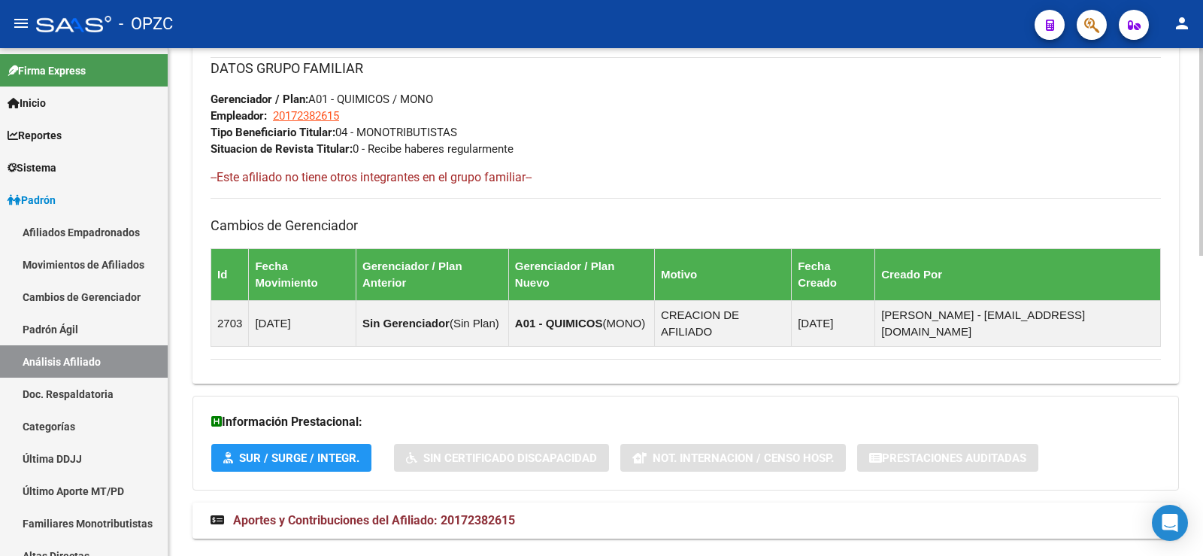
scroll to position [732, 0]
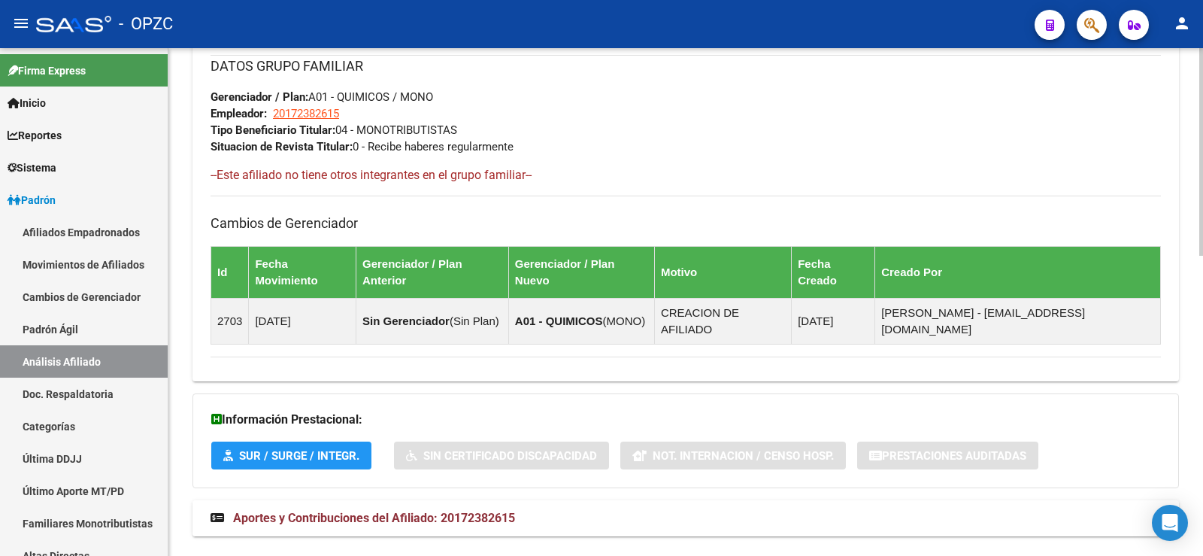
click at [465, 510] on span "Aportes y Contribuciones del Afiliado: 20172382615" at bounding box center [374, 517] width 282 height 14
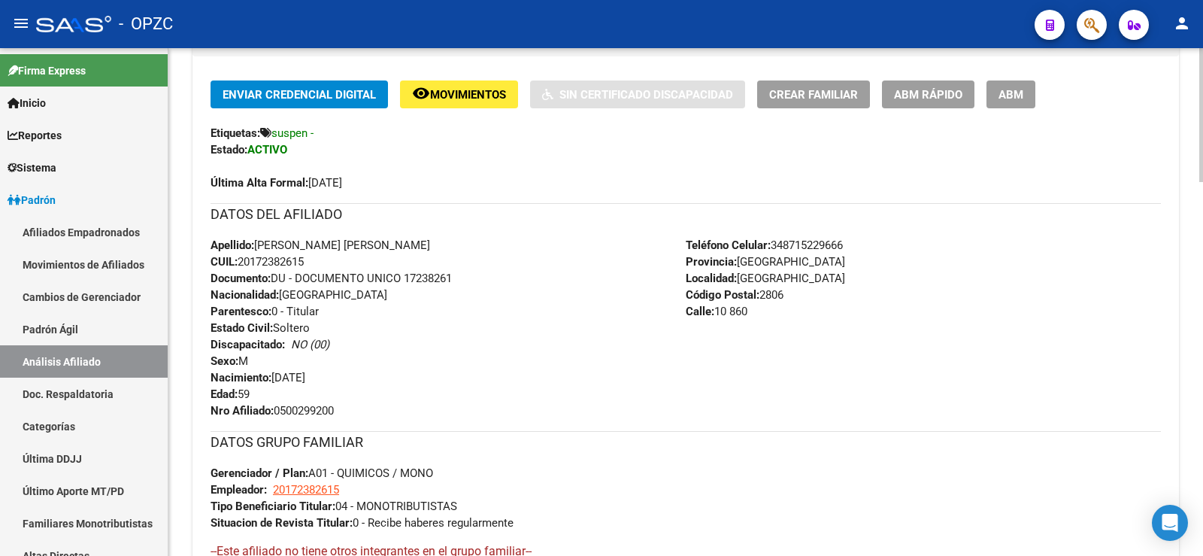
scroll to position [0, 0]
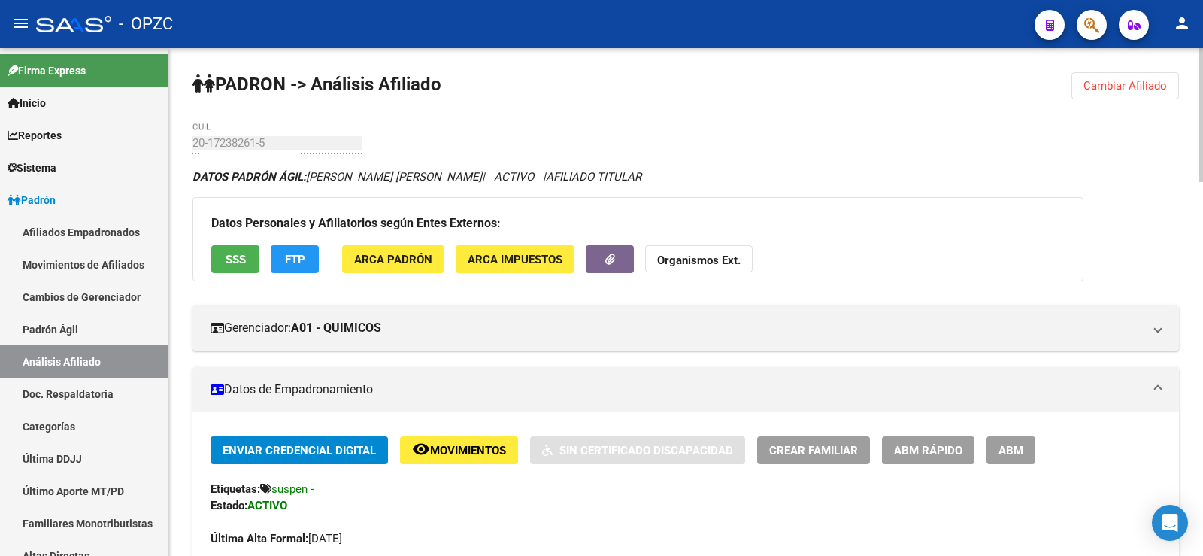
click at [1109, 91] on span "Cambiar Afiliado" at bounding box center [1124, 86] width 83 height 14
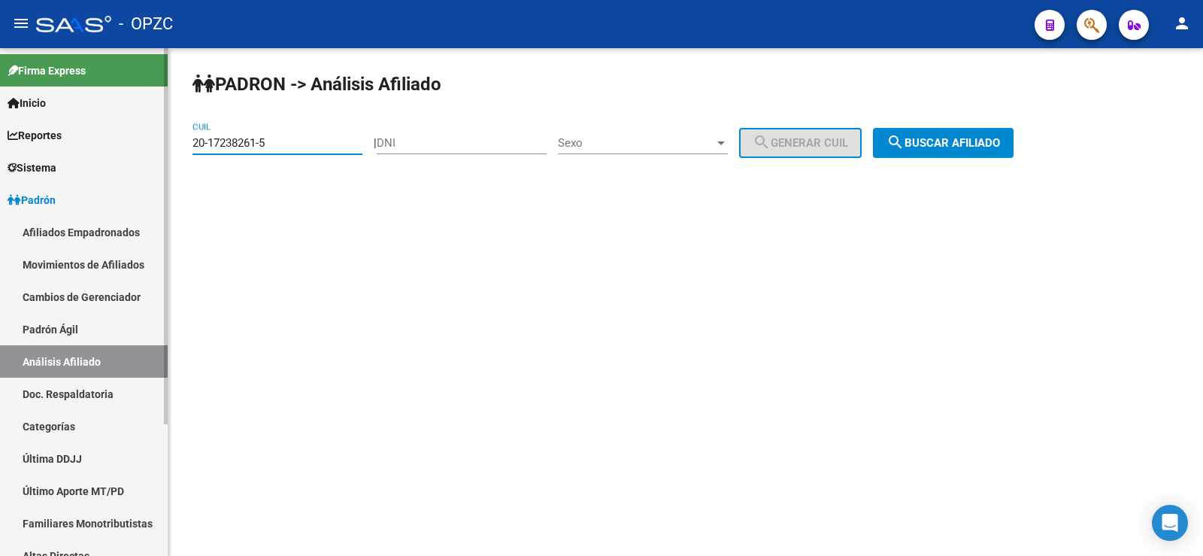
drag, startPoint x: 320, startPoint y: 141, endPoint x: 114, endPoint y: 138, distance: 206.0
click at [114, 138] on mat-sidenav-container "Firma Express Inicio Calendario SSS Instructivos Contacto OS Reportes Tablero d…" at bounding box center [601, 301] width 1203 height 507
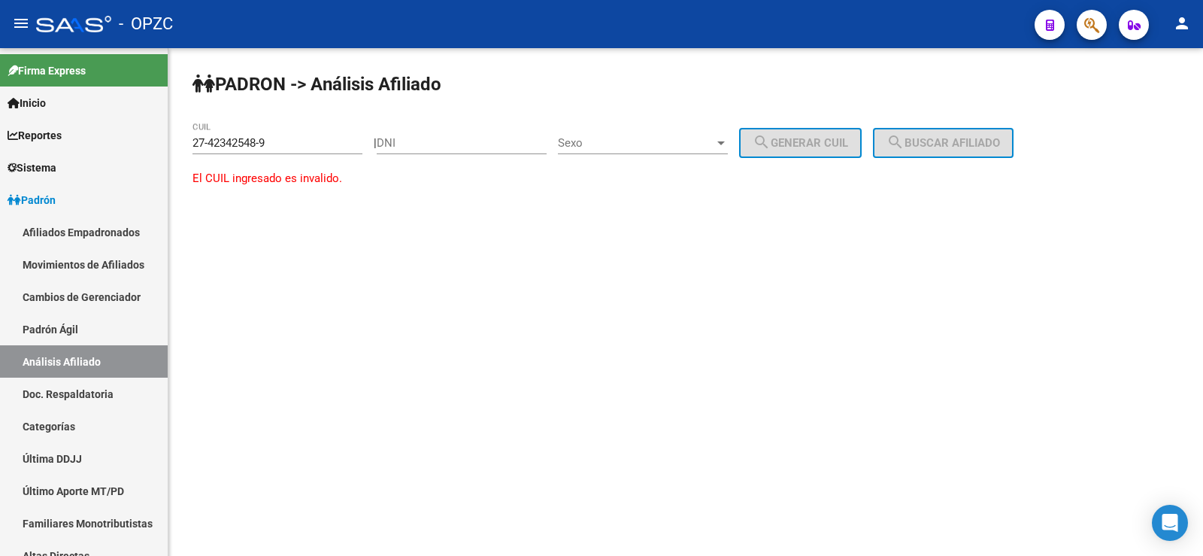
click at [168, 142] on div "[PERSON_NAME] -> Análisis Afiliado 27-42342548-9 CUIL | DNI Sexo Sexo search Ge…" at bounding box center [685, 143] width 1035 height 191
drag, startPoint x: 299, startPoint y: 144, endPoint x: 186, endPoint y: 146, distance: 112.8
click at [186, 146] on div "[PERSON_NAME] -> Análisis Afiliado 27-42342548-9 CUIL | DNI Sexo Sexo search Ge…" at bounding box center [685, 143] width 1035 height 191
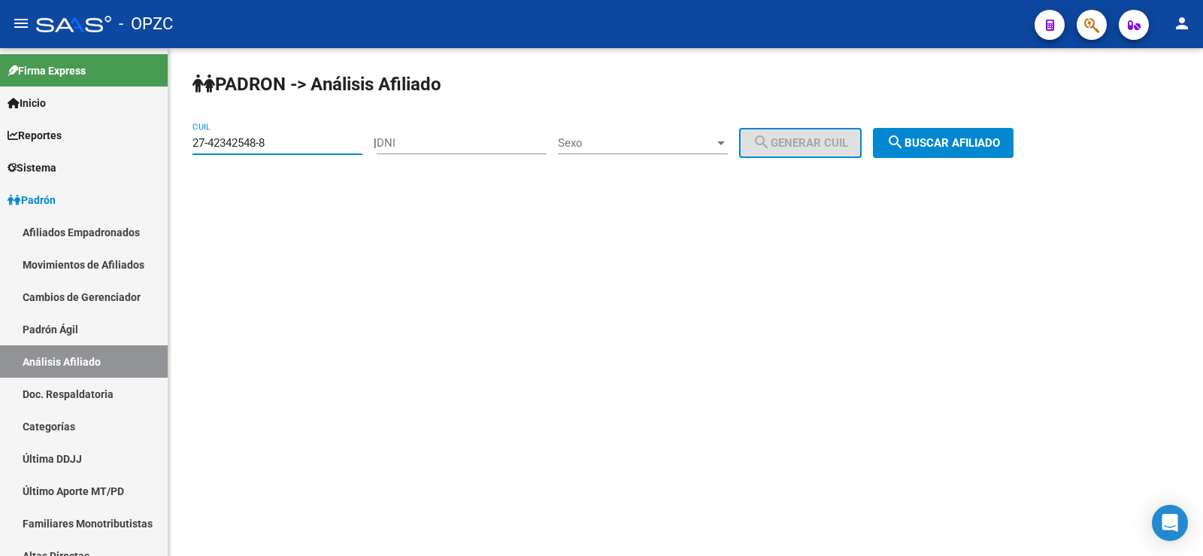
click at [1000, 143] on span "search Buscar afiliado" at bounding box center [943, 143] width 114 height 14
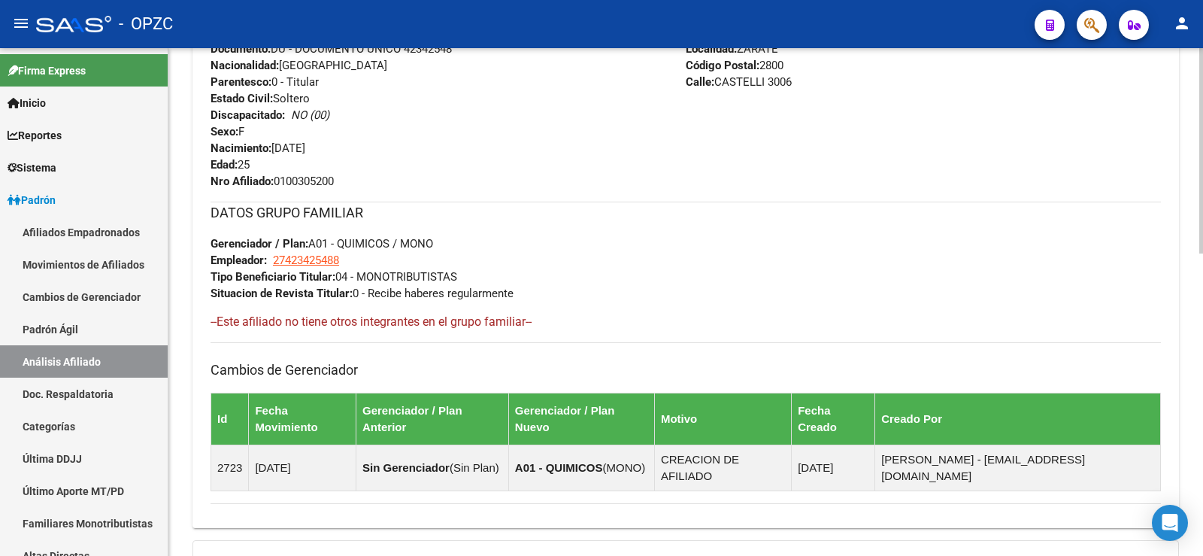
scroll to position [748, 0]
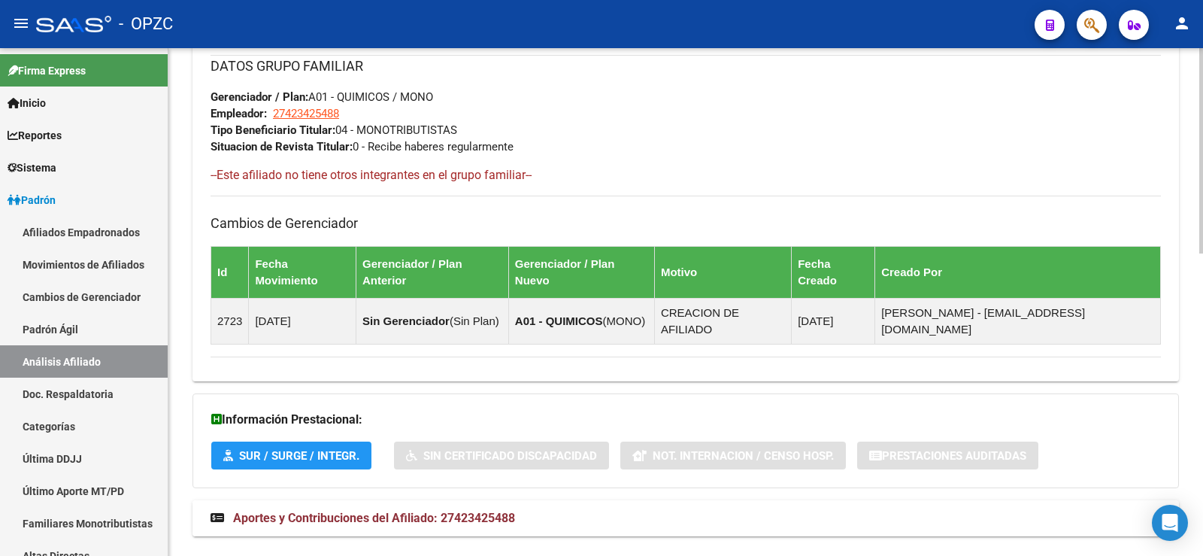
click at [475, 510] on span "Aportes y Contribuciones del Afiliado: 27423425488" at bounding box center [374, 517] width 282 height 14
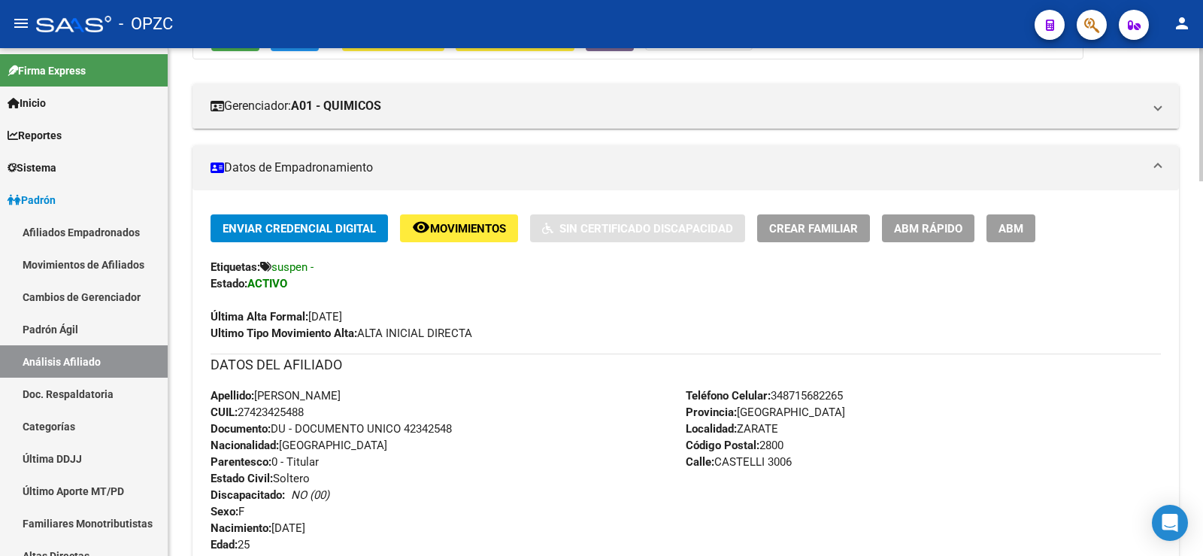
scroll to position [0, 0]
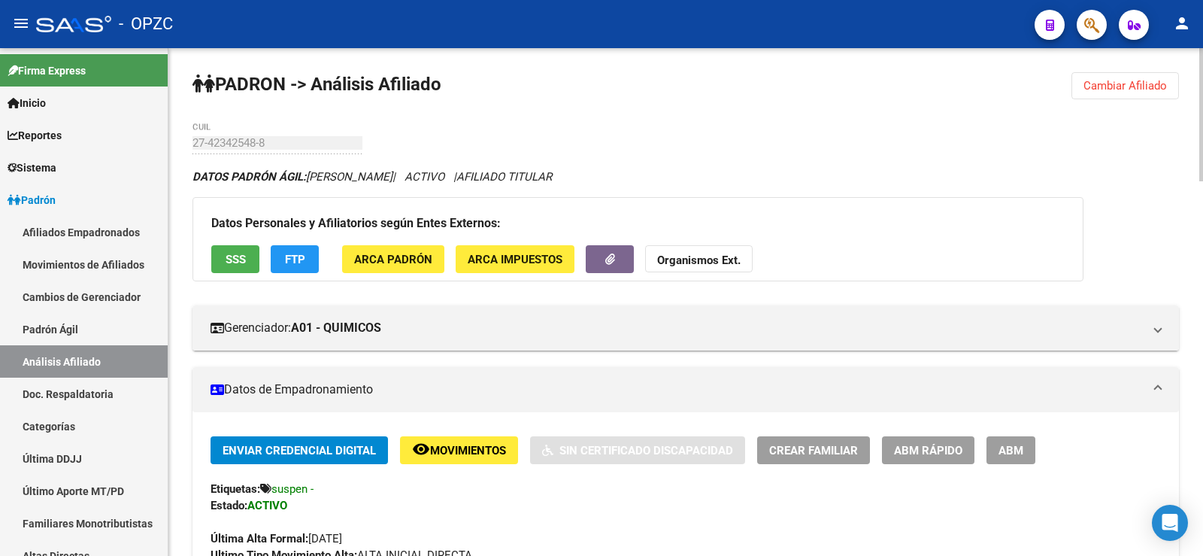
click at [1126, 83] on span "Cambiar Afiliado" at bounding box center [1124, 86] width 83 height 14
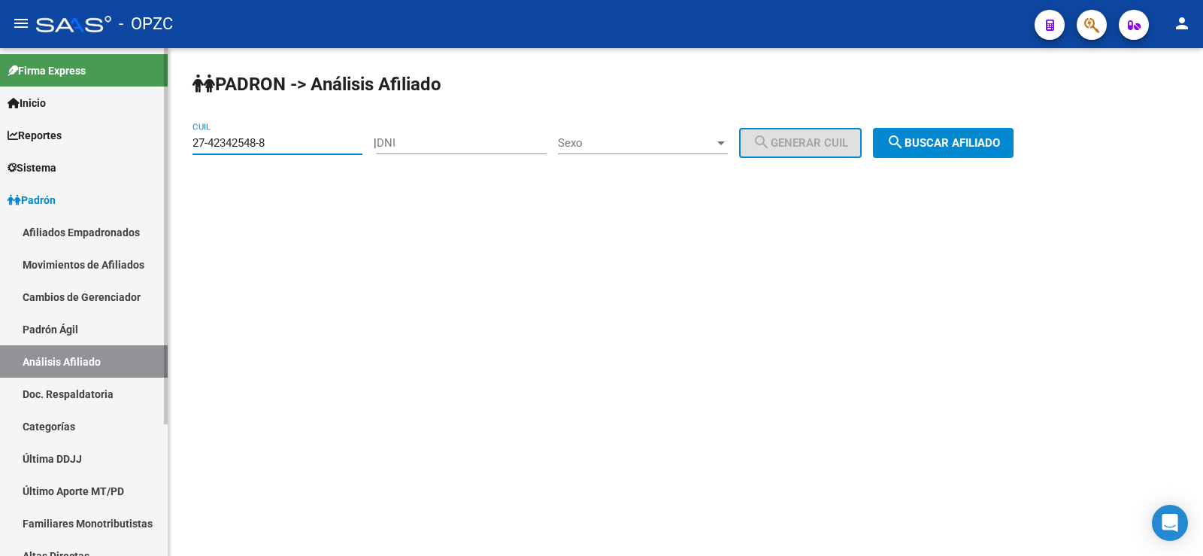
drag, startPoint x: 276, startPoint y: 144, endPoint x: 150, endPoint y: 144, distance: 125.6
click at [150, 144] on mat-sidenav-container "Firma Express Inicio Calendario SSS Instructivos Contacto OS Reportes Tablero d…" at bounding box center [601, 301] width 1203 height 507
click at [995, 151] on button "search Buscar afiliado" at bounding box center [943, 143] width 141 height 30
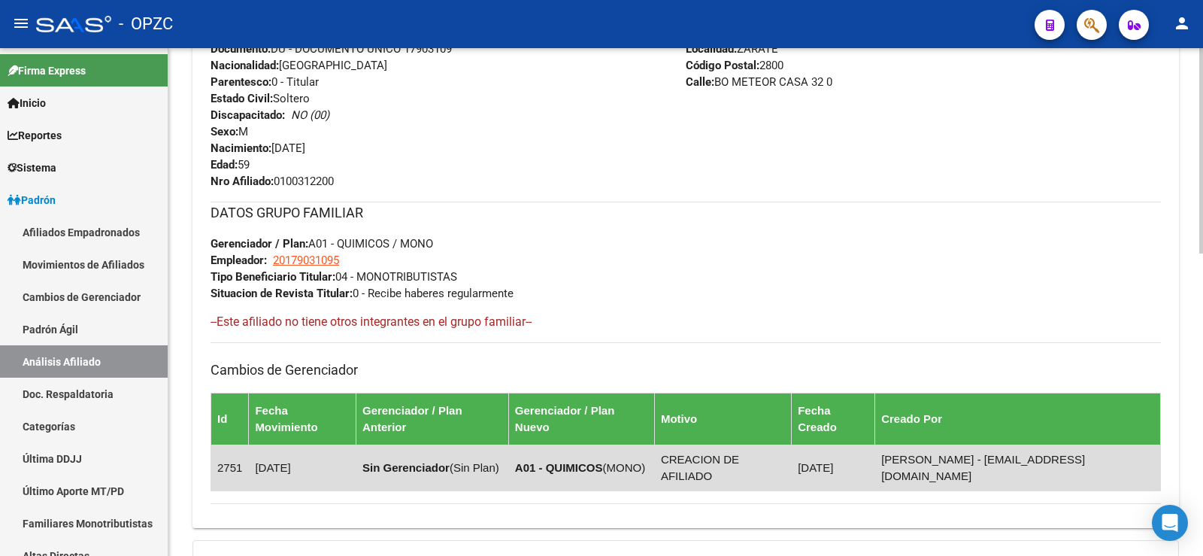
scroll to position [748, 0]
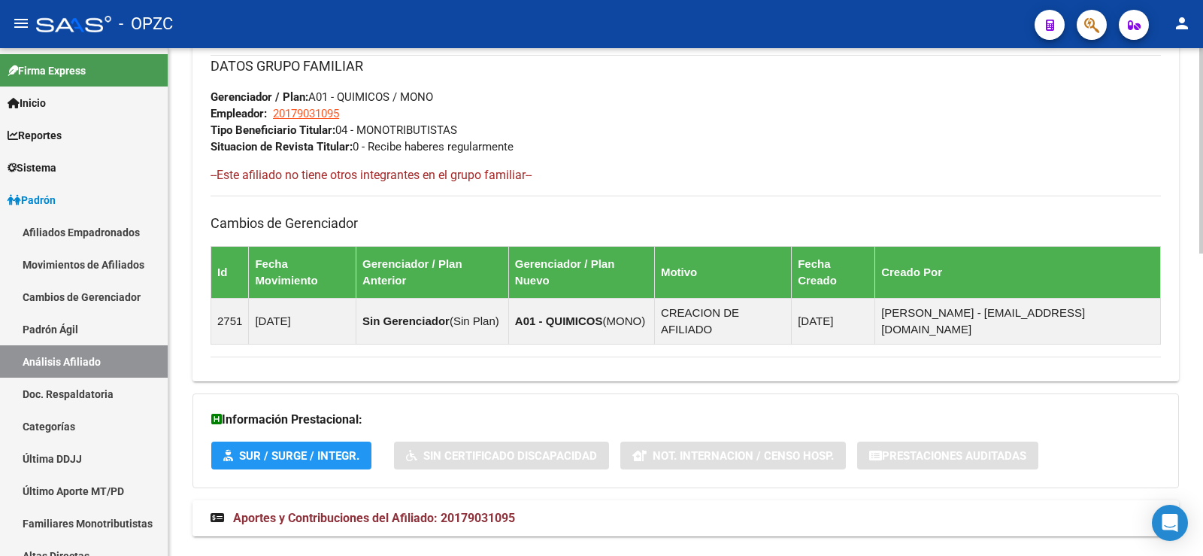
click at [488, 510] on span "Aportes y Contribuciones del Afiliado: 20179031095" at bounding box center [374, 517] width 282 height 14
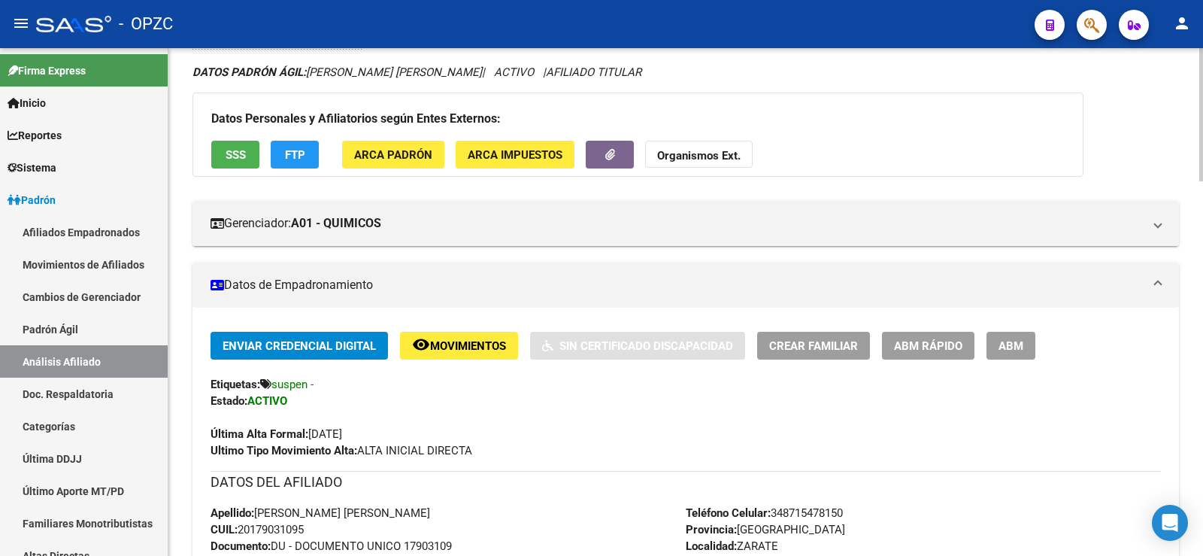
scroll to position [0, 0]
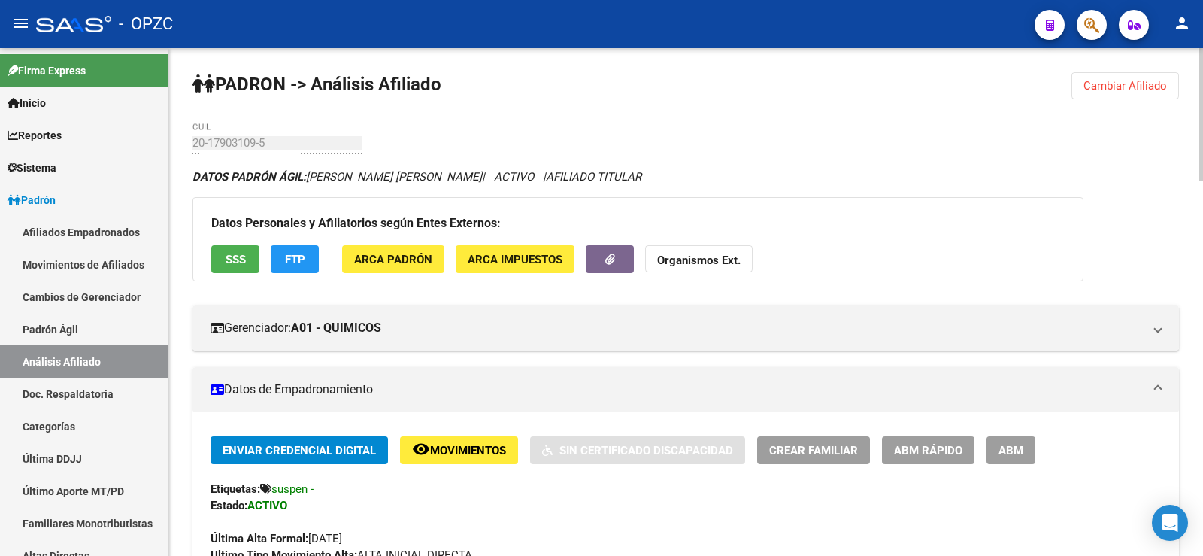
click at [1142, 89] on span "Cambiar Afiliado" at bounding box center [1124, 86] width 83 height 14
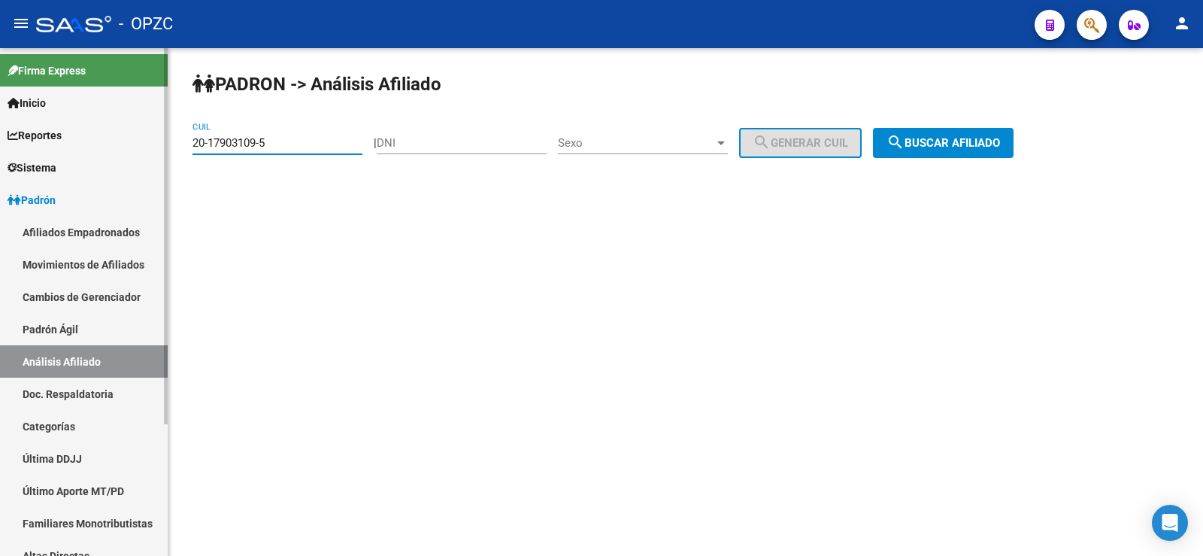
drag, startPoint x: 298, startPoint y: 145, endPoint x: 133, endPoint y: 162, distance: 166.2
click at [133, 162] on mat-sidenav-container "Firma Express Inicio Calendario SSS Instructivos Contacto OS Reportes Tablero d…" at bounding box center [601, 301] width 1203 height 507
type input "27-33200439-0"
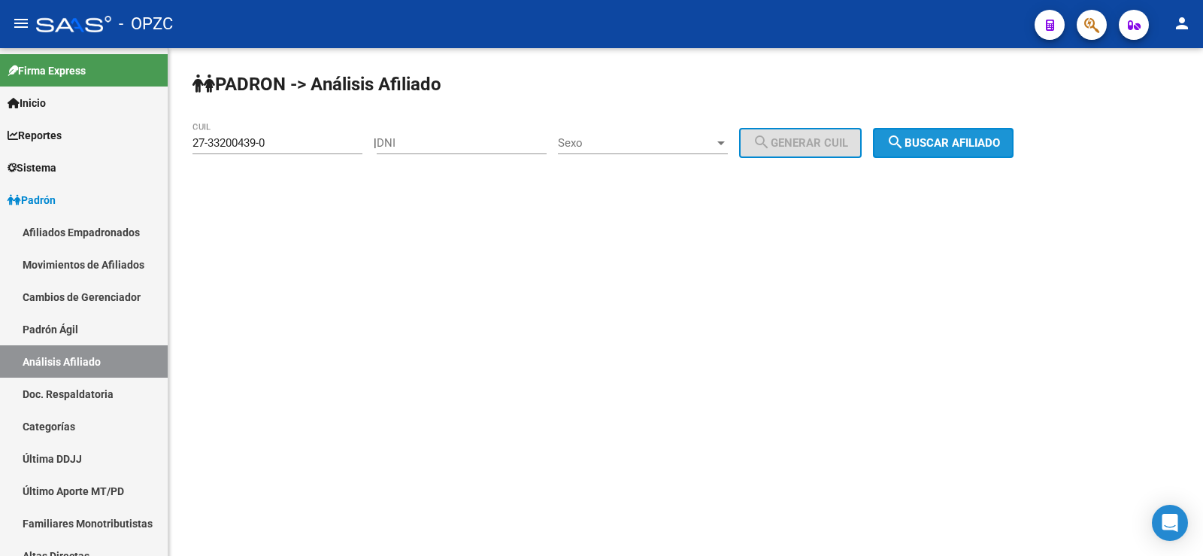
drag, startPoint x: 969, startPoint y: 138, endPoint x: 427, endPoint y: 320, distance: 571.8
click at [968, 138] on span "search Buscar afiliado" at bounding box center [943, 143] width 114 height 14
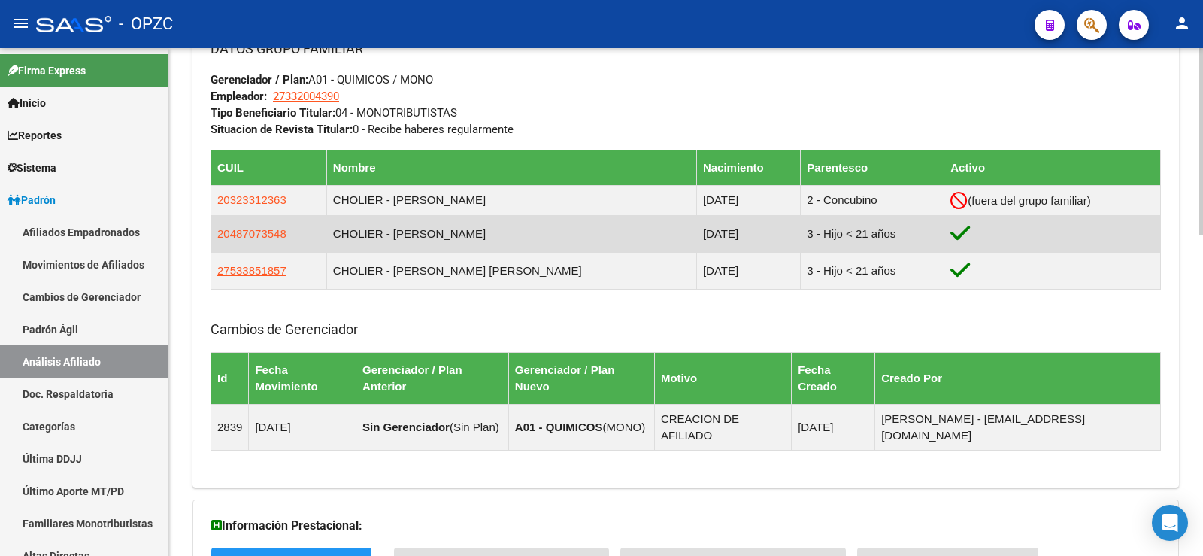
scroll to position [871, 0]
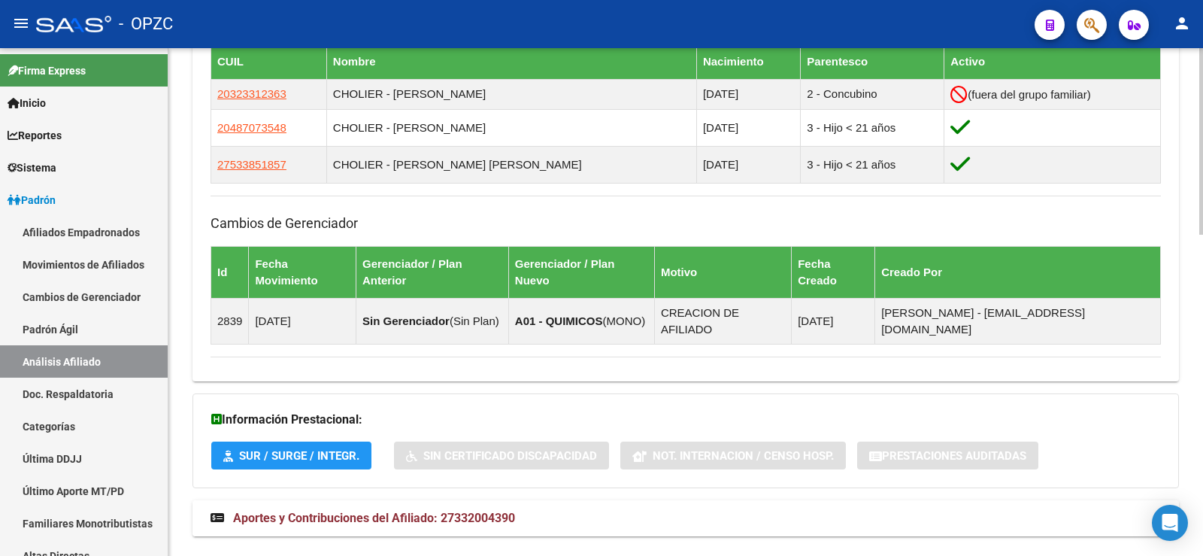
click at [432, 510] on span "Aportes y Contribuciones del Afiliado: 27332004390" at bounding box center [374, 517] width 282 height 14
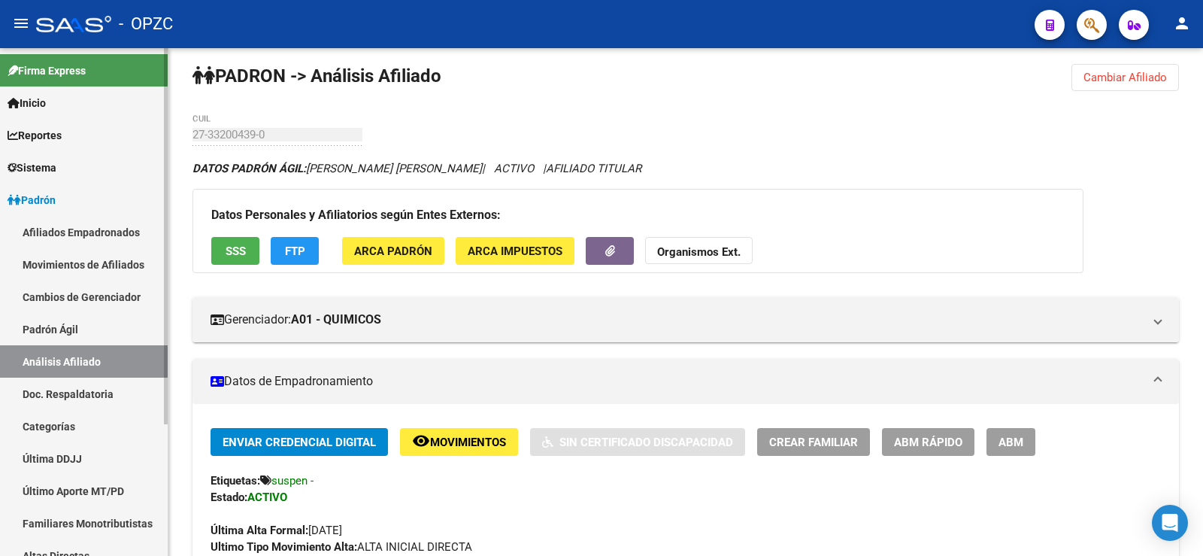
scroll to position [0, 0]
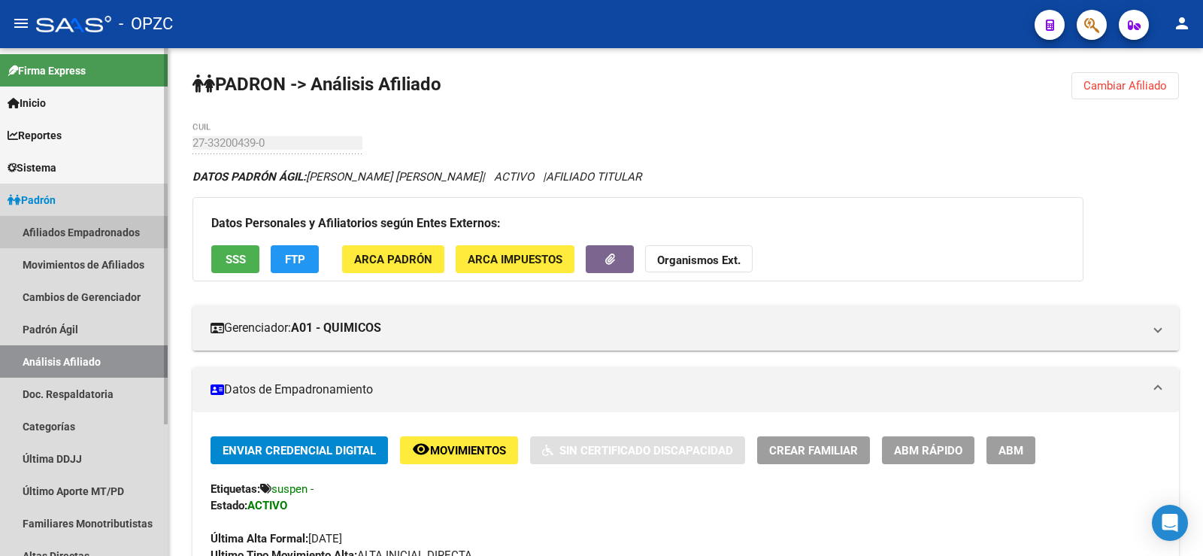
click at [47, 229] on link "Afiliados Empadronados" at bounding box center [84, 232] width 168 height 32
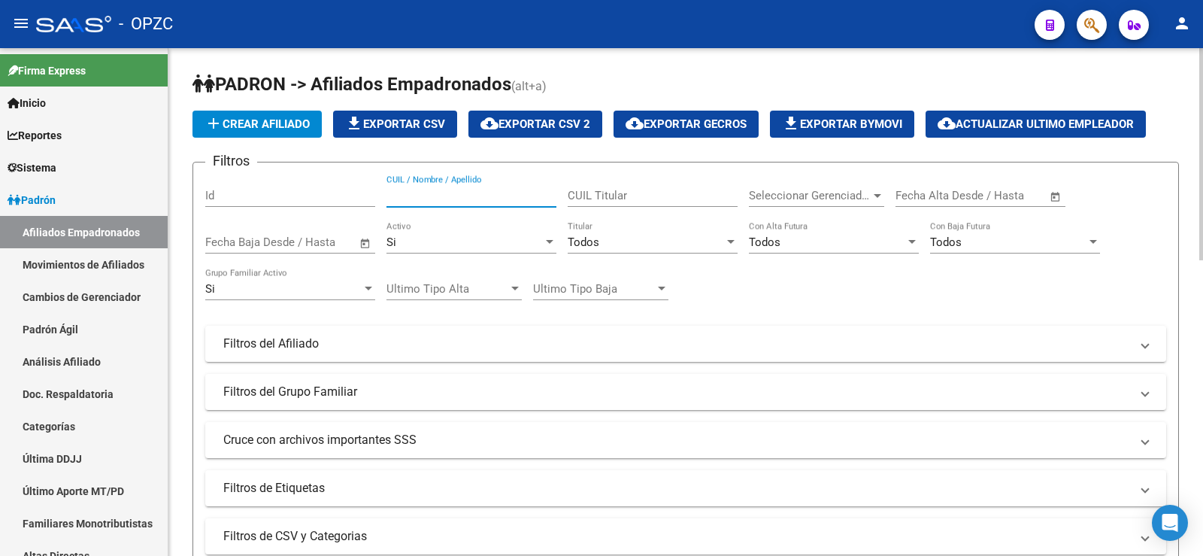
click at [517, 195] on input "CUIL / Nombre / Apellido" at bounding box center [471, 196] width 170 height 14
type input "35665798"
click at [476, 239] on div "Si" at bounding box center [464, 242] width 156 height 14
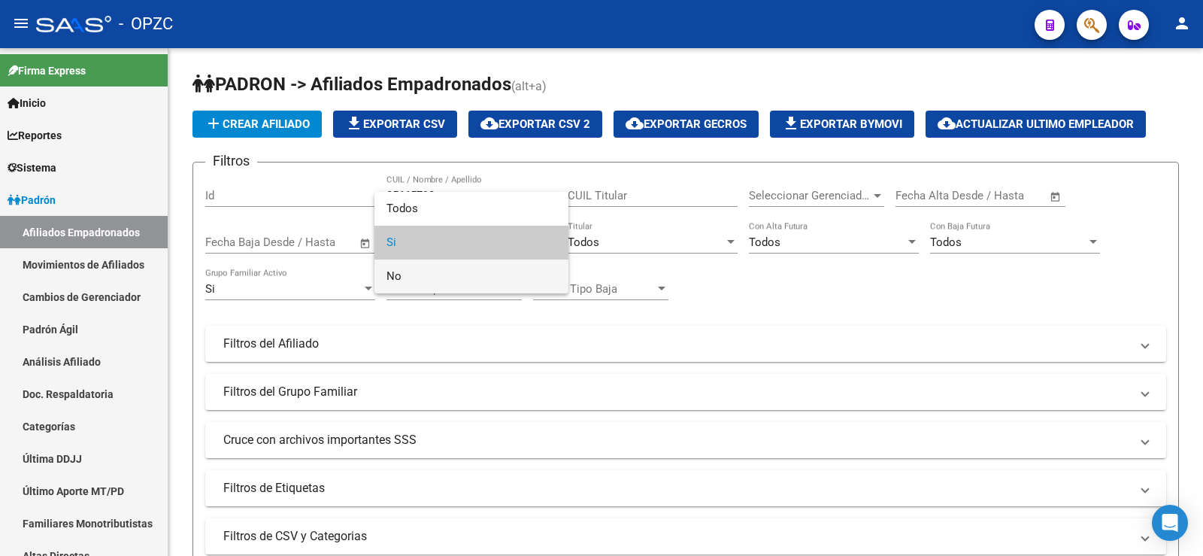
click at [457, 271] on span "No" at bounding box center [471, 276] width 170 height 34
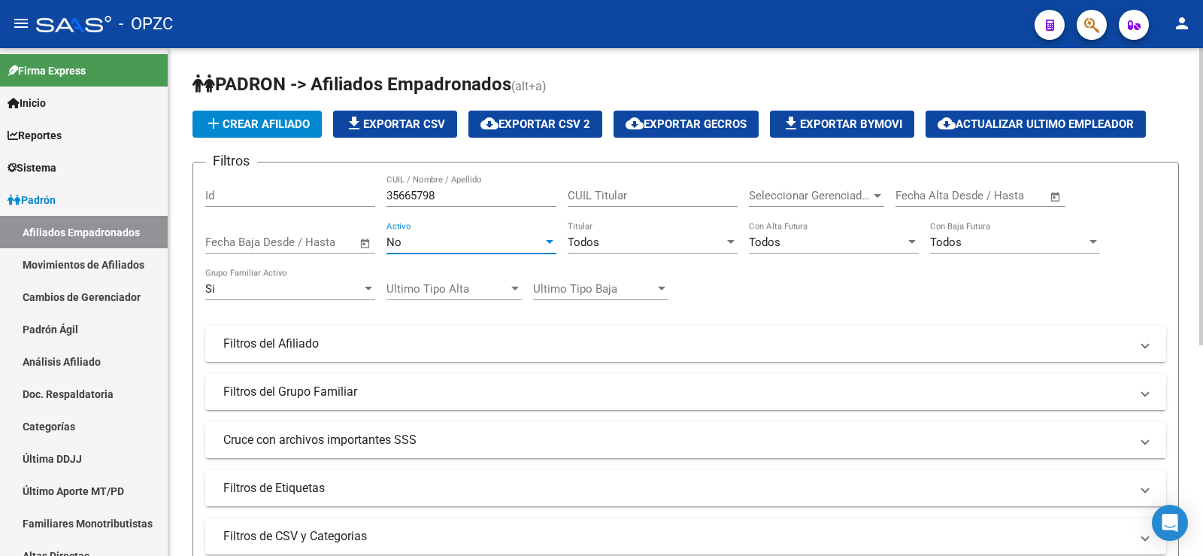
scroll to position [301, 0]
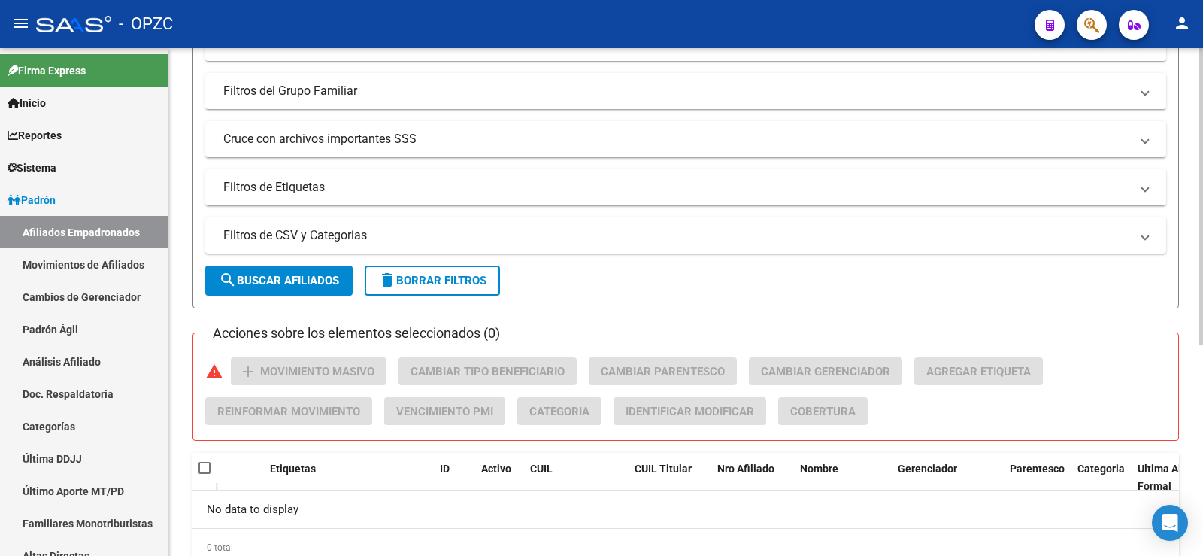
click at [310, 274] on span "search Buscar Afiliados" at bounding box center [279, 281] width 120 height 14
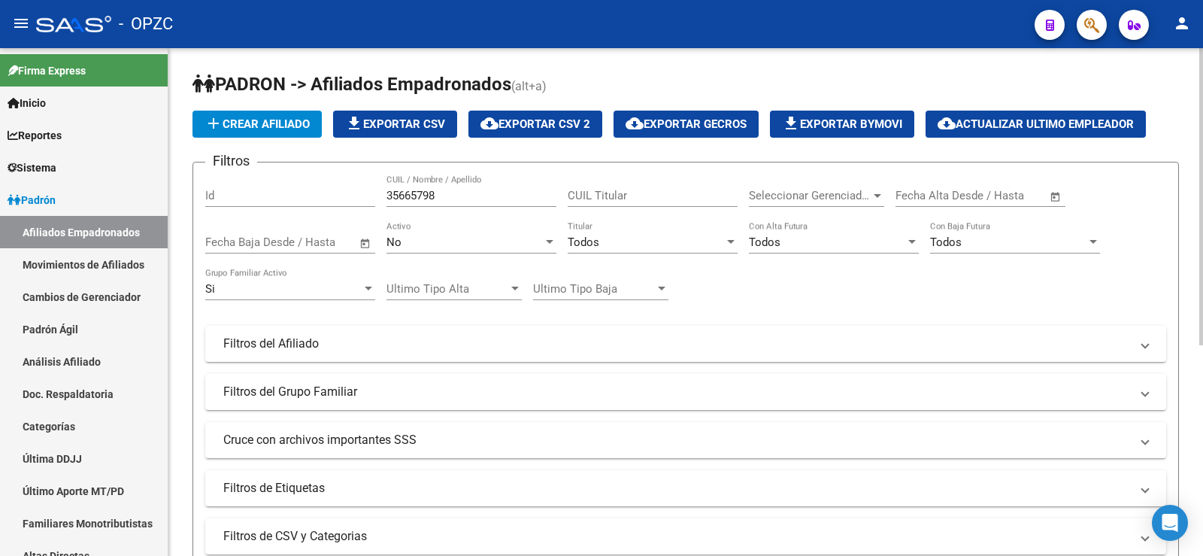
click at [241, 283] on div "Si" at bounding box center [283, 289] width 156 height 14
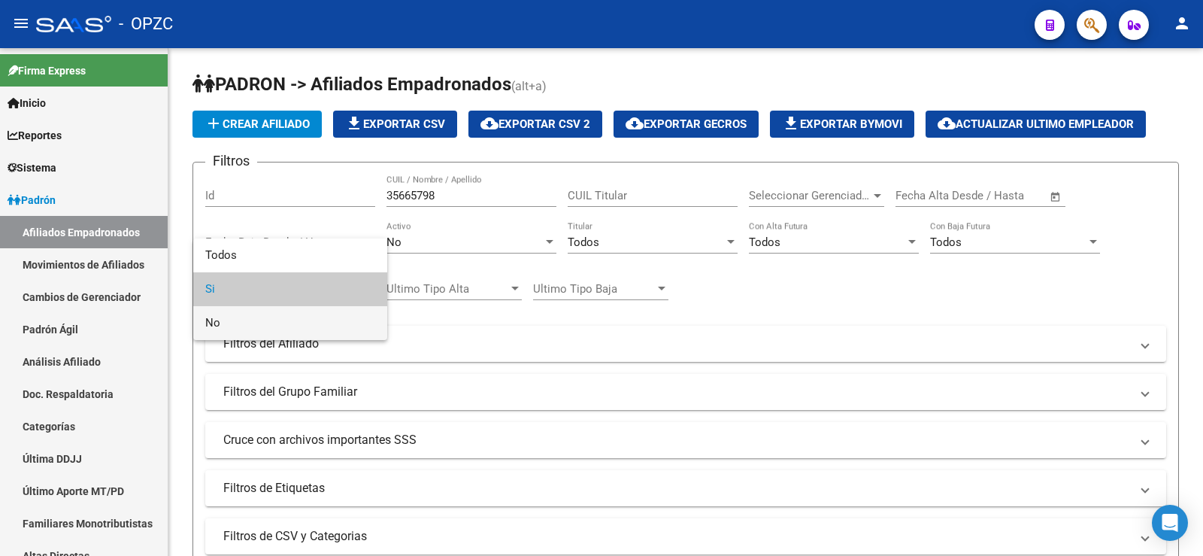
click at [236, 320] on span "No" at bounding box center [290, 323] width 170 height 34
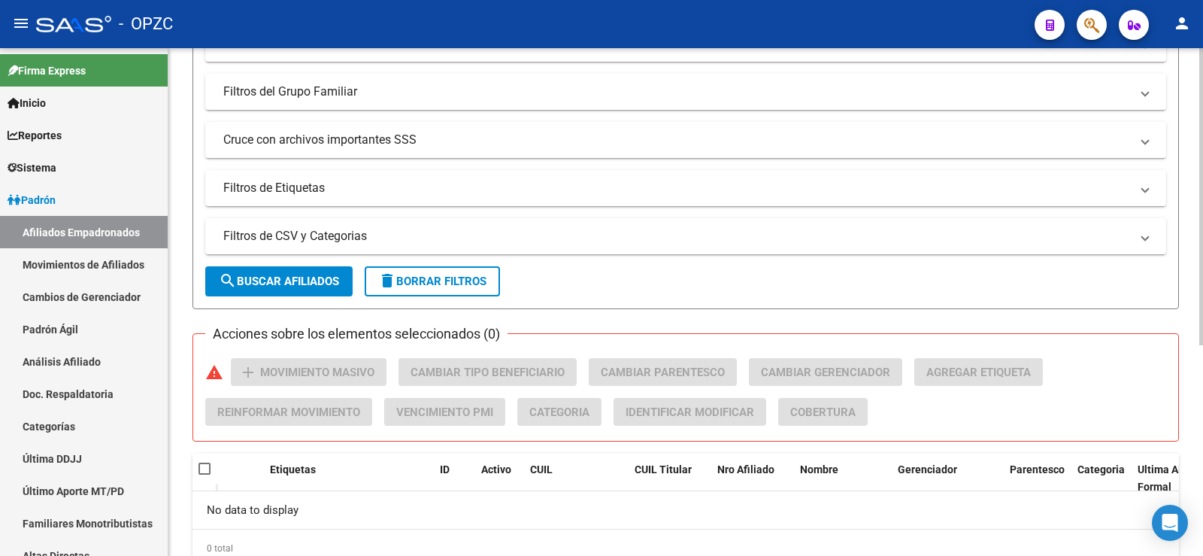
scroll to position [301, 0]
click at [322, 268] on button "search Buscar Afiliados" at bounding box center [278, 280] width 147 height 30
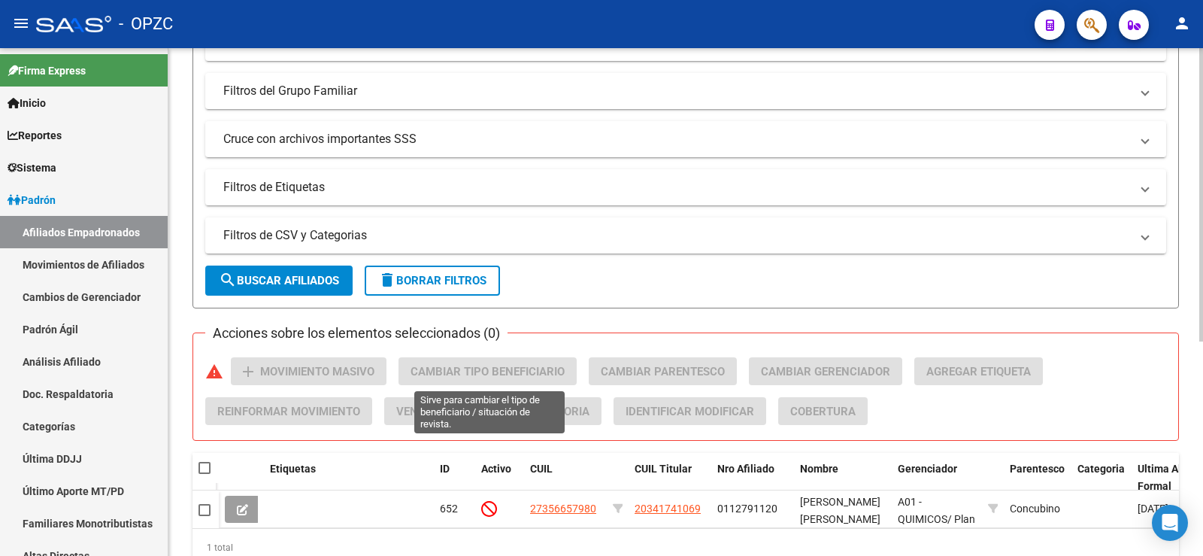
scroll to position [371, 0]
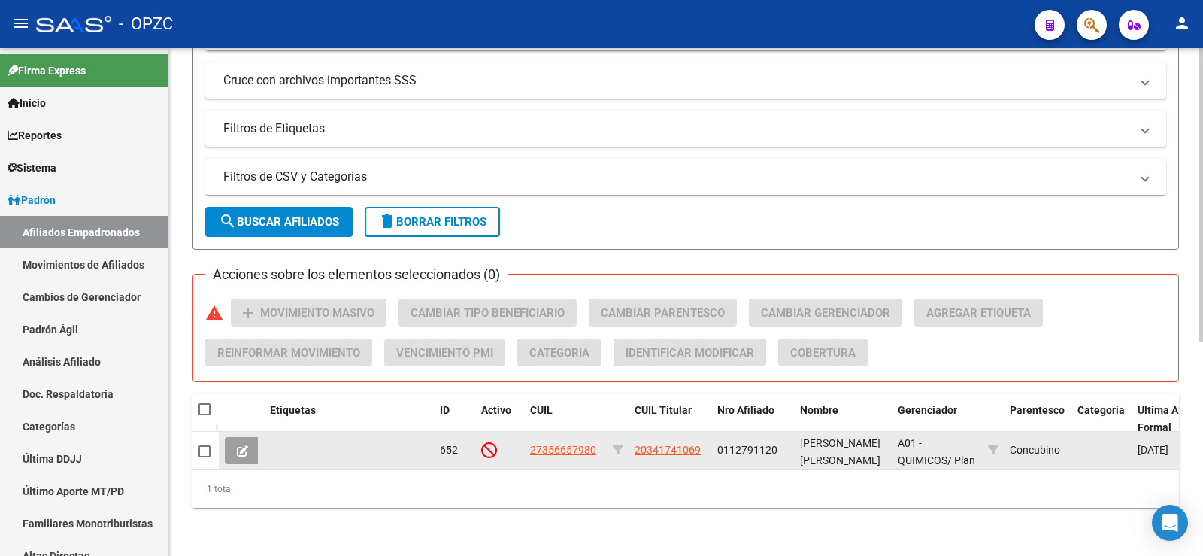
click at [247, 445] on icon at bounding box center [242, 450] width 11 height 11
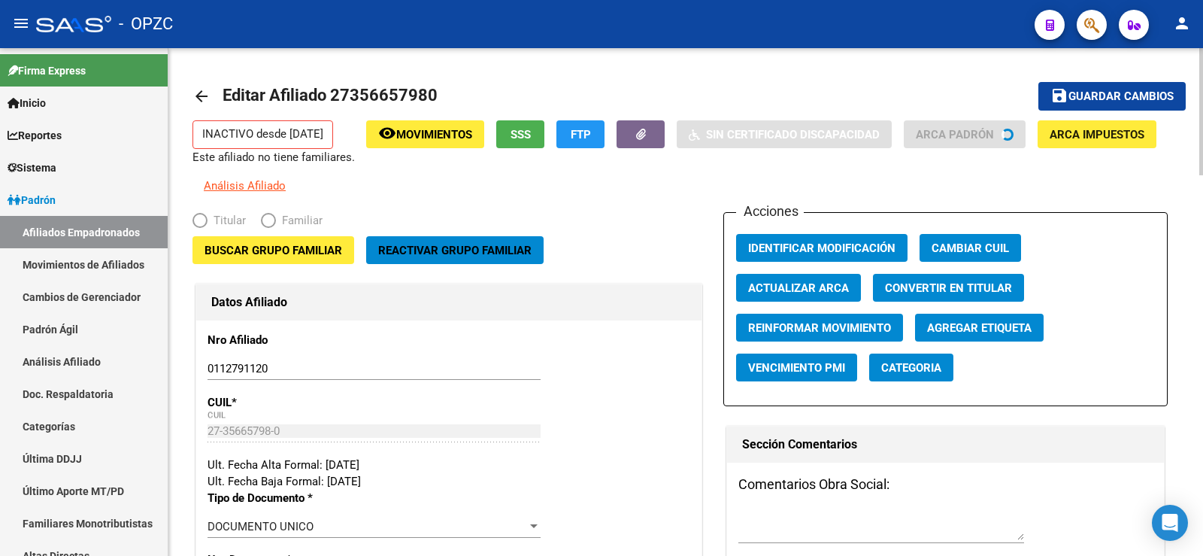
radio input "true"
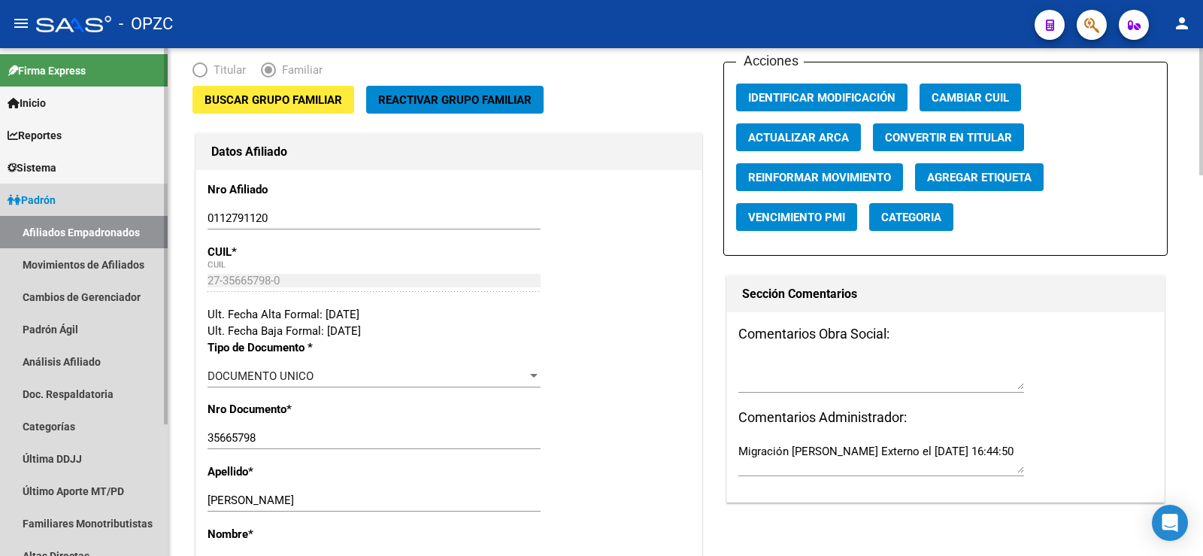
click at [111, 232] on link "Afiliados Empadronados" at bounding box center [84, 232] width 168 height 32
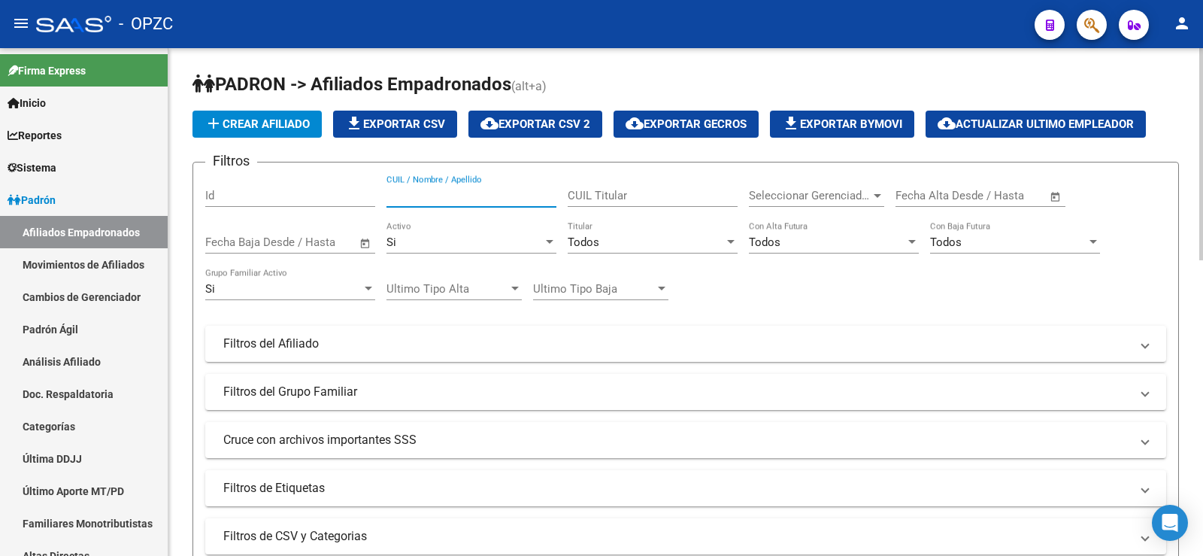
click at [439, 189] on input "CUIL / Nombre / Apellido" at bounding box center [471, 196] width 170 height 14
type input "BOZZAN"
click at [443, 245] on div "Si" at bounding box center [464, 242] width 156 height 14
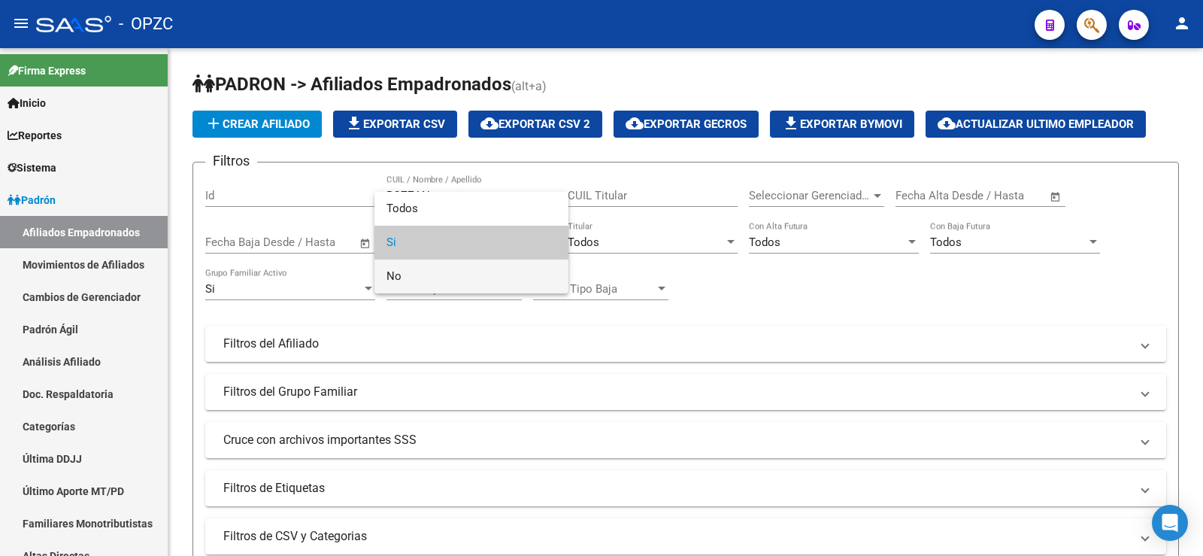
click at [439, 275] on span "No" at bounding box center [471, 276] width 170 height 34
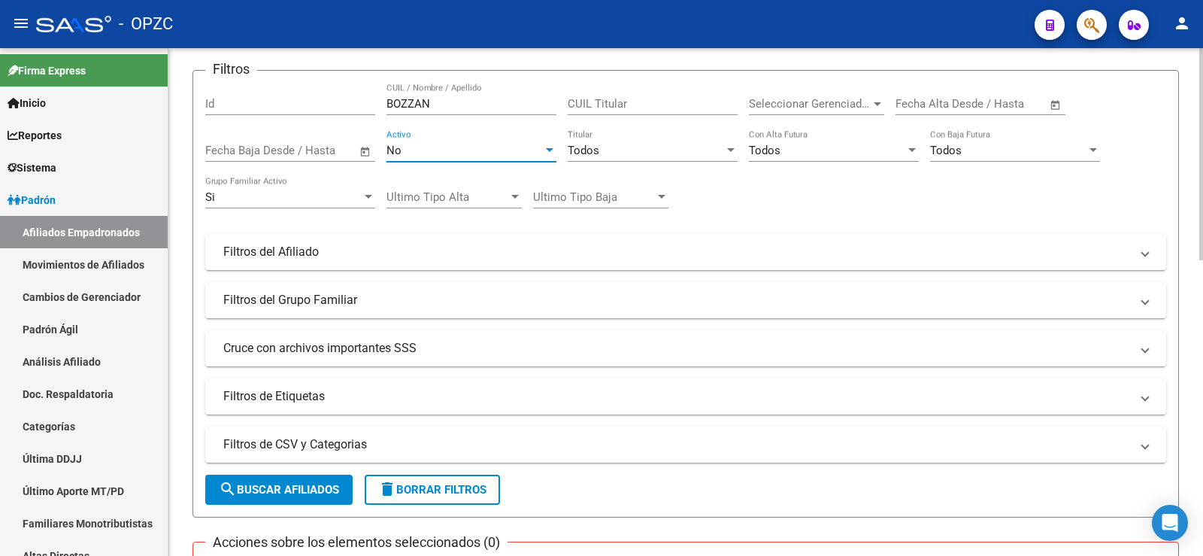
scroll to position [301, 0]
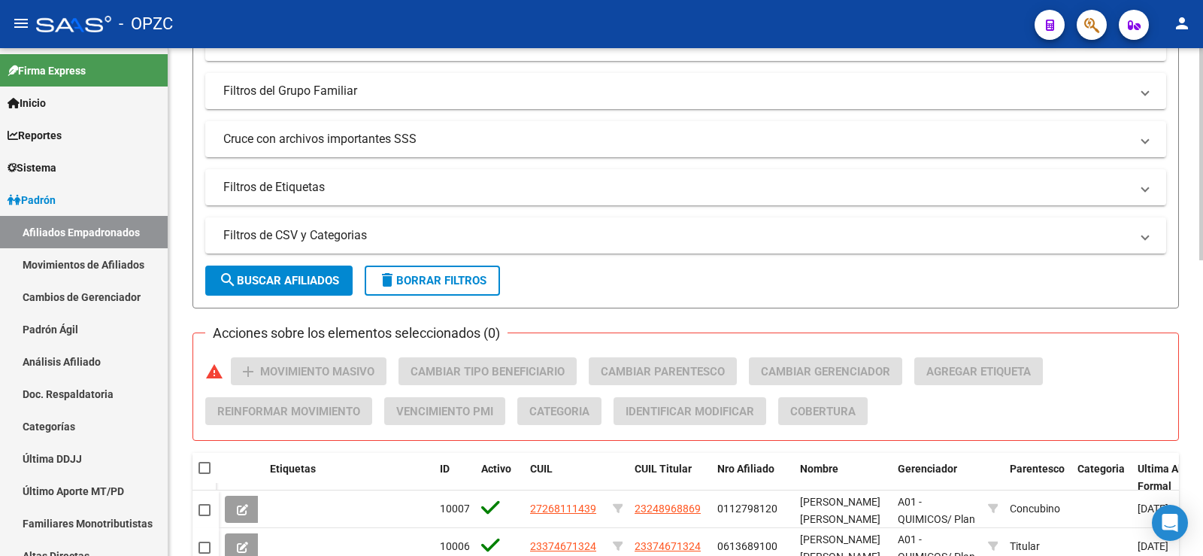
click at [299, 274] on span "search Buscar Afiliados" at bounding box center [279, 281] width 120 height 14
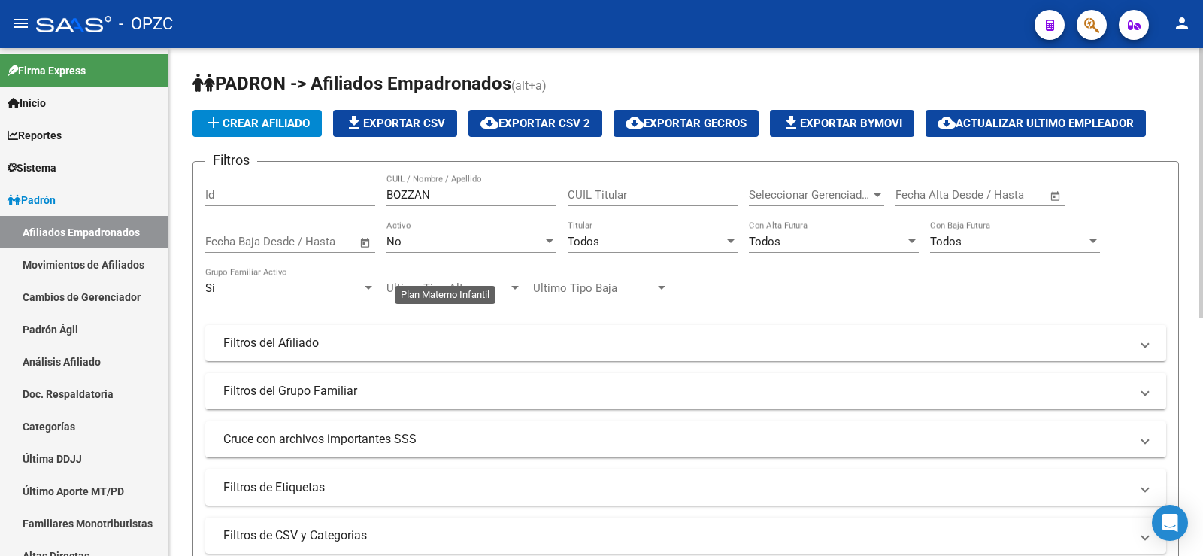
scroll to position [0, 0]
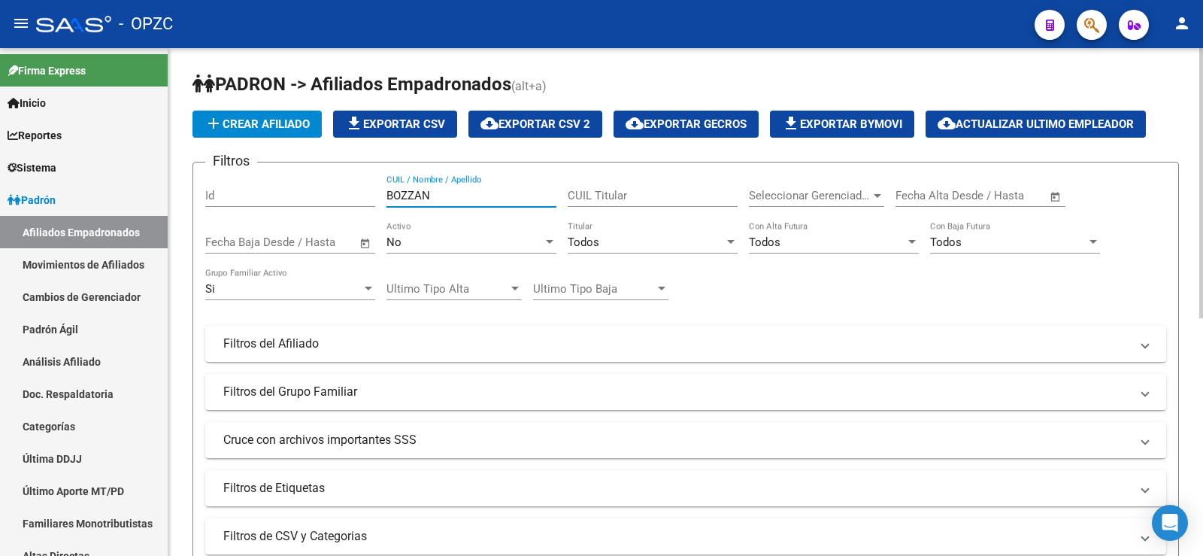
drag, startPoint x: 443, startPoint y: 191, endPoint x: 326, endPoint y: 191, distance: 117.3
click at [326, 191] on div "Filtros Id BOZZAN CUIL / Nombre / Apellido CUIL Titular Seleccionar Gerenciador…" at bounding box center [685, 340] width 961 height 332
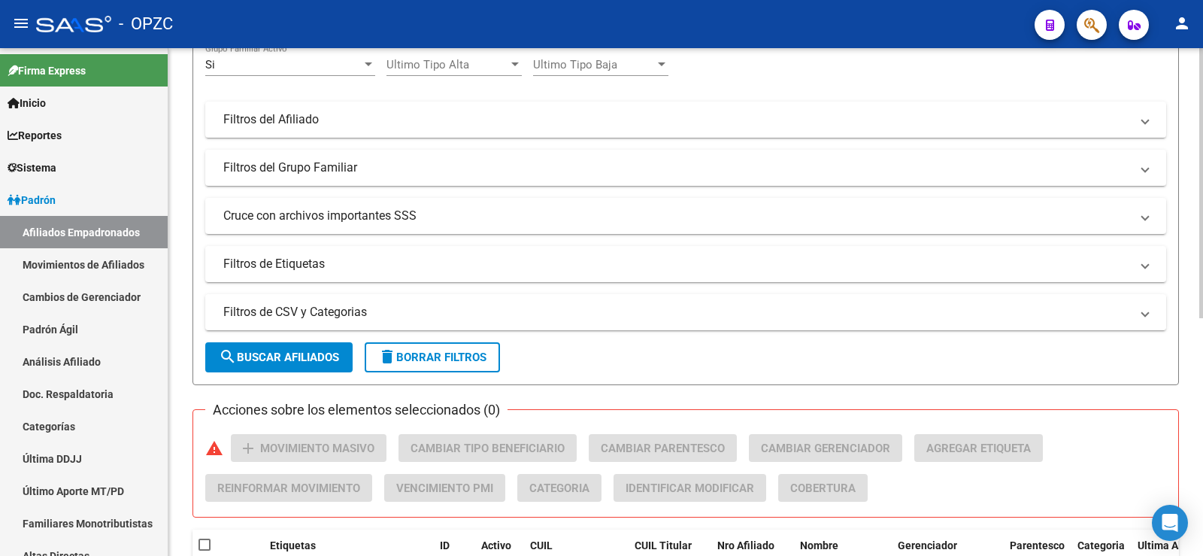
scroll to position [226, 0]
click at [427, 358] on span "delete Borrar Filtros" at bounding box center [432, 356] width 108 height 14
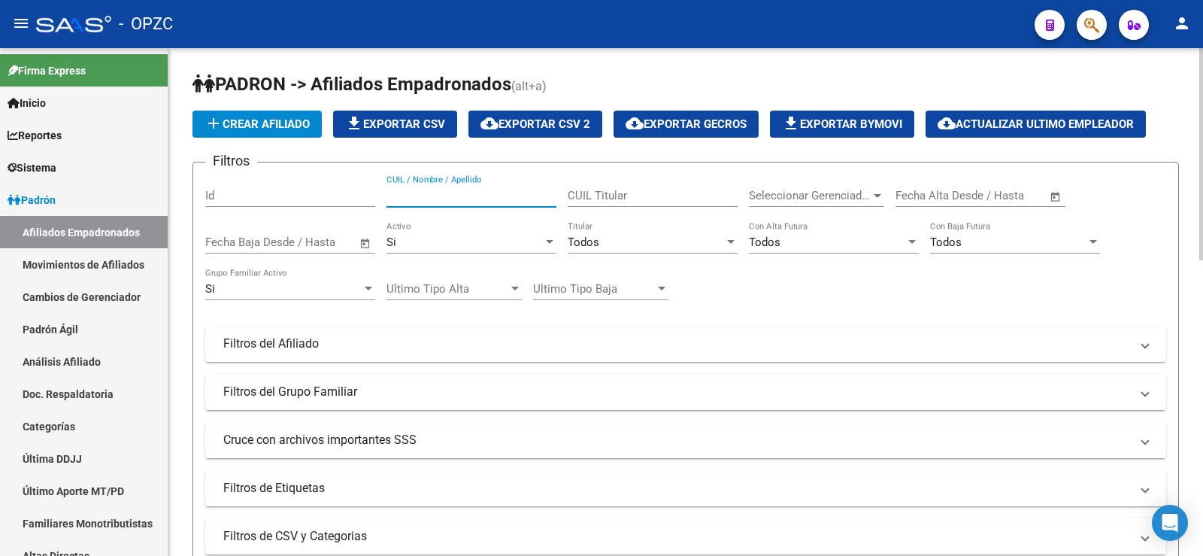
click at [483, 190] on input "CUIL / Nombre / Apellido" at bounding box center [471, 196] width 170 height 14
type input "43538965"
click at [477, 241] on div "Si" at bounding box center [464, 242] width 156 height 14
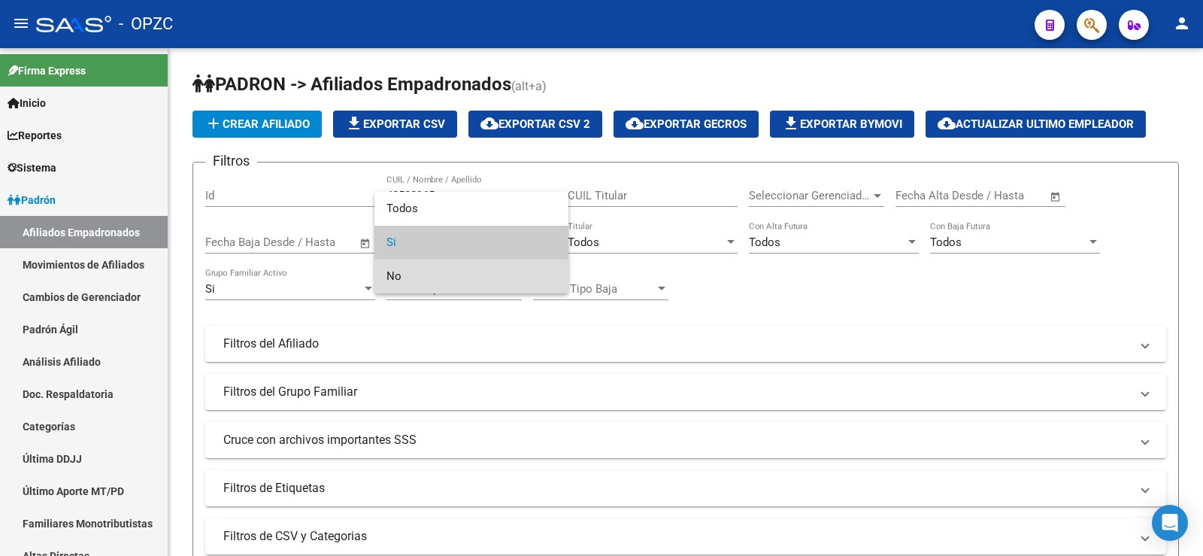
click at [462, 274] on span "No" at bounding box center [471, 276] width 170 height 34
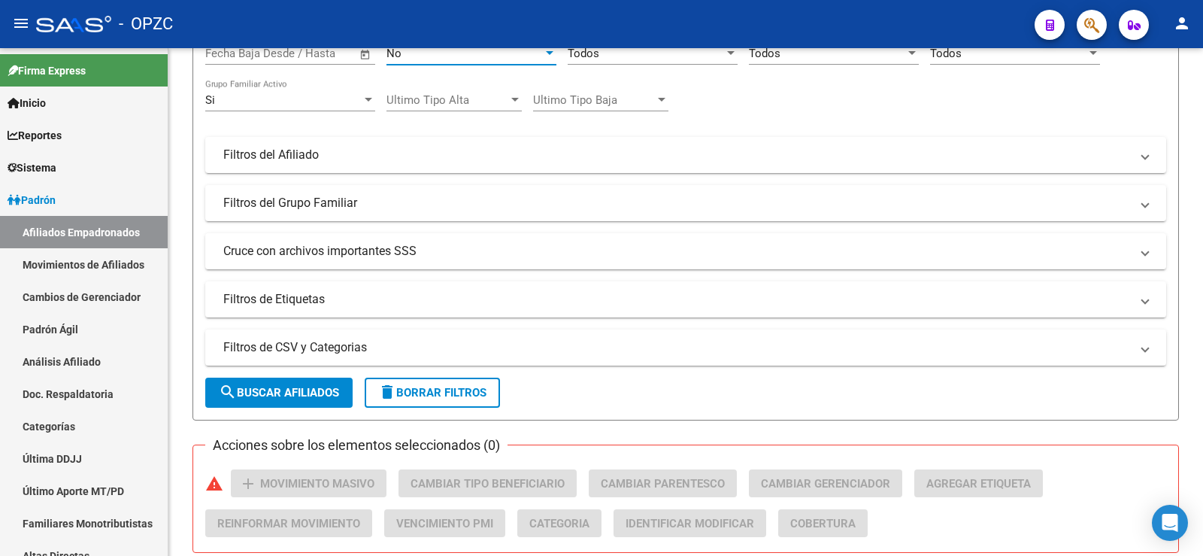
scroll to position [226, 0]
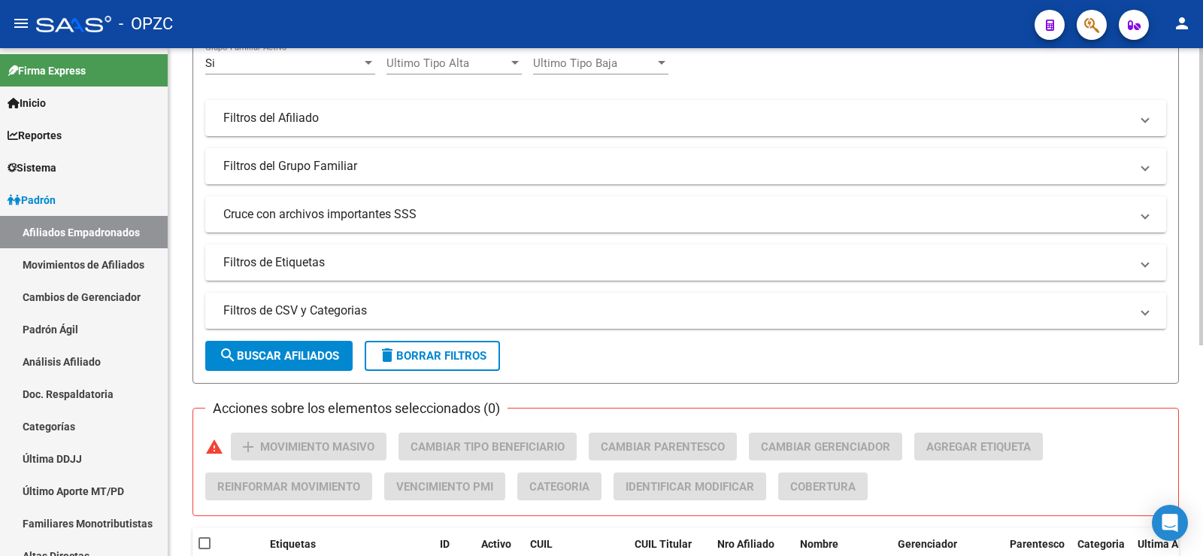
click at [318, 358] on span "search Buscar Afiliados" at bounding box center [279, 356] width 120 height 14
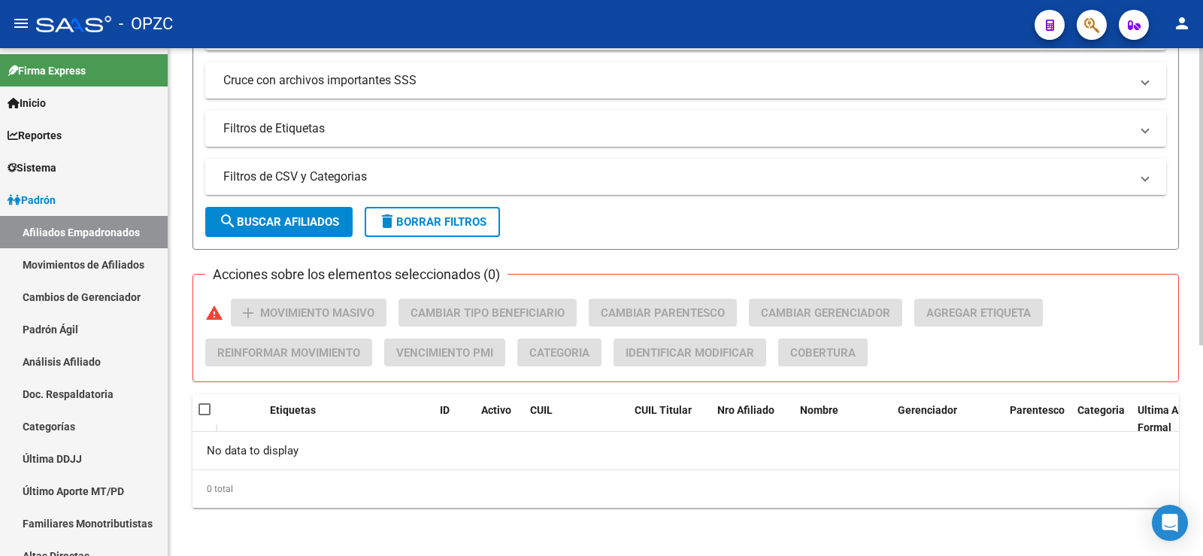
scroll to position [0, 0]
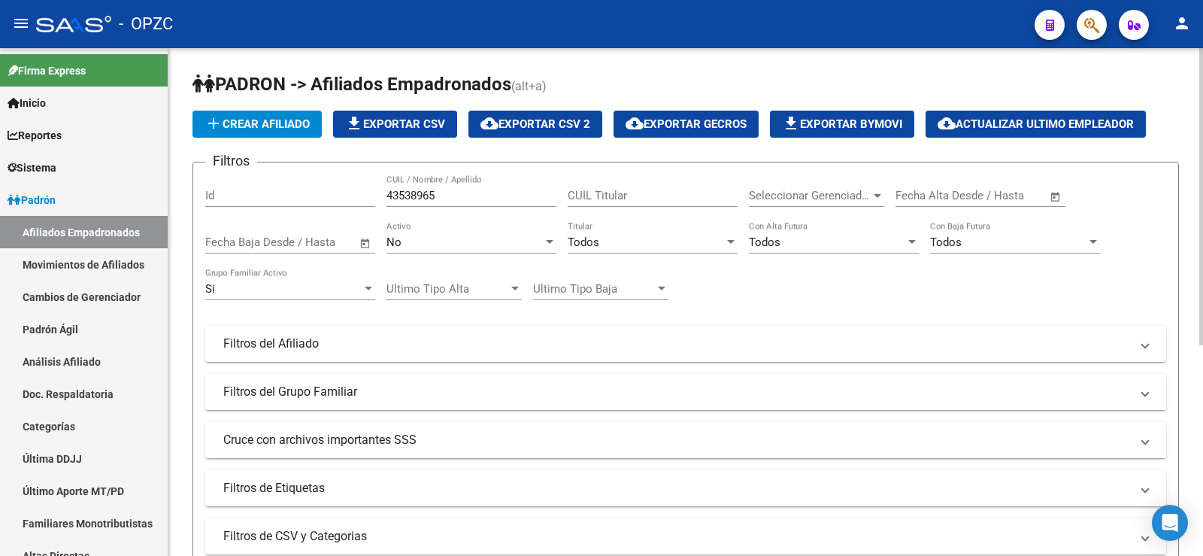
click at [290, 286] on div "Si" at bounding box center [283, 289] width 156 height 14
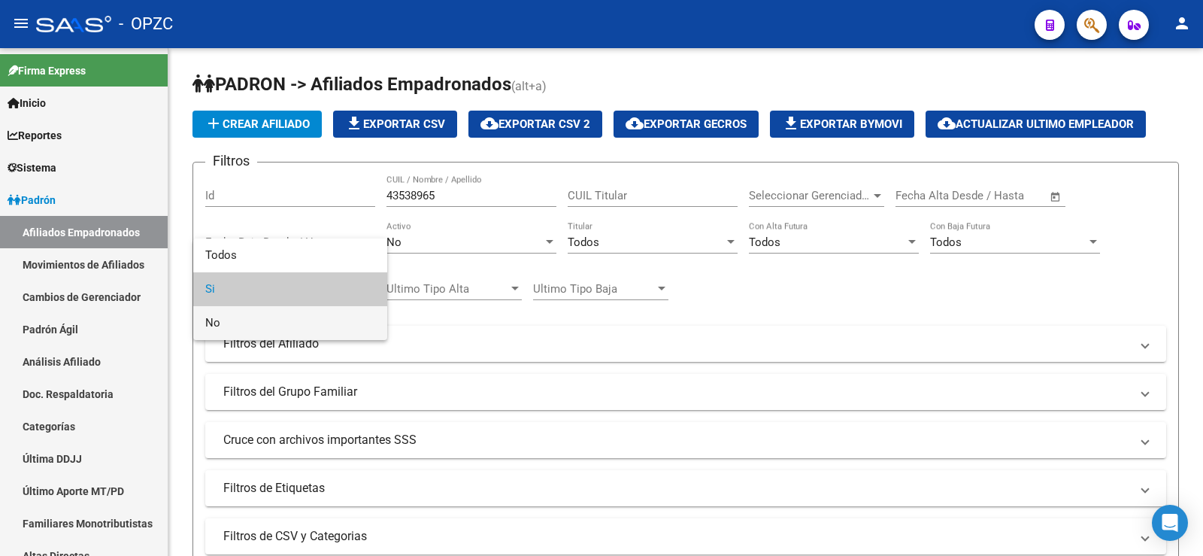
click at [282, 323] on span "No" at bounding box center [290, 323] width 170 height 34
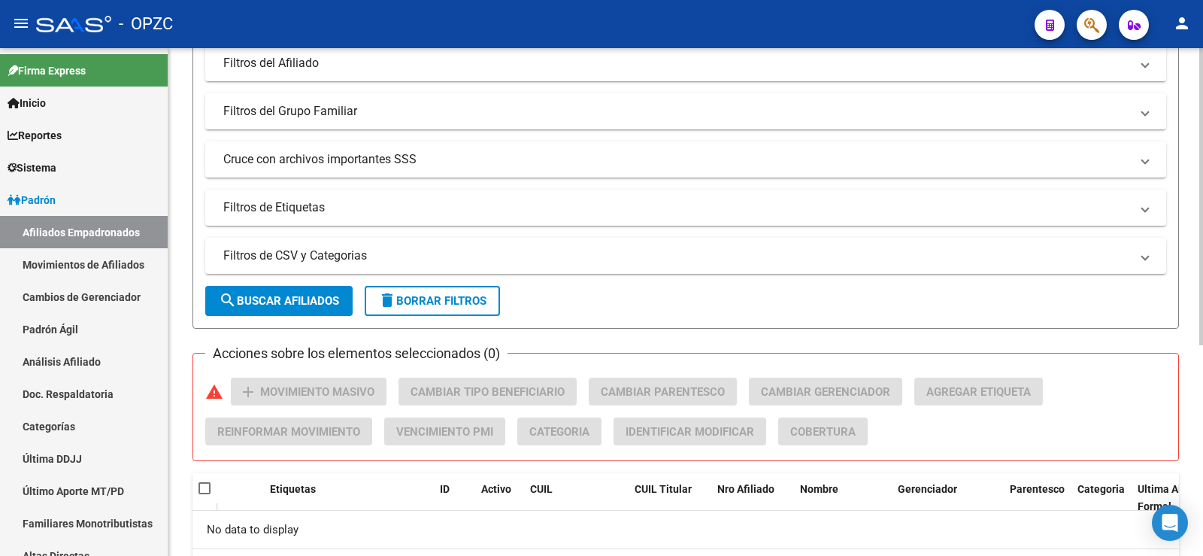
scroll to position [301, 0]
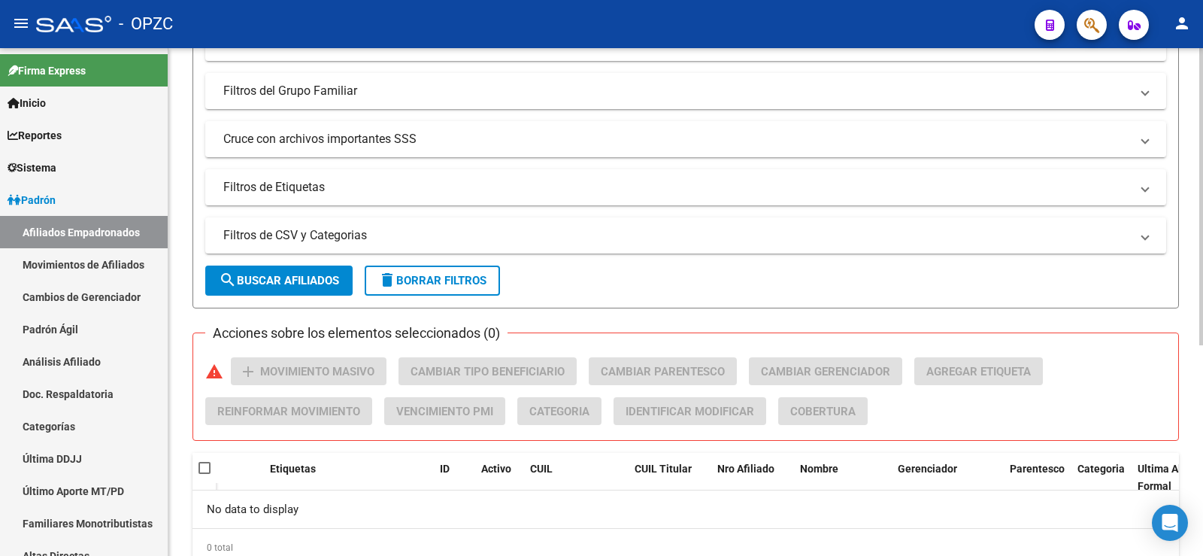
click at [299, 283] on span "search Buscar Afiliados" at bounding box center [279, 281] width 120 height 14
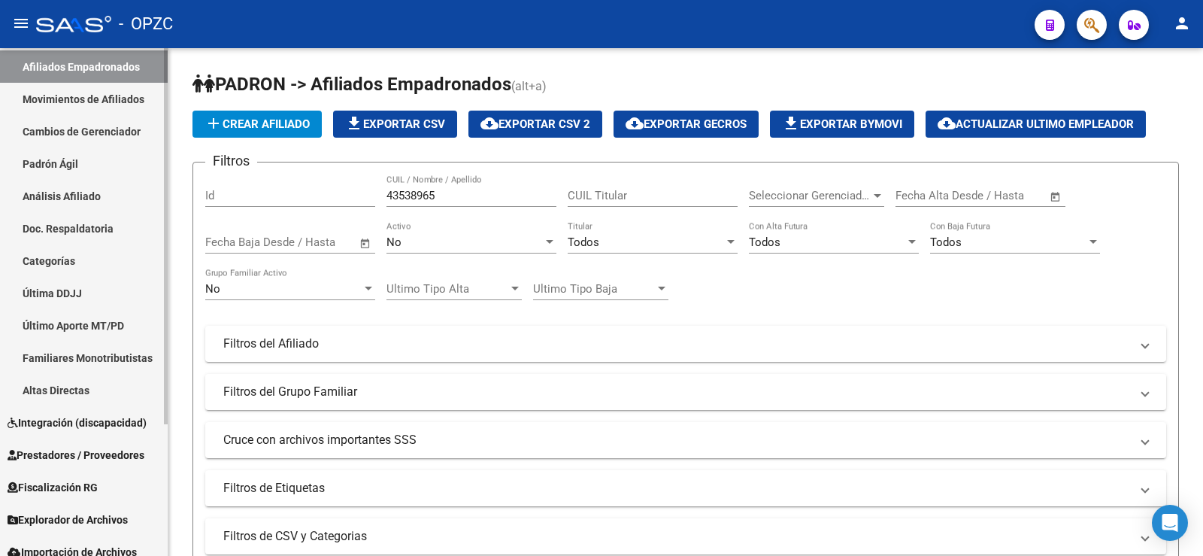
scroll to position [177, 0]
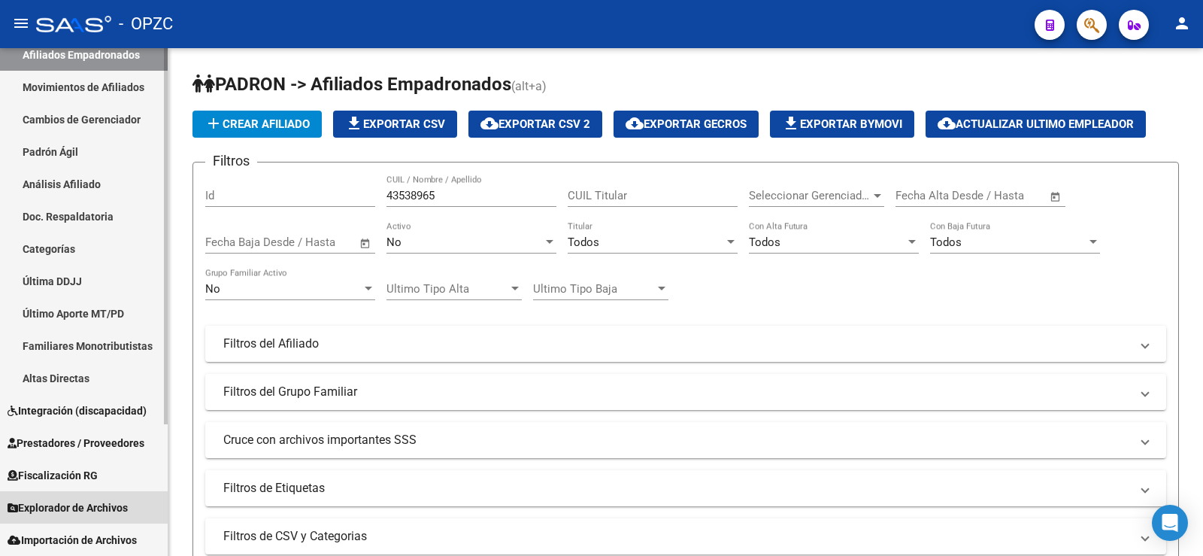
click at [90, 504] on span "Explorador de Archivos" at bounding box center [68, 507] width 120 height 17
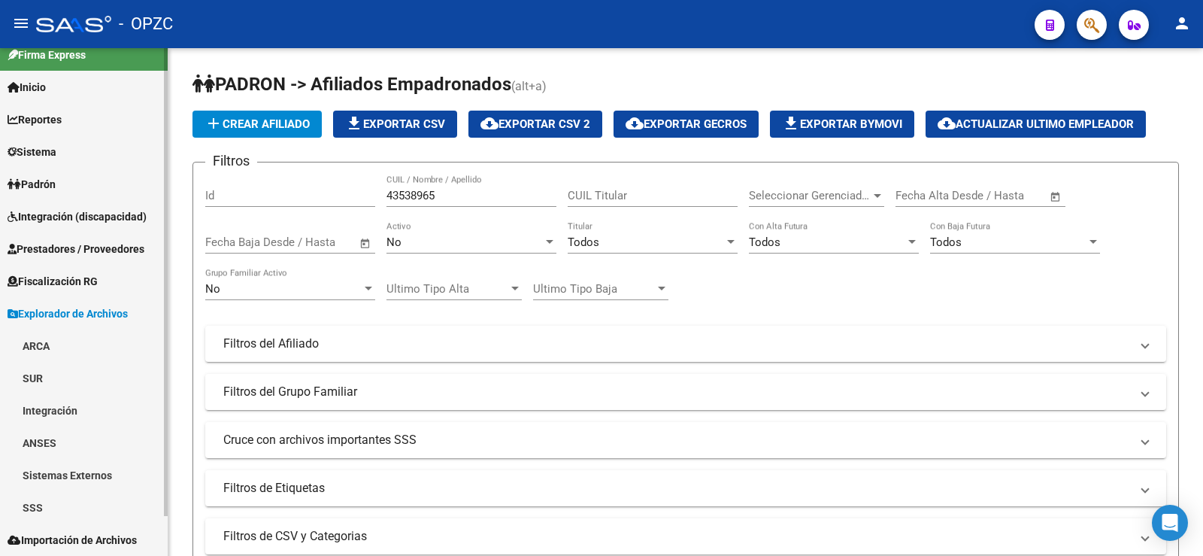
scroll to position [16, 0]
click at [37, 340] on link "ARCA" at bounding box center [84, 345] width 168 height 32
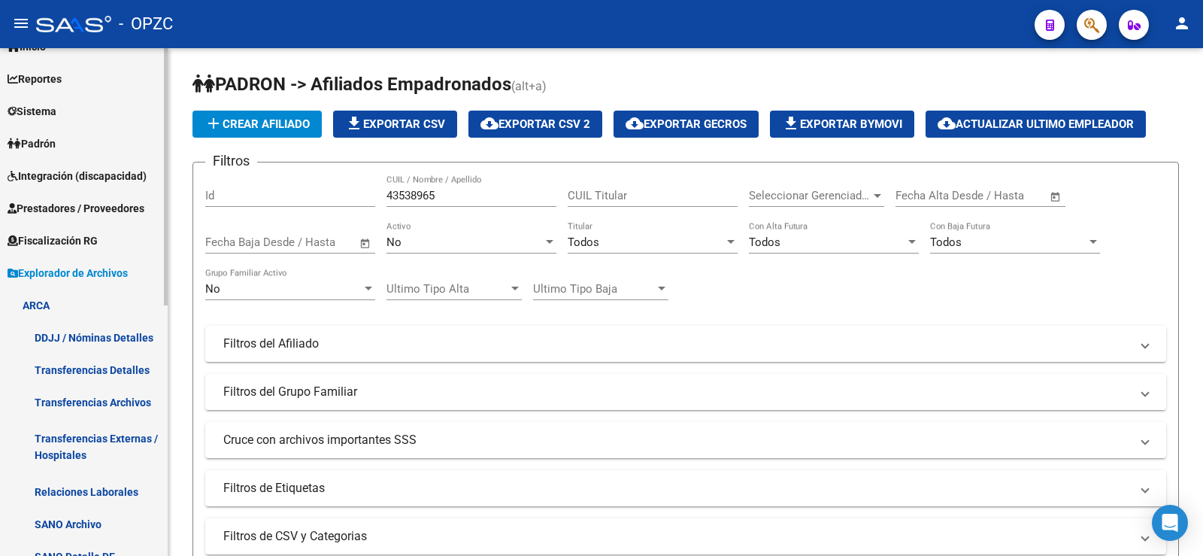
scroll to position [91, 0]
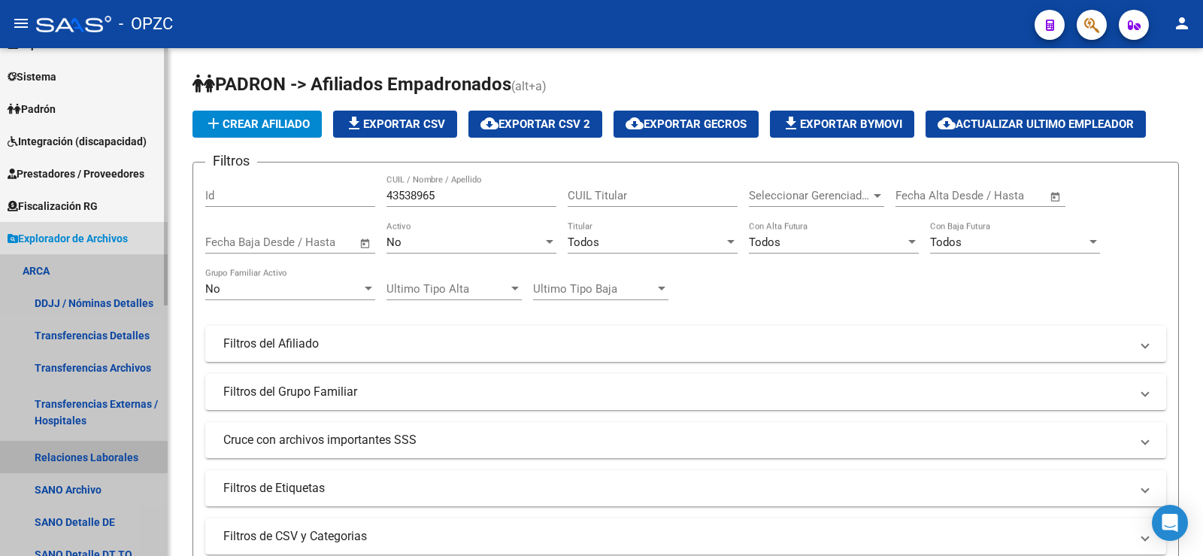
click at [83, 449] on link "Relaciones Laborales" at bounding box center [84, 457] width 168 height 32
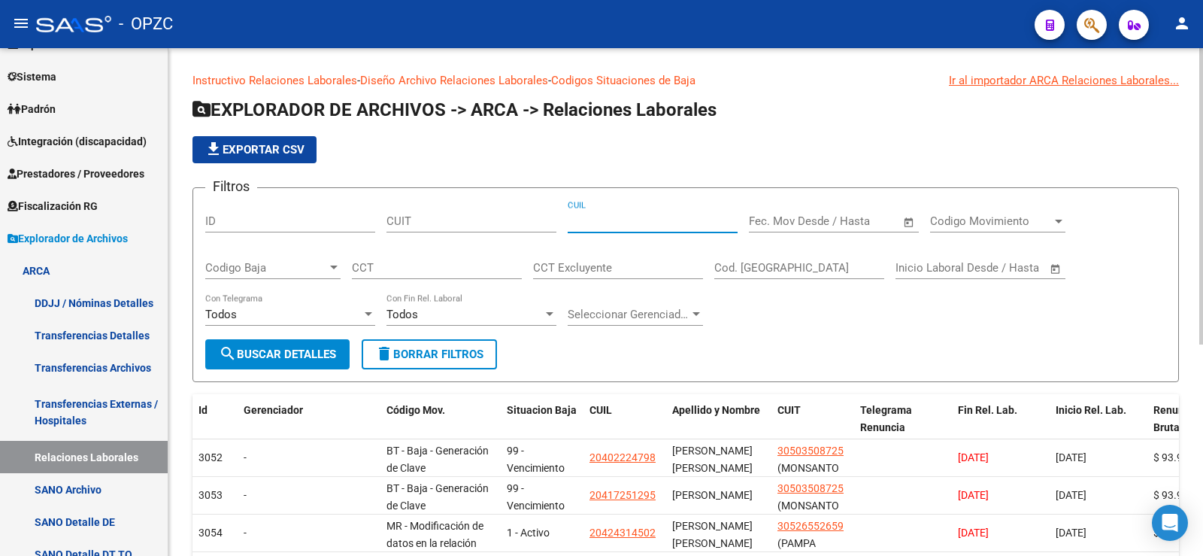
click at [616, 224] on input "CUIL" at bounding box center [653, 221] width 170 height 14
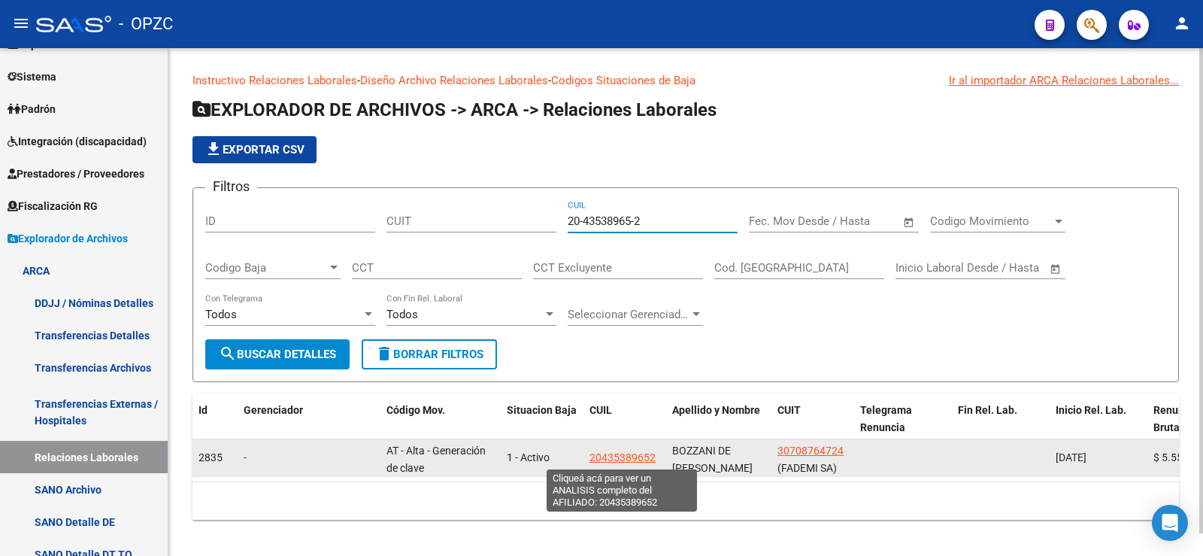
type input "20-43538965-2"
click at [636, 458] on span "20435389652" at bounding box center [622, 457] width 66 height 12
type textarea "20435389652"
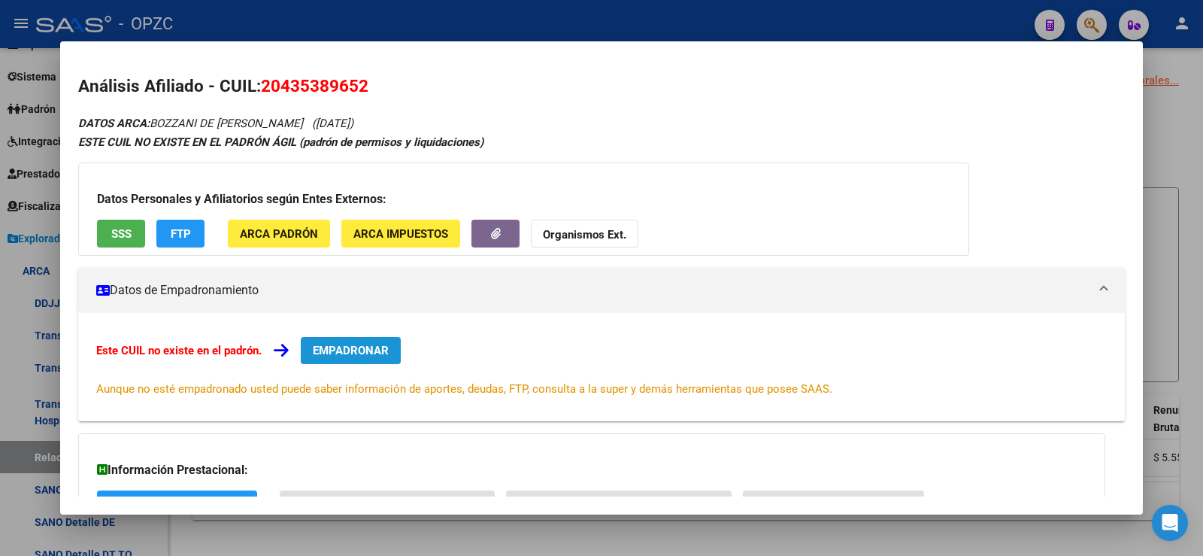
click at [382, 345] on span "EMPADRONAR" at bounding box center [351, 351] width 76 height 14
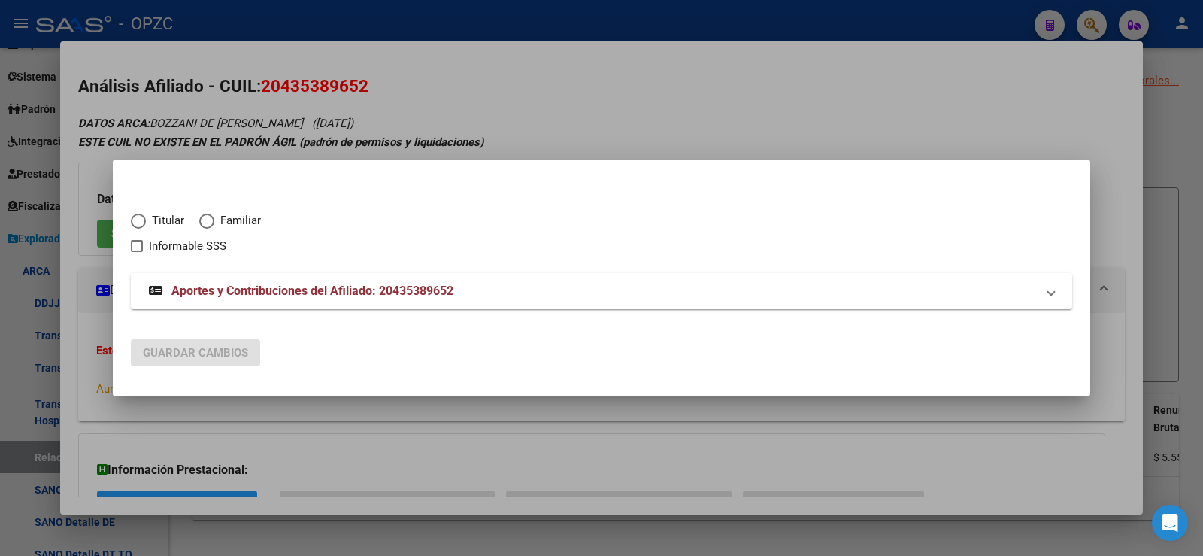
click at [135, 220] on span "Elija una opción" at bounding box center [138, 221] width 15 height 15
click at [135, 220] on input "Titular" at bounding box center [138, 221] width 15 height 15
radio input "true"
checkbox input "true"
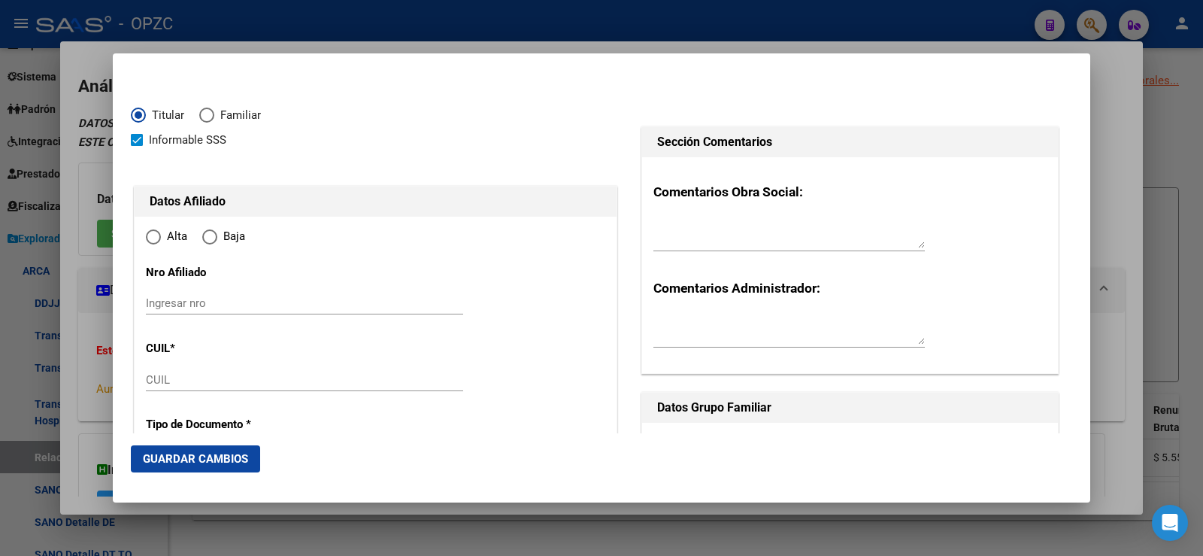
type input "20-43538965-2"
type input "43538965"
type input "BOZZANI DE ZAN"
type input "[PERSON_NAME]"
type input "[DATE]"
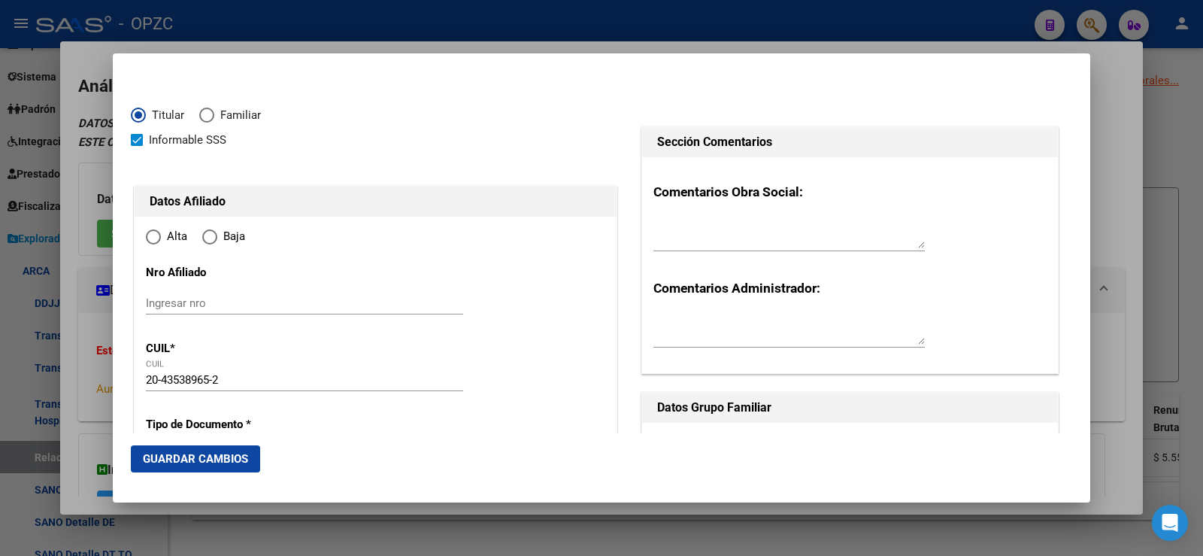
type input "LARROQUE"
type input "2854"
type input "GRAL SAN MARTIN"
type input "225"
radio input "true"
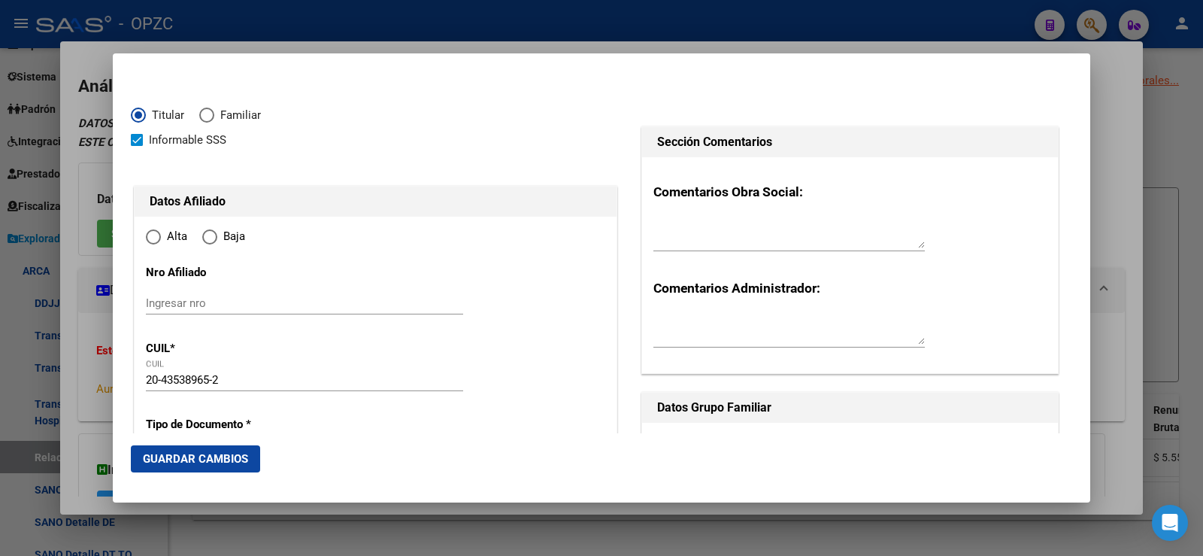
type input "LARROQUE"
click at [211, 308] on input "Ingresar nro" at bounding box center [304, 303] width 317 height 14
click at [189, 300] on input "0613690000" at bounding box center [304, 303] width 317 height 14
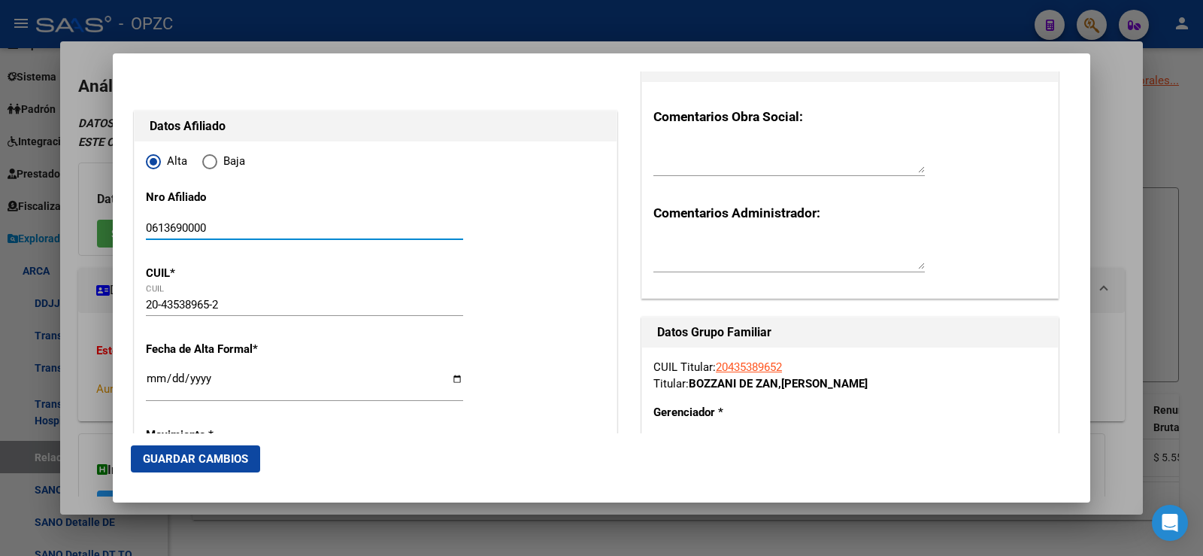
scroll to position [150, 0]
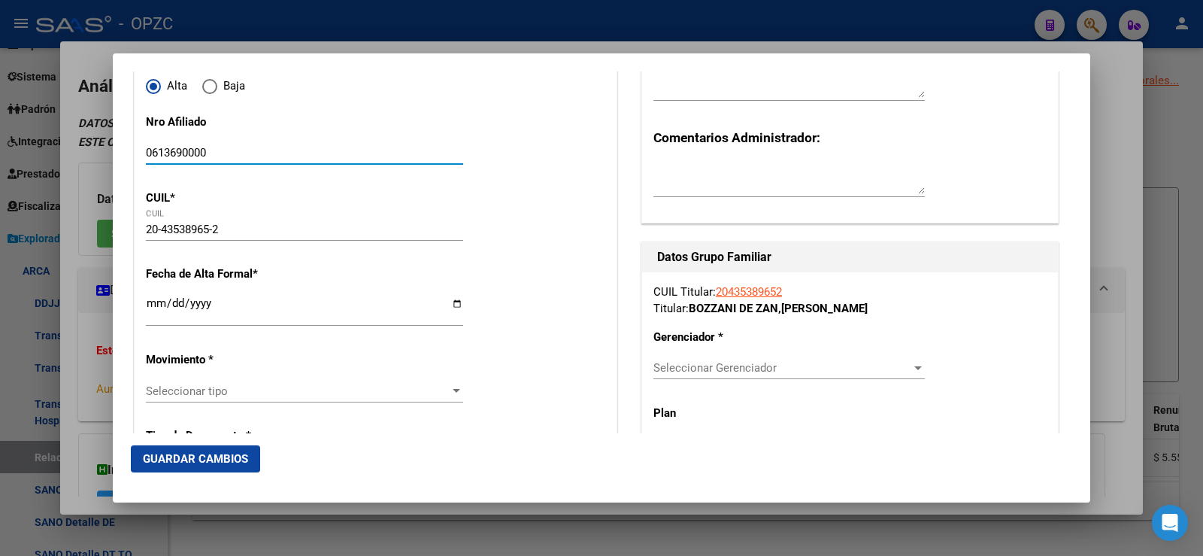
type input "0613690000"
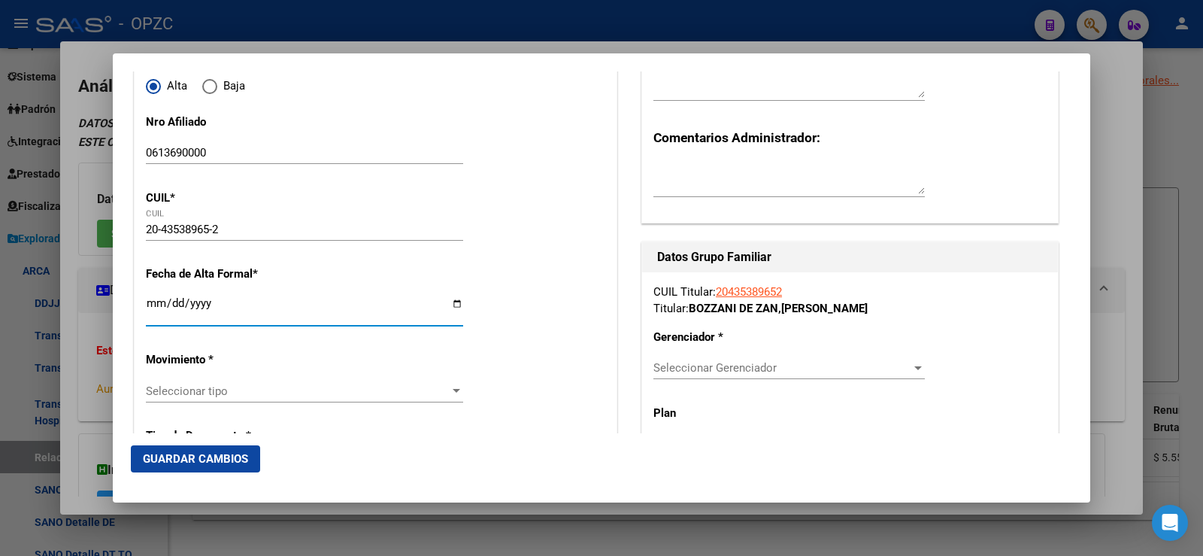
click at [150, 302] on input "Ingresar fecha" at bounding box center [304, 309] width 317 height 24
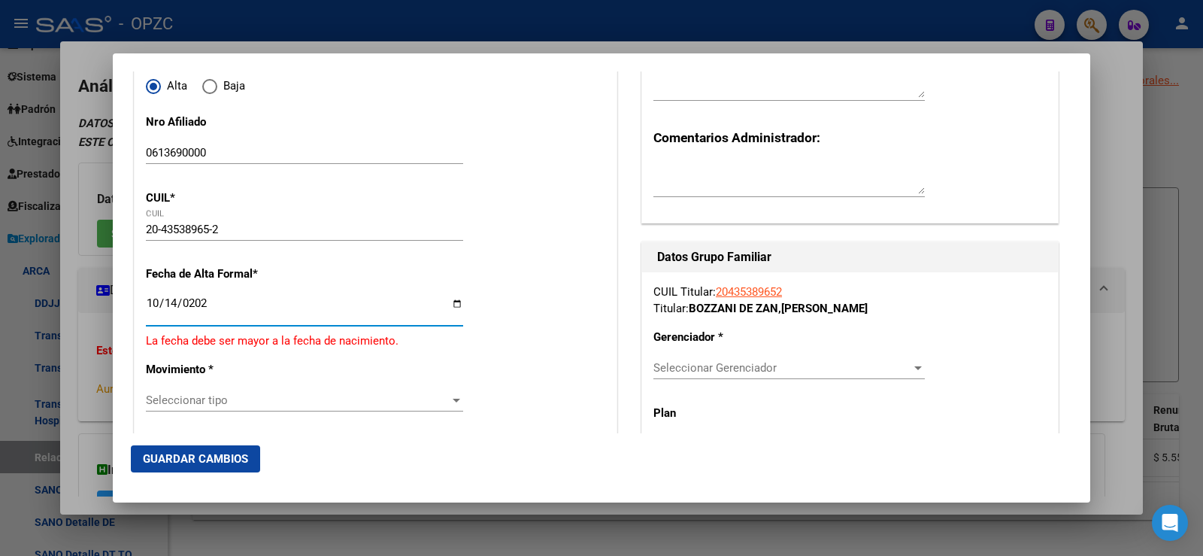
type input "[DATE]"
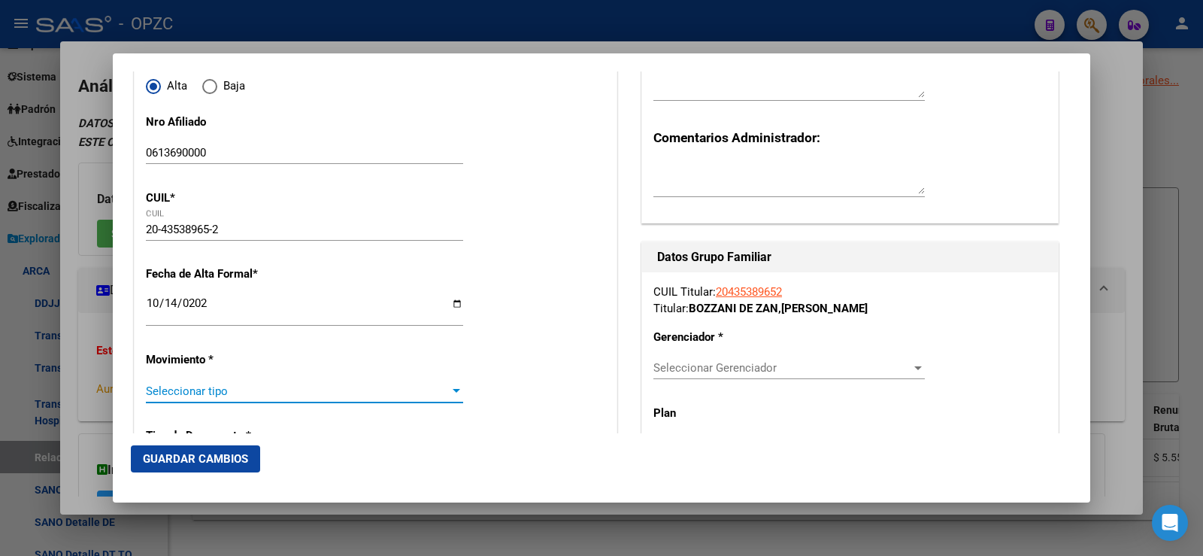
click at [192, 389] on span "Seleccionar tipo" at bounding box center [298, 391] width 304 height 14
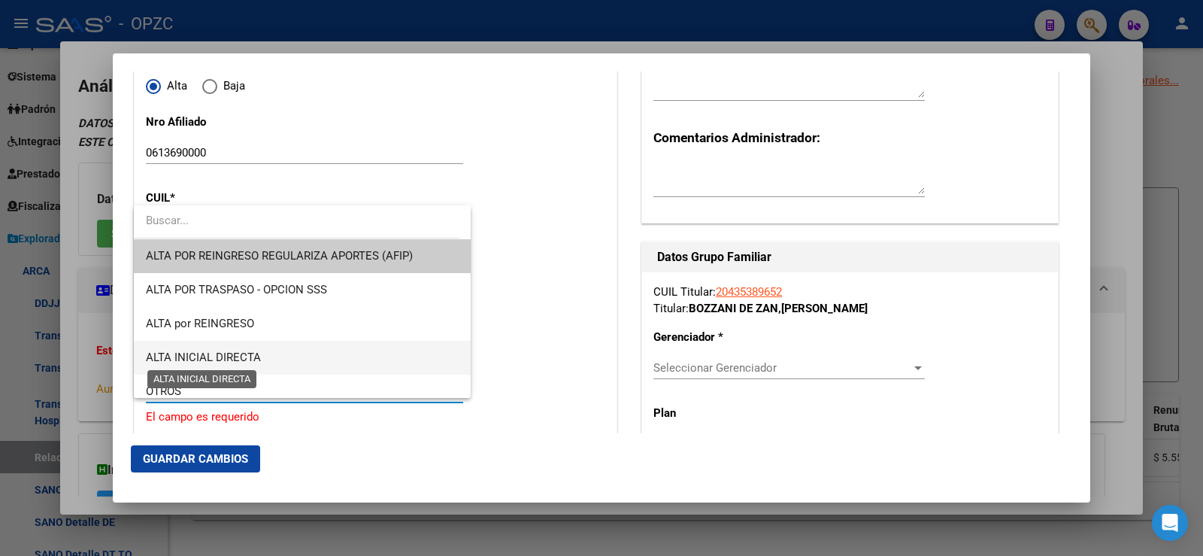
click at [211, 353] on span "ALTA INICIAL DIRECTA" at bounding box center [203, 357] width 115 height 14
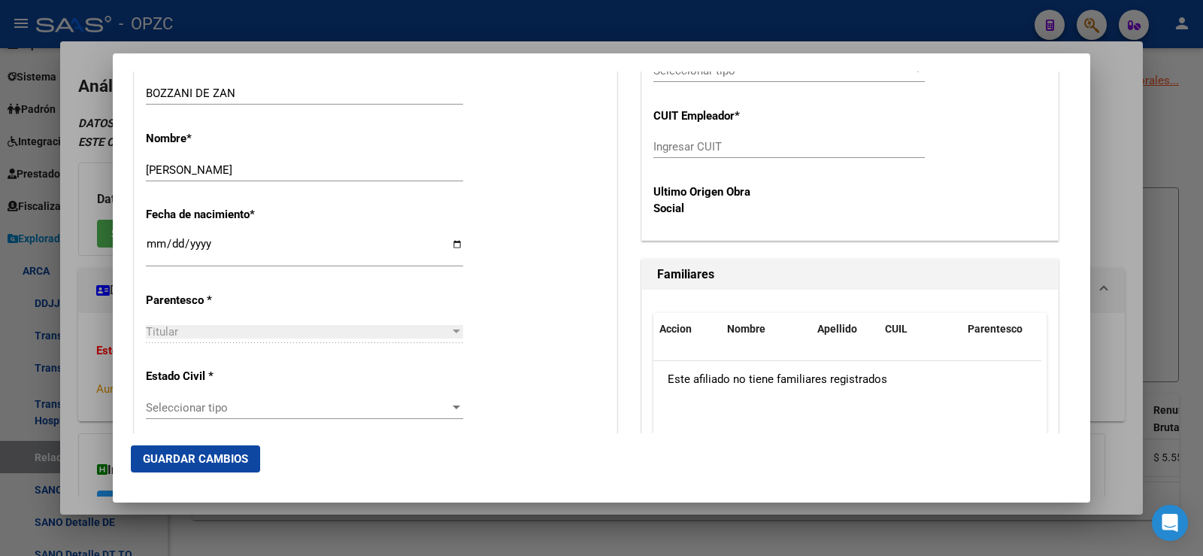
scroll to position [677, 0]
click at [229, 402] on span "Seleccionar tipo" at bounding box center [298, 407] width 304 height 14
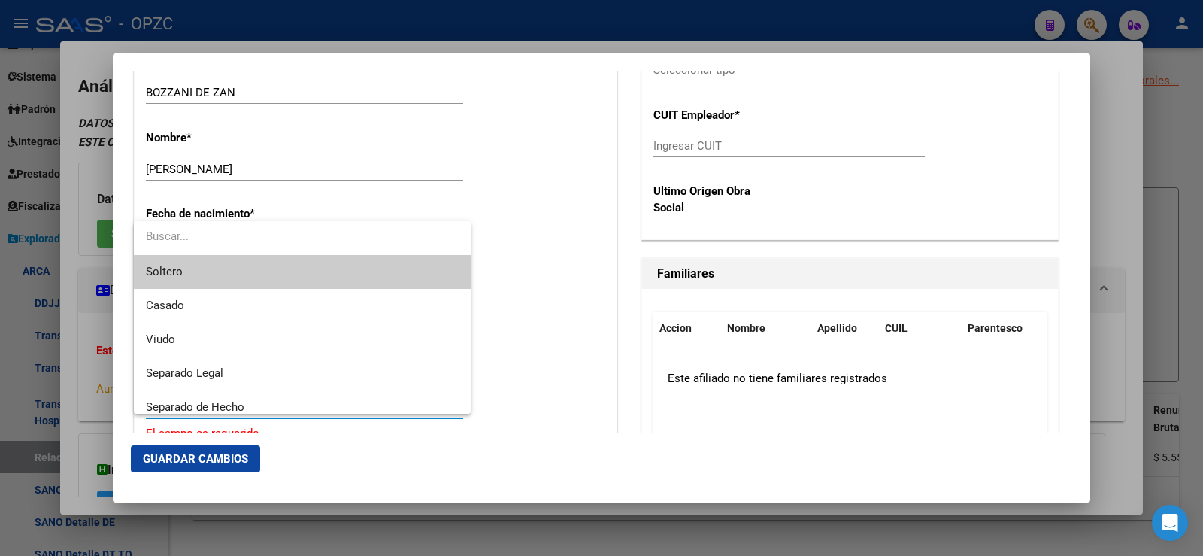
click at [222, 270] on span "Soltero" at bounding box center [302, 272] width 313 height 34
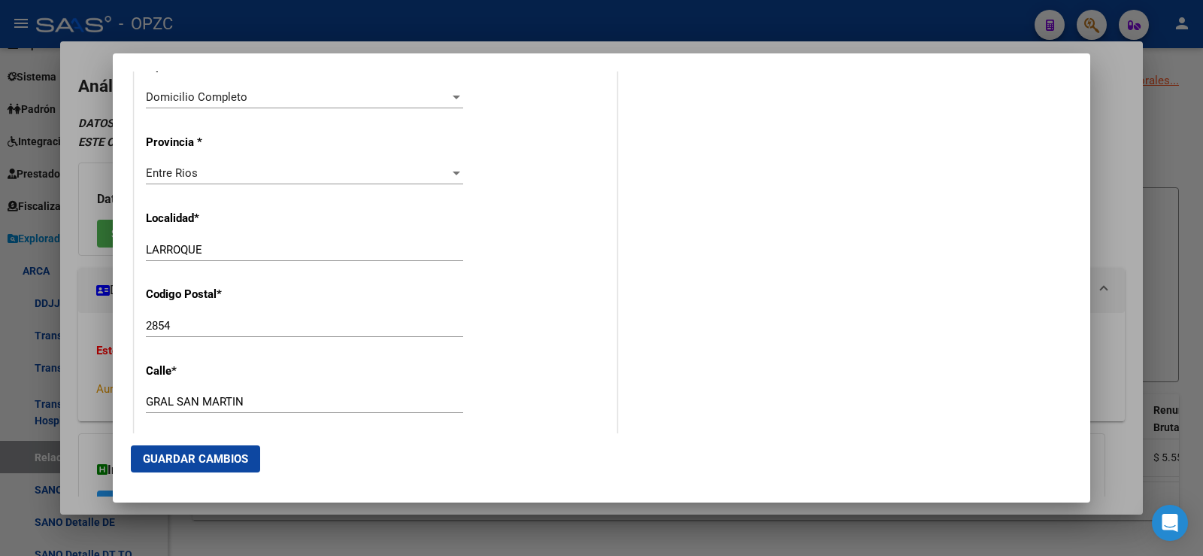
scroll to position [1428, 0]
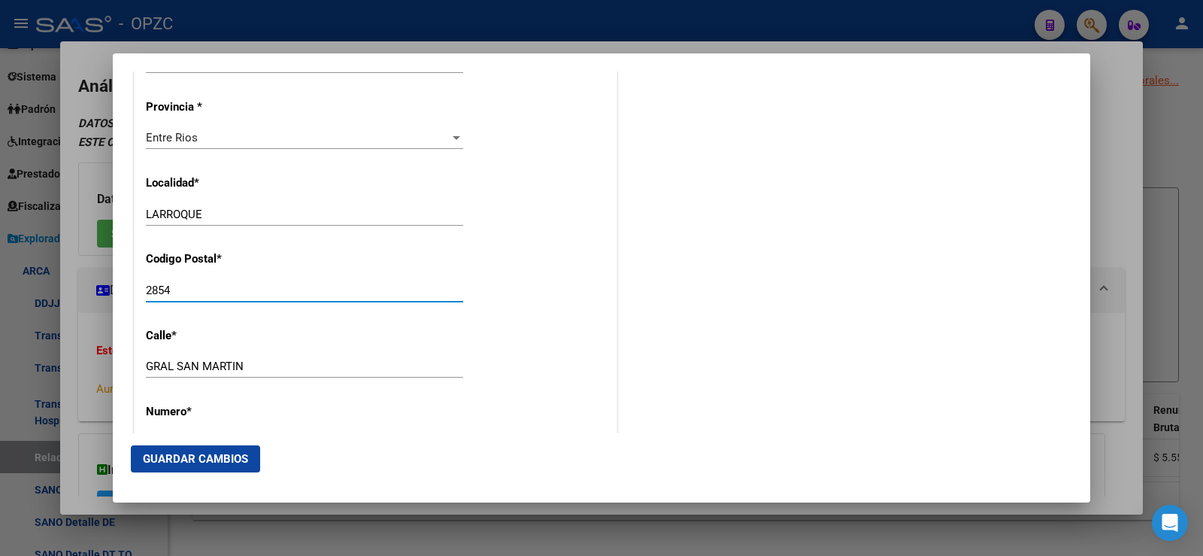
click at [232, 292] on input "2854" at bounding box center [304, 290] width 317 height 14
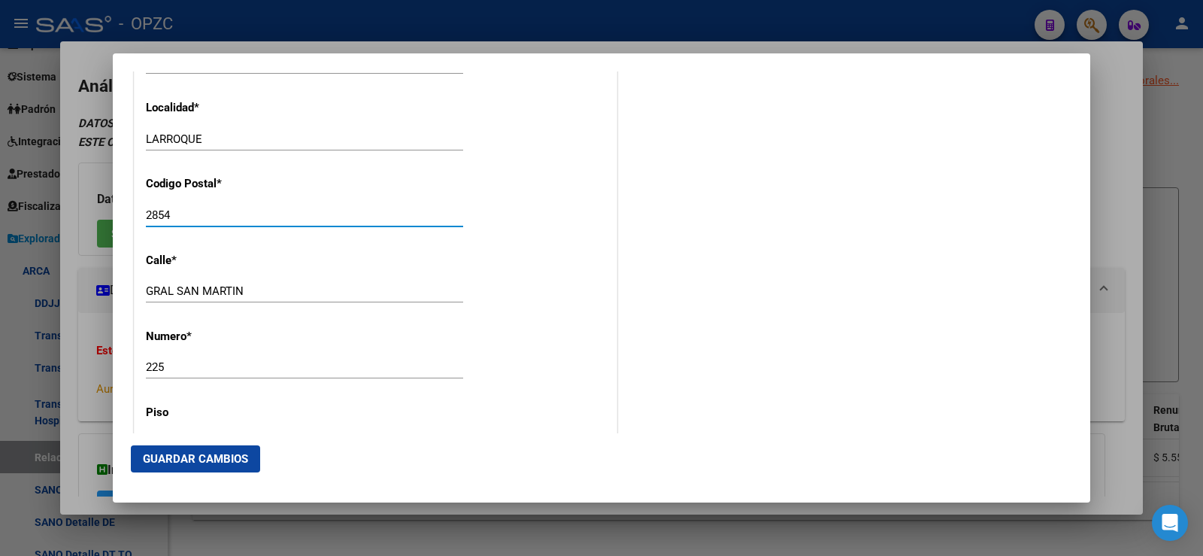
click at [153, 368] on input "225" at bounding box center [304, 367] width 317 height 14
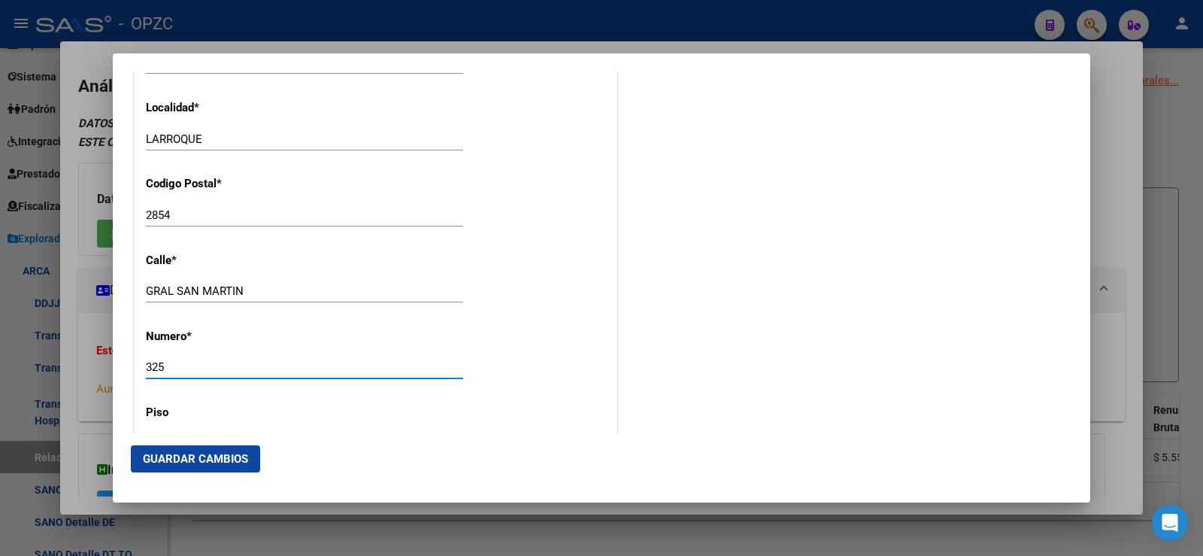
type input "325"
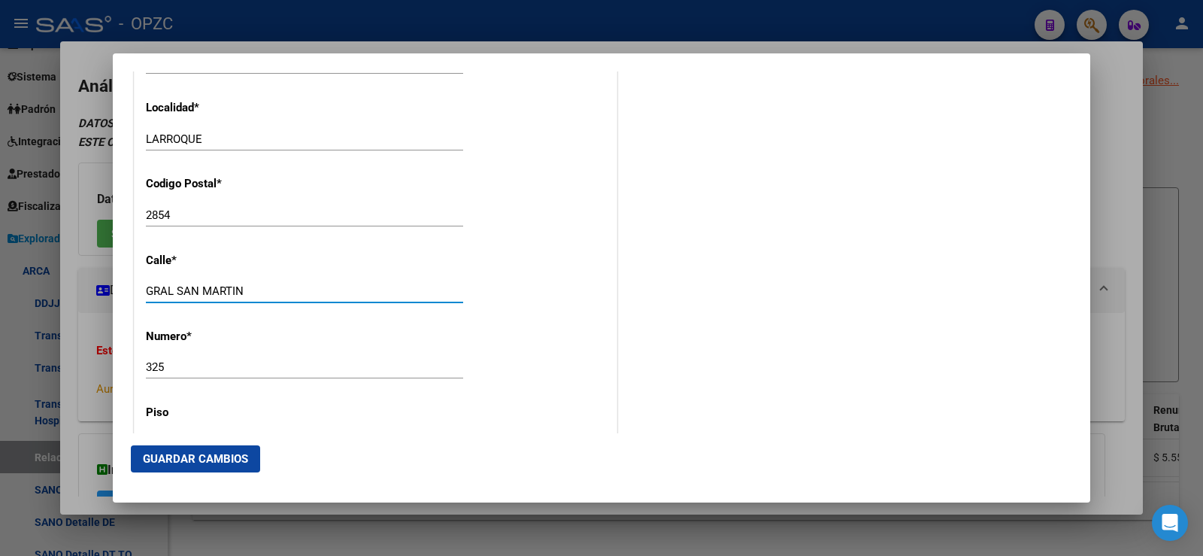
click at [201, 289] on input "GRAL SAN MARTIN" at bounding box center [304, 291] width 317 height 14
type input "G"
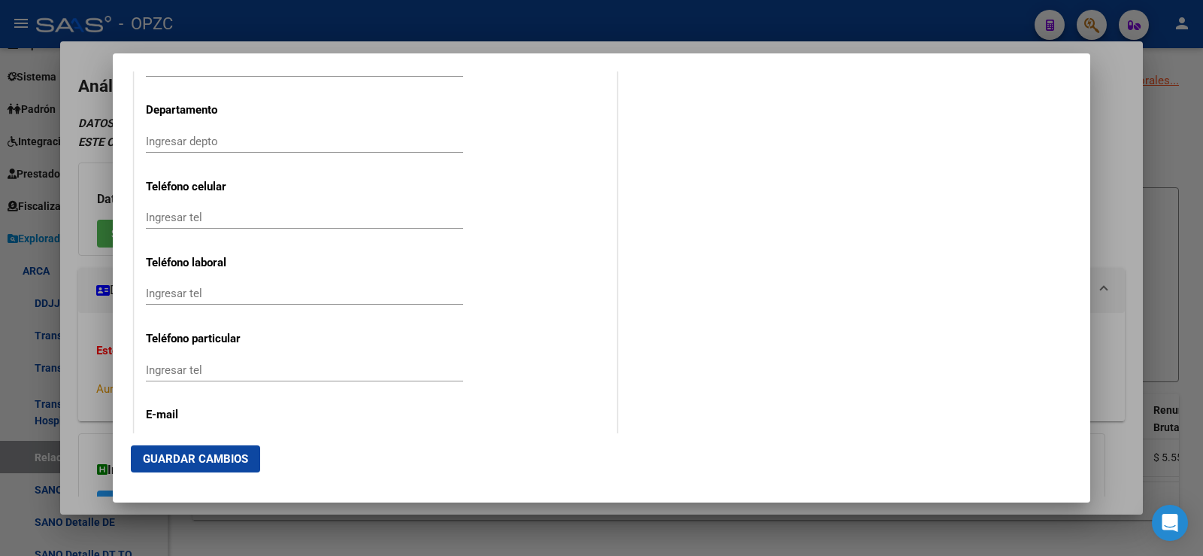
scroll to position [1955, 0]
type input "[PERSON_NAME]"
click at [226, 364] on div "Ingresar email" at bounding box center [304, 373] width 317 height 23
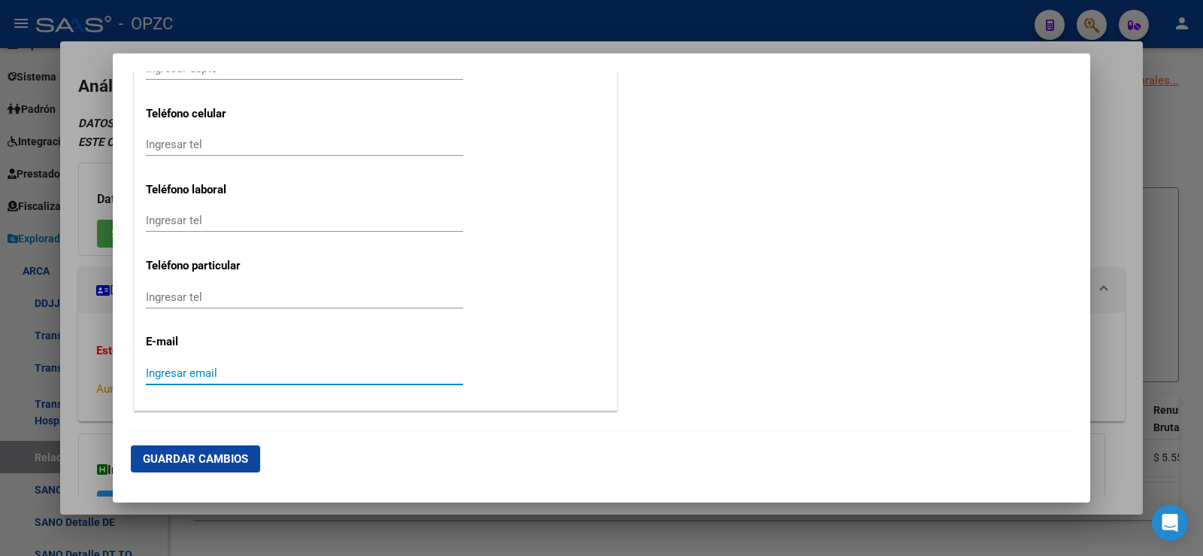
paste input "[EMAIL_ADDRESS][DOMAIN_NAME]"
click at [151, 368] on input "[EMAIL_ADDRESS][DOMAIN_NAME]" at bounding box center [304, 373] width 317 height 14
type input "[EMAIL_ADDRESS][DOMAIN_NAME]"
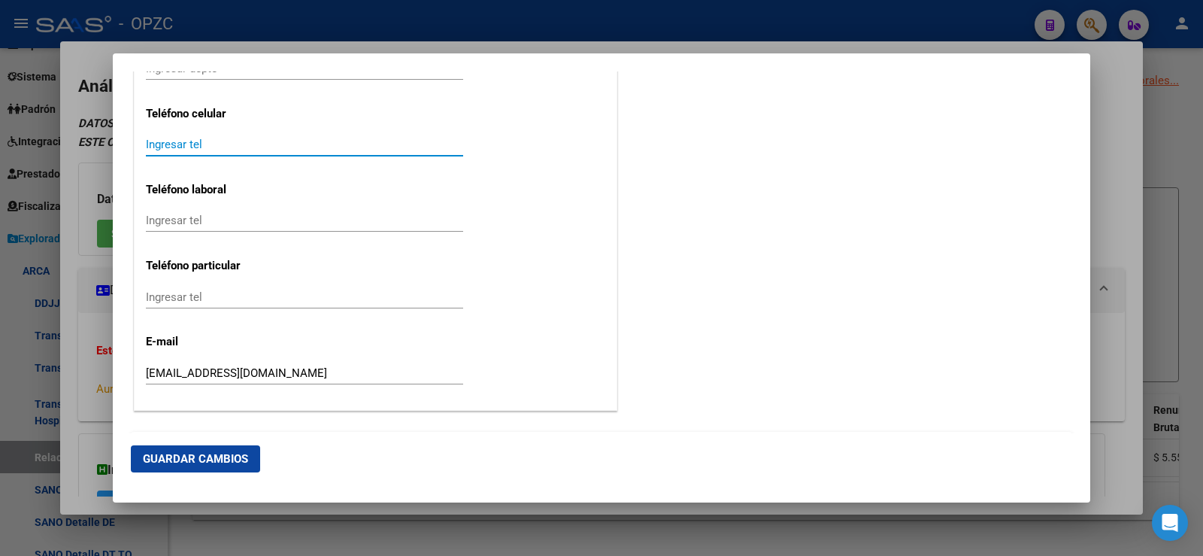
paste input "3446370534"
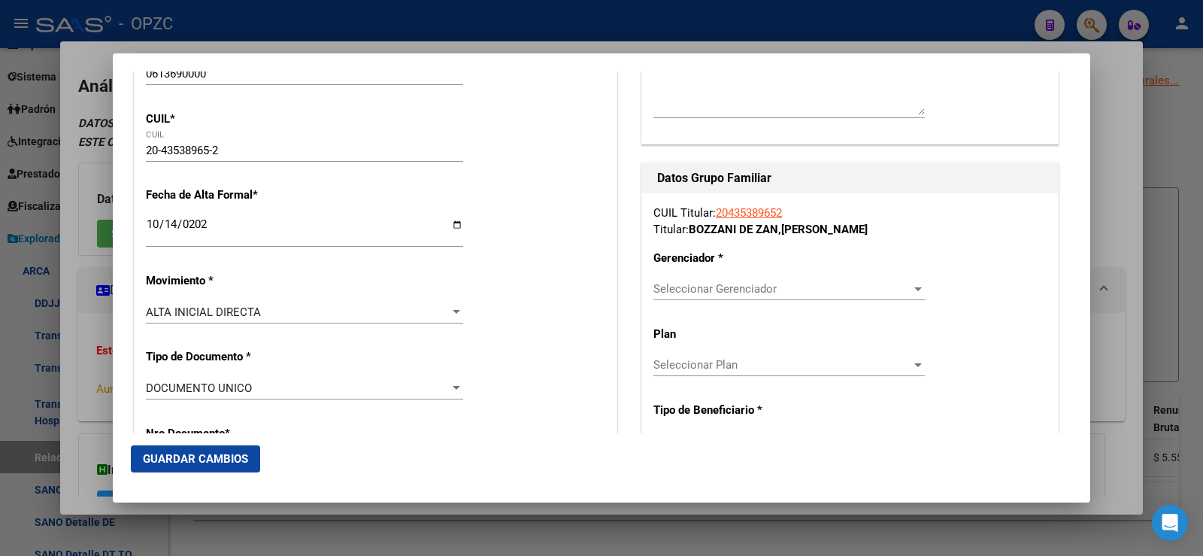
scroll to position [301, 0]
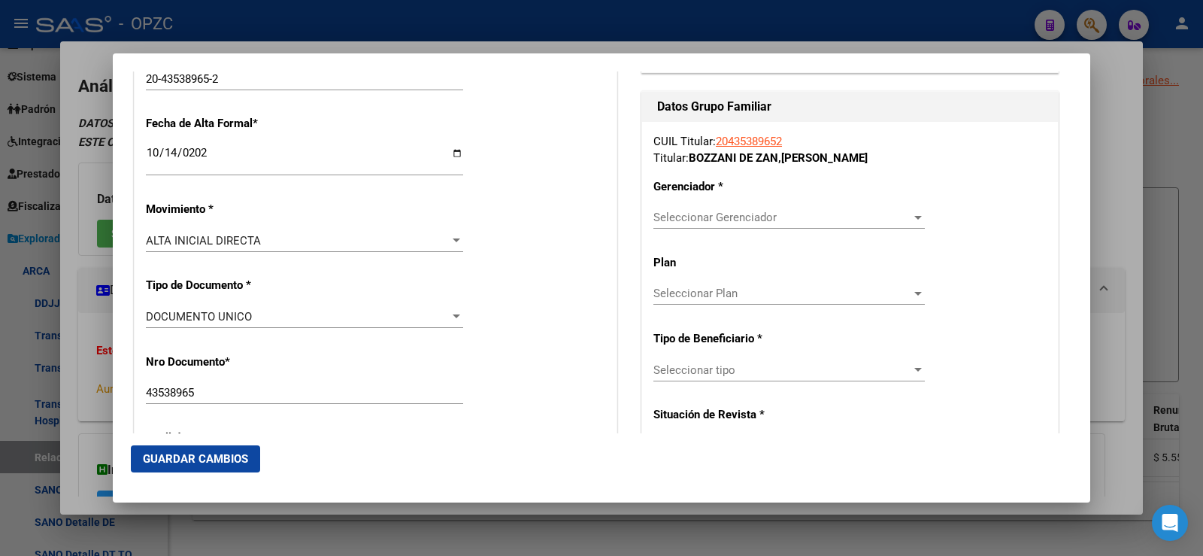
type input "3446370534"
click at [680, 217] on span "Seleccionar Gerenciador" at bounding box center [782, 218] width 258 height 14
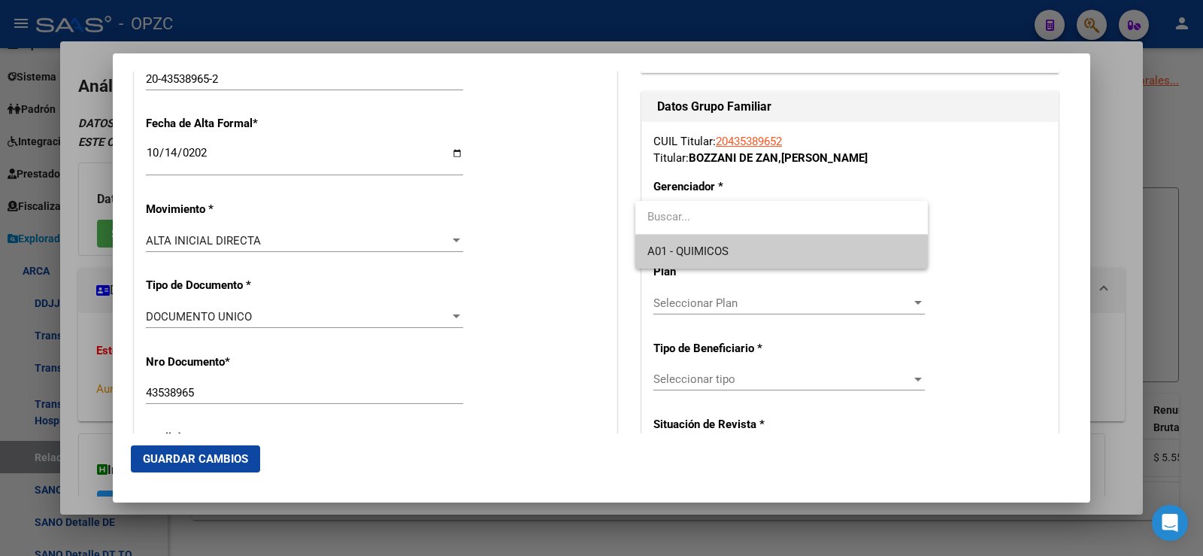
click at [676, 244] on span "A01 - QUIMICOS" at bounding box center [781, 252] width 268 height 34
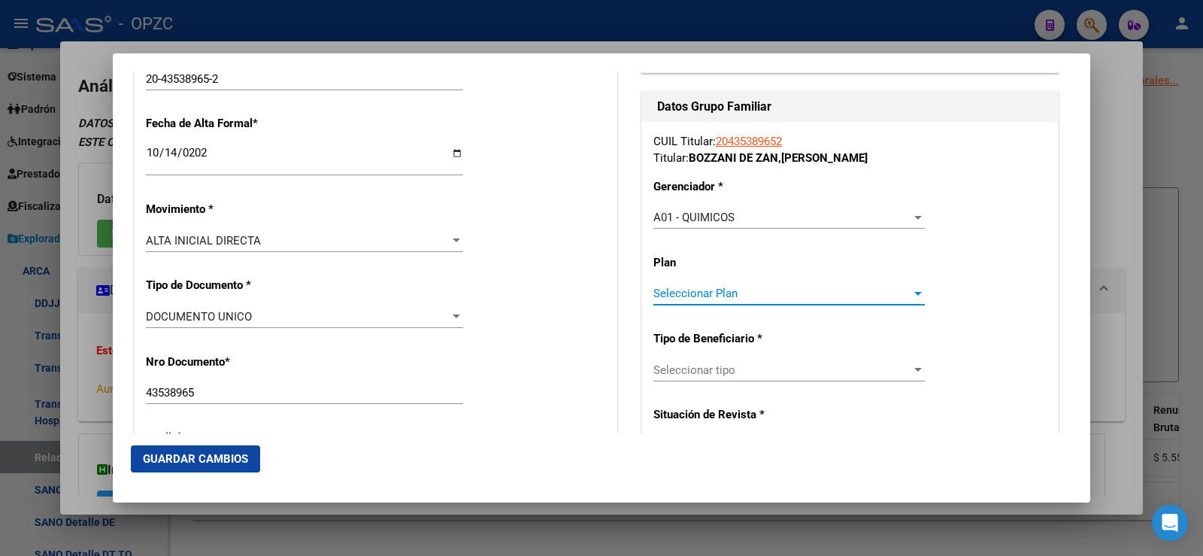
click at [695, 292] on span "Seleccionar Plan" at bounding box center [782, 293] width 258 height 14
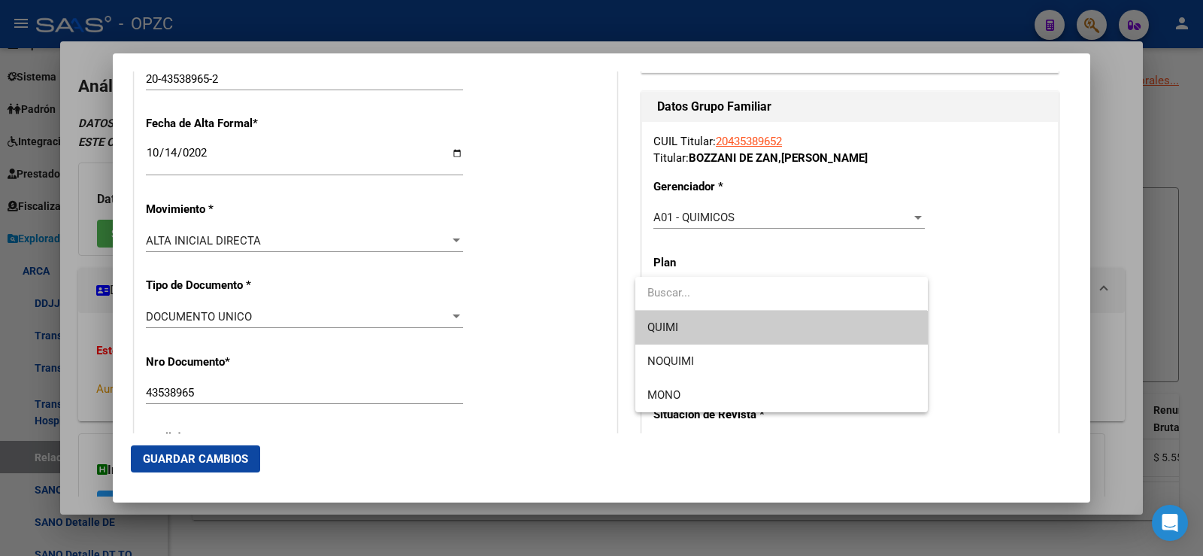
click at [693, 329] on span "QUIMI" at bounding box center [781, 328] width 268 height 34
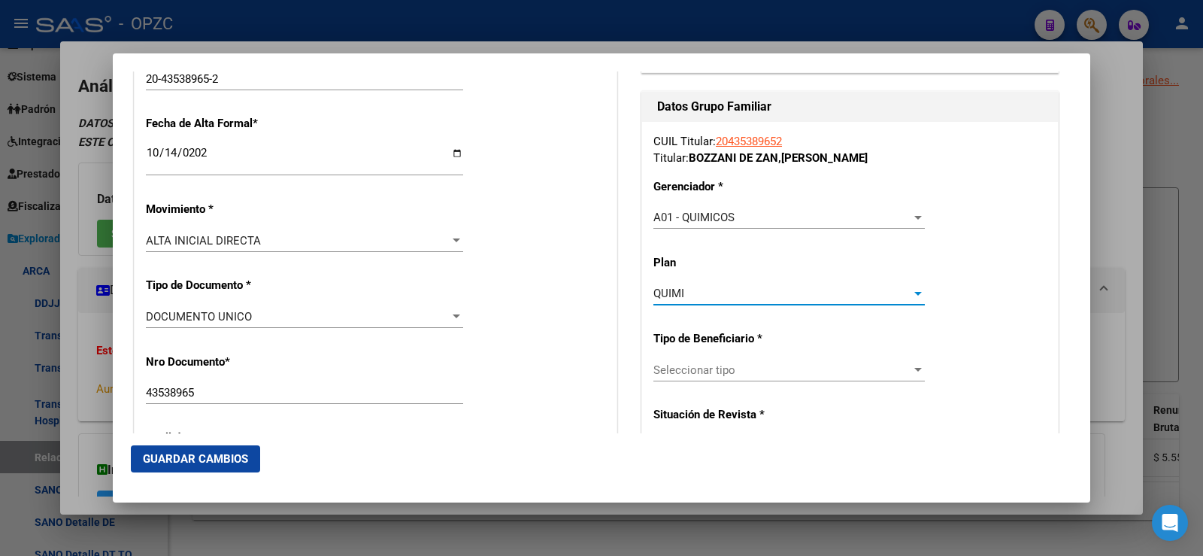
click at [692, 369] on span "Seleccionar tipo" at bounding box center [782, 370] width 258 height 14
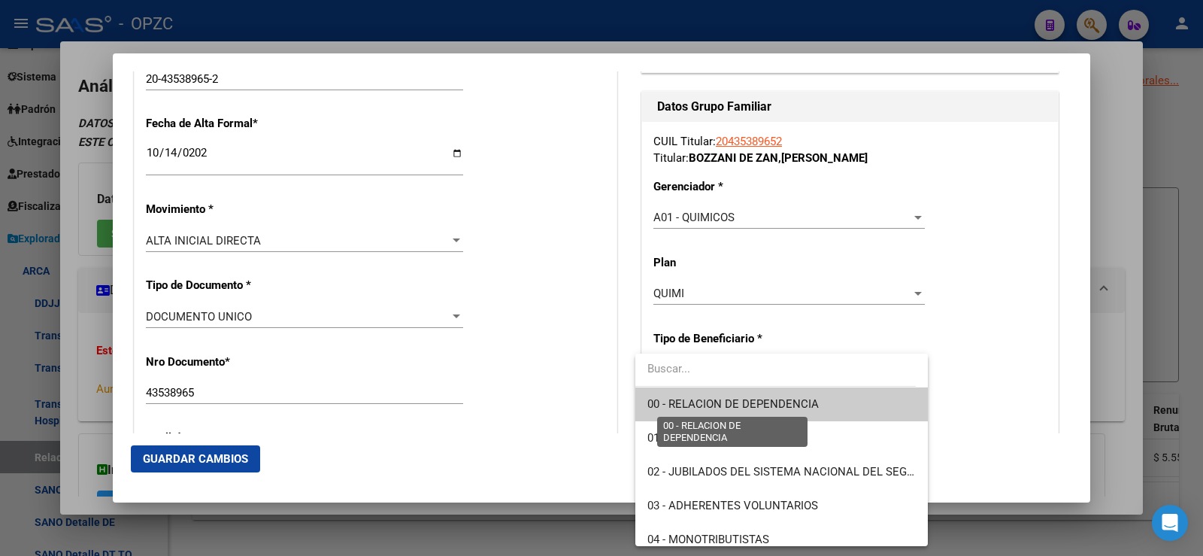
click at [713, 401] on span "00 - RELACION DE DEPENDENCIA" at bounding box center [732, 404] width 171 height 14
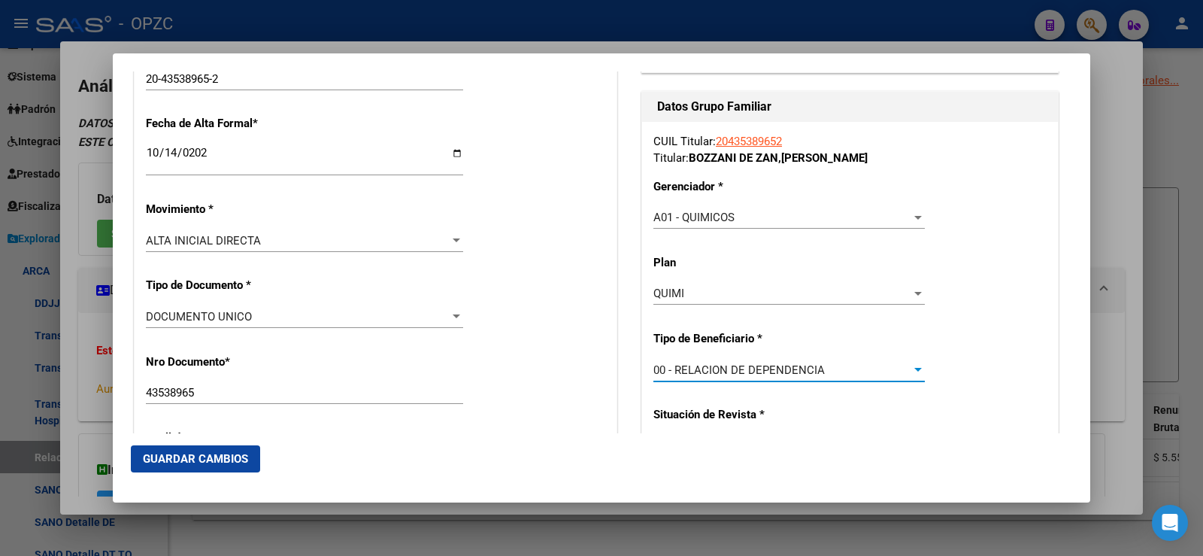
type input "30-70876472-4"
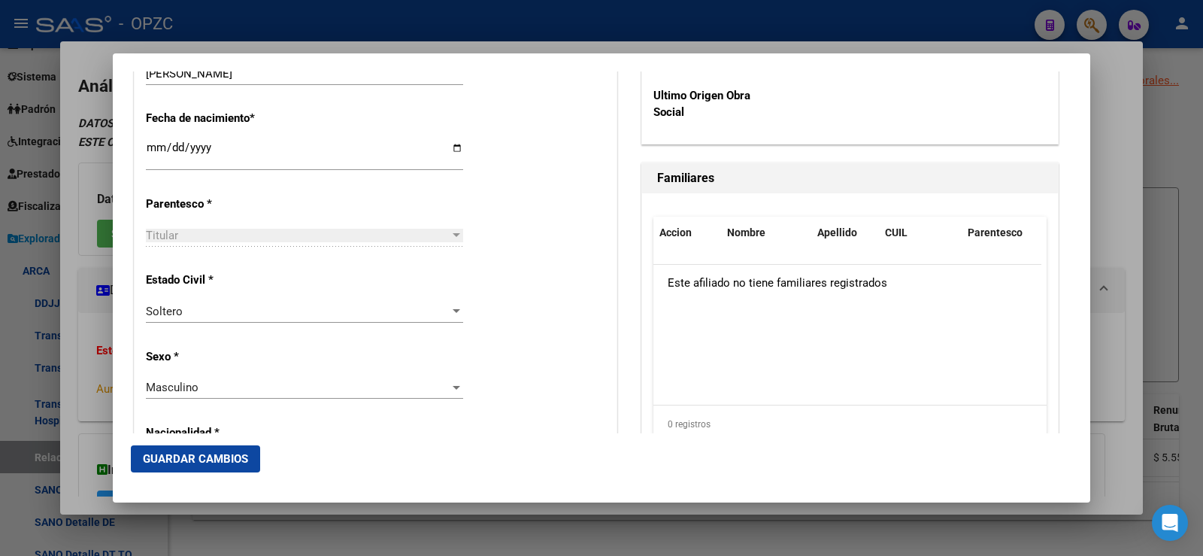
scroll to position [902, 0]
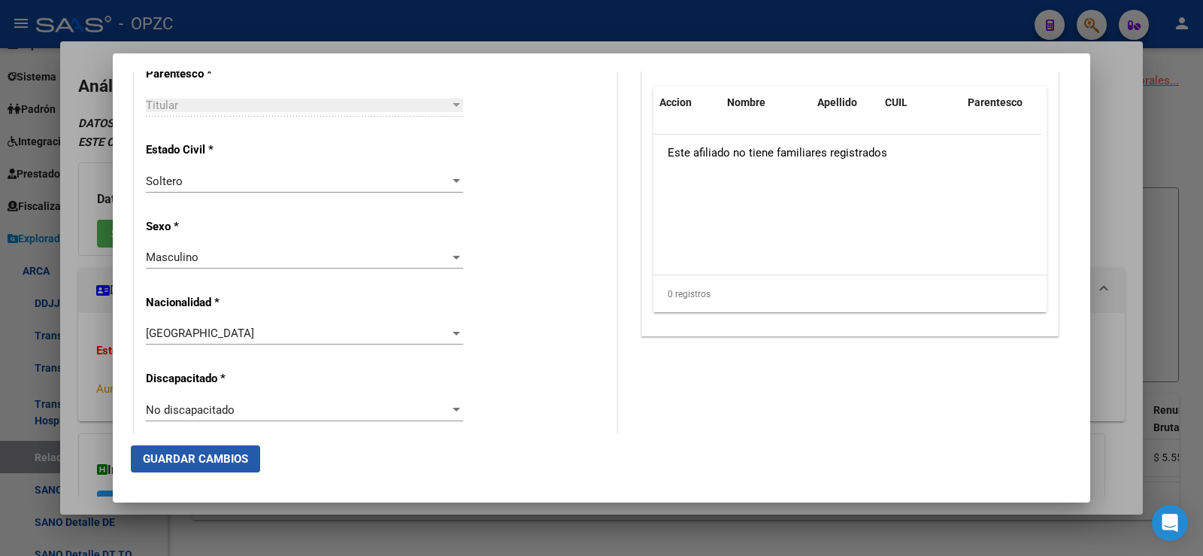
click at [194, 456] on span "Guardar Cambios" at bounding box center [195, 459] width 105 height 14
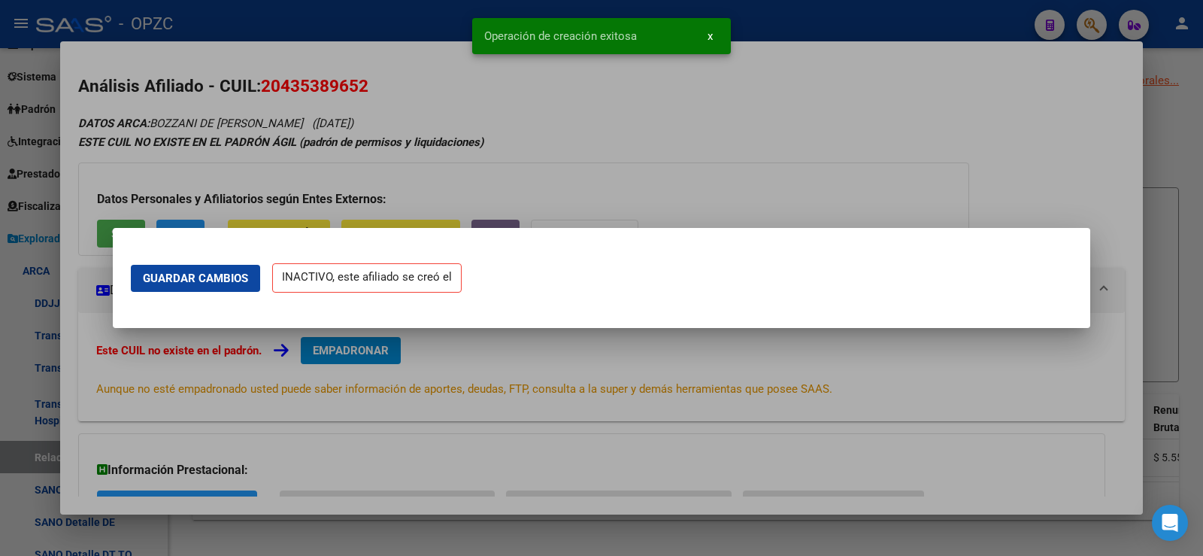
scroll to position [0, 0]
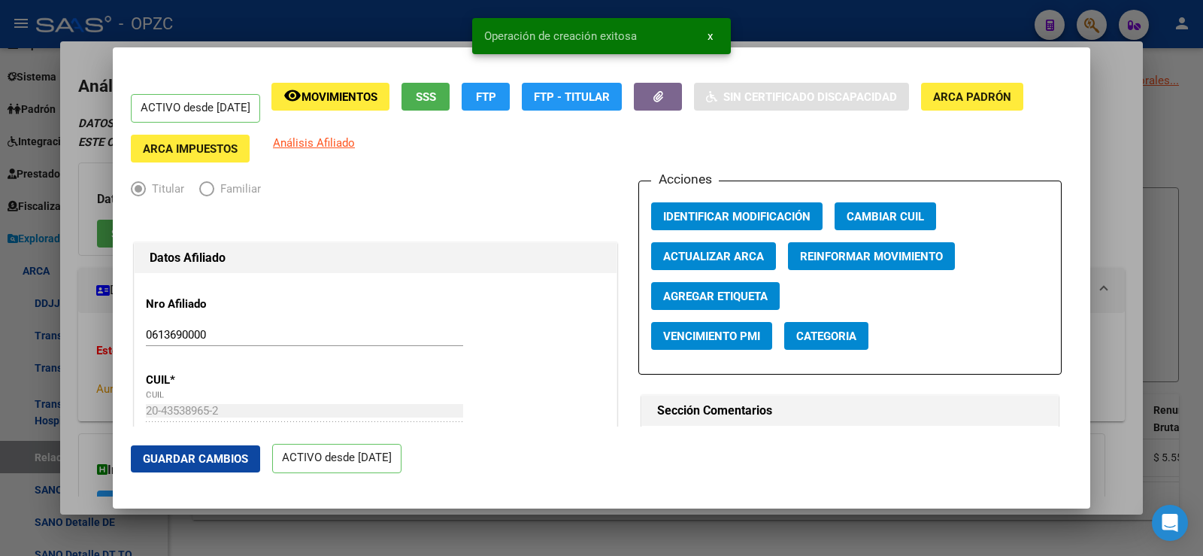
click at [1123, 96] on div at bounding box center [601, 278] width 1203 height 556
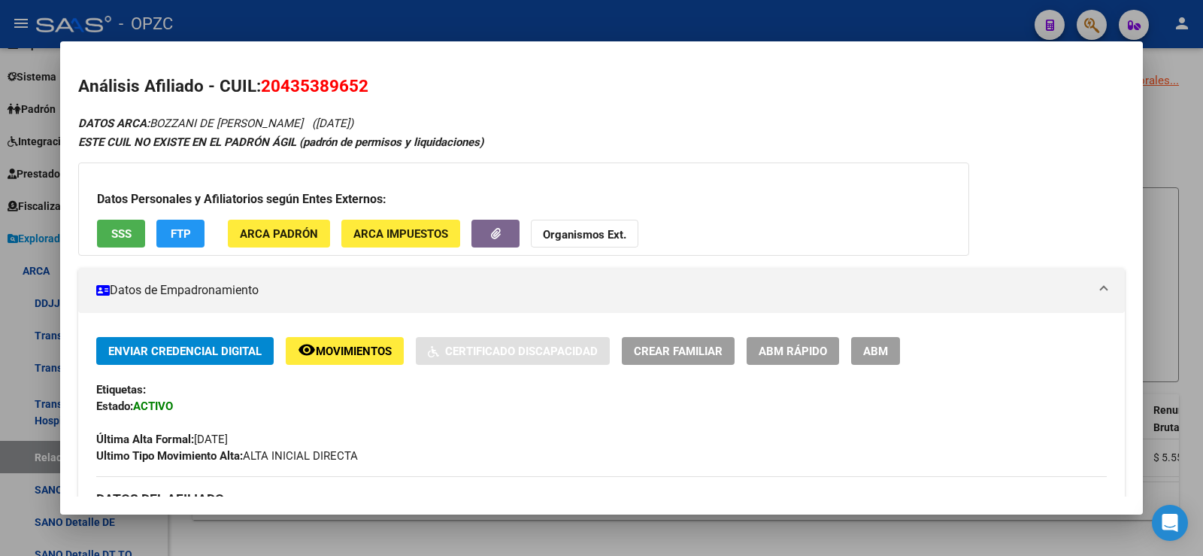
click at [1165, 120] on div at bounding box center [601, 278] width 1203 height 556
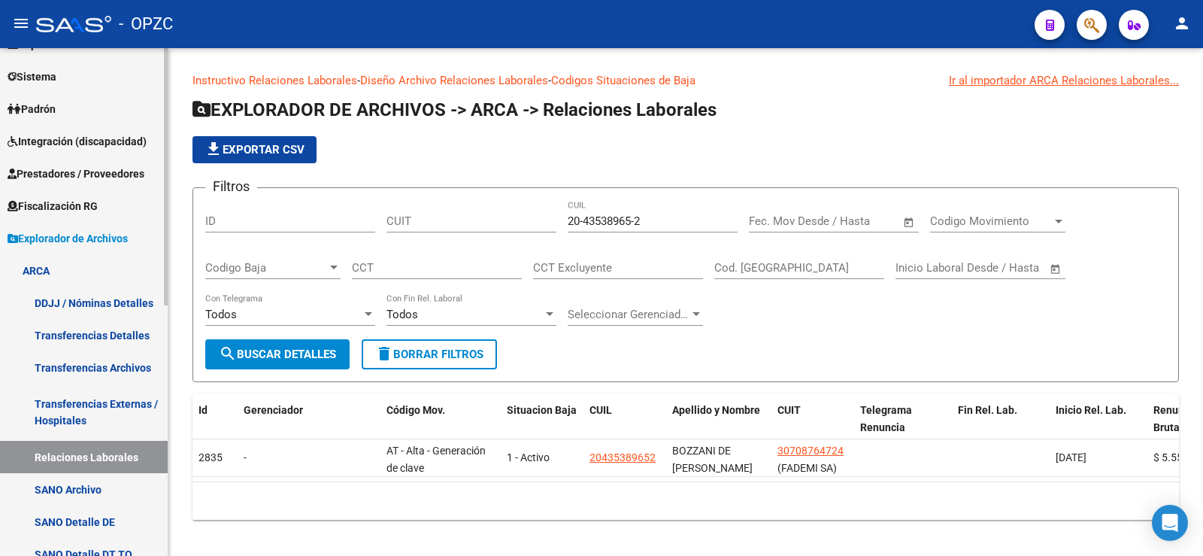
click at [63, 104] on link "Padrón" at bounding box center [84, 108] width 168 height 32
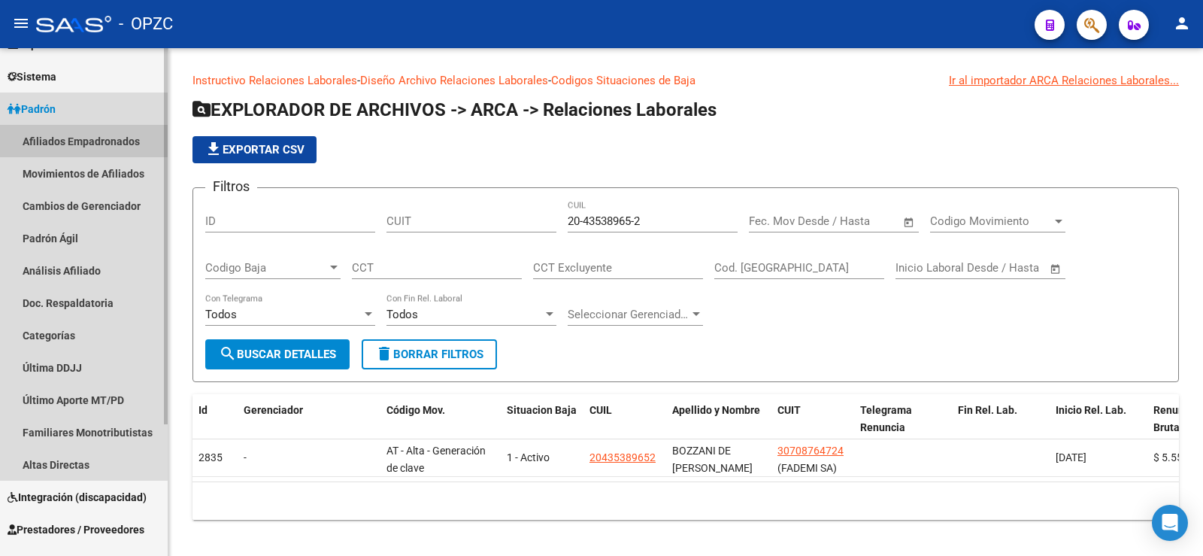
click at [62, 141] on link "Afiliados Empadronados" at bounding box center [84, 141] width 168 height 32
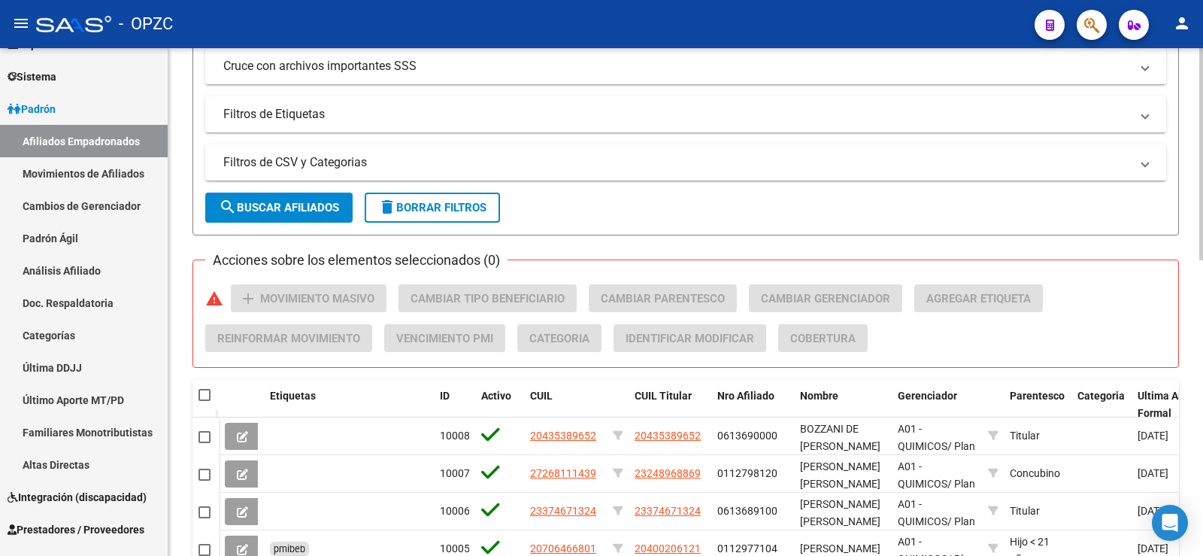
scroll to position [376, 0]
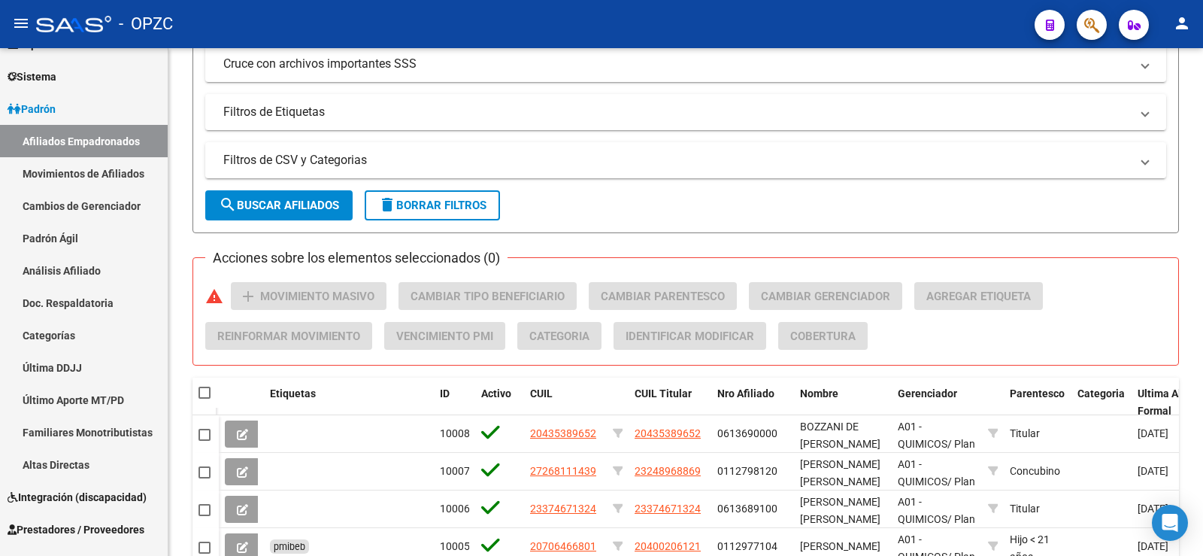
click at [237, 432] on icon at bounding box center [242, 434] width 11 height 11
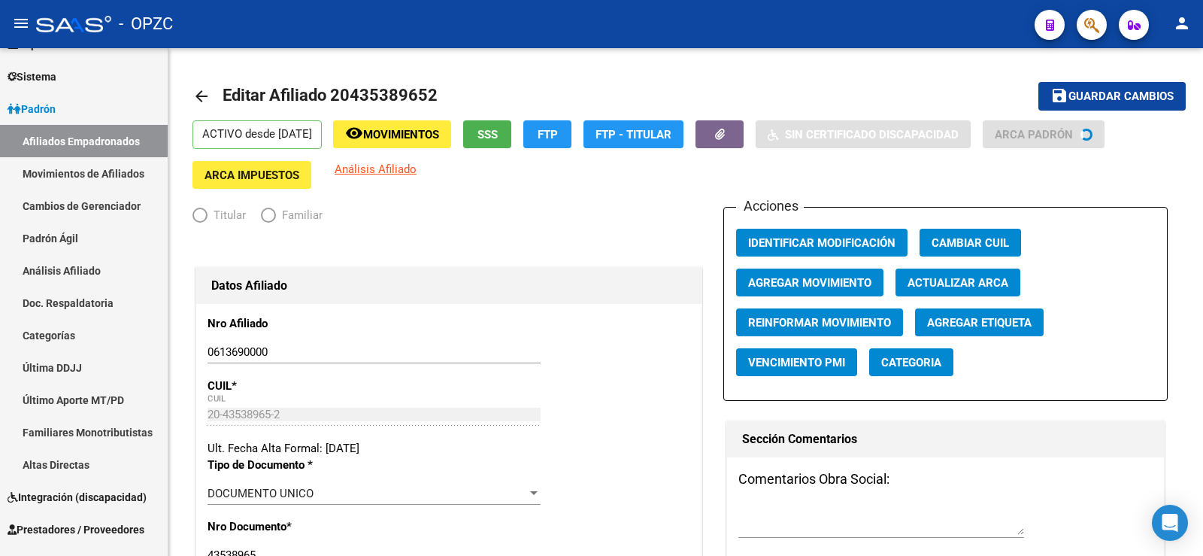
radio input "true"
type input "30-70876472-4"
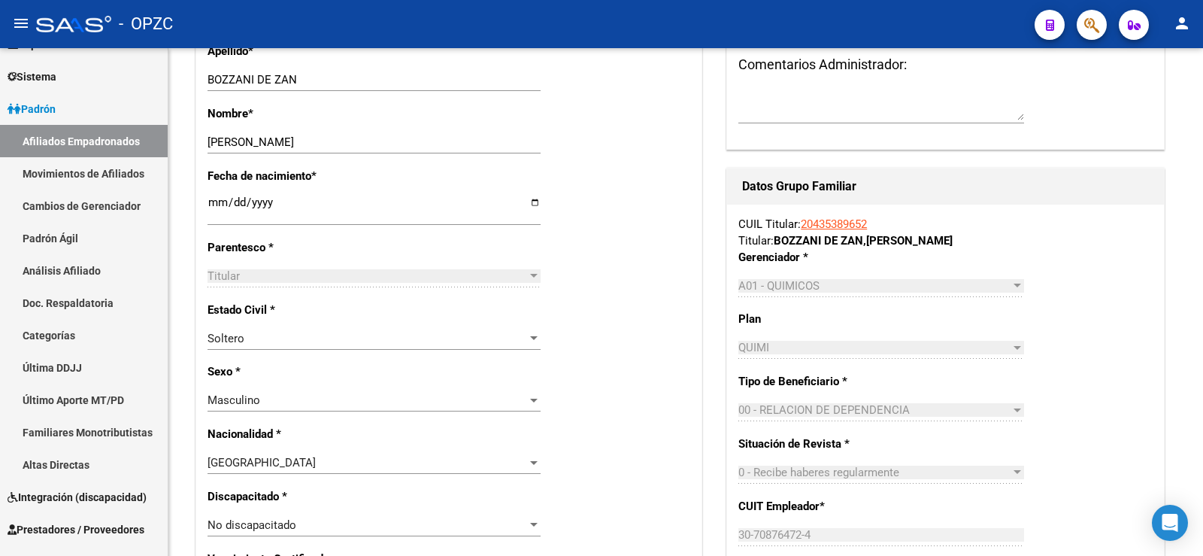
scroll to position [601, 0]
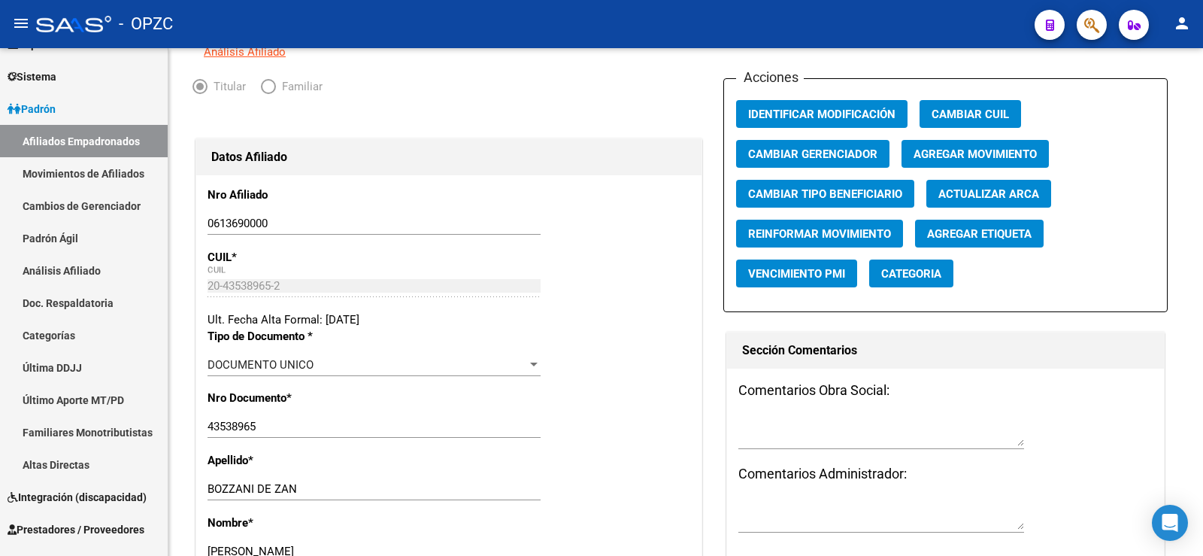
scroll to position [150, 0]
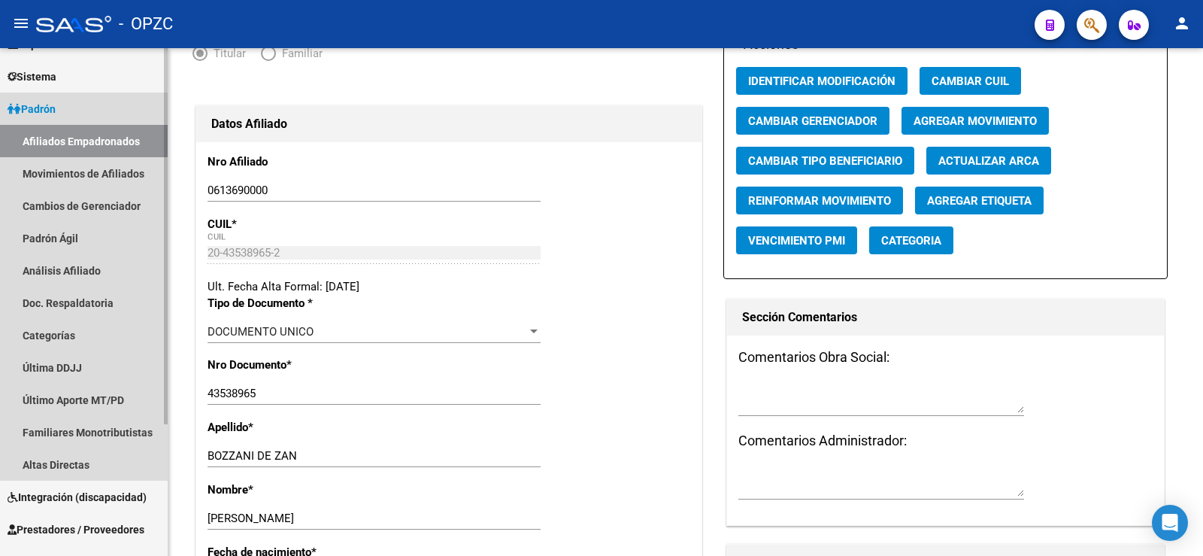
click at [110, 139] on link "Afiliados Empadronados" at bounding box center [84, 141] width 168 height 32
